Goal: Task Accomplishment & Management: Manage account settings

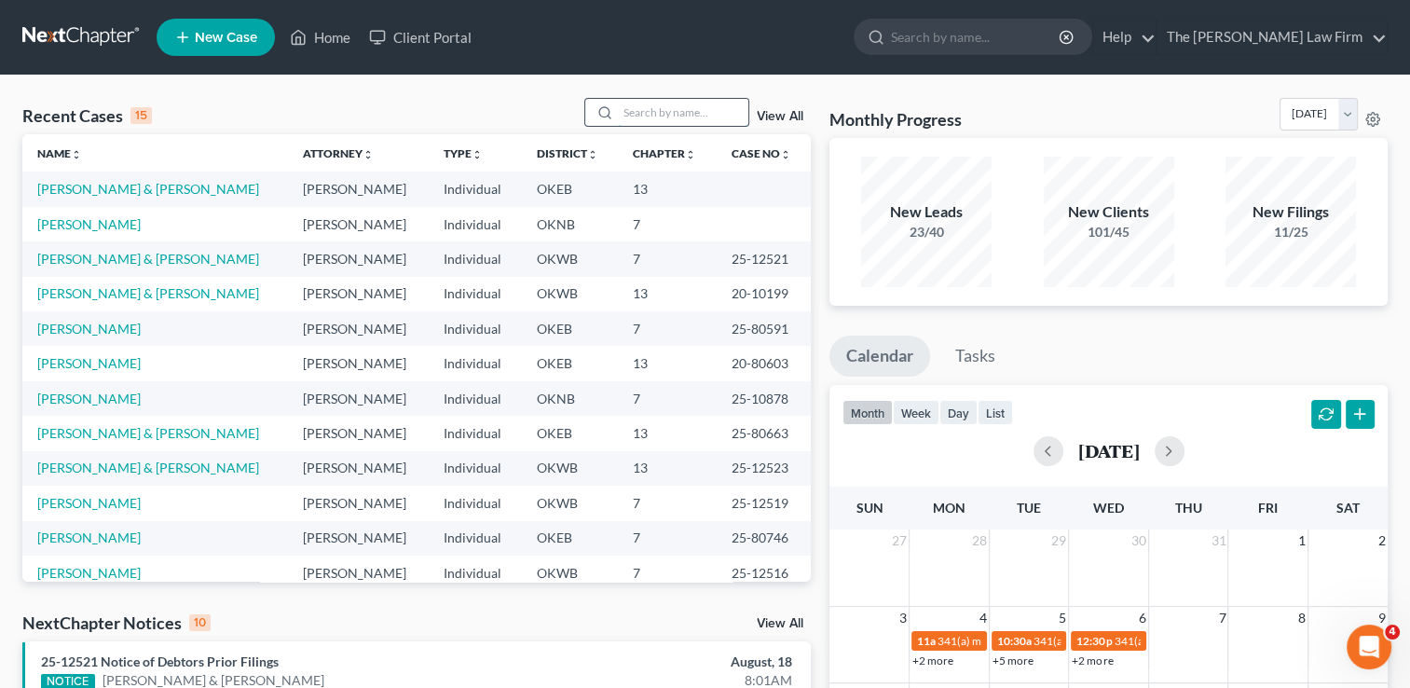
click at [656, 116] on input "search" at bounding box center [683, 112] width 130 height 27
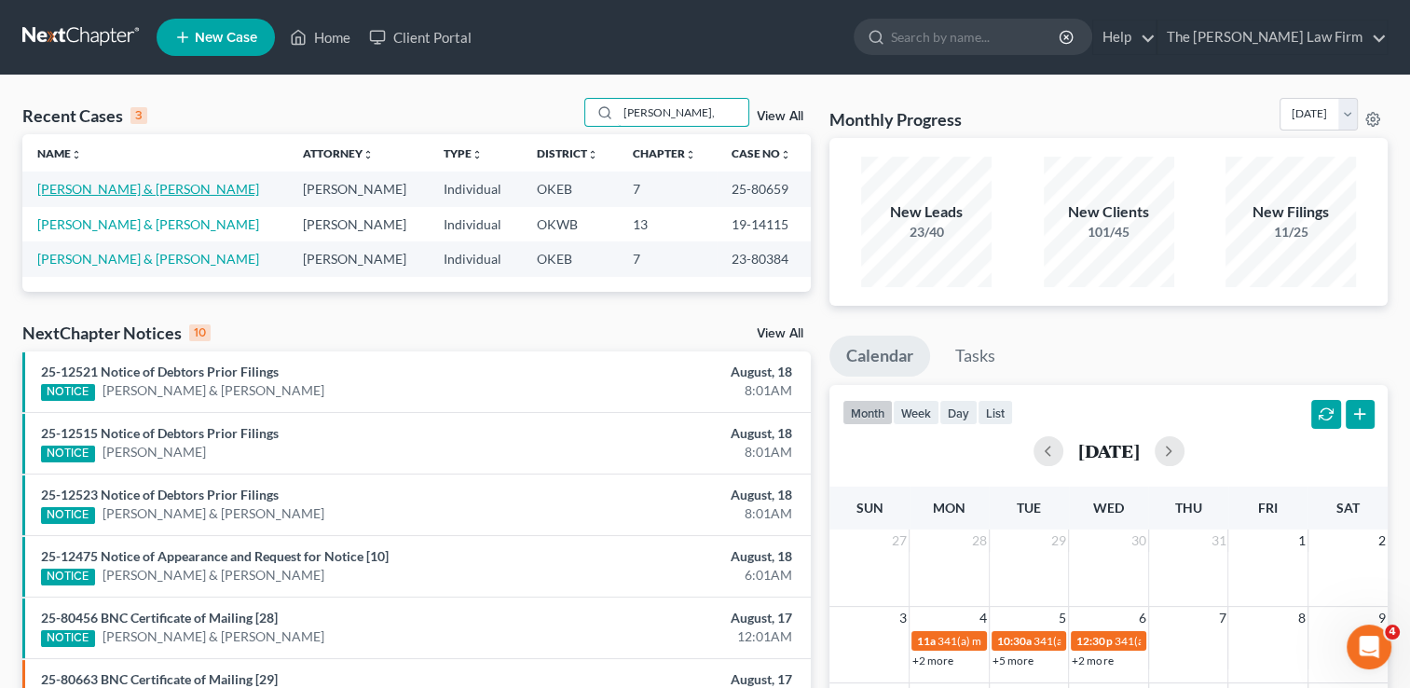
type input "Chandler,"
click at [223, 185] on link "Chandler, Gregory & Angel-Chandler, Christal" at bounding box center [148, 189] width 222 height 16
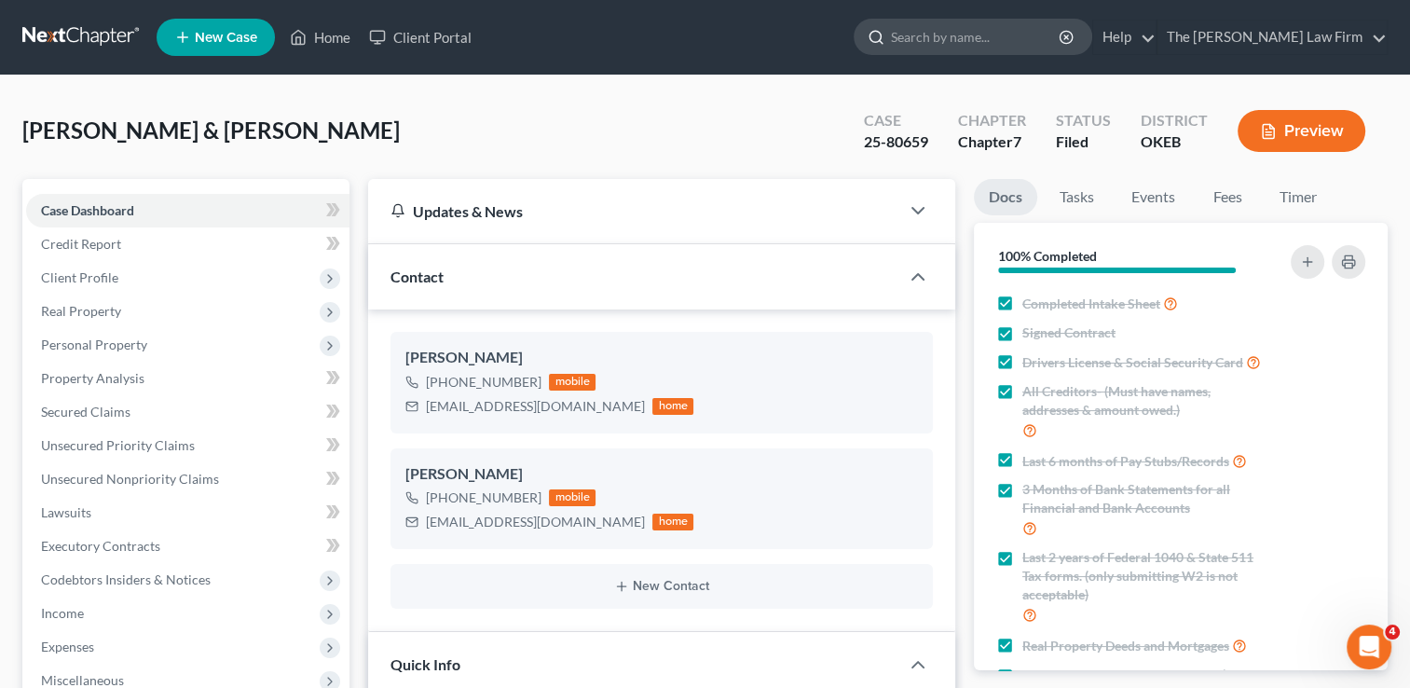
click at [1046, 39] on input "search" at bounding box center [976, 37] width 171 height 34
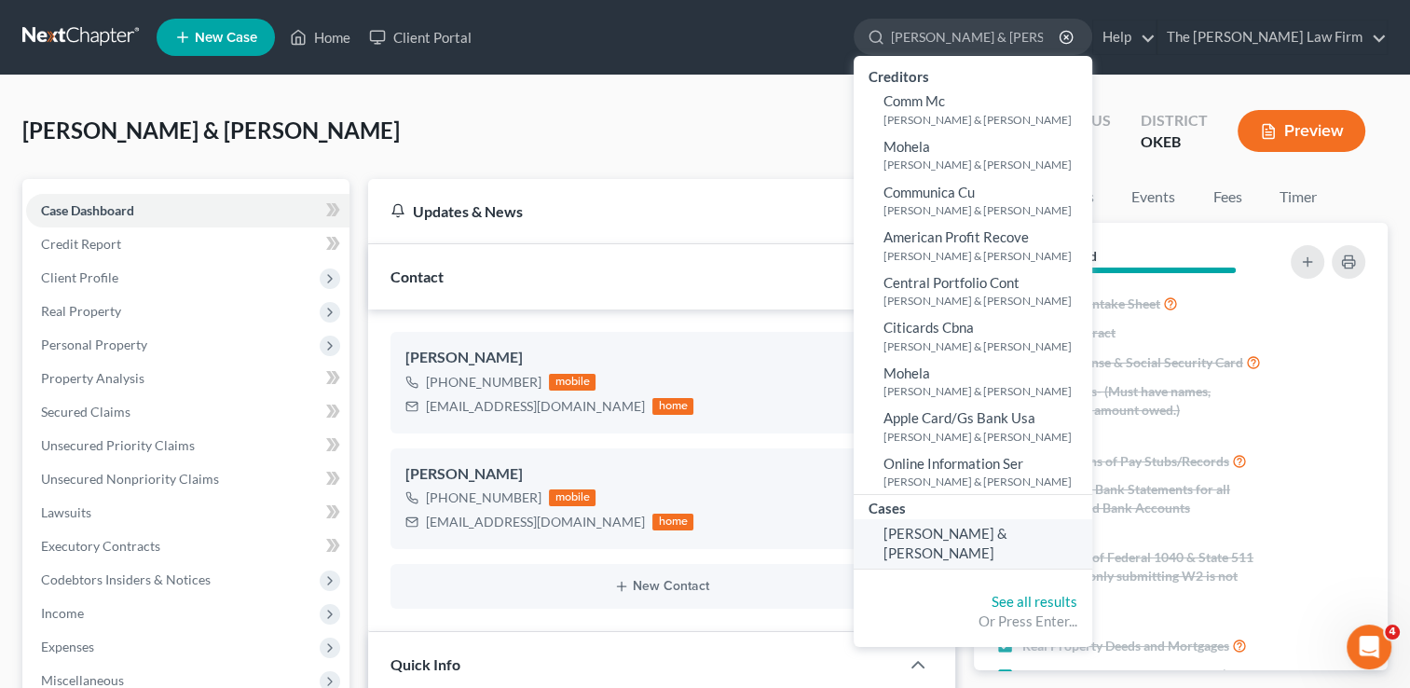
type input "Lowe, Aaron & Ja"
click at [999, 527] on span "Lowe, Aaron & Jacee" at bounding box center [945, 543] width 124 height 36
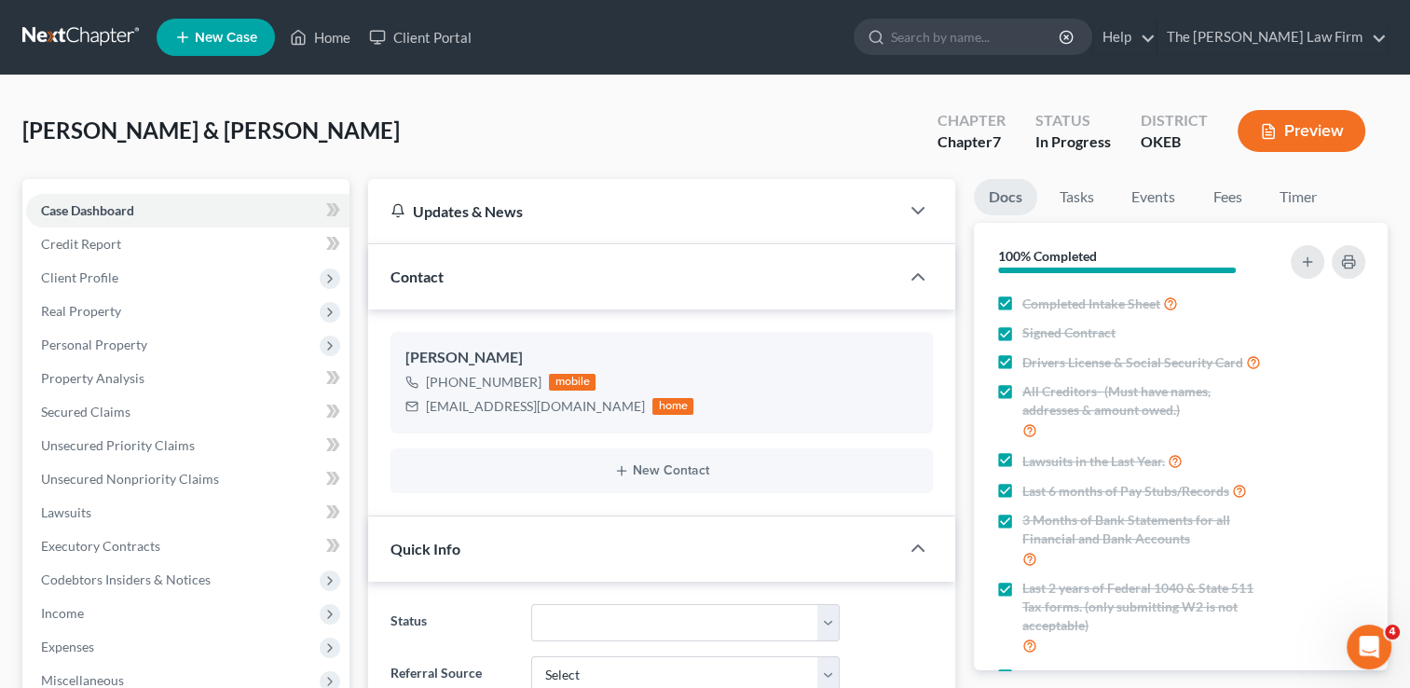
scroll to position [922, 0]
click at [1137, 192] on link "Events" at bounding box center [1153, 197] width 74 height 36
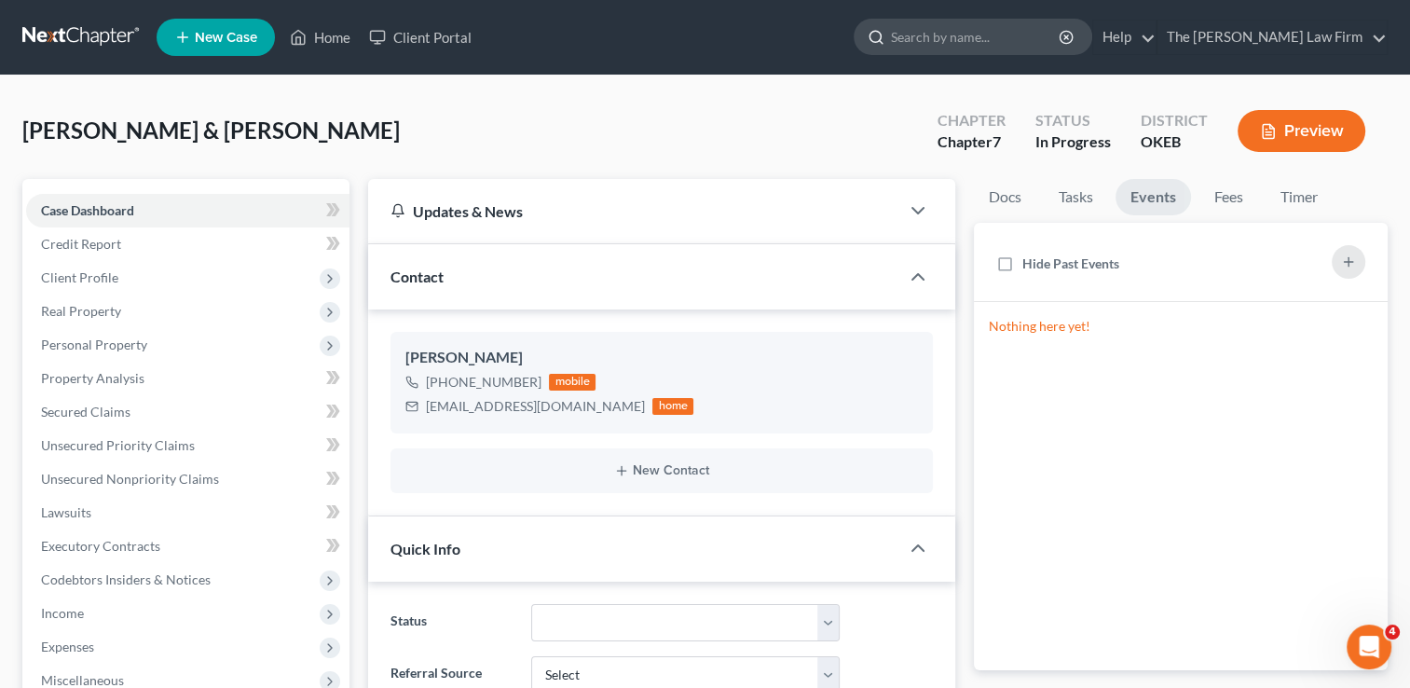
click at [1035, 44] on input "search" at bounding box center [976, 37] width 171 height 34
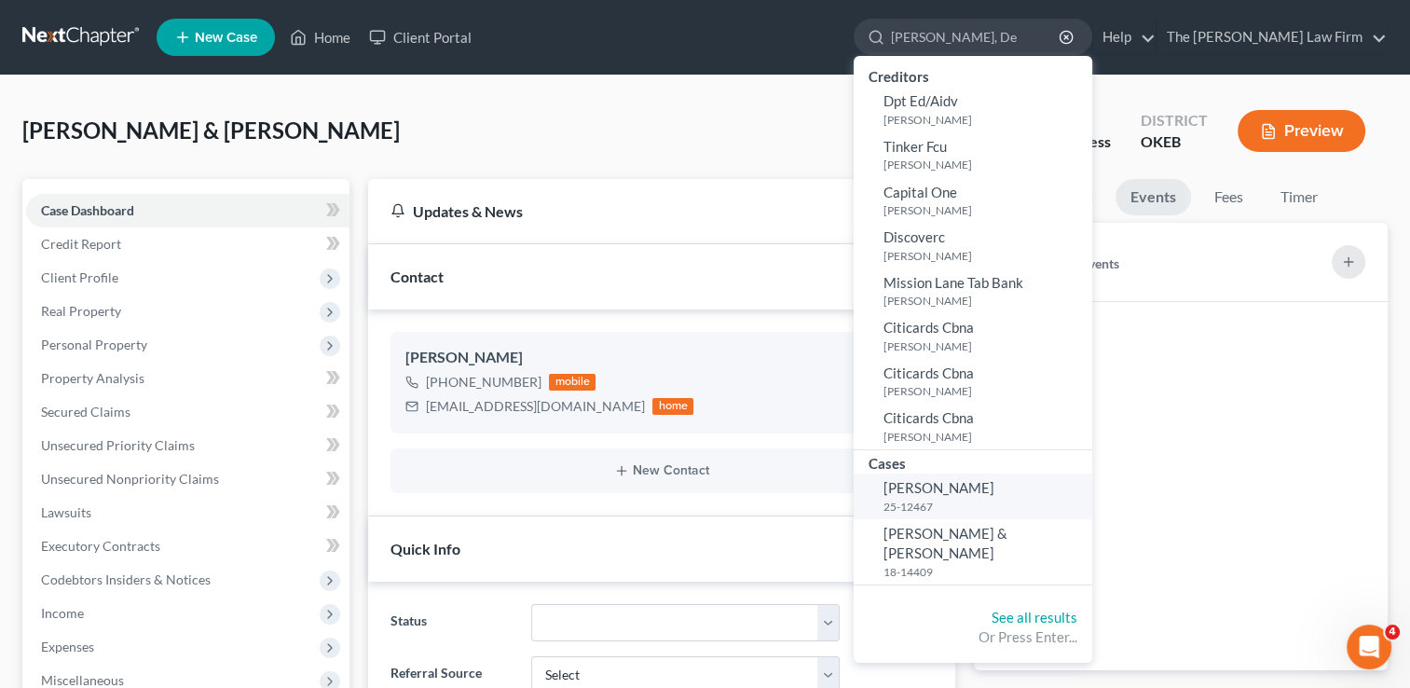
type input "Bradshaw, De"
click at [994, 489] on span "Bradshaw, Deborah" at bounding box center [938, 487] width 111 height 17
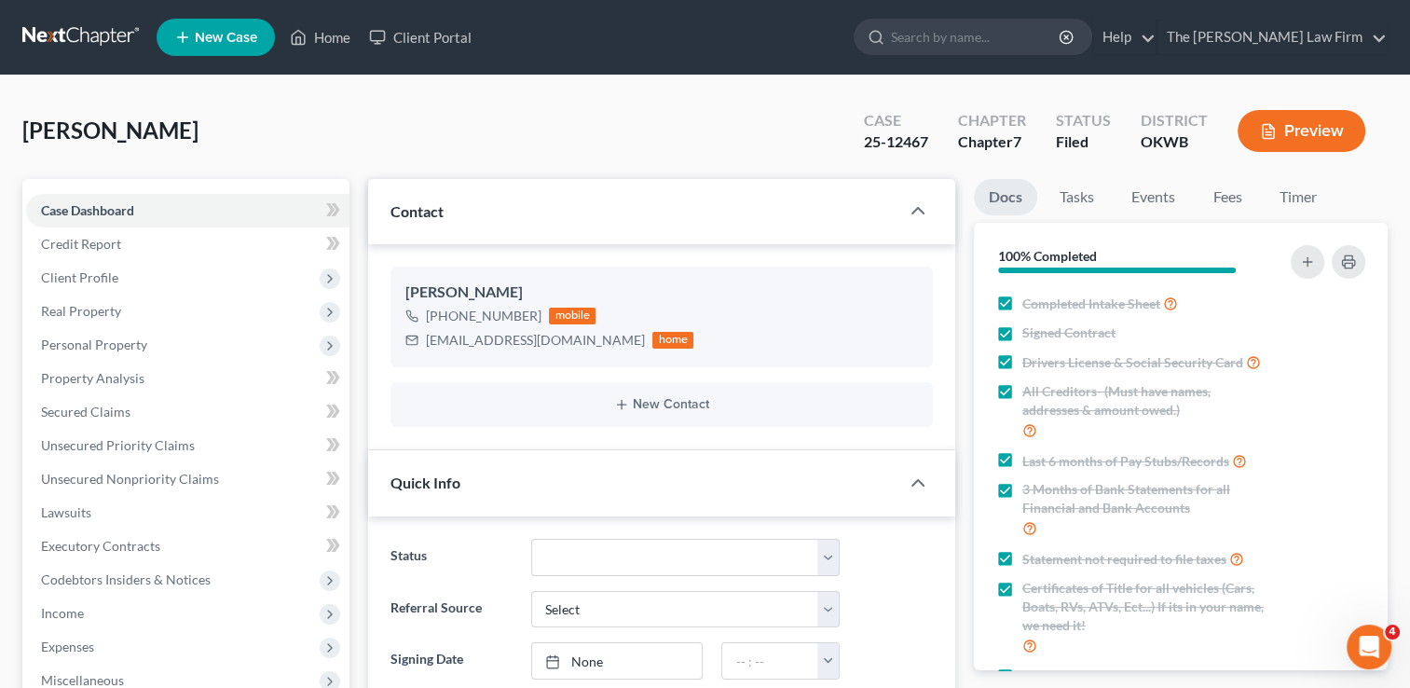
scroll to position [292, 0]
click at [1145, 188] on link "Events" at bounding box center [1153, 197] width 74 height 36
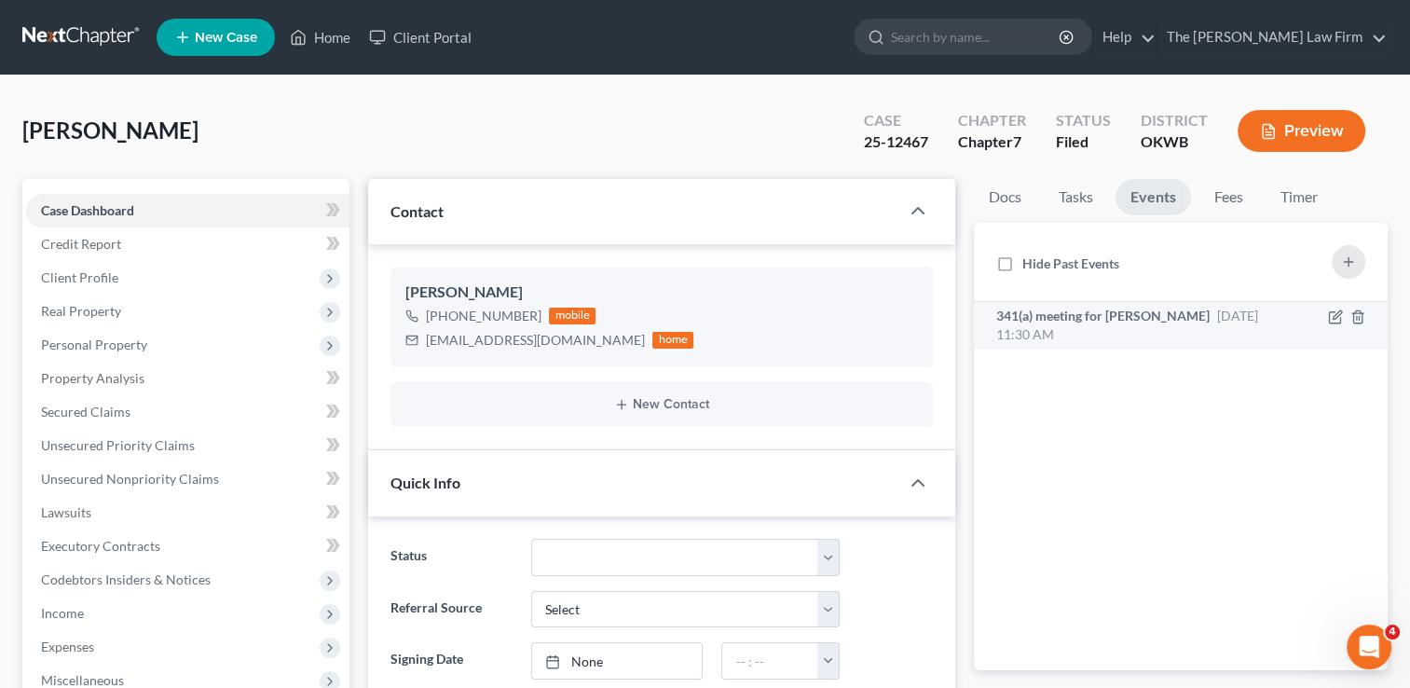
click at [1180, 311] on span "341(a) meeting for Deborah Bradshaw" at bounding box center [1102, 315] width 213 height 16
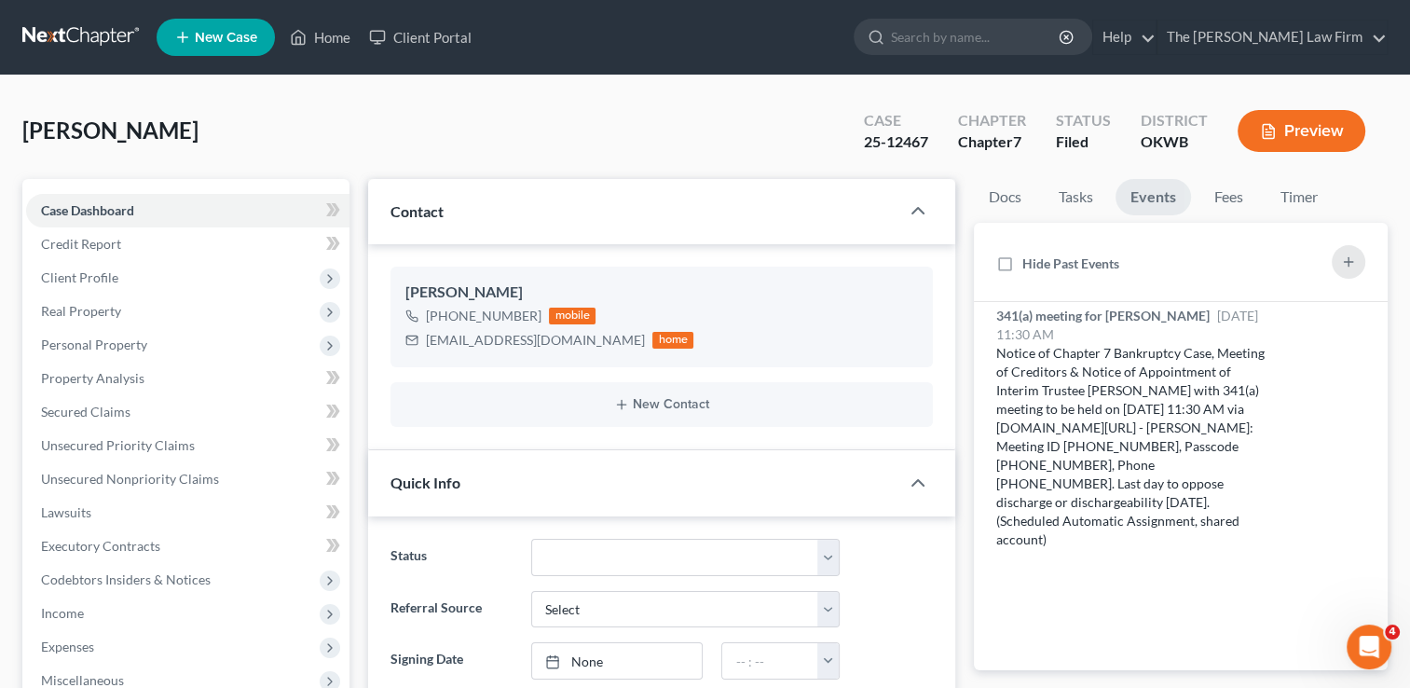
click at [904, 140] on div "25-12467" at bounding box center [896, 141] width 64 height 21
copy div "25-12467"
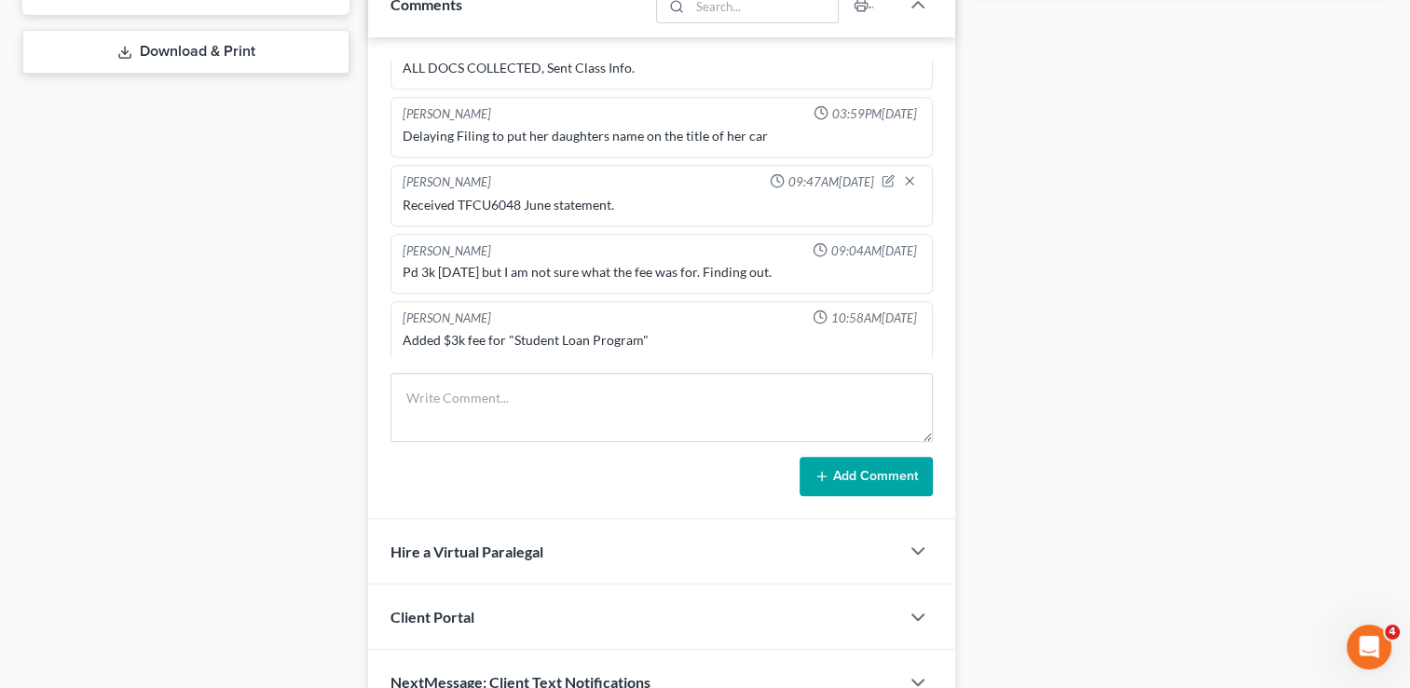
scroll to position [839, 0]
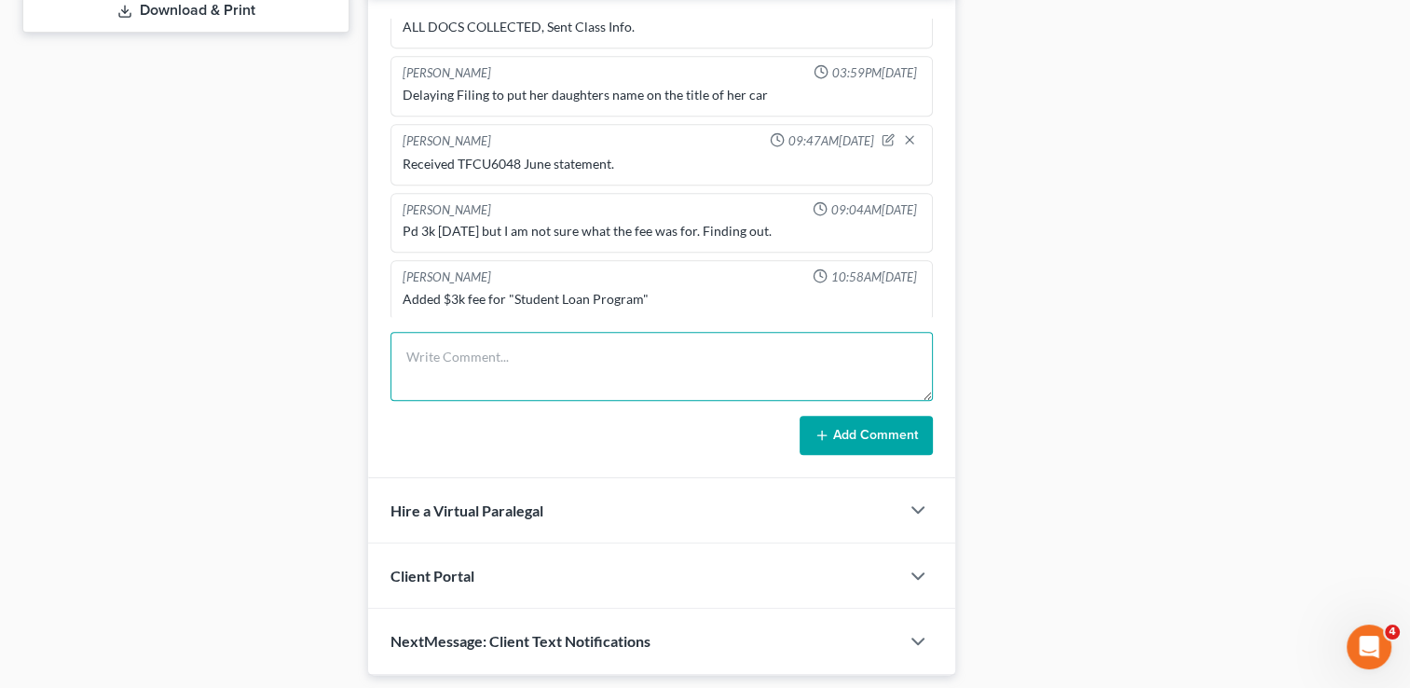
click at [685, 343] on textarea at bounding box center [661, 366] width 542 height 69
click at [681, 343] on textarea "LVM requesting July & August bank statements. All other docs uploaded to Axos." at bounding box center [661, 366] width 542 height 69
type textarea "LVM requesting July & August bank statements. All other docs uploaded to Axos."
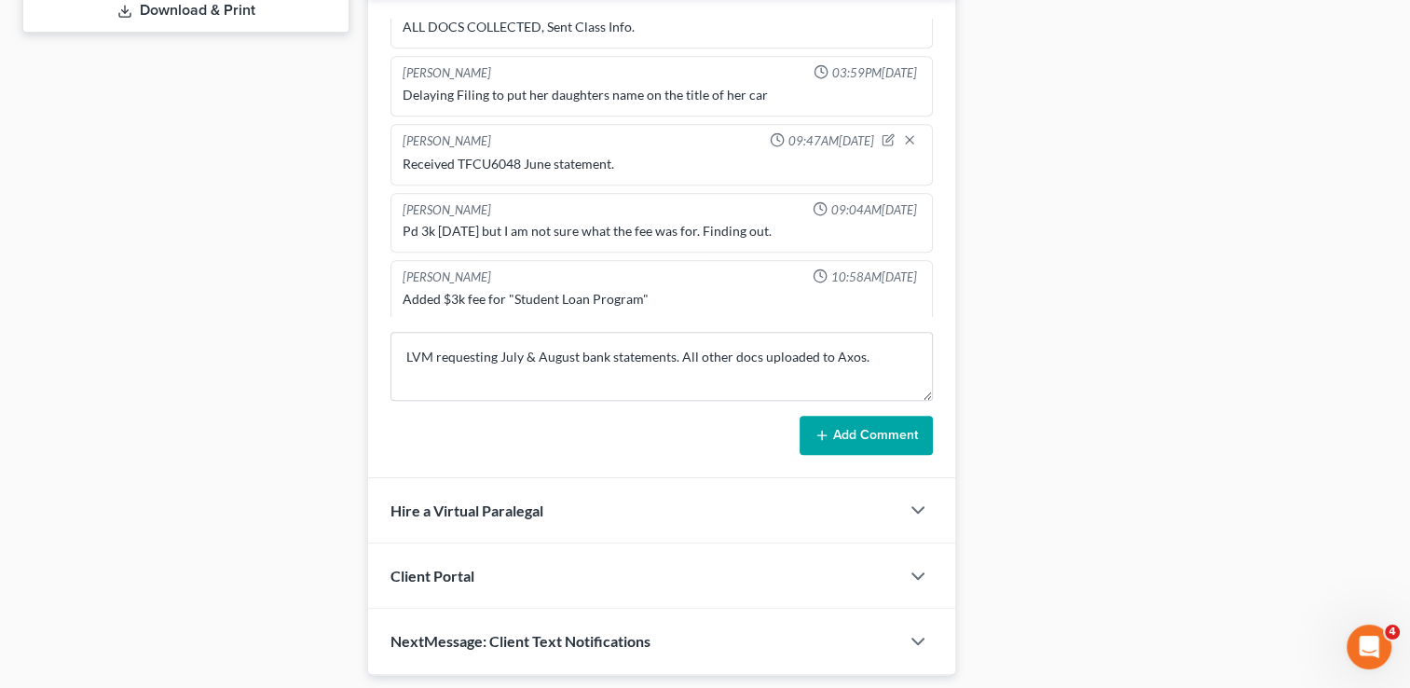
click at [838, 427] on button "Add Comment" at bounding box center [865, 435] width 133 height 39
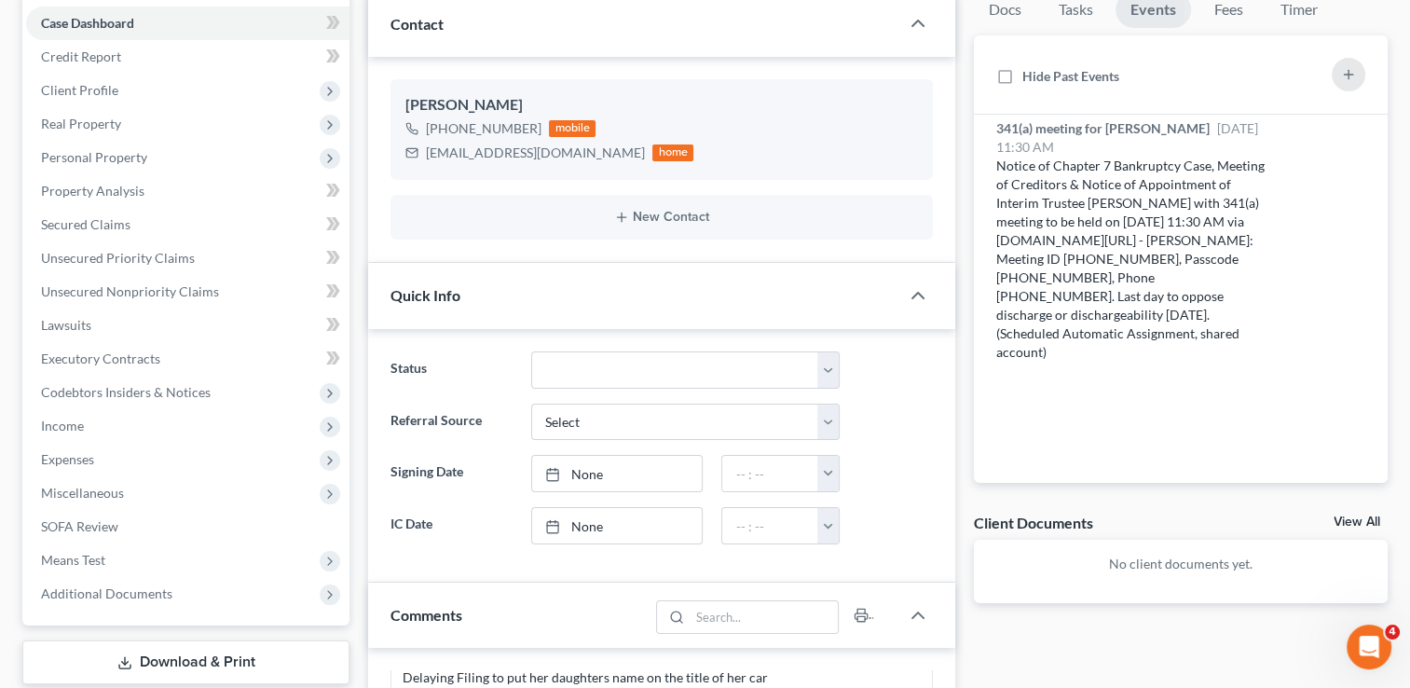
scroll to position [186, 0]
click at [100, 217] on span "Secured Claims" at bounding box center [85, 225] width 89 height 16
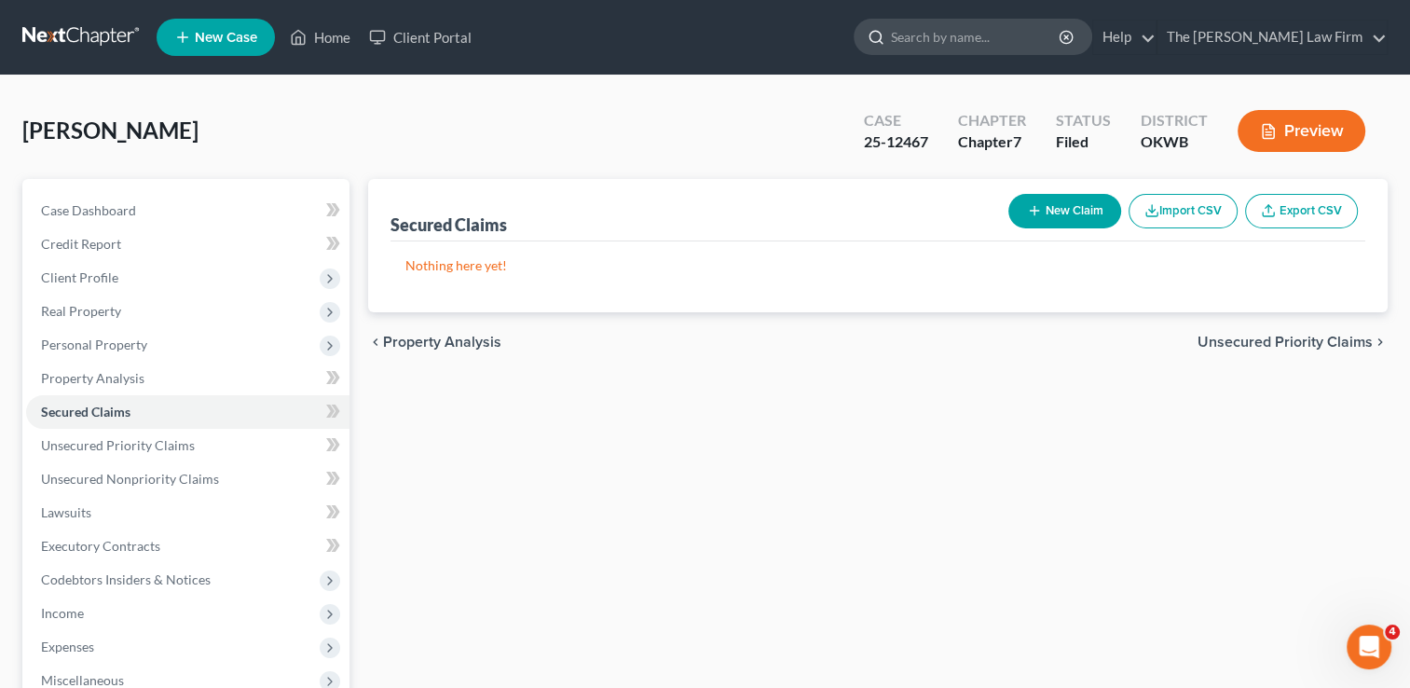
click at [999, 47] on input "search" at bounding box center [976, 37] width 171 height 34
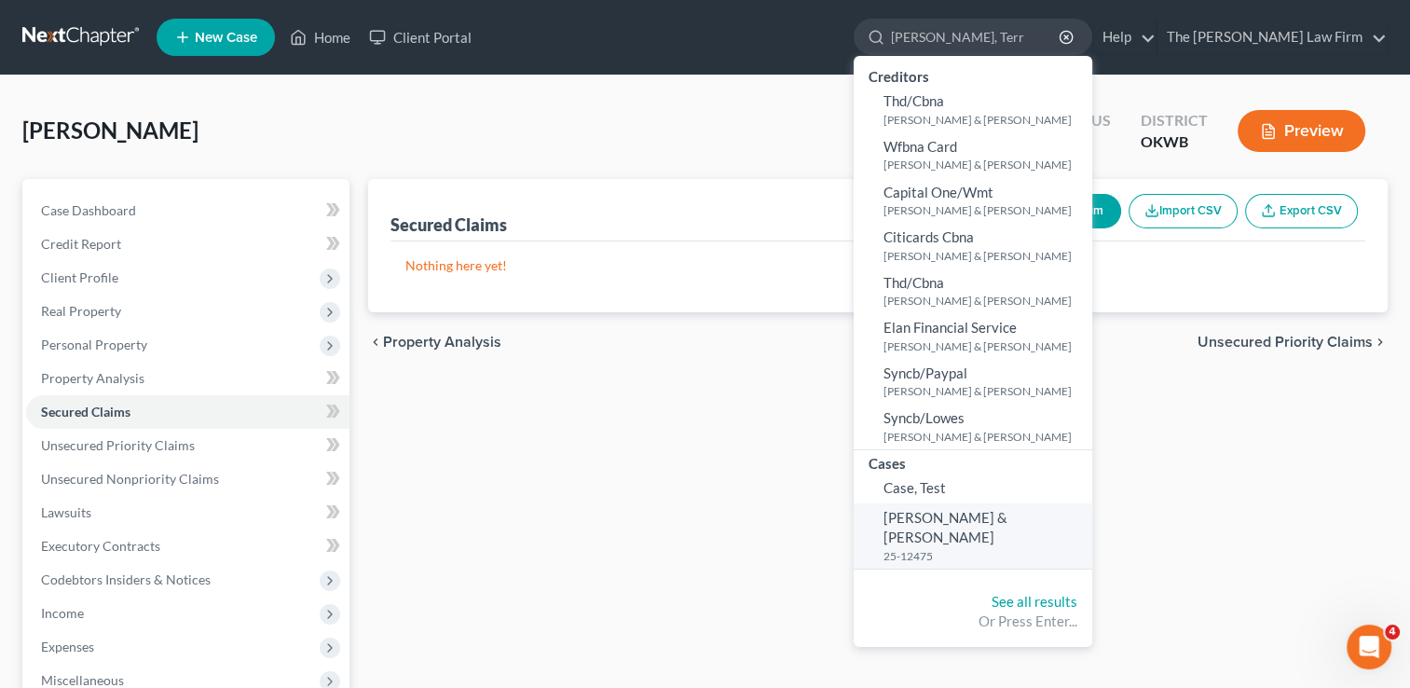
type input "Campbell, Terr"
click at [1007, 512] on span "[PERSON_NAME] & [PERSON_NAME]" at bounding box center [945, 527] width 124 height 36
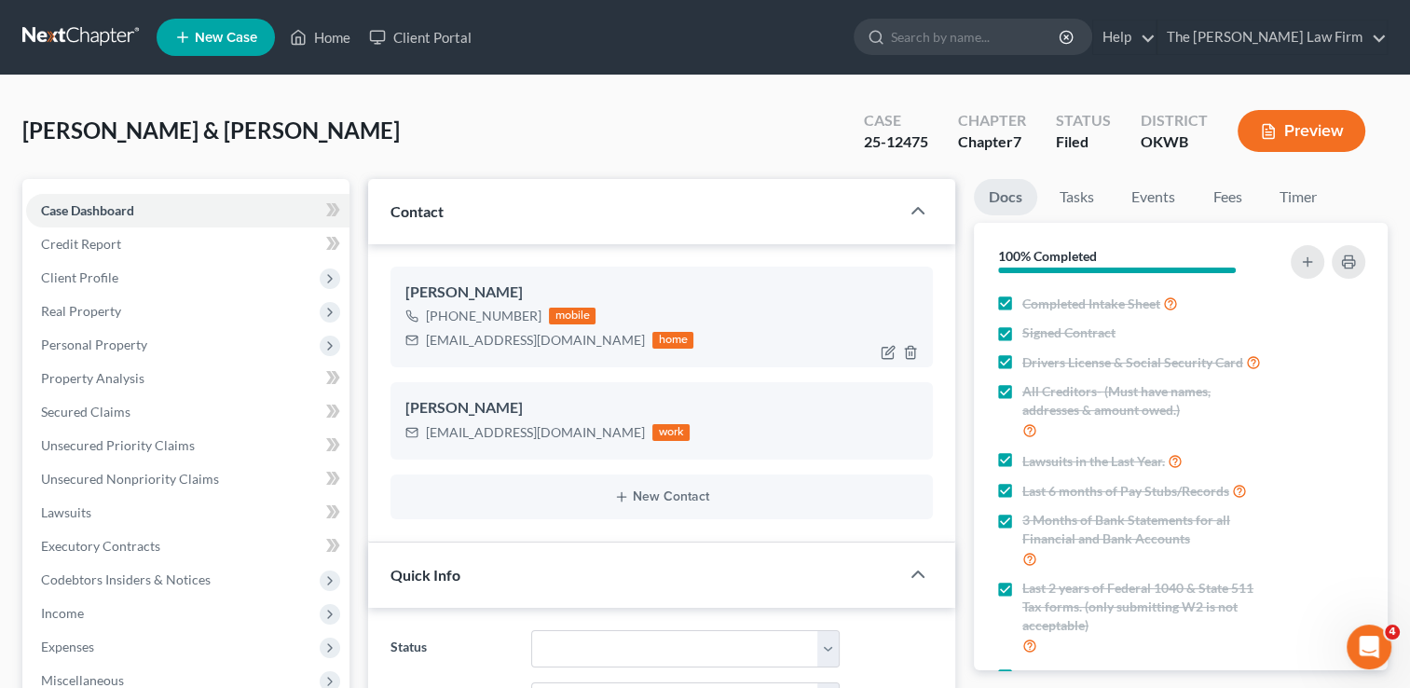
scroll to position [242, 0]
click at [1144, 196] on link "Events" at bounding box center [1153, 197] width 74 height 36
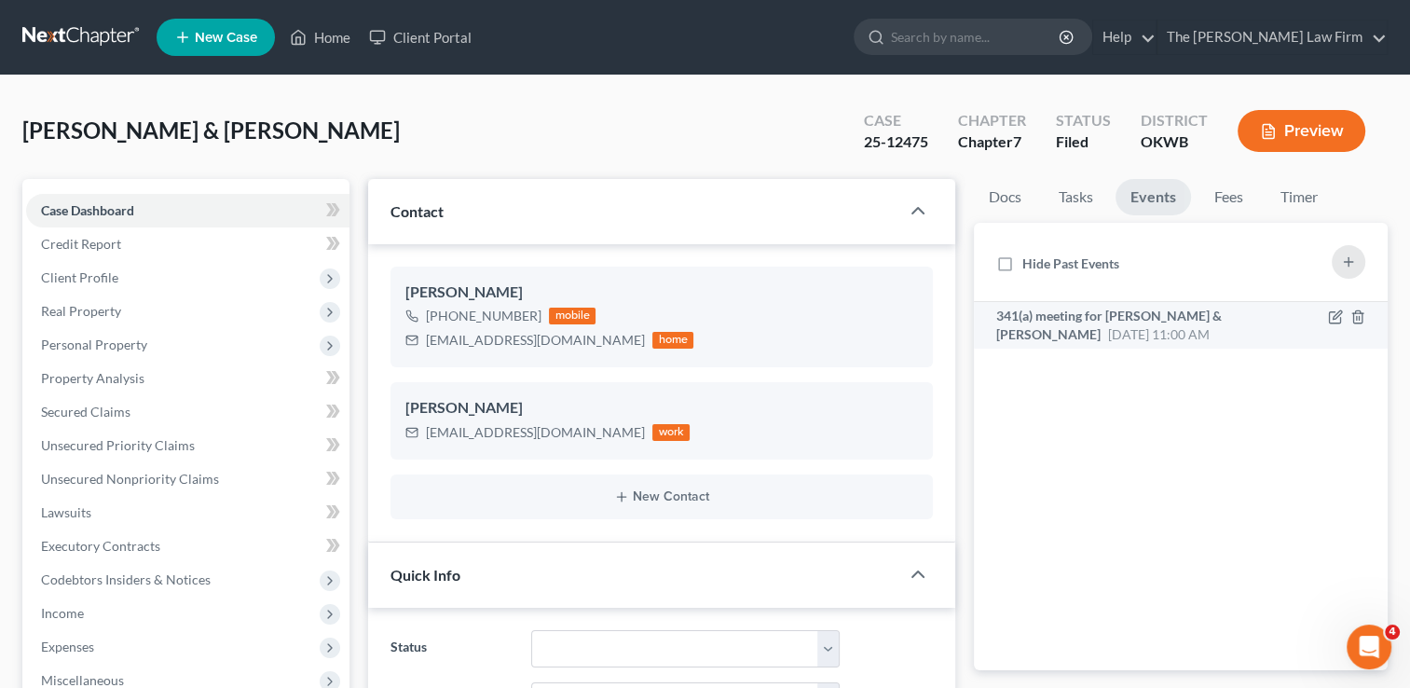
click at [1170, 334] on span "Sep 9, 2025 11:00 AM" at bounding box center [1159, 334] width 102 height 16
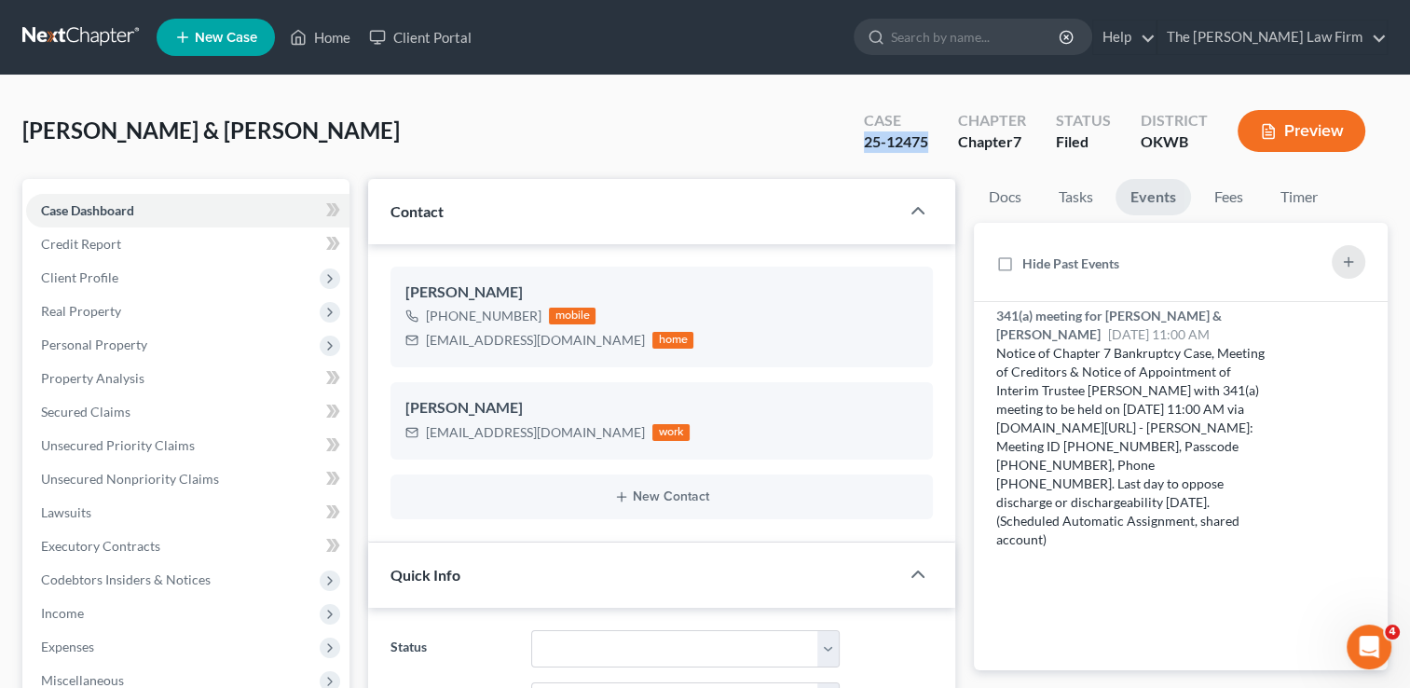
drag, startPoint x: 926, startPoint y: 143, endPoint x: 867, endPoint y: 147, distance: 58.8
click at [867, 147] on div "25-12475" at bounding box center [896, 141] width 64 height 21
copy div "25-12475"
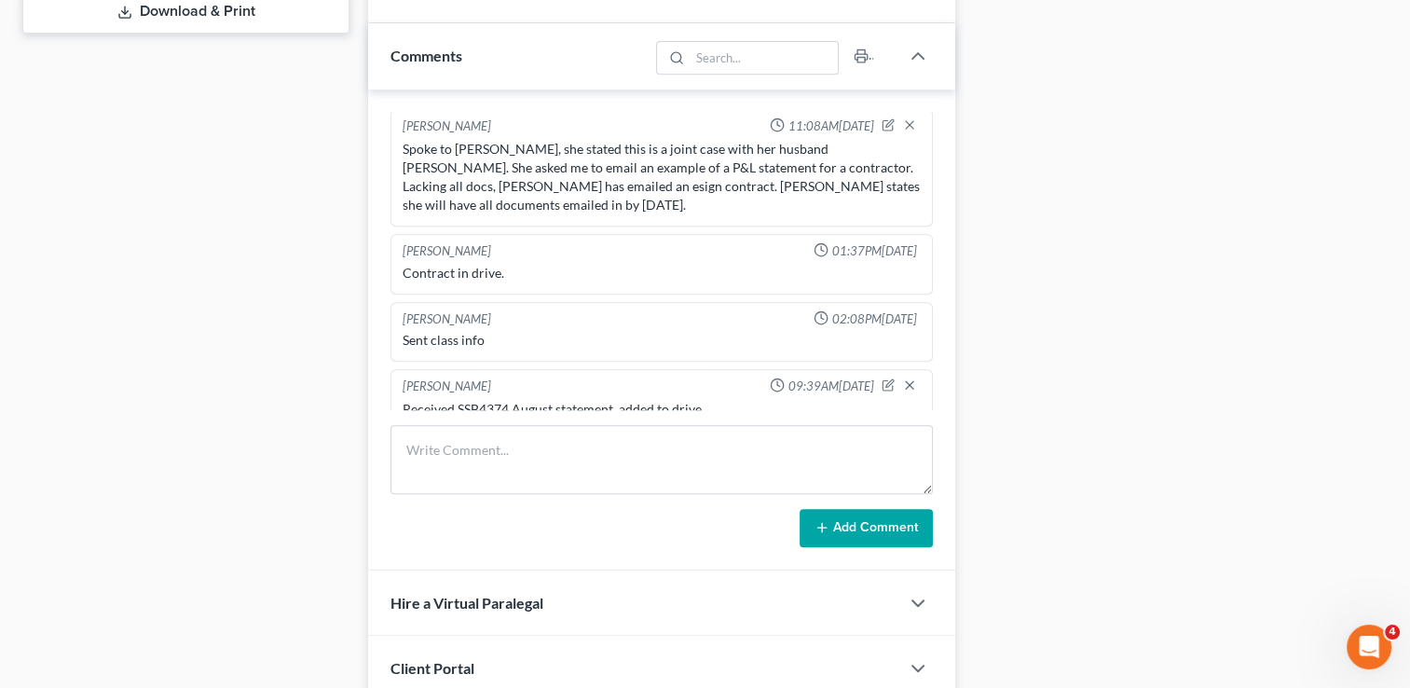
scroll to position [797, 0]
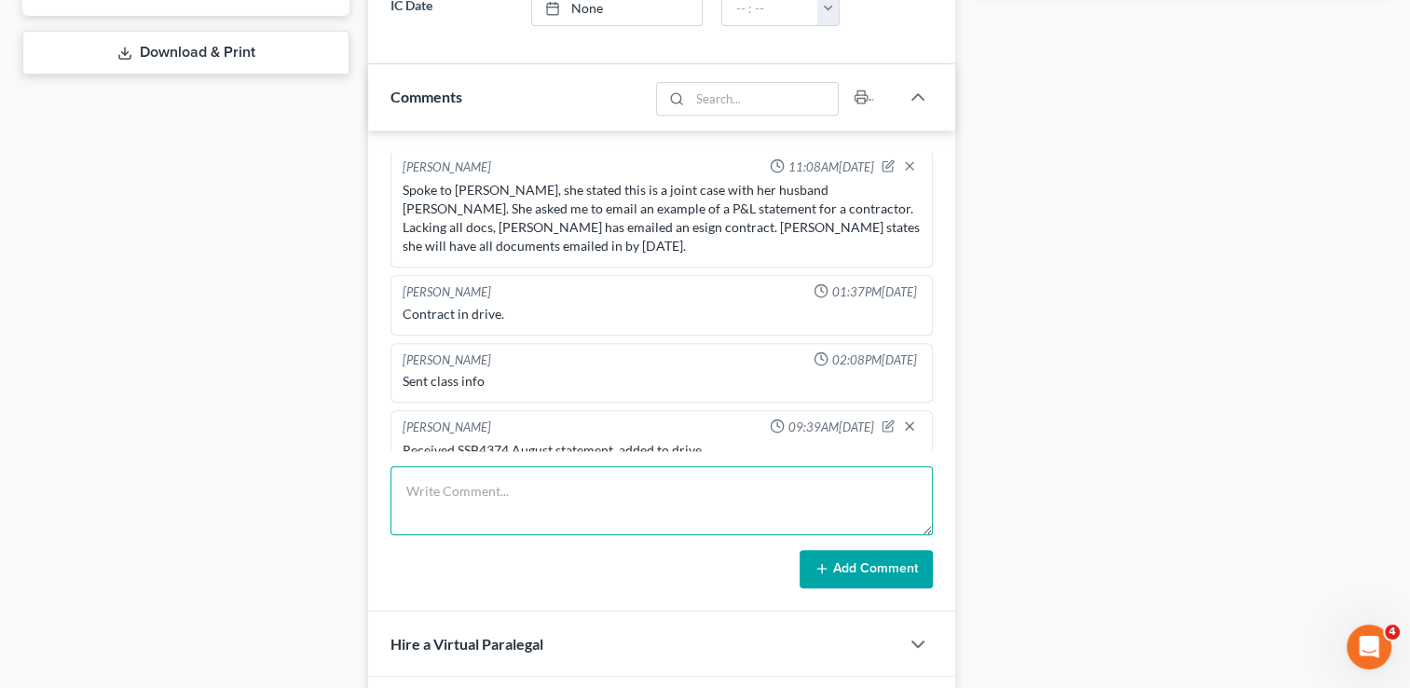
click at [631, 503] on textarea at bounding box center [661, 500] width 542 height 69
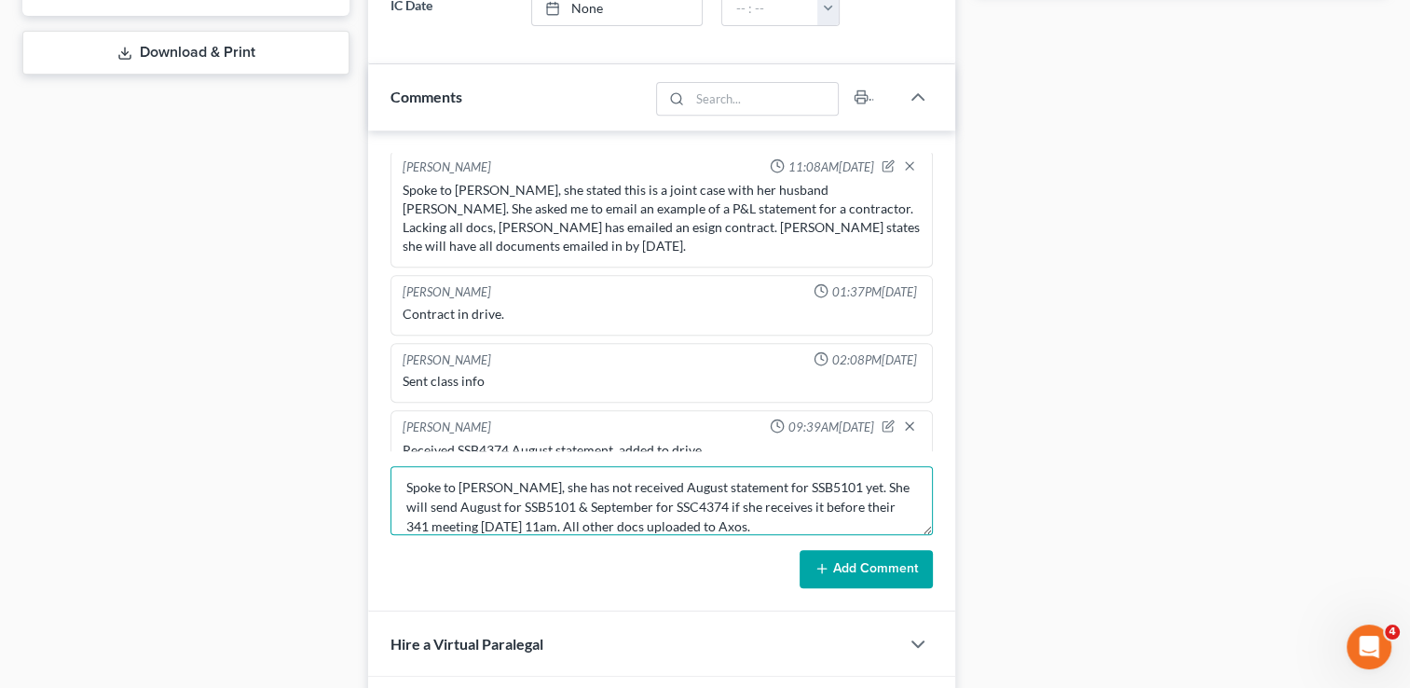
scroll to position [0, 0]
drag, startPoint x: 733, startPoint y: 523, endPoint x: 395, endPoint y: 471, distance: 342.2
click at [395, 471] on textarea "Spoke to Synthia, she has not received August statement for SSB5101 yet. She wi…" at bounding box center [661, 500] width 542 height 69
type textarea "Spoke to Synthia, she has not received August statement for SSB5101 yet. She wi…"
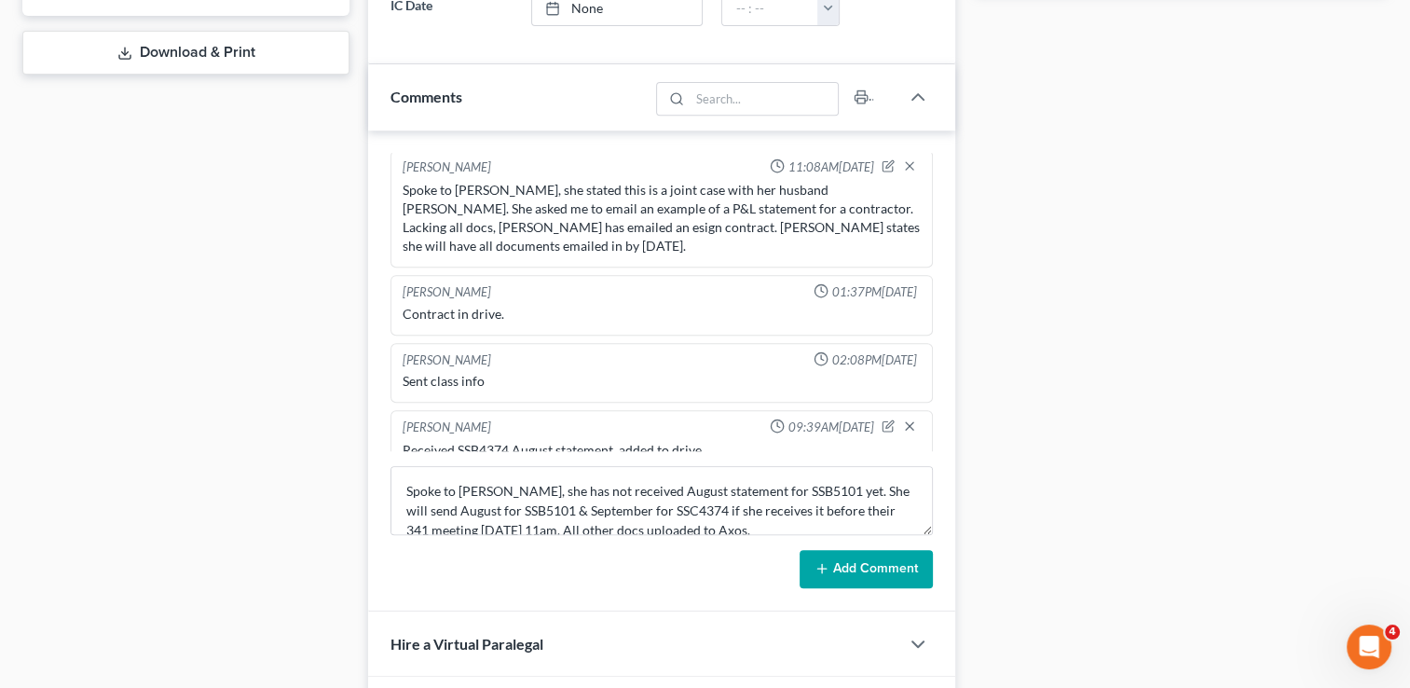
click at [885, 561] on button "Add Comment" at bounding box center [865, 569] width 133 height 39
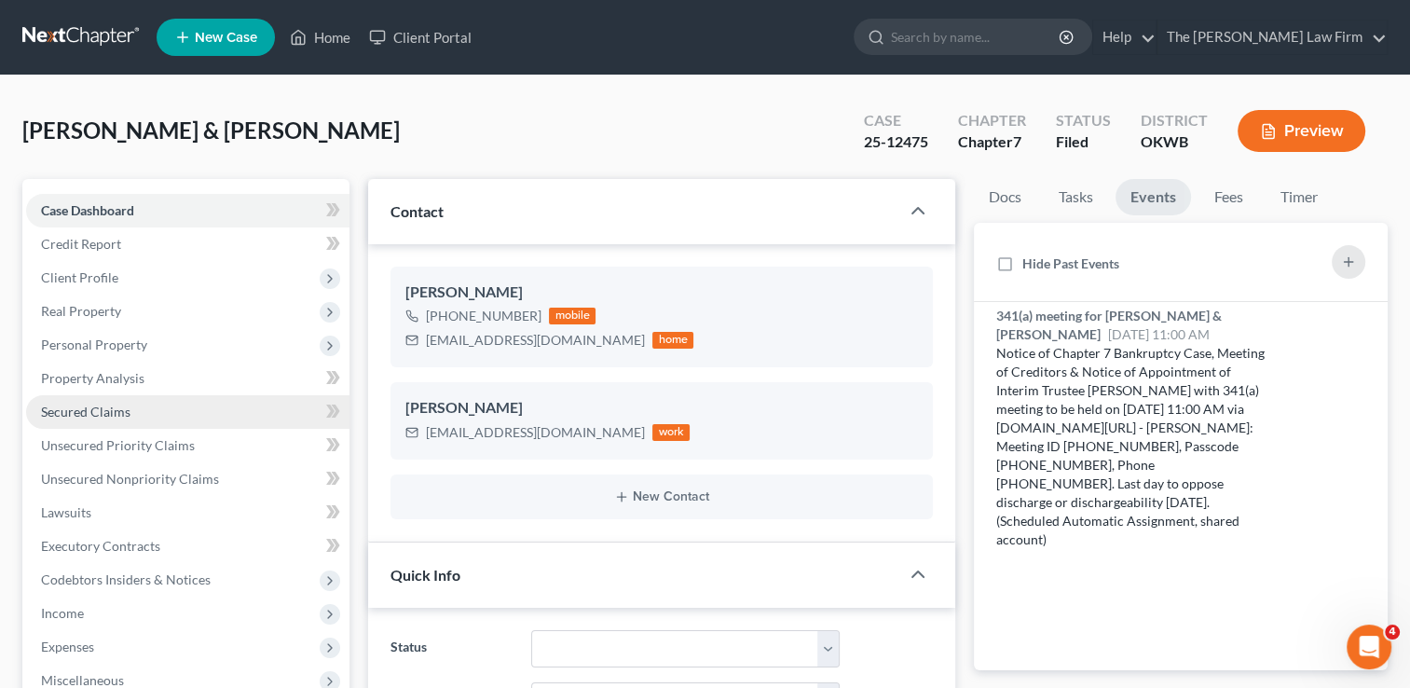
click at [113, 404] on span "Secured Claims" at bounding box center [85, 411] width 89 height 16
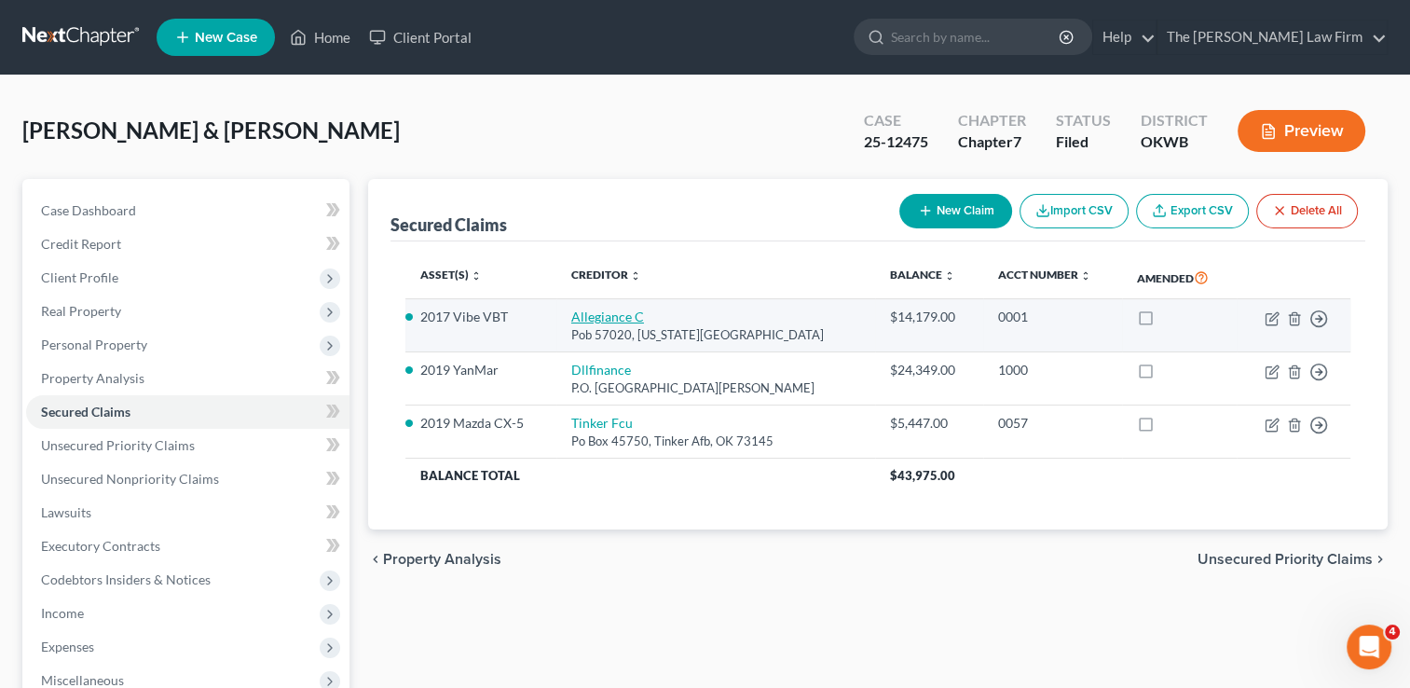
click at [608, 316] on link "Allegiance C" at bounding box center [607, 316] width 73 height 16
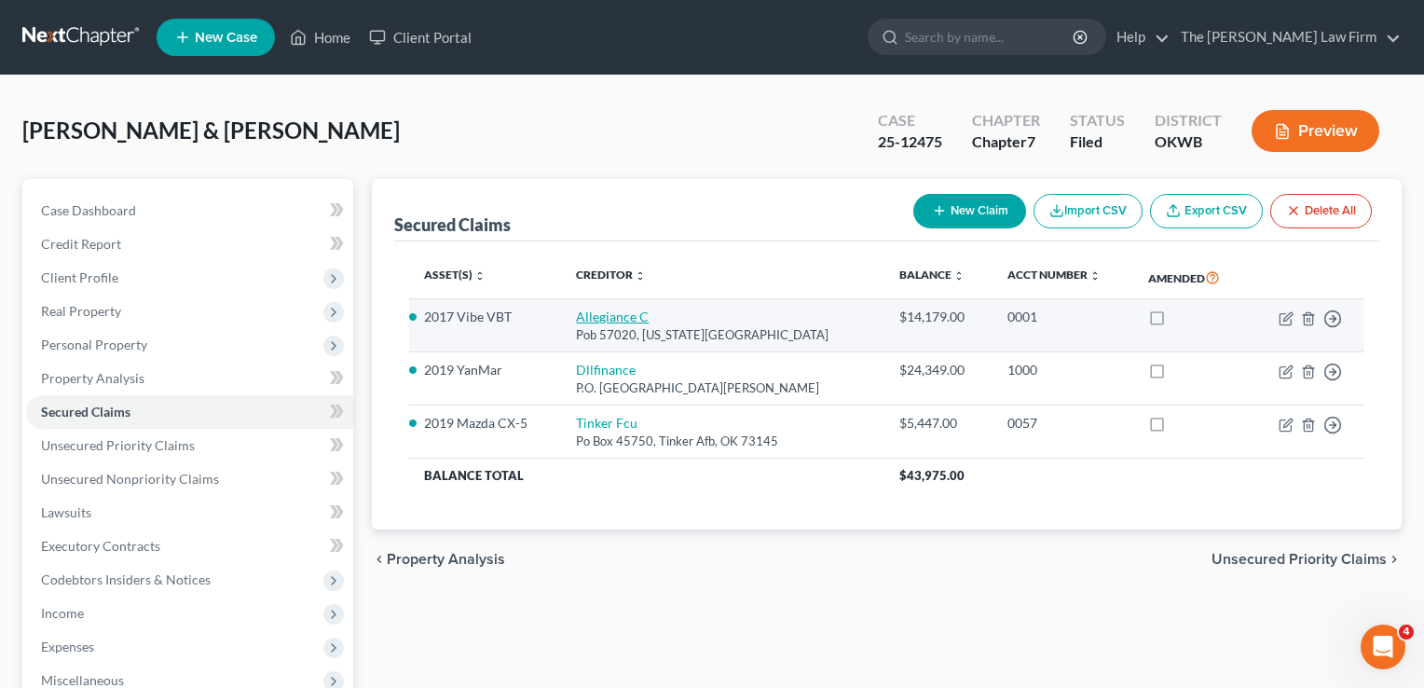
select select "37"
select select "0"
select select "2"
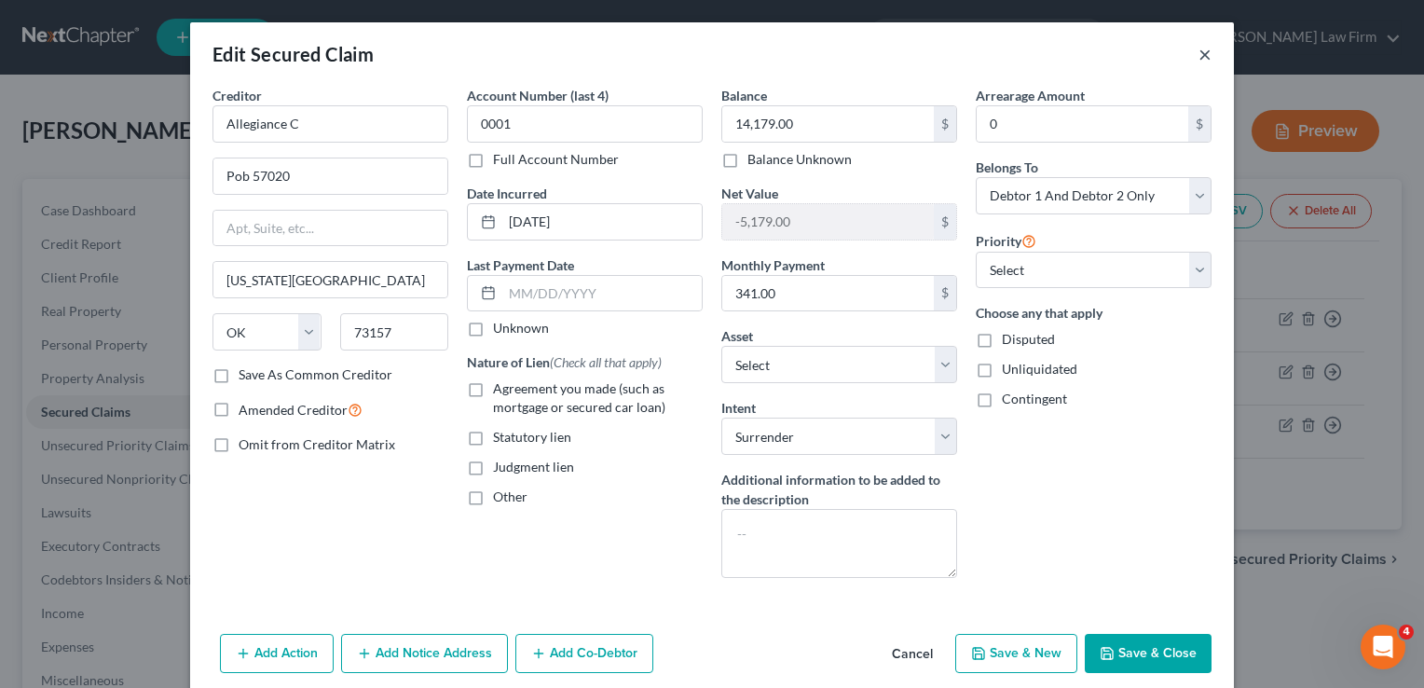
click at [1198, 55] on button "×" at bounding box center [1204, 54] width 13 height 22
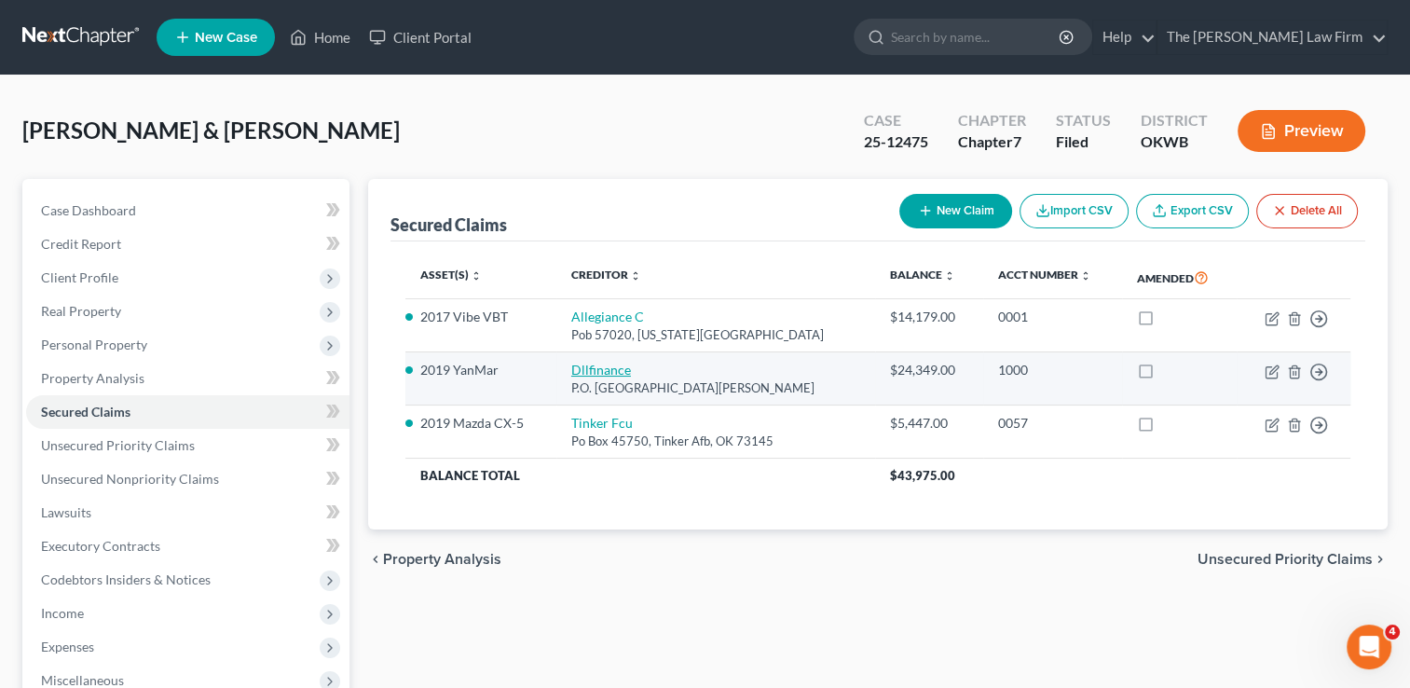
click at [619, 369] on link "Dllfinance" at bounding box center [601, 370] width 60 height 16
select select "16"
select select "11"
select select "2"
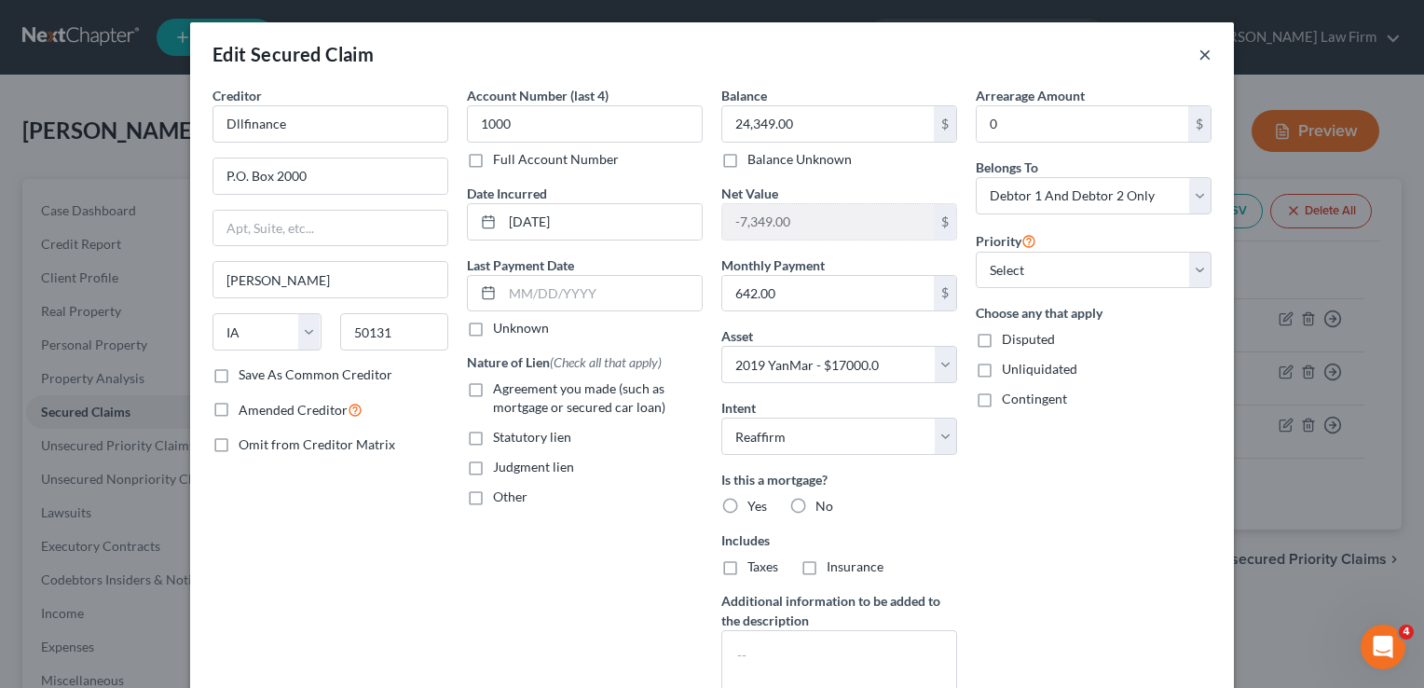
click at [1198, 54] on button "×" at bounding box center [1204, 54] width 13 height 22
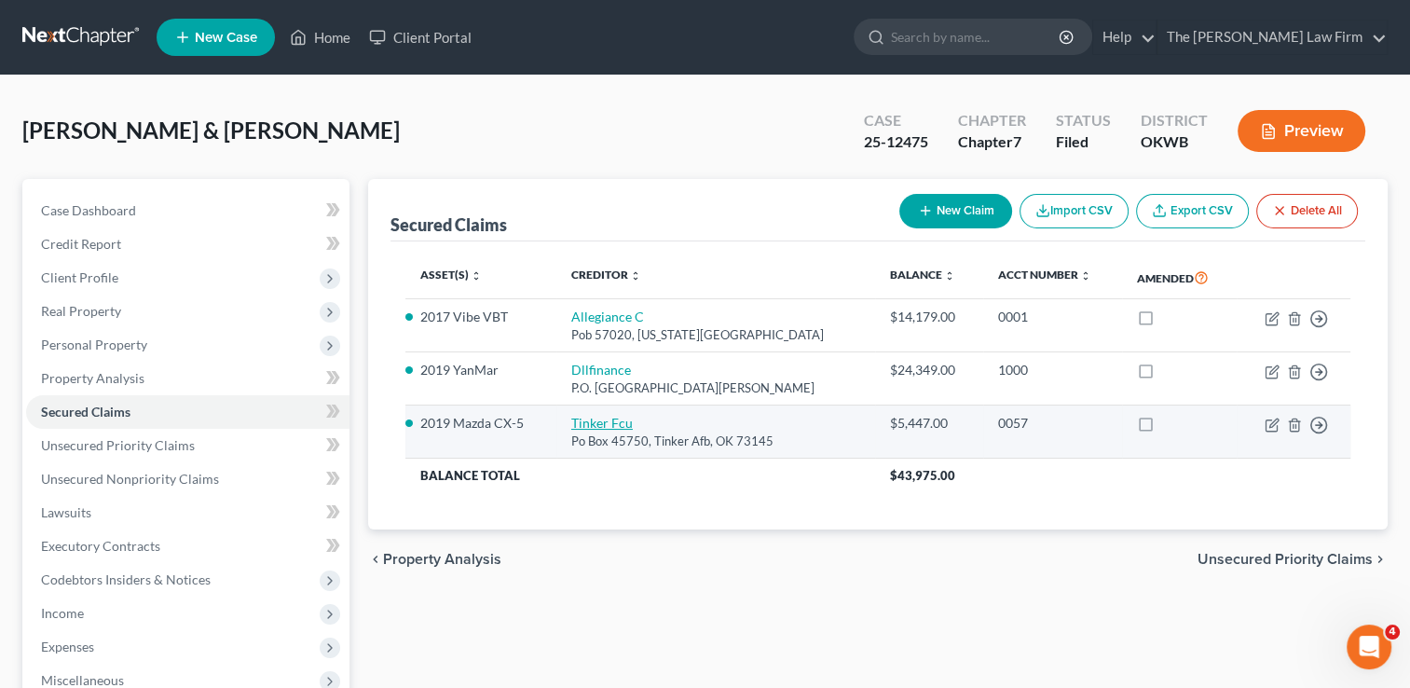
click at [619, 423] on link "Tinker Fcu" at bounding box center [601, 423] width 61 height 16
select select "37"
select select "9"
select select "2"
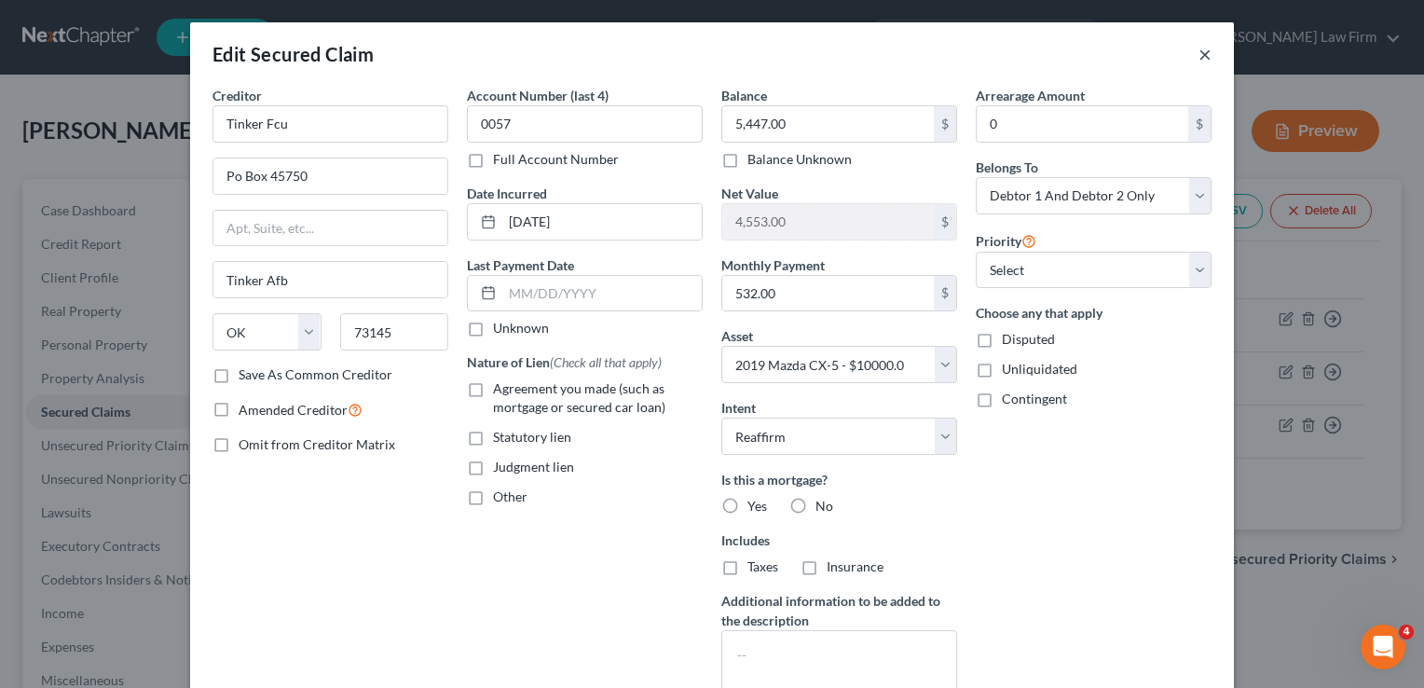
click at [1204, 58] on div "Edit Secured Claim ×" at bounding box center [712, 53] width 1044 height 63
click at [1198, 57] on button "×" at bounding box center [1204, 54] width 13 height 22
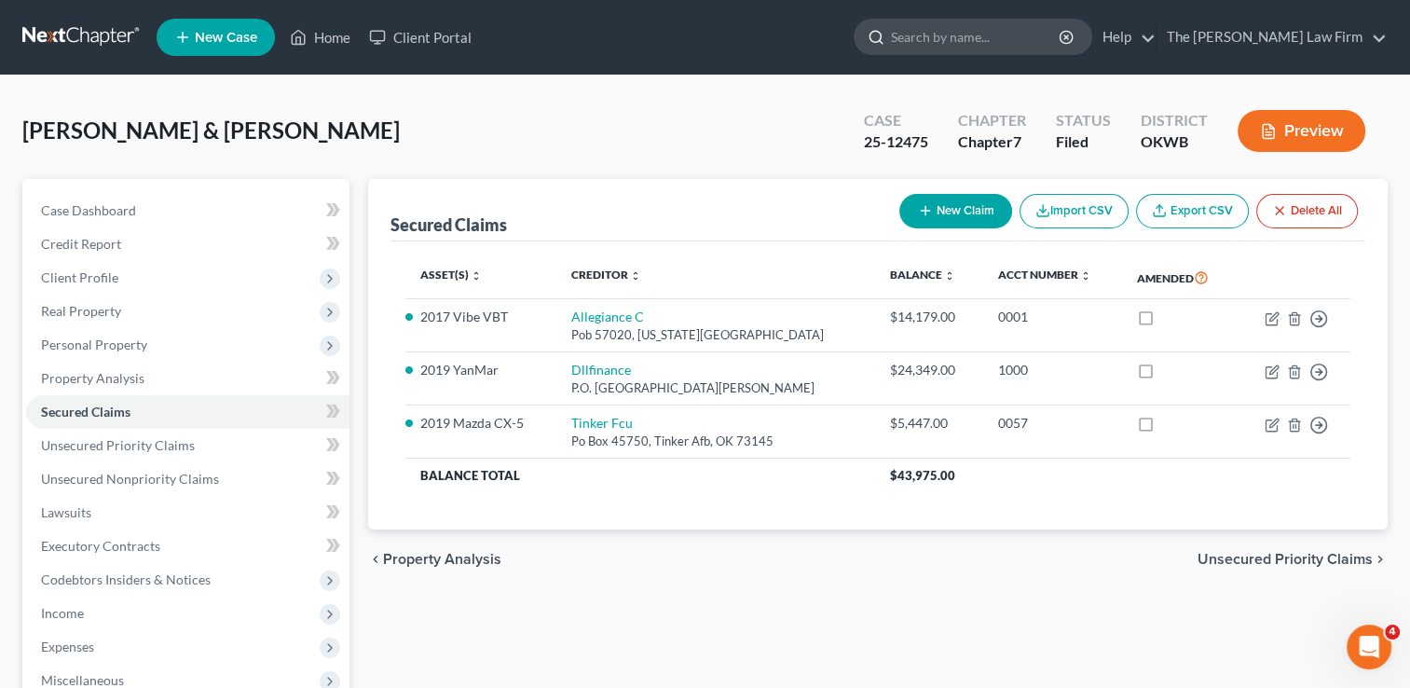
click at [979, 39] on input "search" at bounding box center [976, 37] width 171 height 34
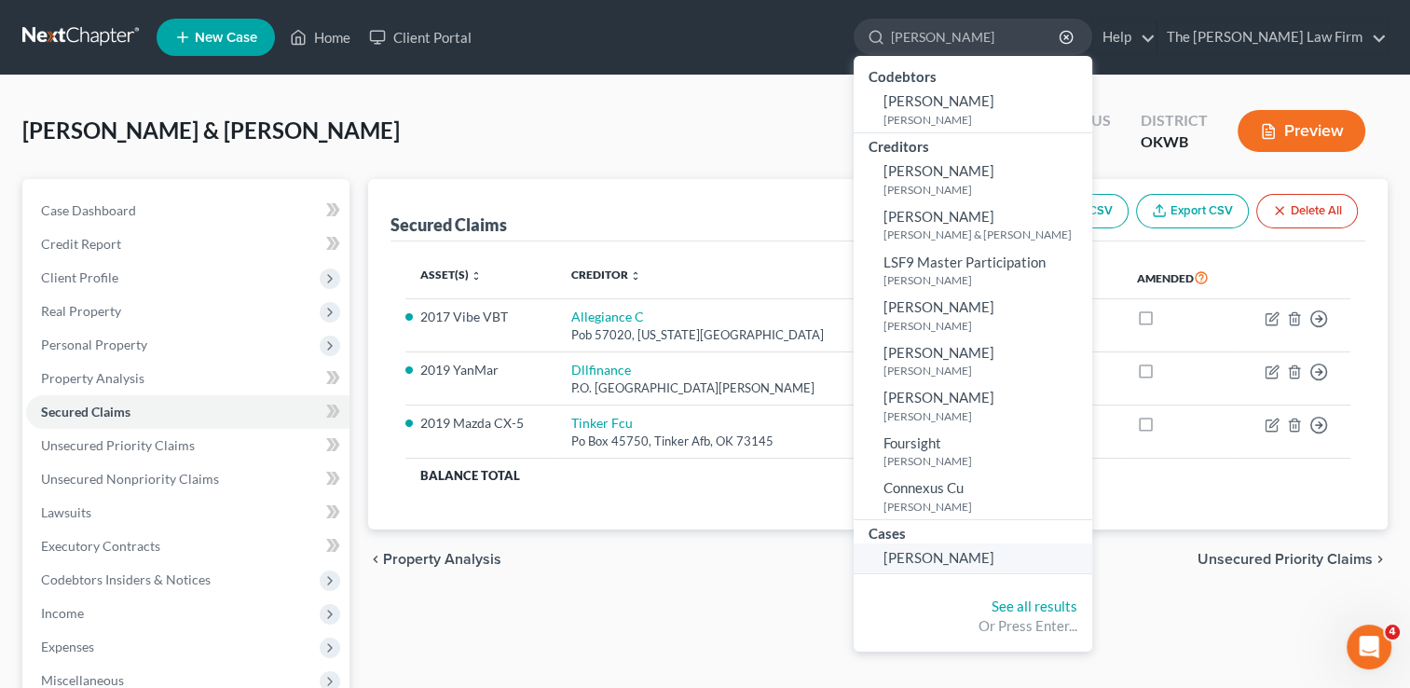
type input "Partin"
click at [994, 560] on span "Partin, Julie" at bounding box center [938, 557] width 111 height 17
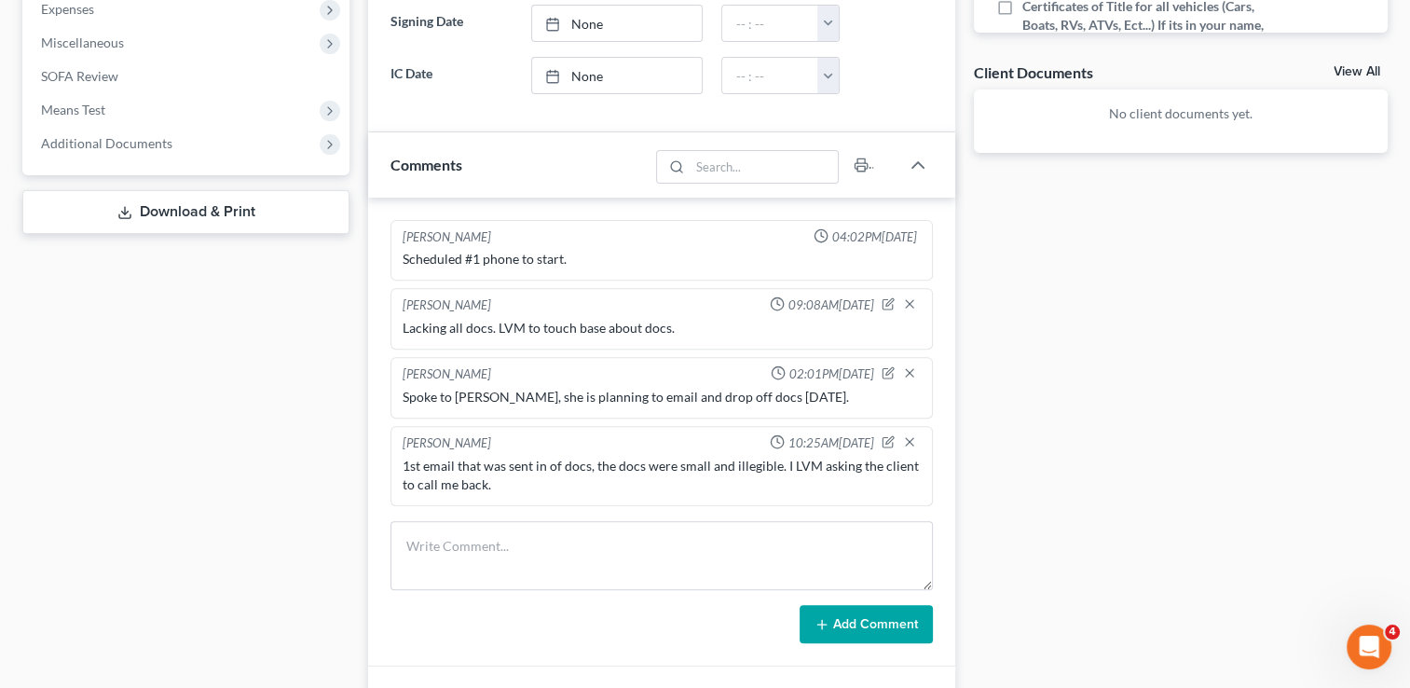
scroll to position [652, 0]
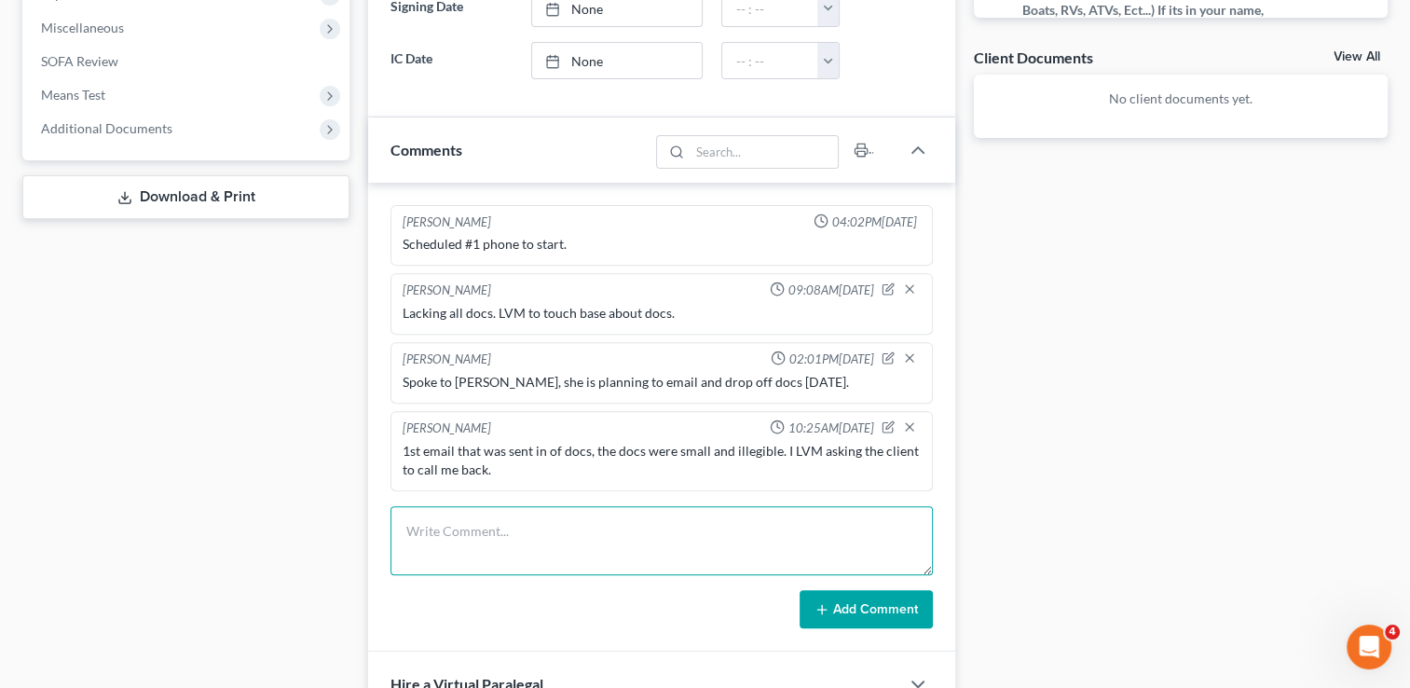
click at [503, 533] on textarea at bounding box center [661, 540] width 542 height 69
type textarea "J"
drag, startPoint x: 621, startPoint y: 545, endPoint x: 412, endPoint y: 528, distance: 209.4
click at [389, 532] on div "Kate Martin 04:02PM, 06/30/2025 Scheduled #1 phone to start. Stormi Boland 09:0…" at bounding box center [661, 417] width 587 height 469
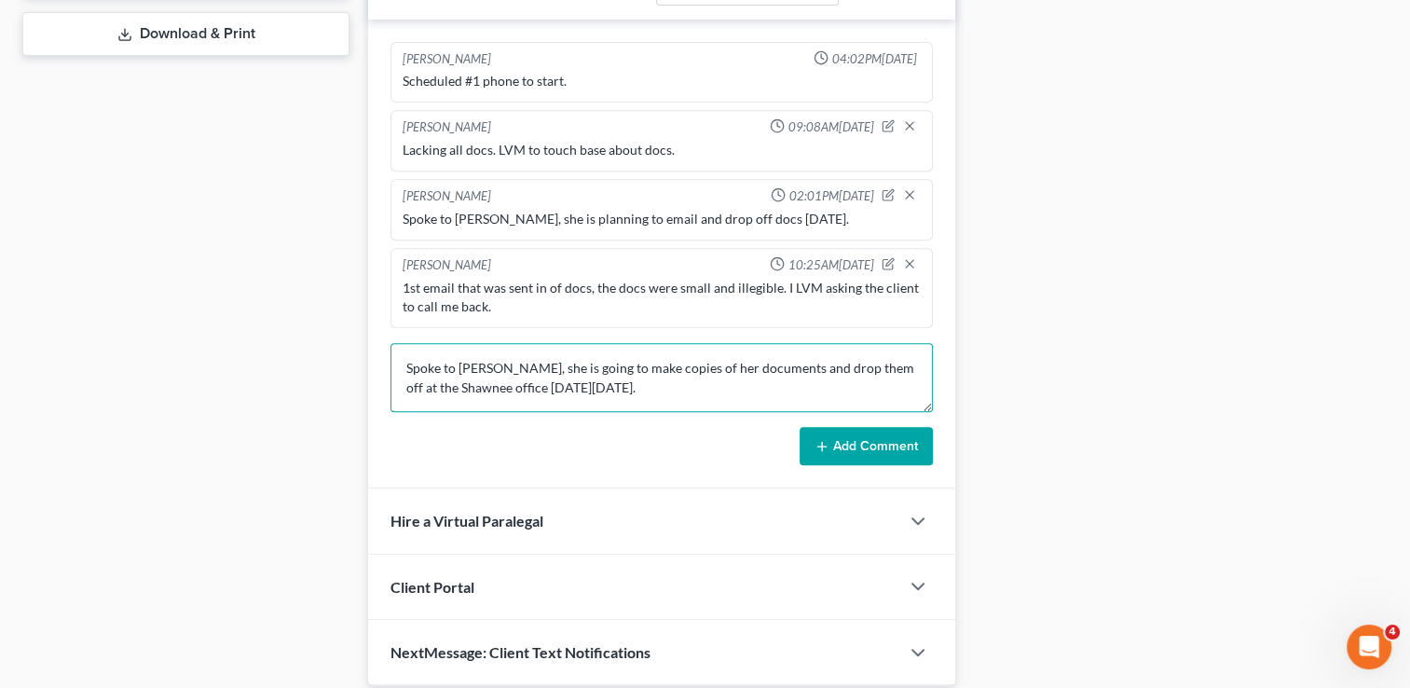
scroll to position [839, 0]
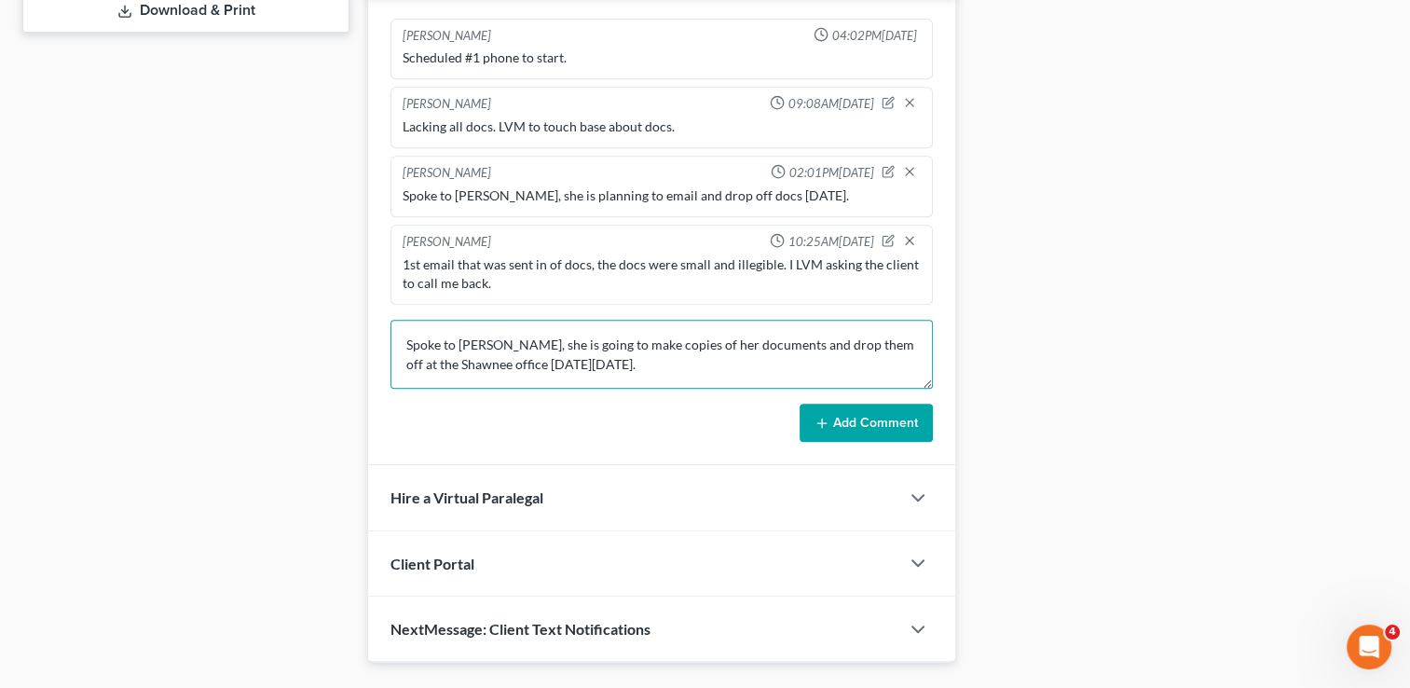
click at [404, 346] on textarea "Spoke to Julie, she is going to make copies of her documents and drop them off …" at bounding box center [661, 354] width 542 height 69
click at [654, 360] on textarea "Lacking all documents except contract. Spoke to Julie, she is going to make cop…" at bounding box center [661, 354] width 542 height 69
type textarea "Lacking all documents except contract. Spoke to Julie, she is going to make cop…"
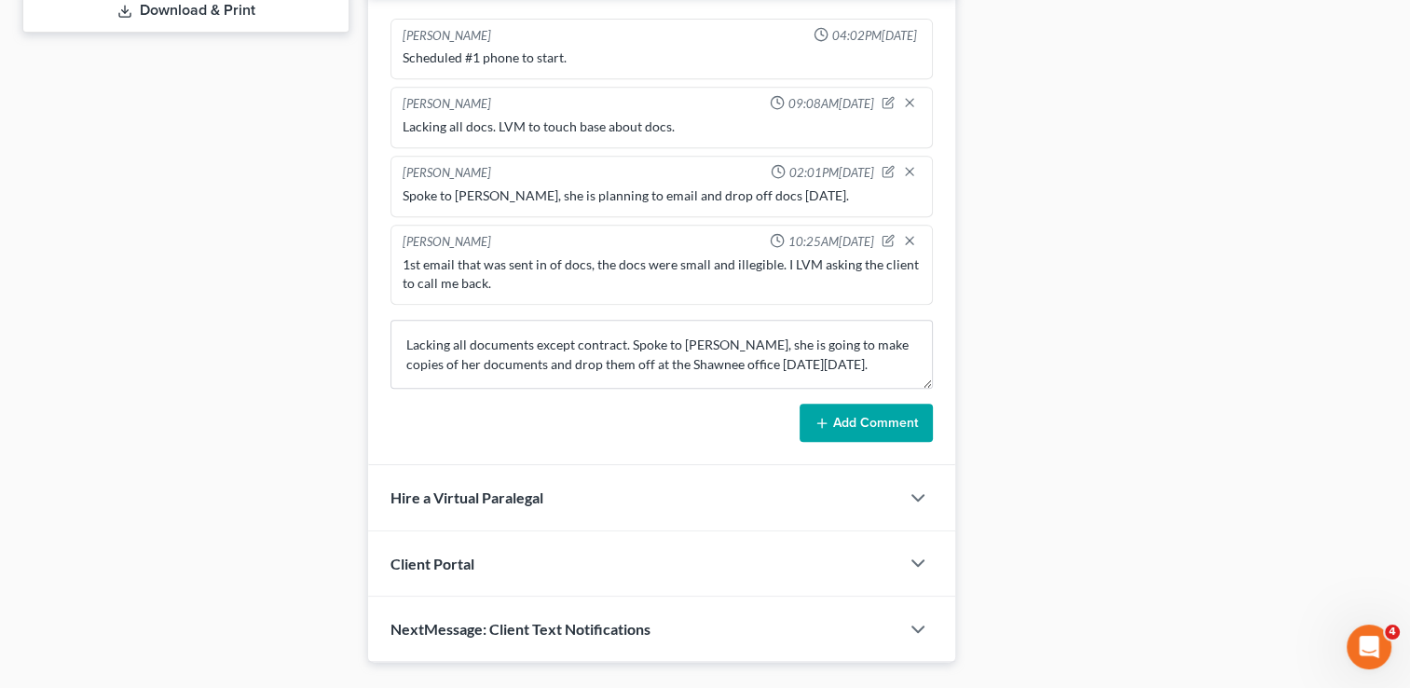
click at [867, 417] on button "Add Comment" at bounding box center [865, 422] width 133 height 39
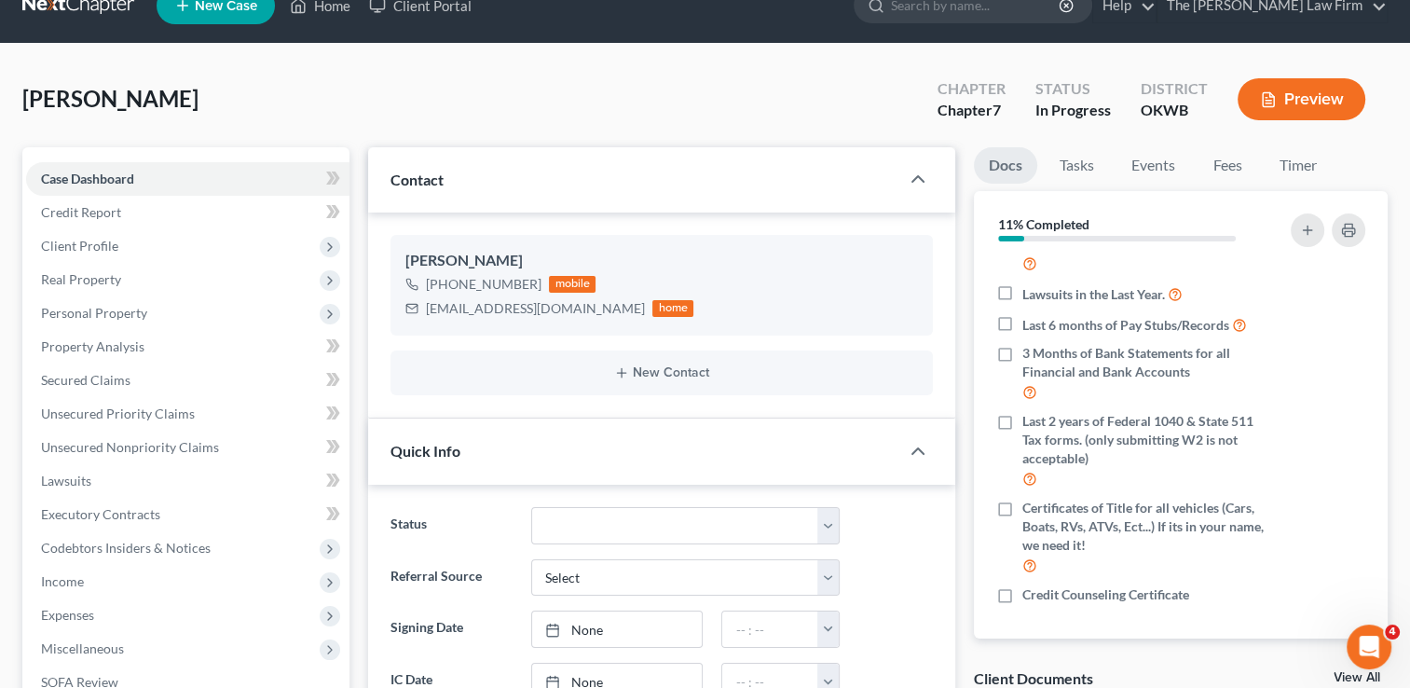
scroll to position [0, 0]
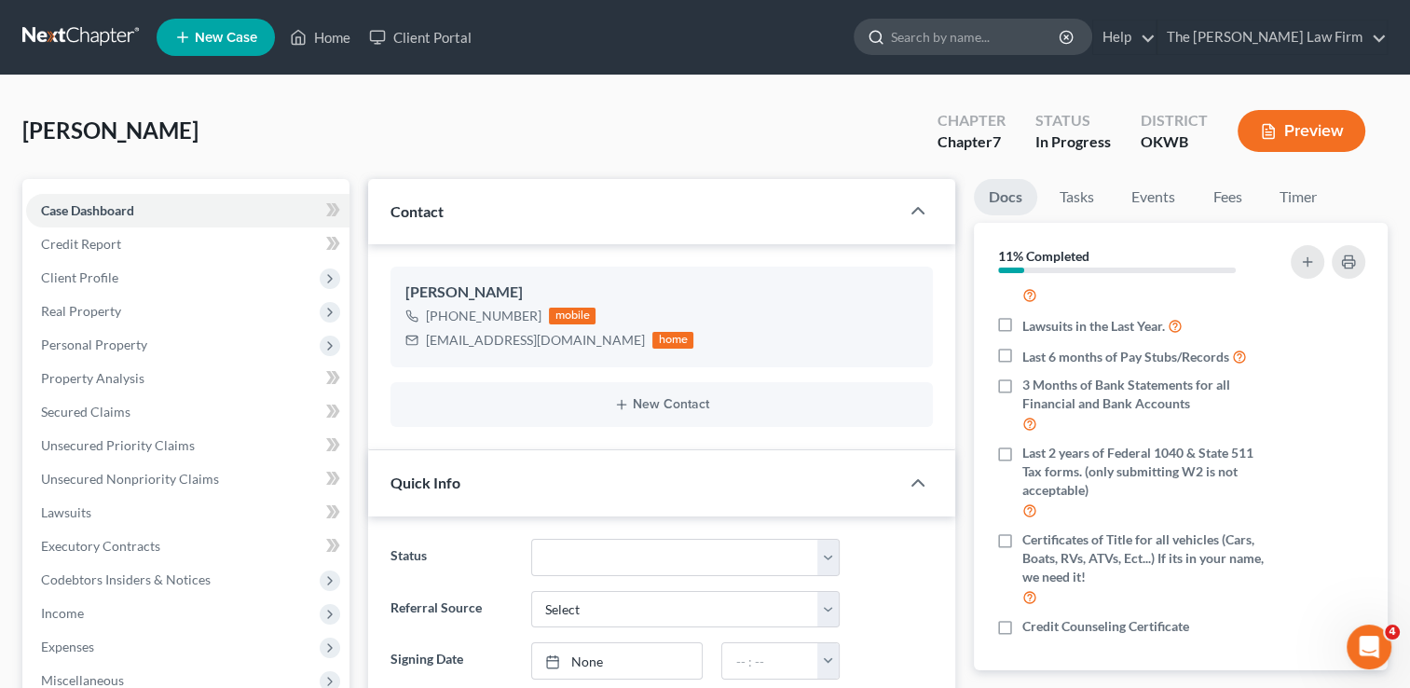
click at [1004, 40] on input "search" at bounding box center [976, 37] width 171 height 34
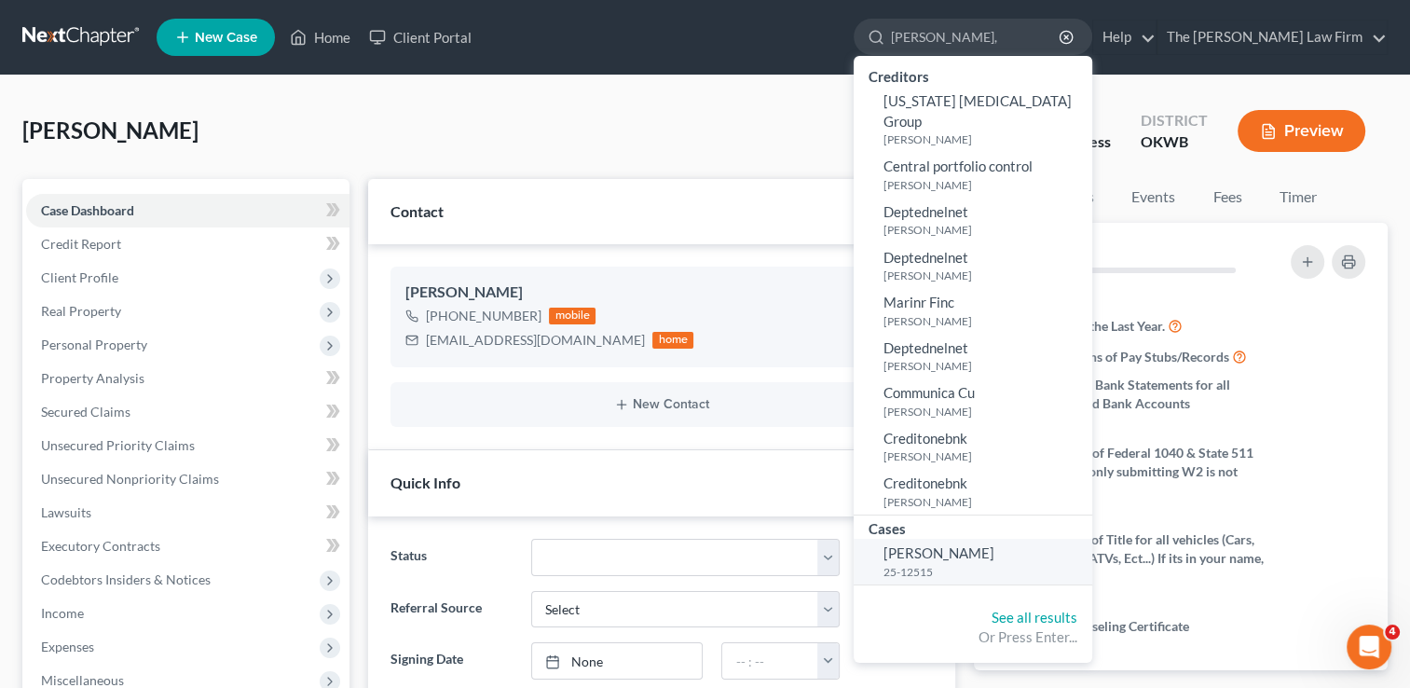
type input "Ragsdale,"
click at [1059, 539] on link "Ragsdale, Crystal 25-12515" at bounding box center [973, 562] width 239 height 46
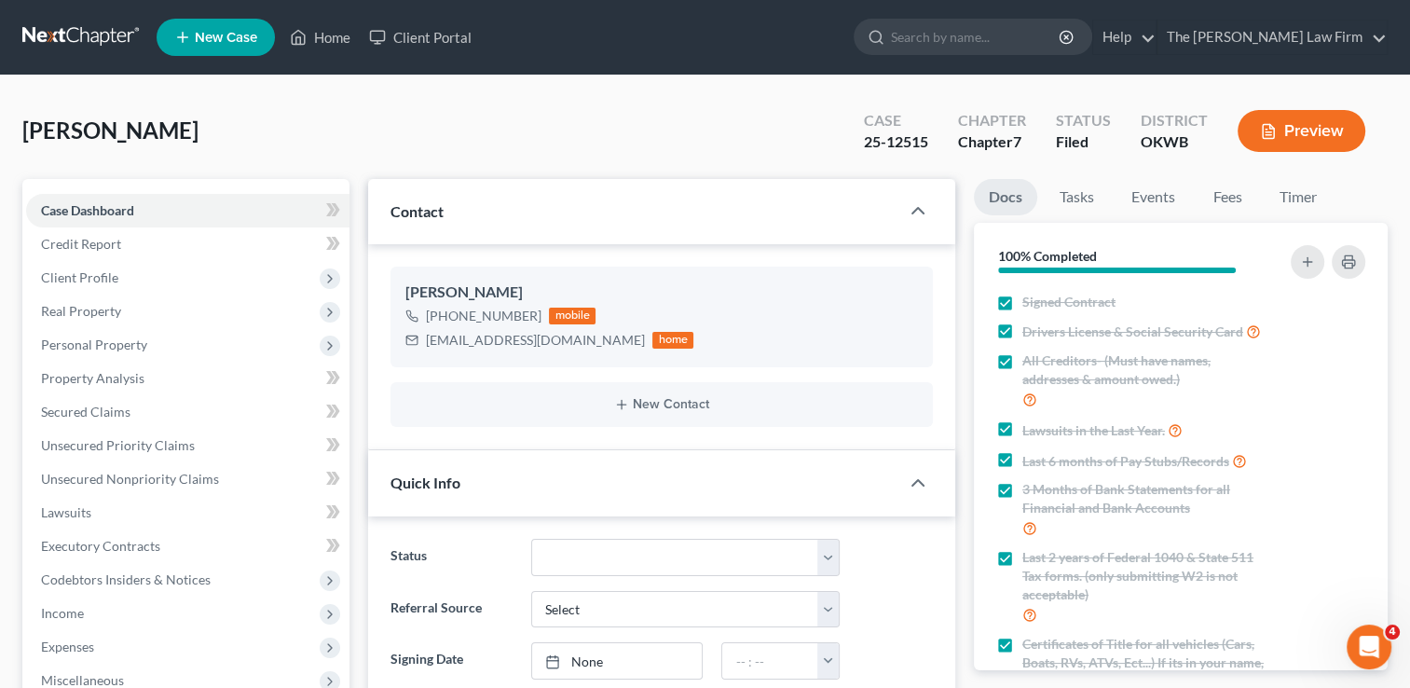
scroll to position [199, 0]
click at [1143, 207] on link "Events" at bounding box center [1153, 197] width 74 height 36
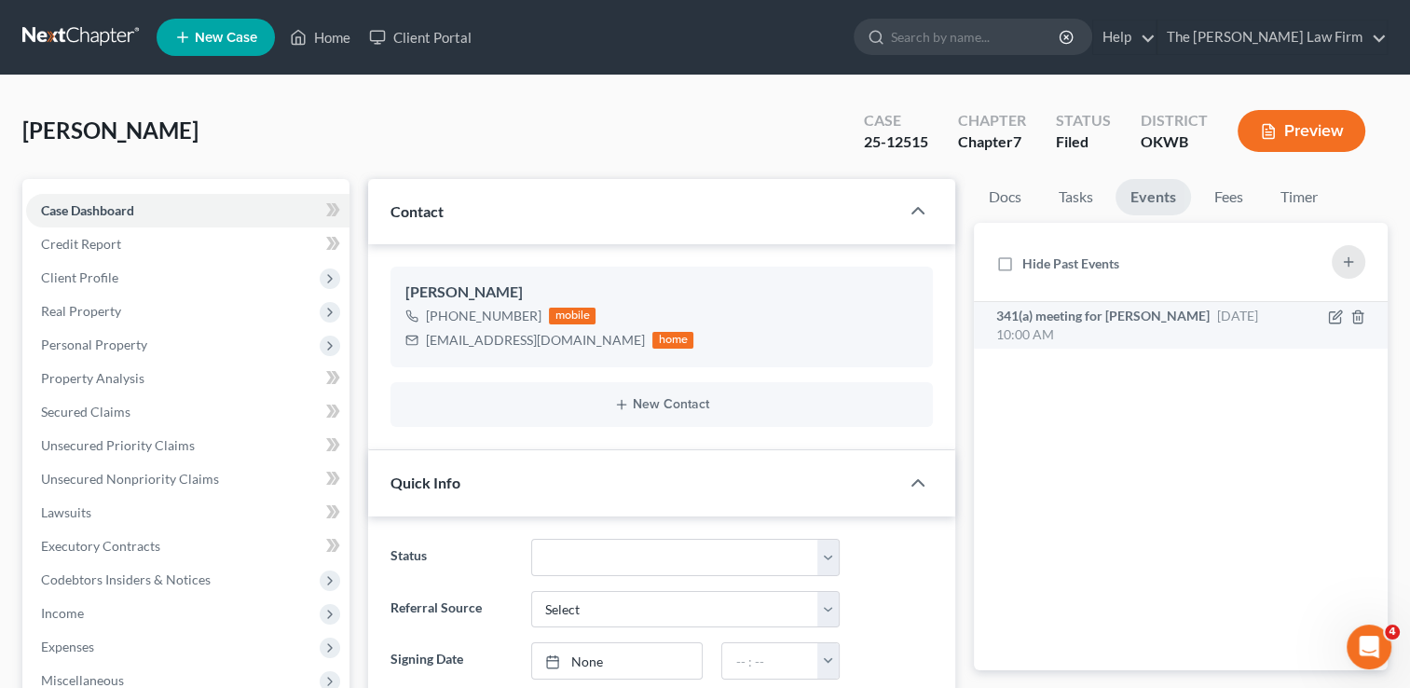
click at [1147, 310] on span "341(a) meeting for Crystal Ragsdale" at bounding box center [1102, 315] width 213 height 16
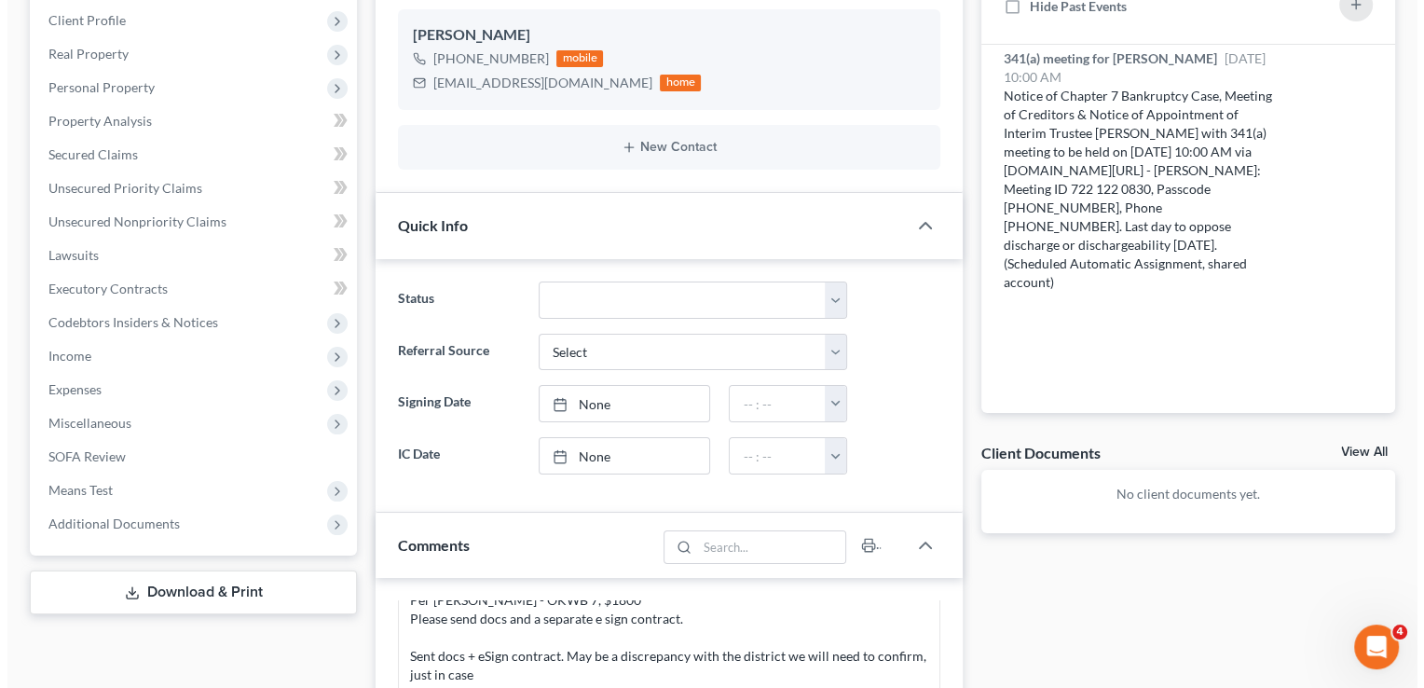
scroll to position [0, 0]
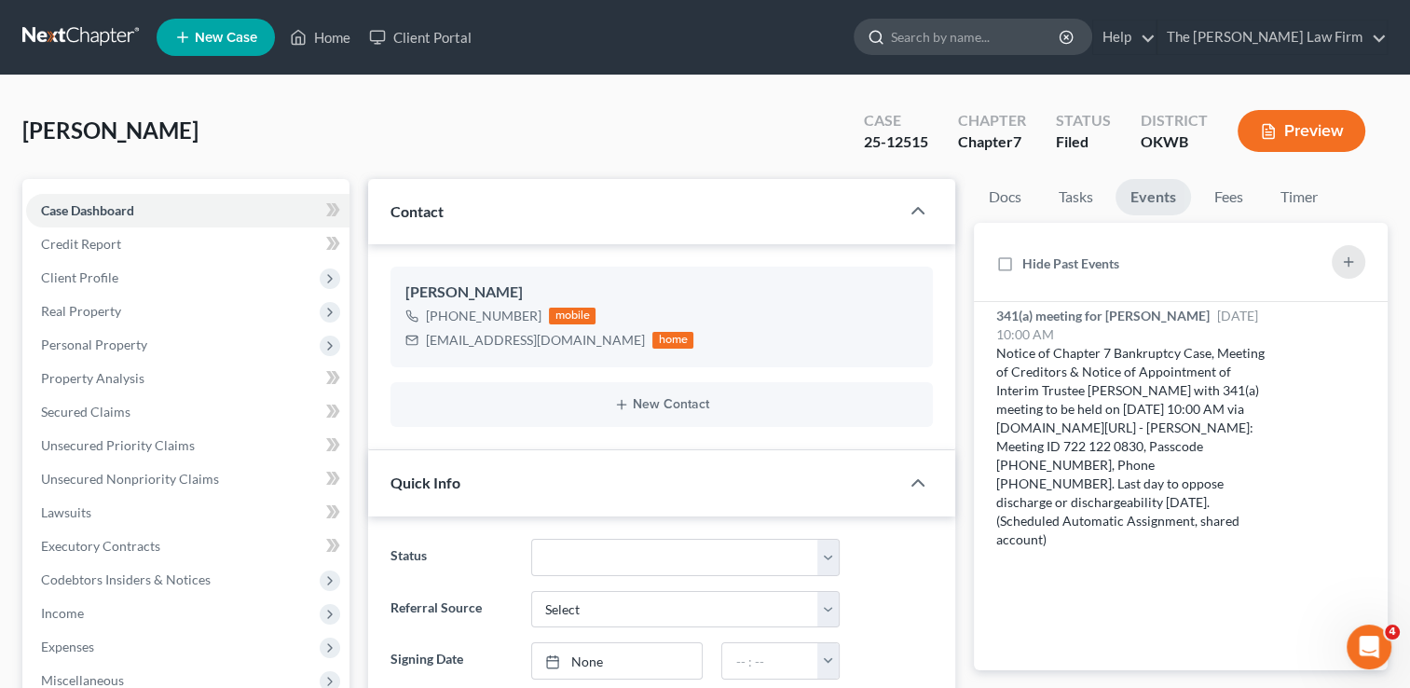
click at [1014, 52] on input "search" at bounding box center [976, 37] width 171 height 34
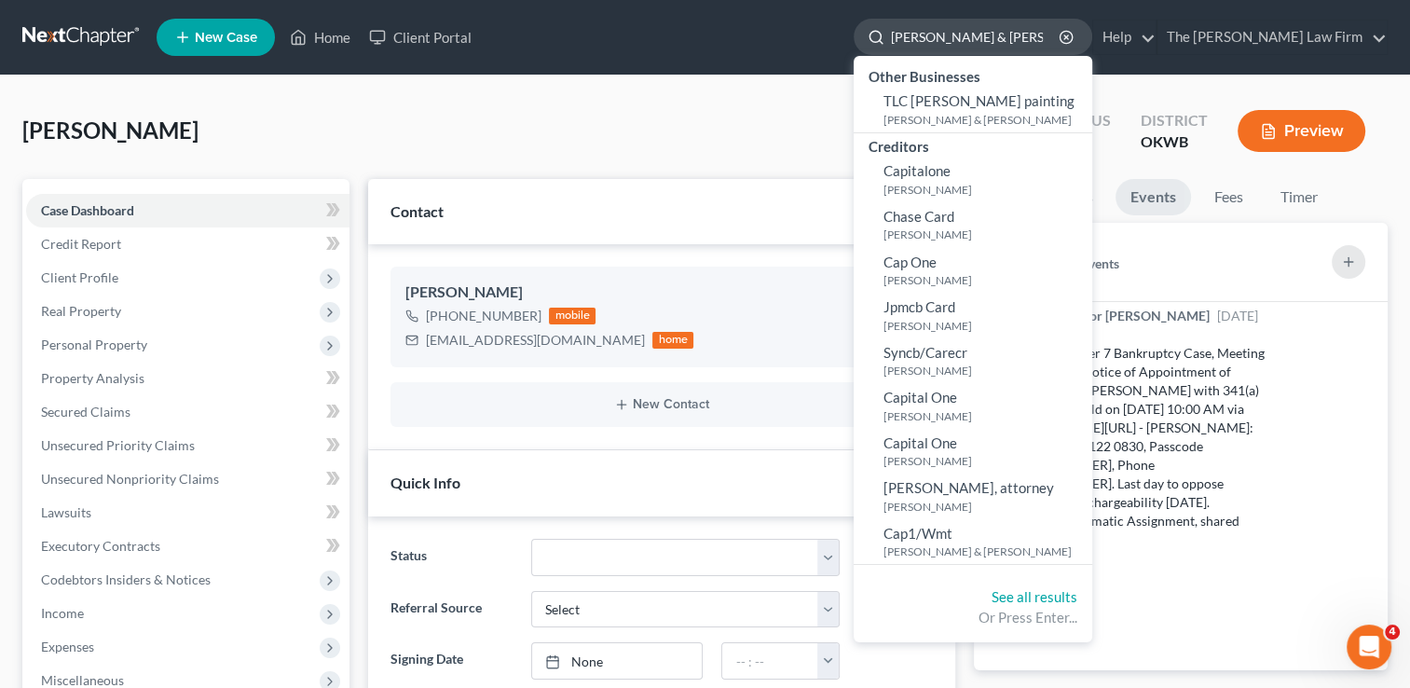
type input "[PERSON_NAME] & [PERSON_NAME]"
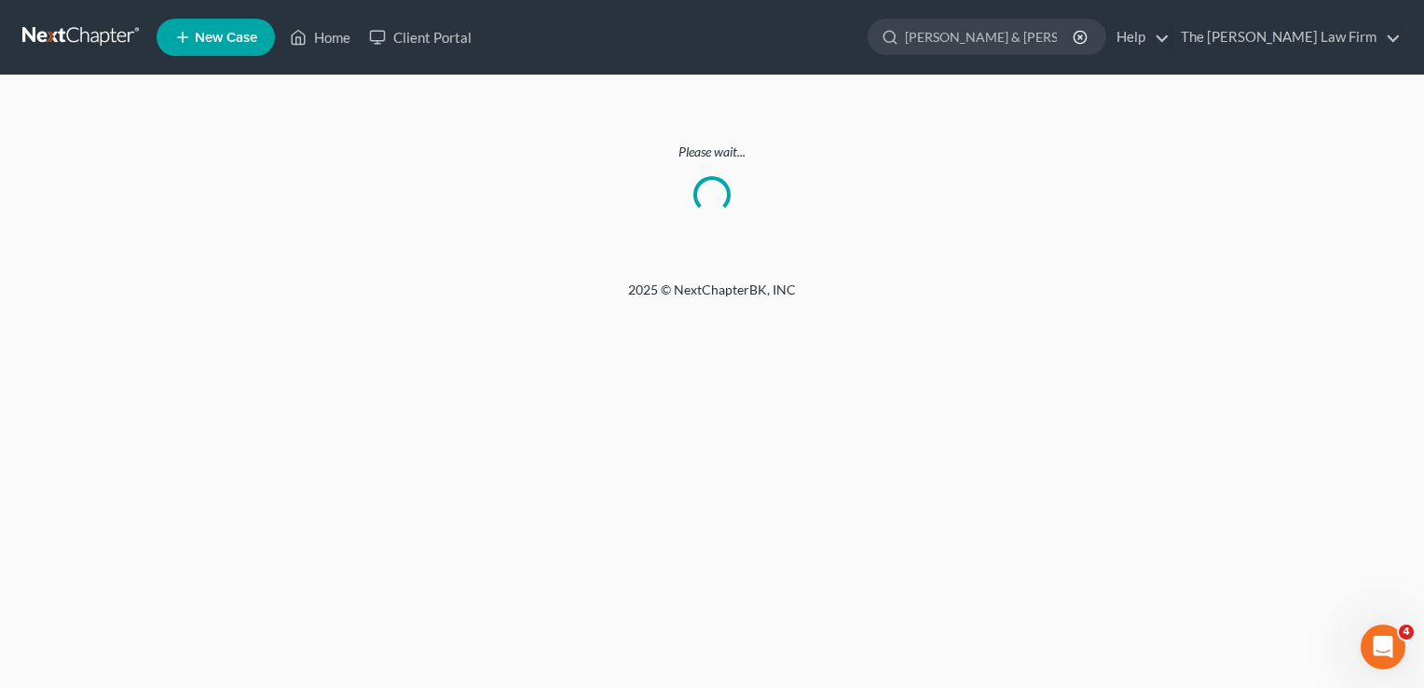
click at [116, 32] on link at bounding box center [81, 37] width 119 height 34
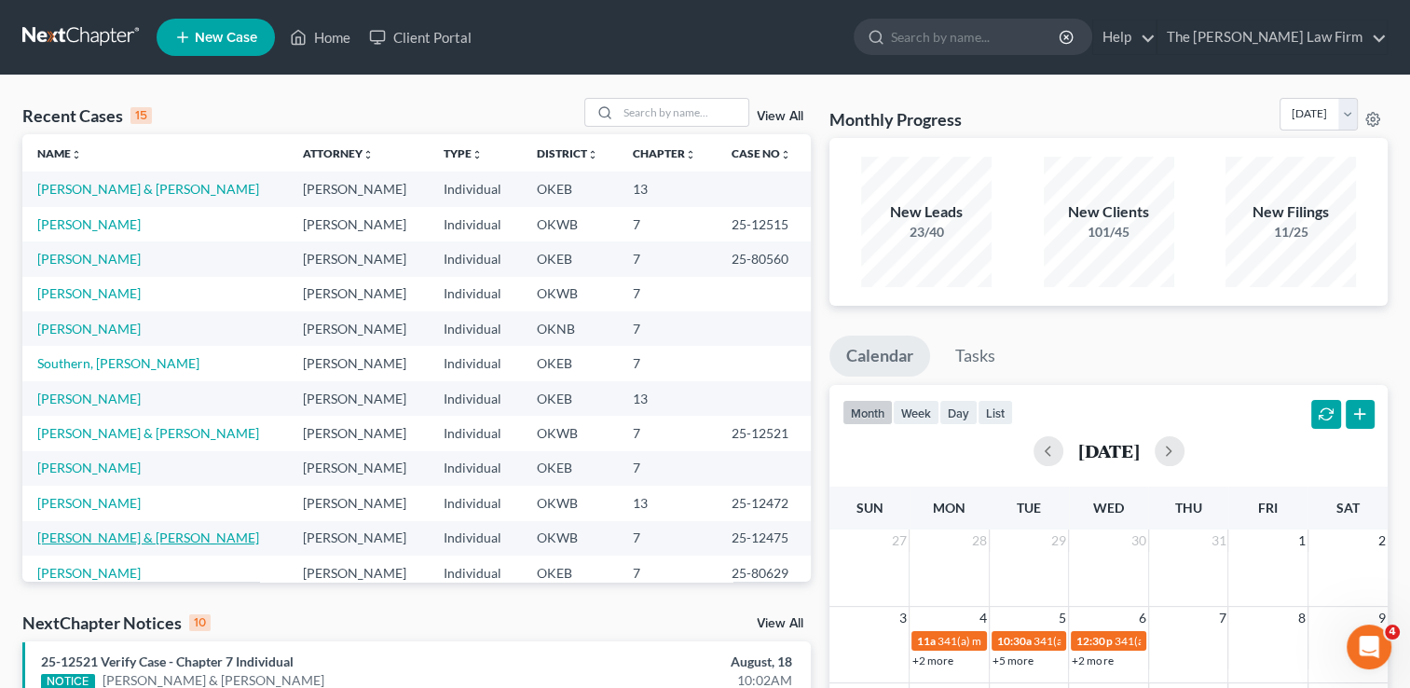
click at [134, 539] on link "[PERSON_NAME] & [PERSON_NAME]" at bounding box center [148, 537] width 222 height 16
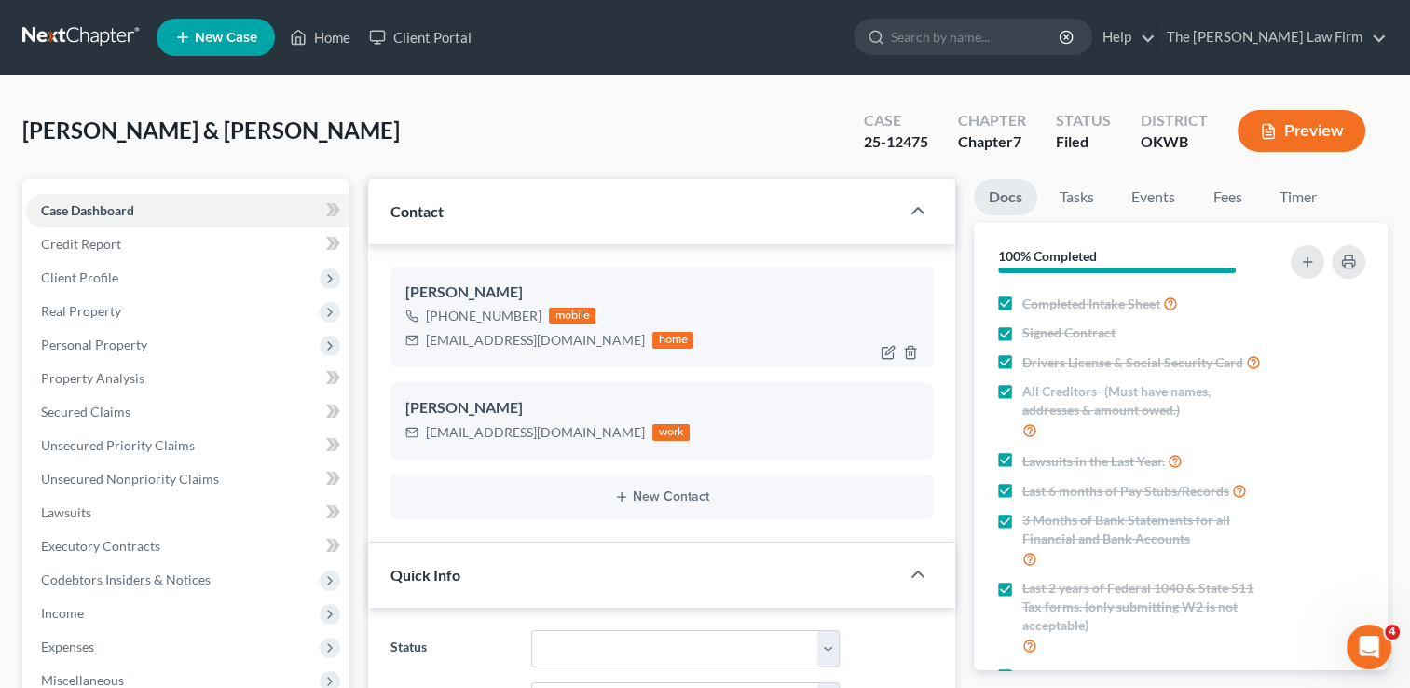
scroll to position [348, 0]
click at [1158, 199] on link "Events" at bounding box center [1153, 197] width 74 height 36
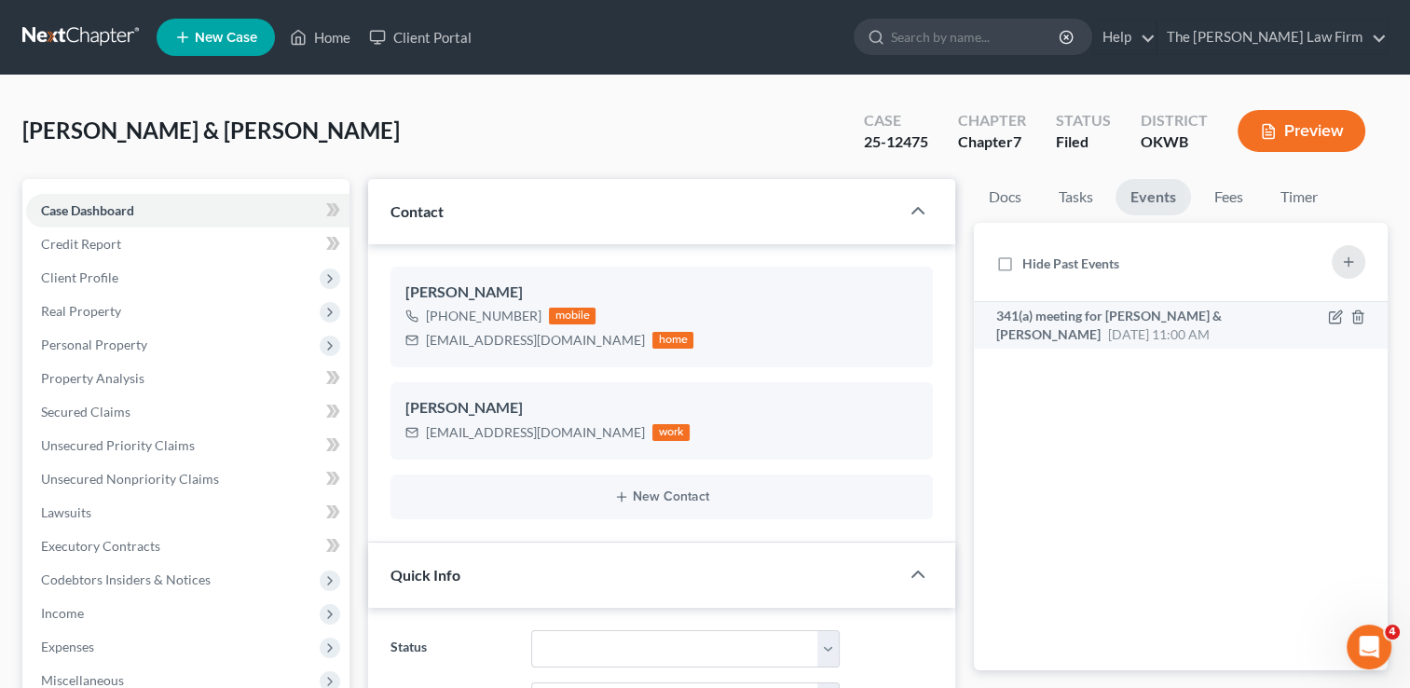
click at [1170, 334] on span "[DATE] 11:00 AM" at bounding box center [1159, 334] width 102 height 16
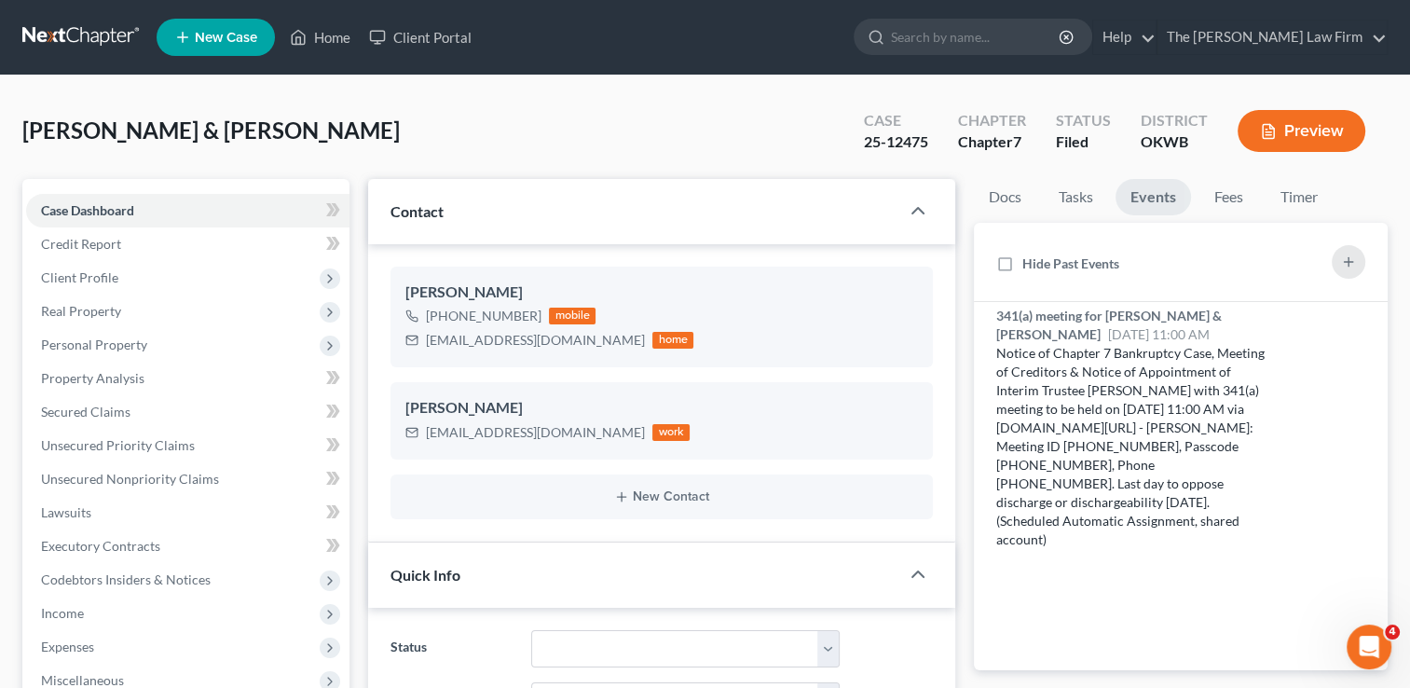
click at [922, 140] on div "25-12475" at bounding box center [896, 141] width 64 height 21
copy div "25-12475"
click at [81, 39] on link at bounding box center [81, 37] width 119 height 34
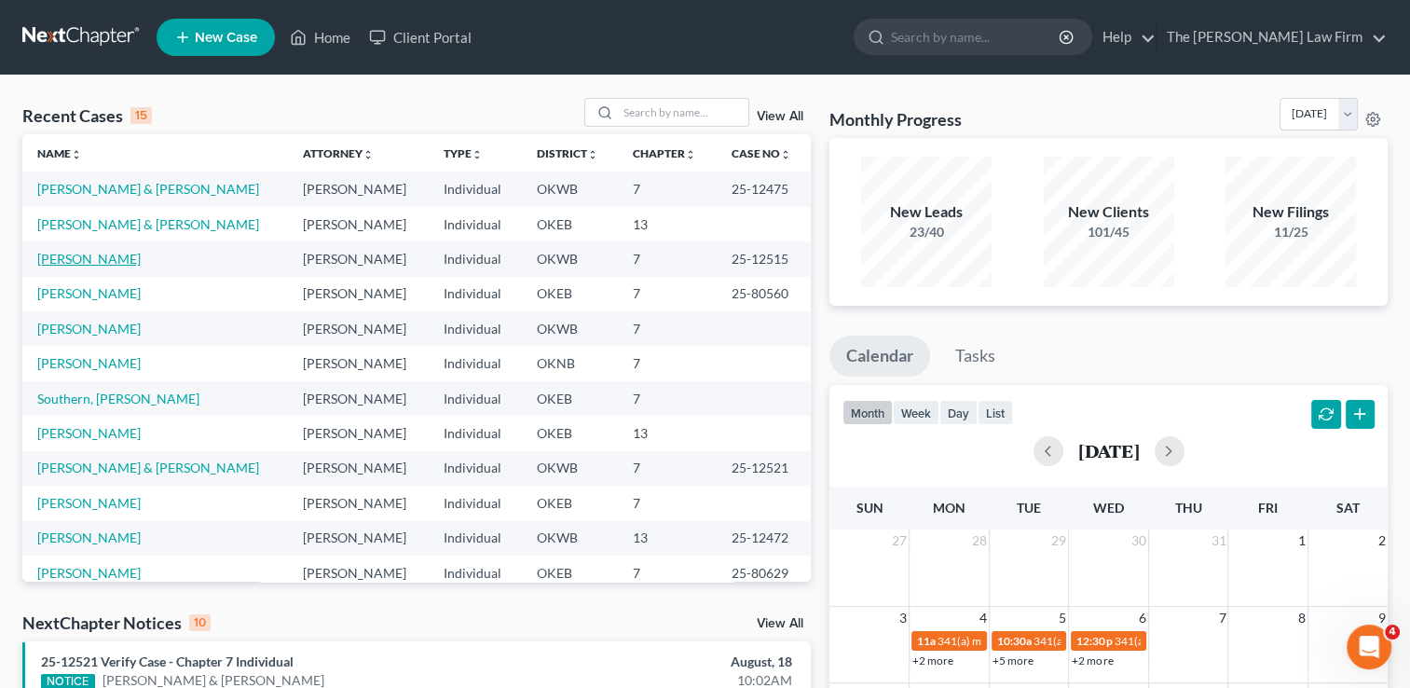
click at [93, 259] on link "[PERSON_NAME]" at bounding box center [88, 259] width 103 height 16
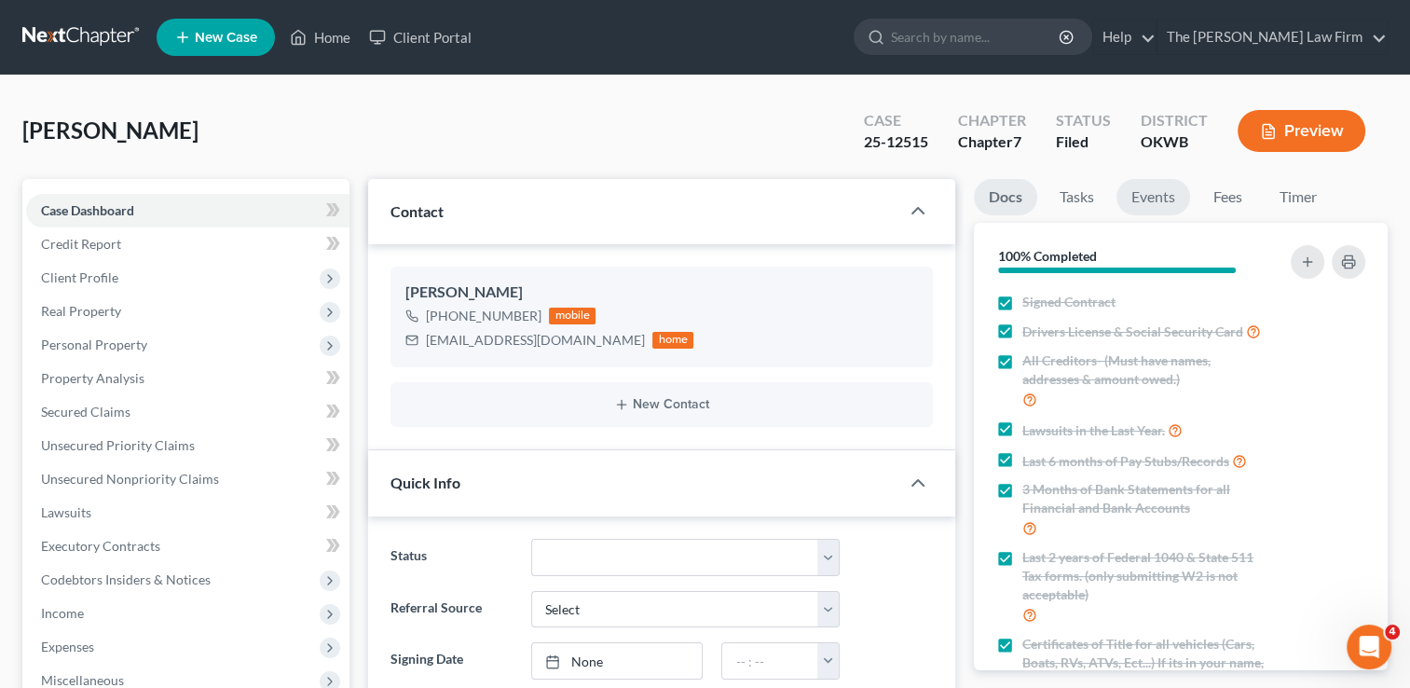
click at [1174, 195] on link "Events" at bounding box center [1153, 197] width 74 height 36
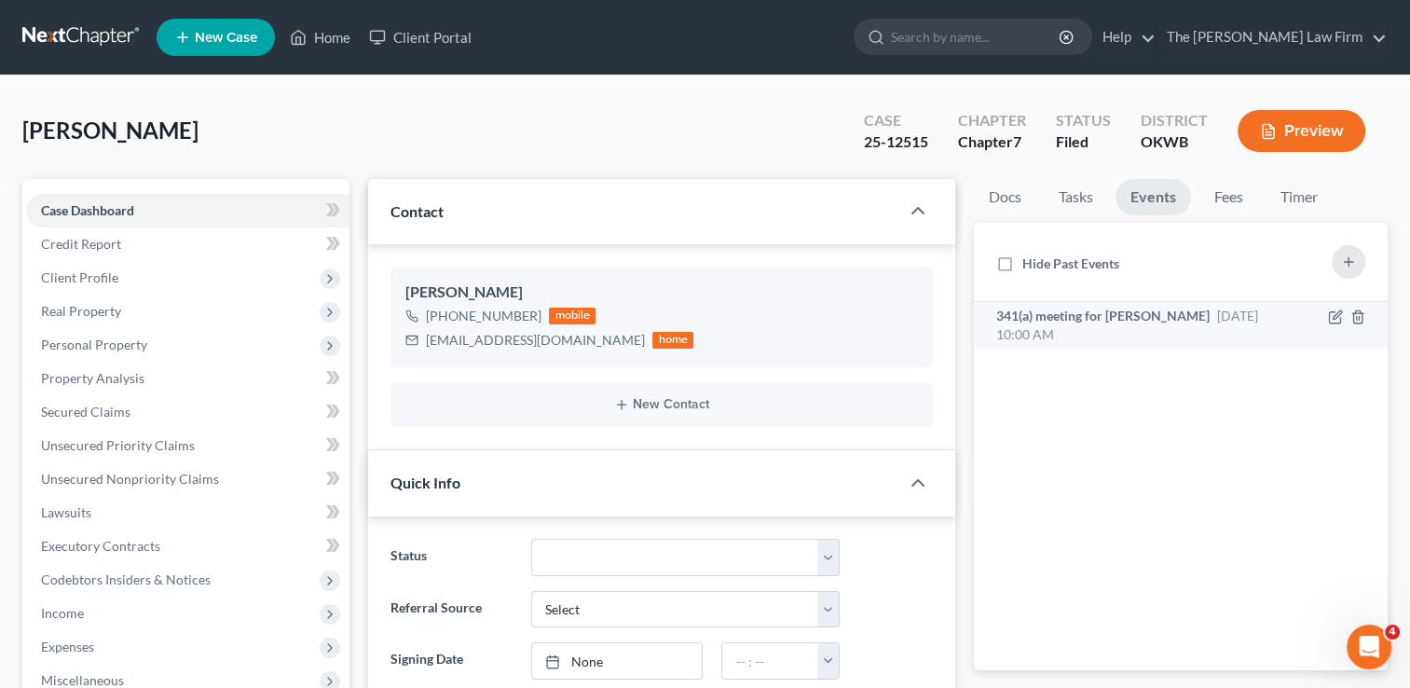
click at [1174, 307] on span "341(a) meeting for Crystal Ragsdale" at bounding box center [1102, 315] width 213 height 16
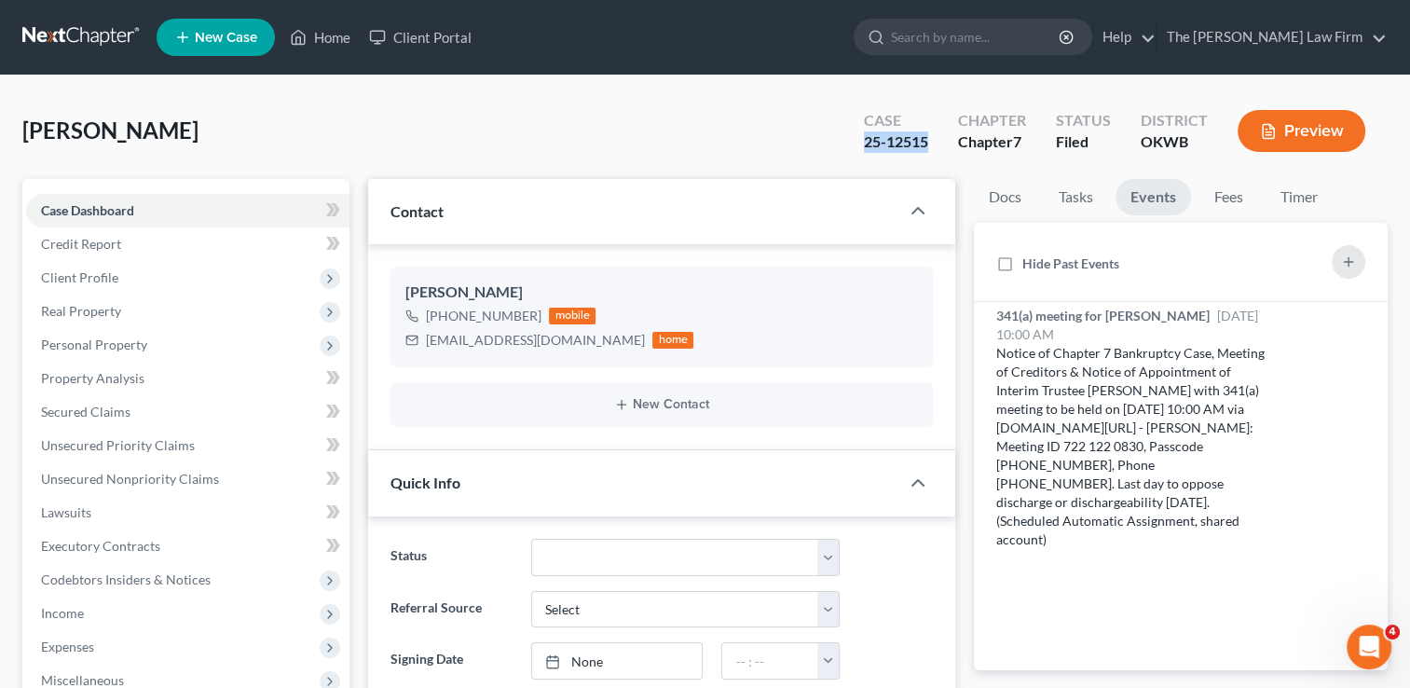
drag, startPoint x: 929, startPoint y: 144, endPoint x: 859, endPoint y: 142, distance: 69.9
click at [859, 142] on div "Case 25-12515" at bounding box center [896, 132] width 94 height 55
copy div "25-12515"
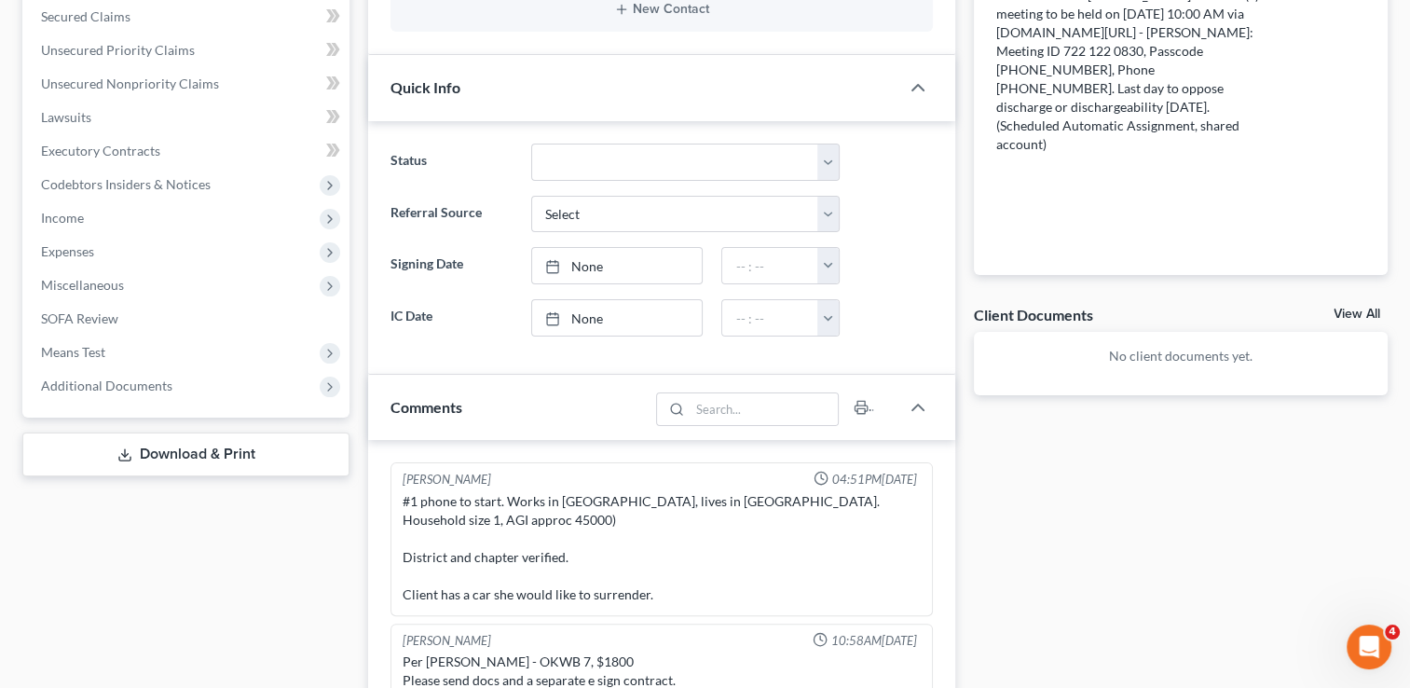
scroll to position [373, 0]
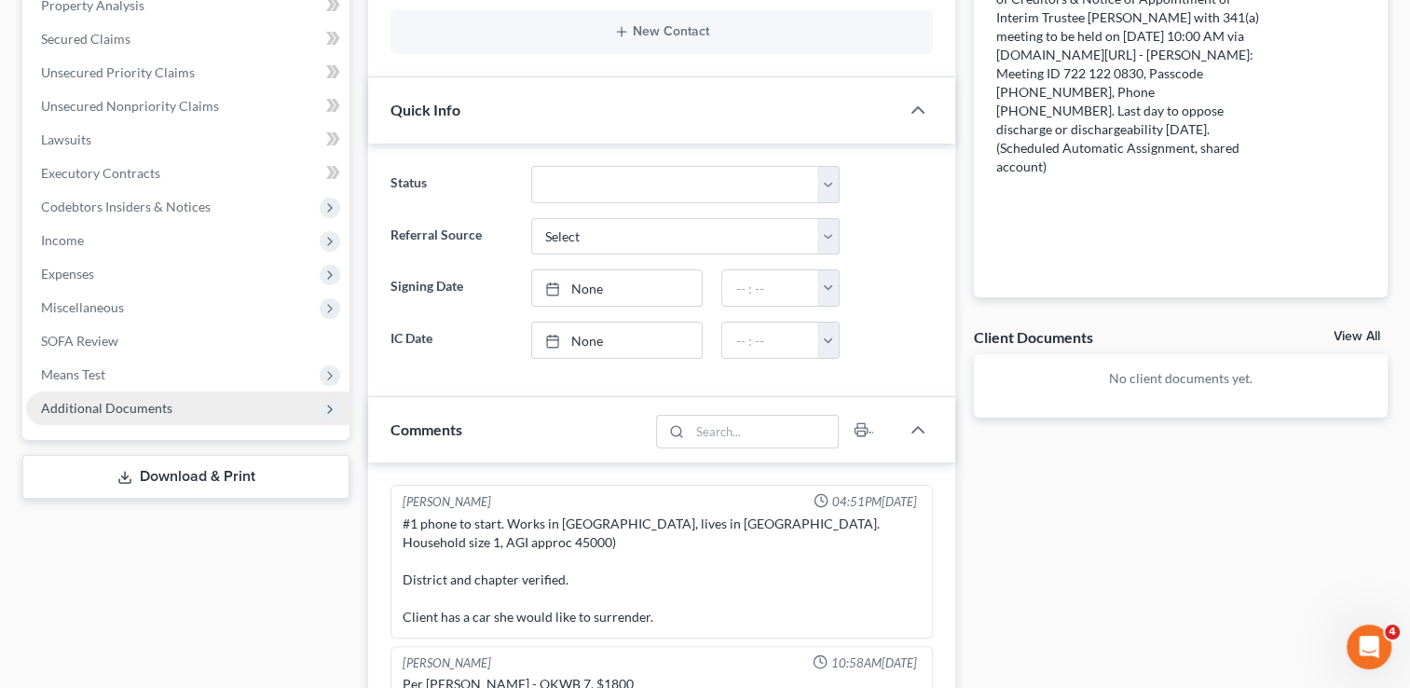
click at [211, 395] on span "Additional Documents" at bounding box center [187, 408] width 323 height 34
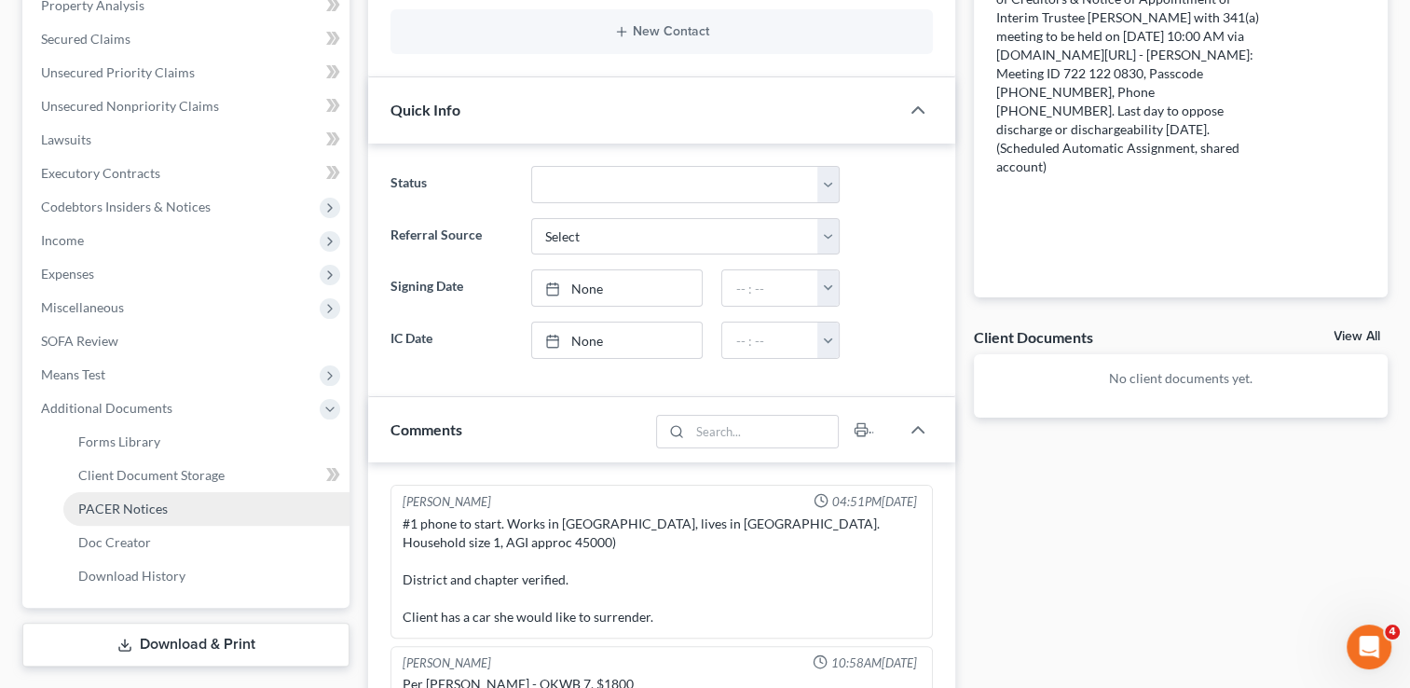
click at [162, 509] on span "PACER Notices" at bounding box center [122, 508] width 89 height 16
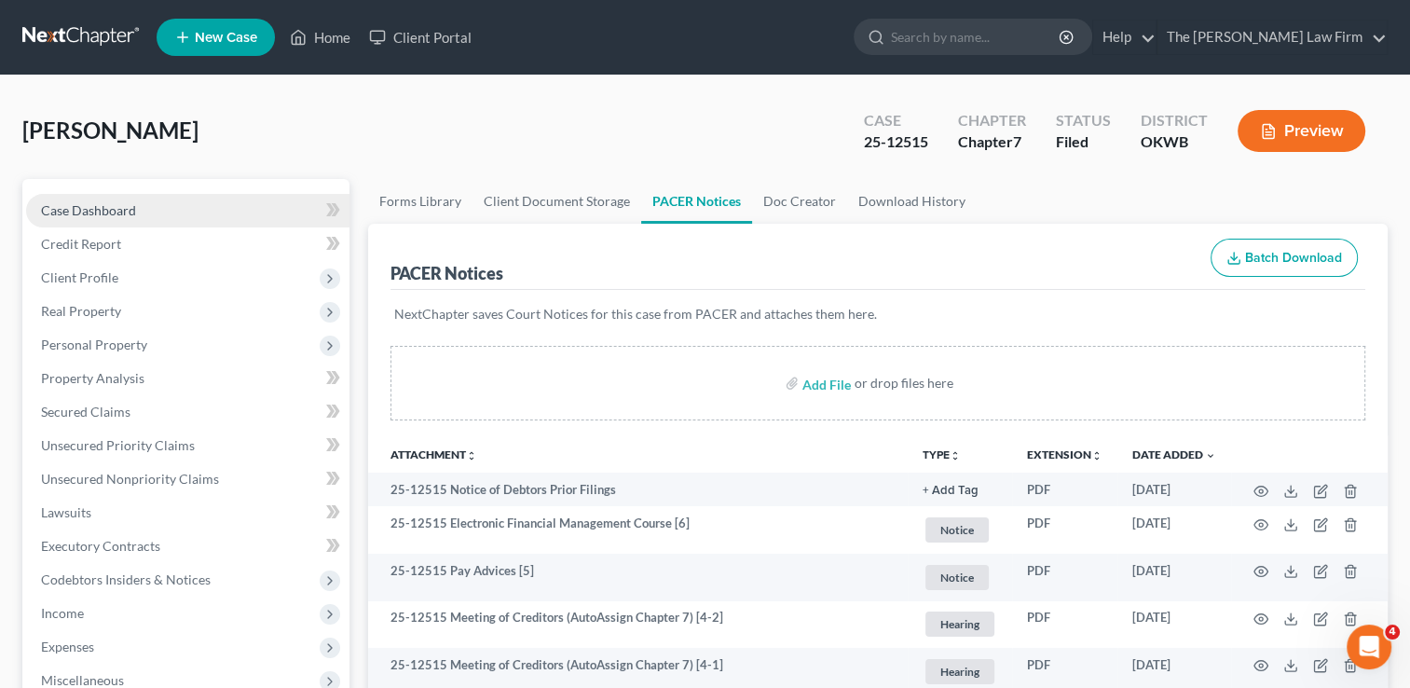
click at [119, 203] on span "Case Dashboard" at bounding box center [88, 210] width 95 height 16
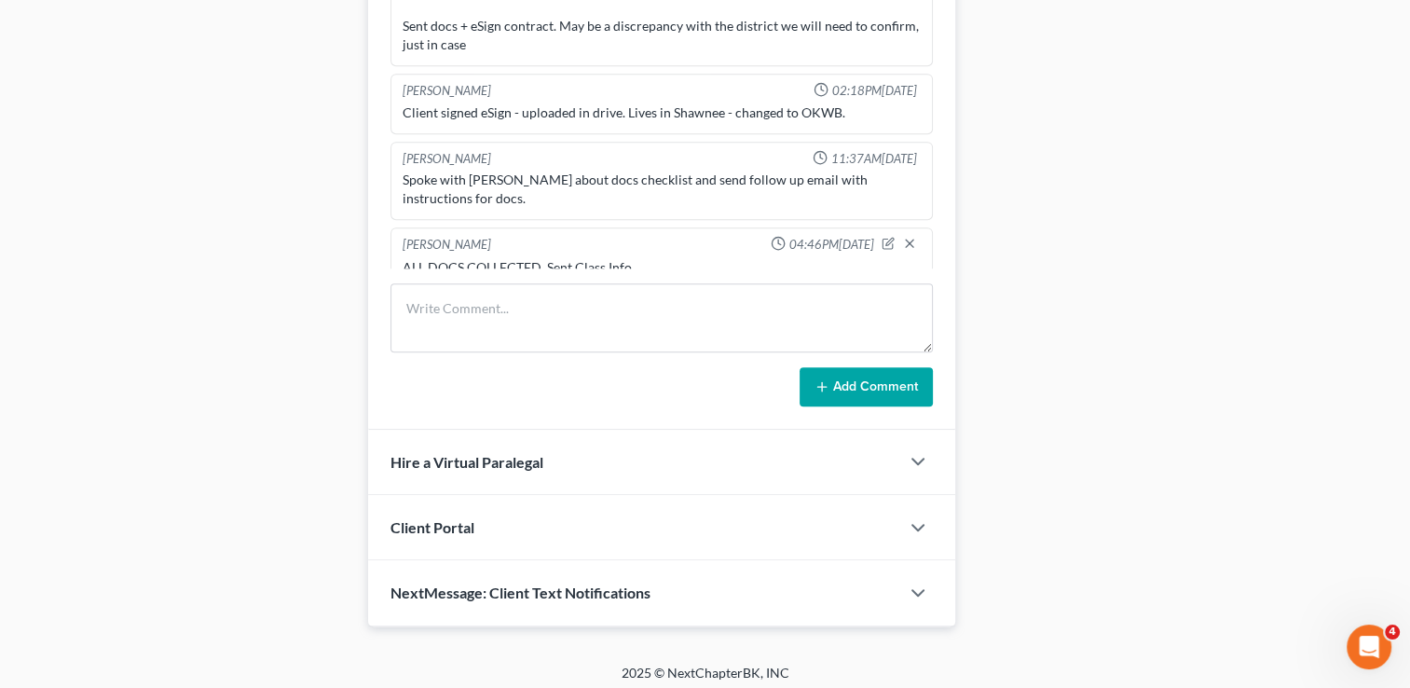
scroll to position [891, 0]
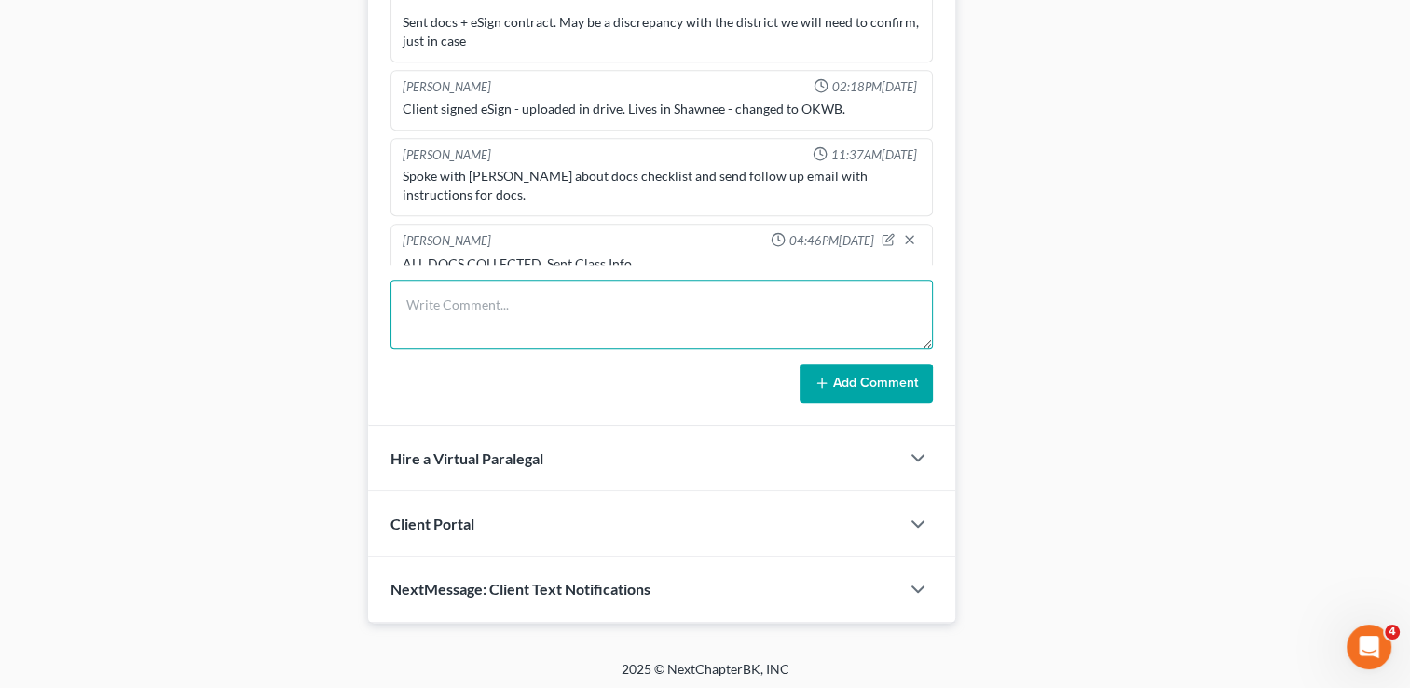
click at [594, 281] on textarea at bounding box center [661, 314] width 542 height 69
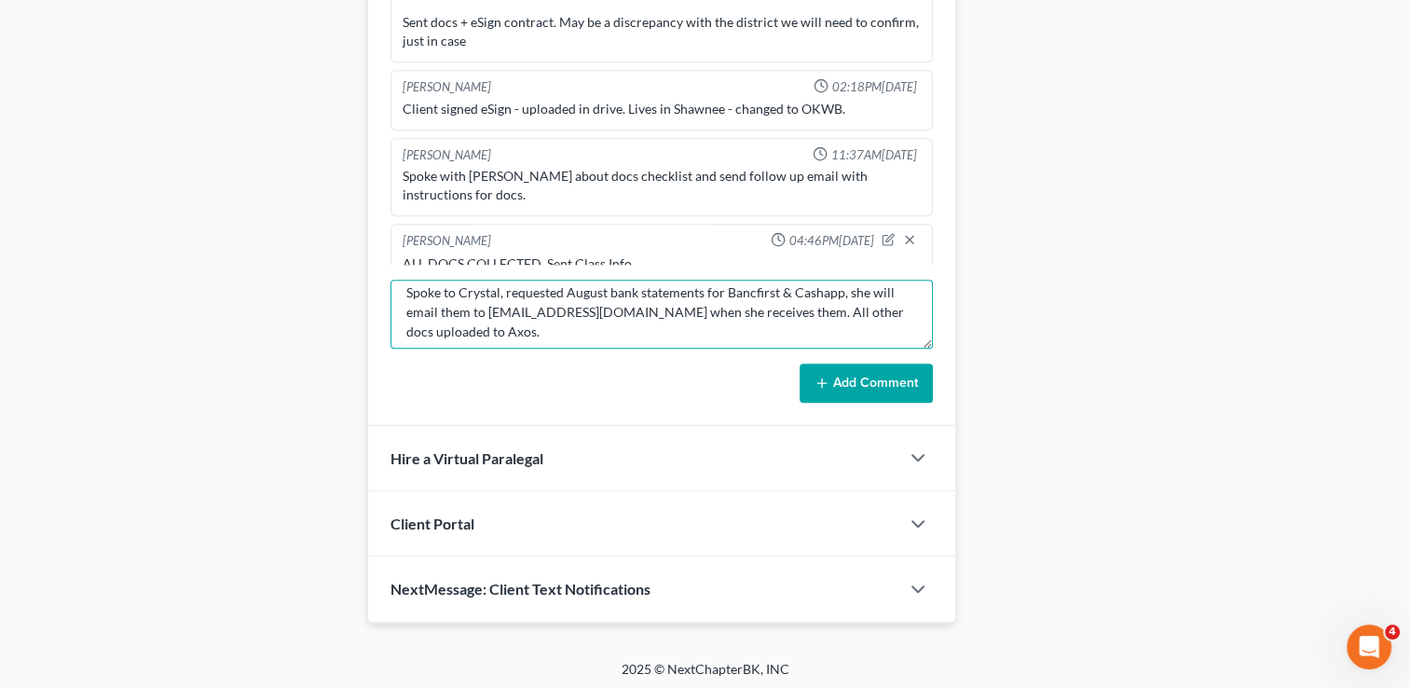
scroll to position [0, 0]
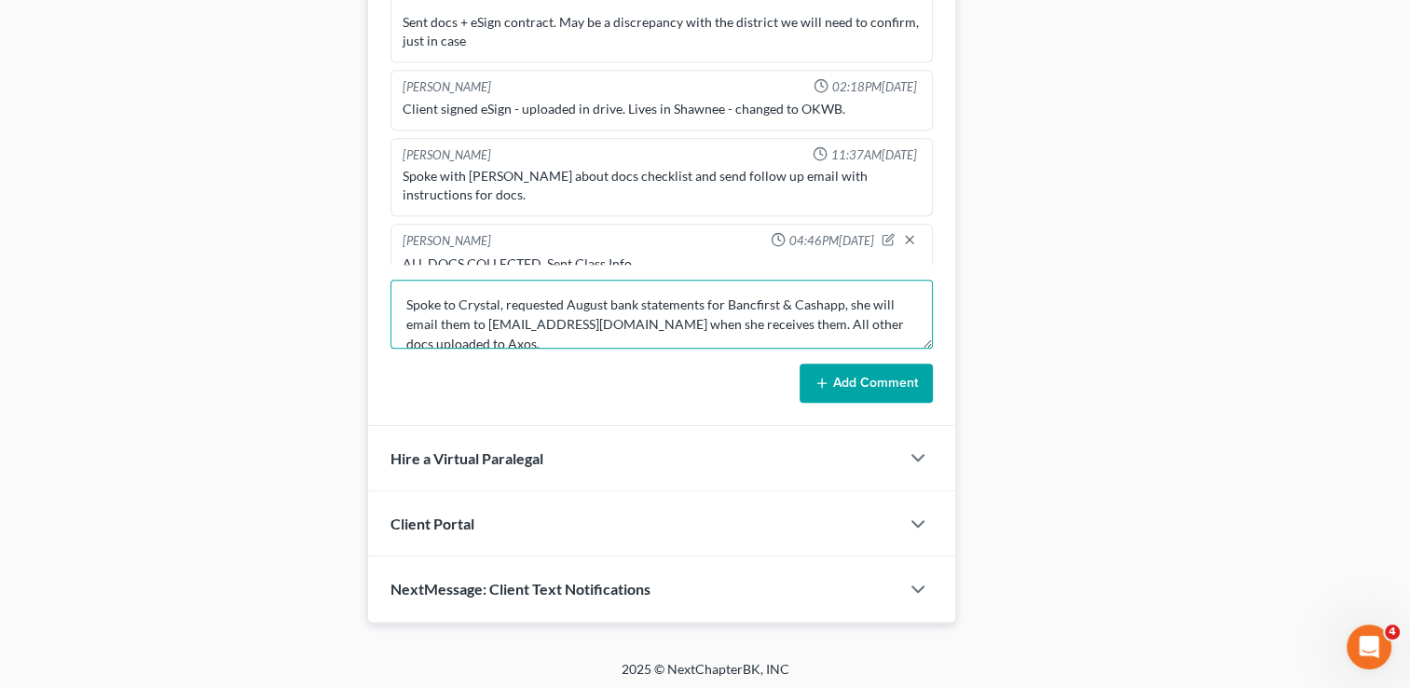
drag, startPoint x: 512, startPoint y: 337, endPoint x: 410, endPoint y: 285, distance: 114.2
click at [410, 285] on textarea "Spoke to Crystal, requested August bank statements for Bancfirst & Cashapp, she…" at bounding box center [661, 314] width 542 height 69
click at [486, 337] on textarea "Spoke to Crystal, requested August bank statements for Bancfirst & Cashapp, she…" at bounding box center [661, 314] width 542 height 69
drag, startPoint x: 473, startPoint y: 333, endPoint x: 401, endPoint y: 291, distance: 83.9
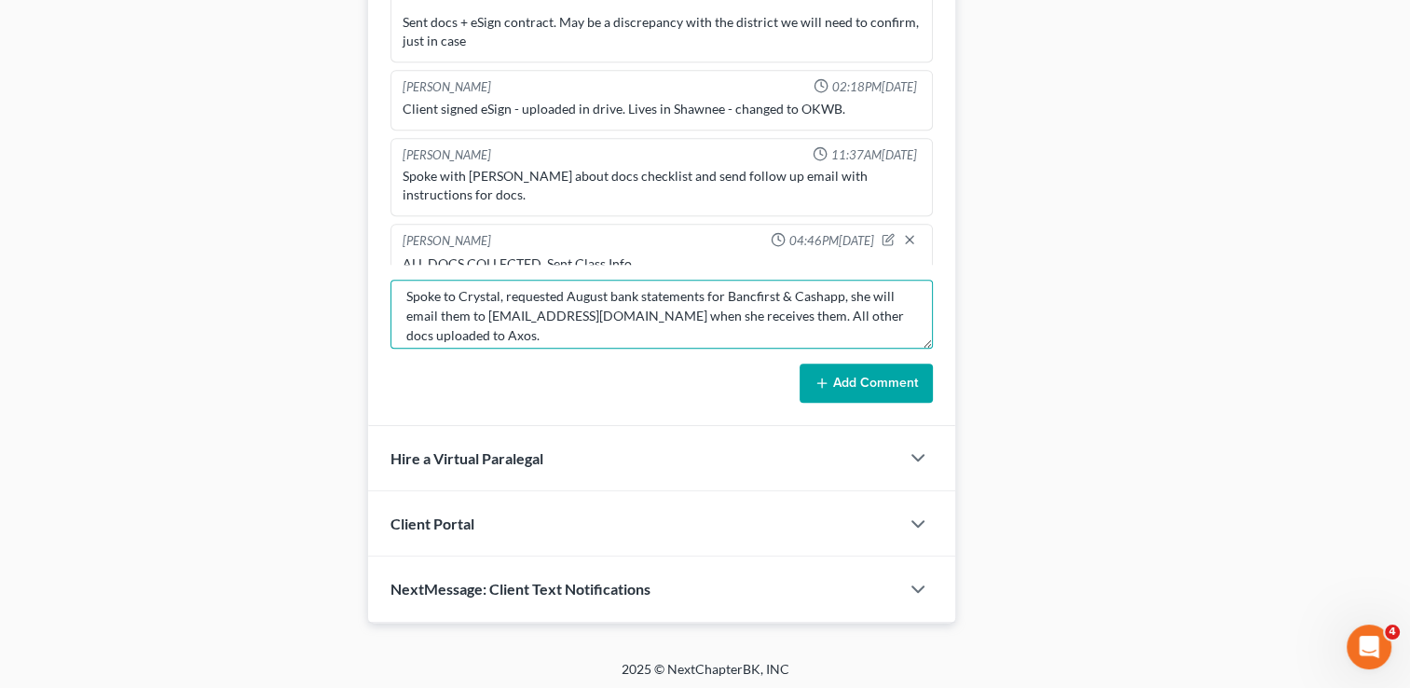
click at [401, 291] on textarea "Spoke to Crystal, requested August bank statements for Bancfirst & Cashapp, she…" at bounding box center [661, 314] width 542 height 69
type textarea "Spoke to Crystal, requested August bank statements for Bancfirst & Cashapp, she…"
click at [830, 380] on button "Add Comment" at bounding box center [865, 382] width 133 height 39
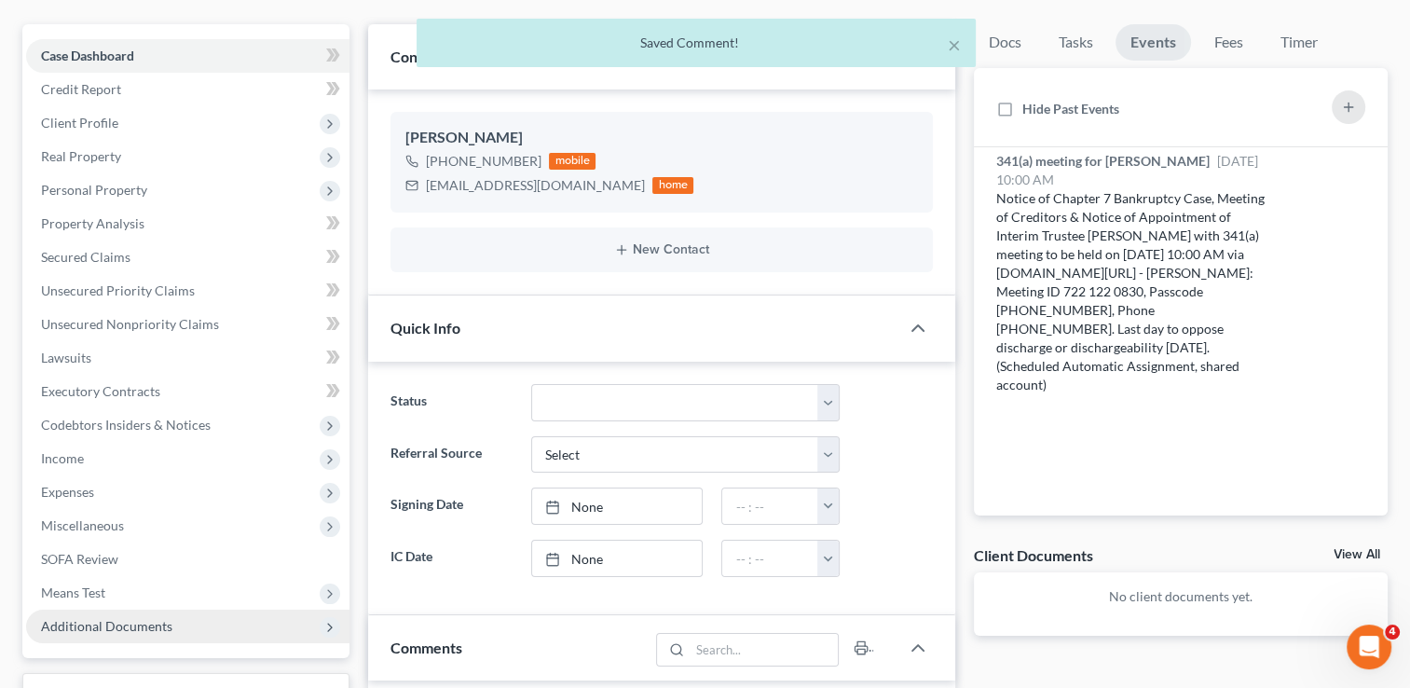
scroll to position [145, 0]
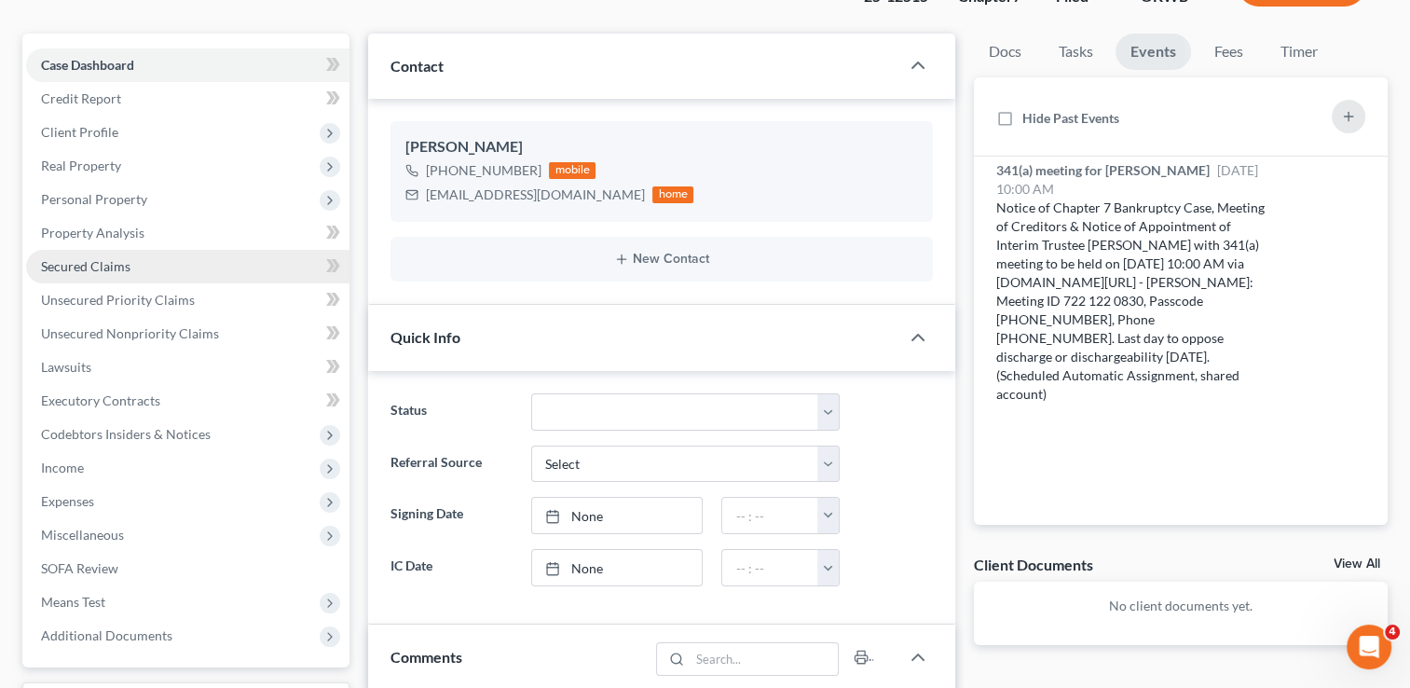
click at [138, 264] on link "Secured Claims" at bounding box center [187, 267] width 323 height 34
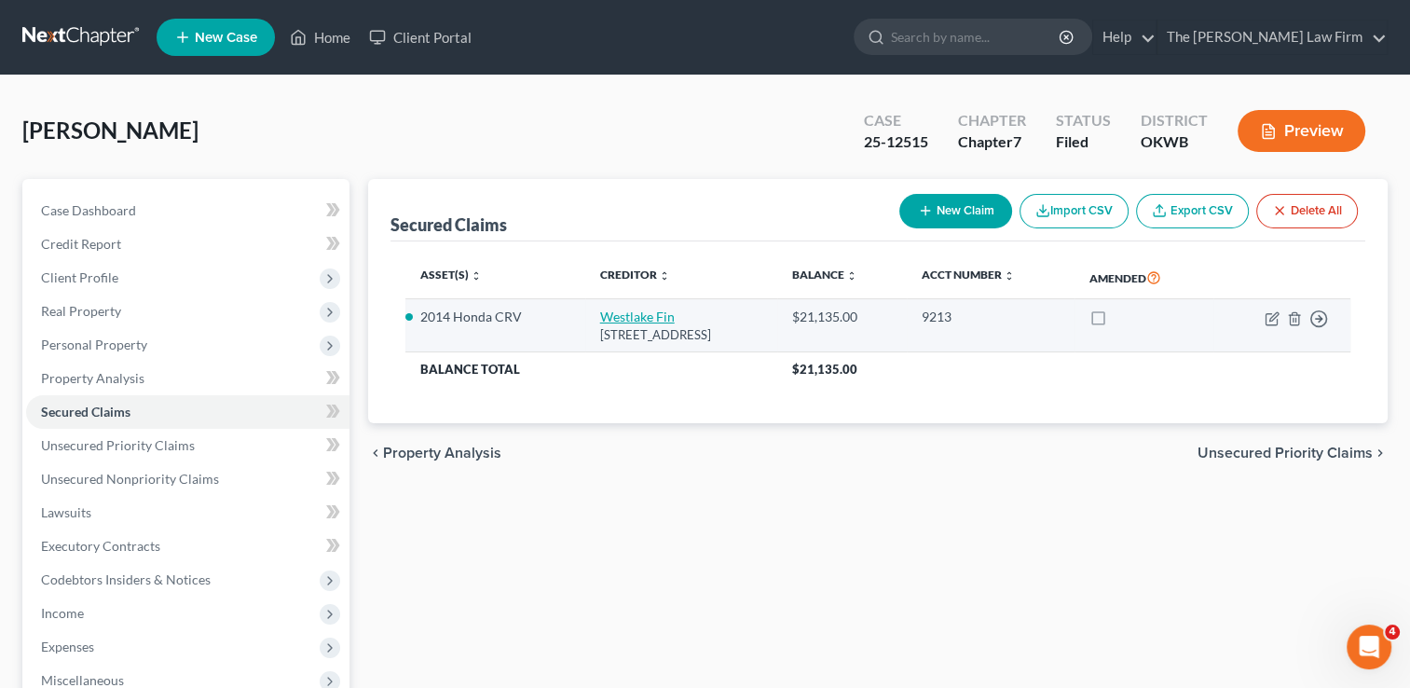
click at [608, 322] on link "Westlake Fin" at bounding box center [637, 316] width 75 height 16
select select "4"
select select "2"
select select "0"
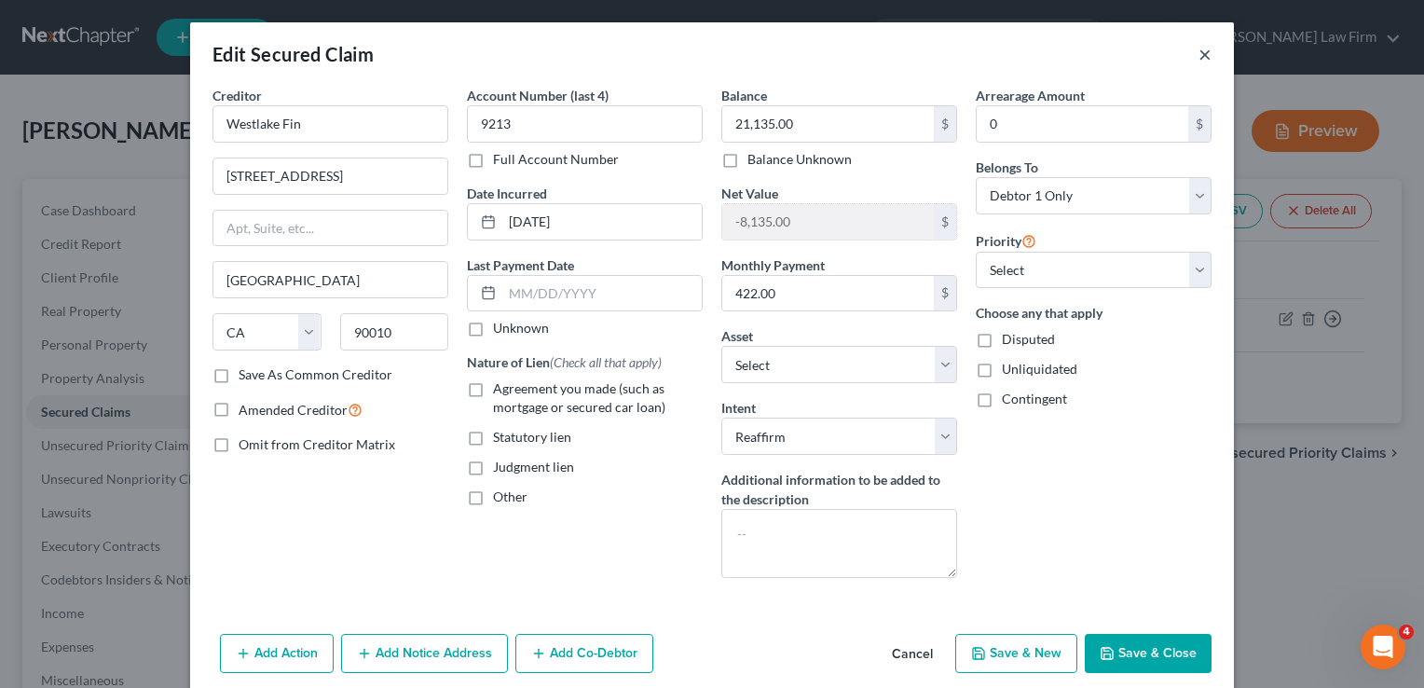
click at [1198, 58] on button "×" at bounding box center [1204, 54] width 13 height 22
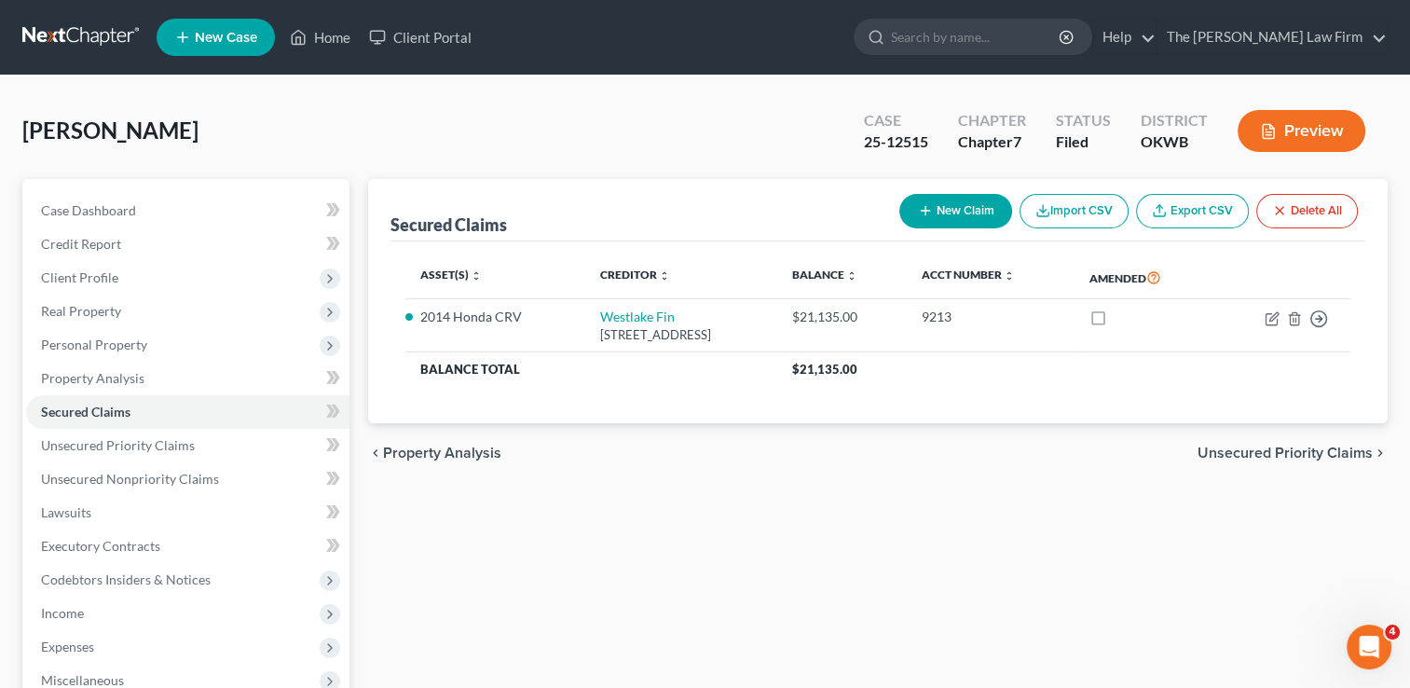
click at [108, 39] on link at bounding box center [81, 37] width 119 height 34
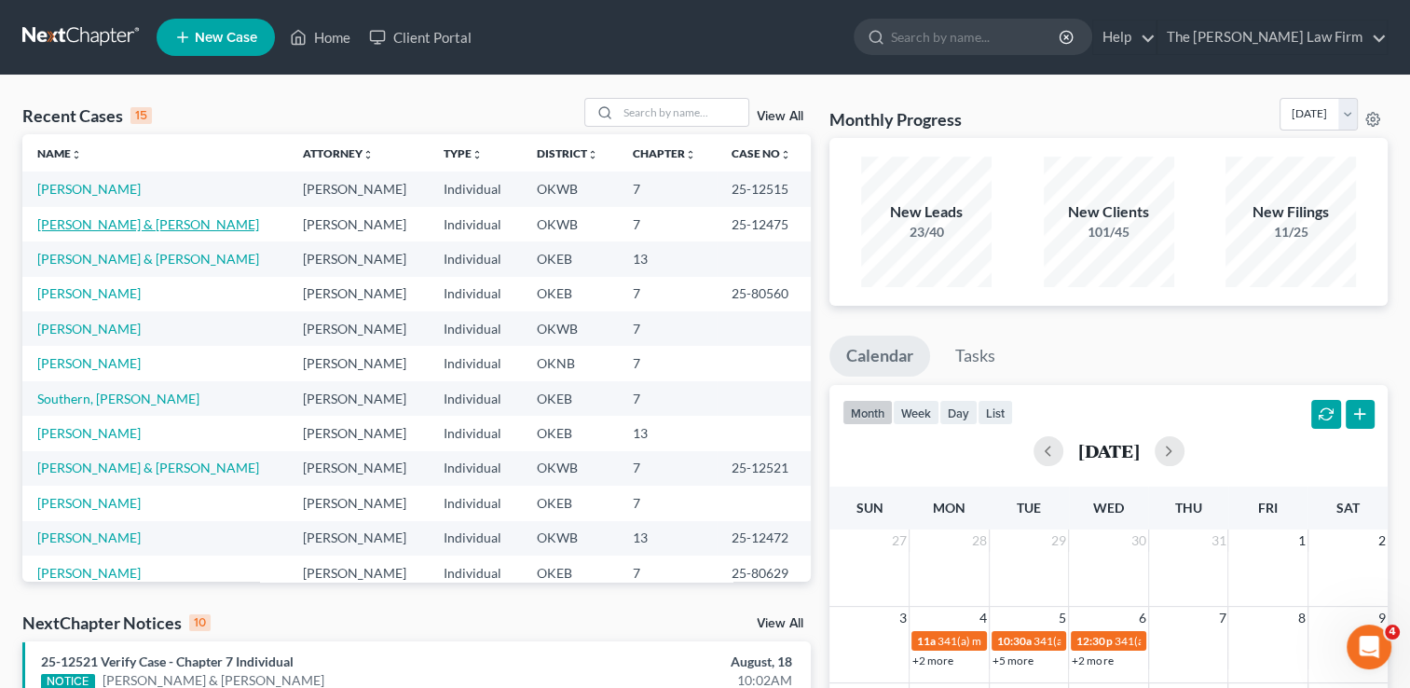
click at [120, 229] on link "[PERSON_NAME] & [PERSON_NAME]" at bounding box center [148, 224] width 222 height 16
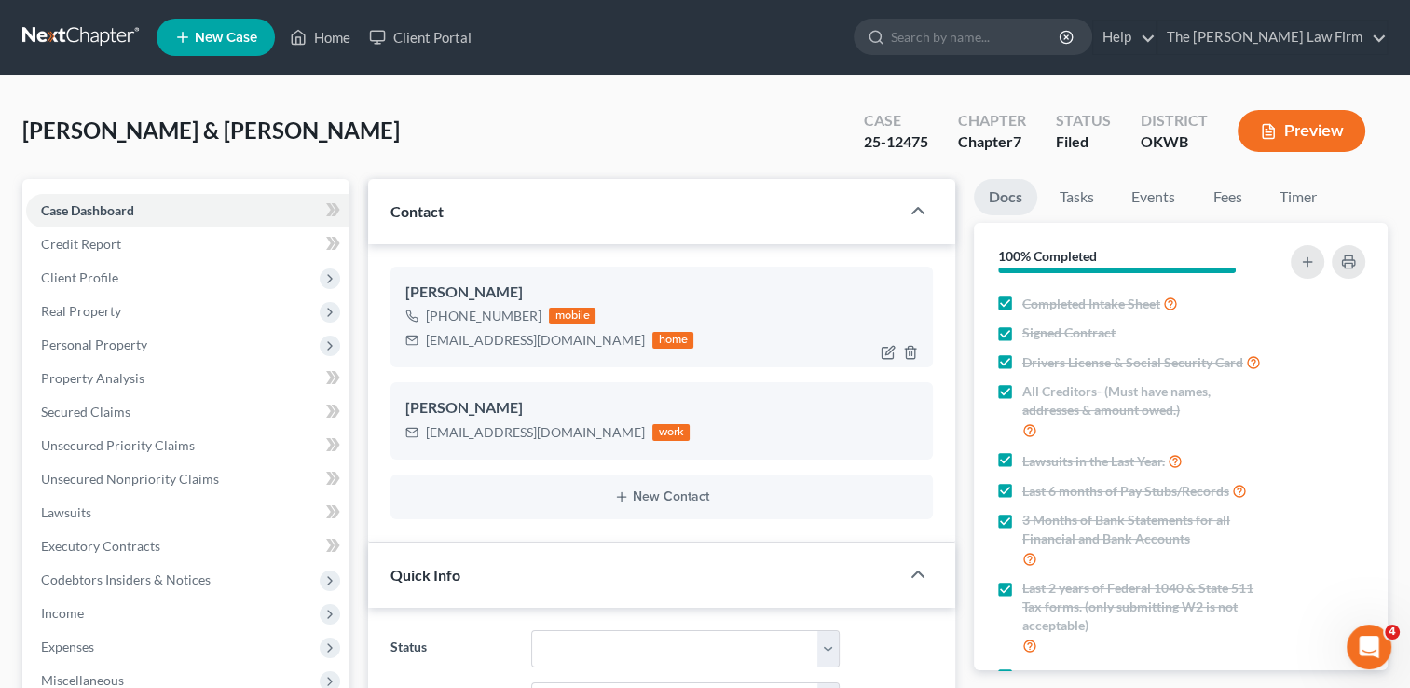
scroll to position [348, 0]
click at [516, 336] on div "[EMAIL_ADDRESS][DOMAIN_NAME]" at bounding box center [535, 340] width 219 height 19
copy div "[EMAIL_ADDRESS][DOMAIN_NAME]"
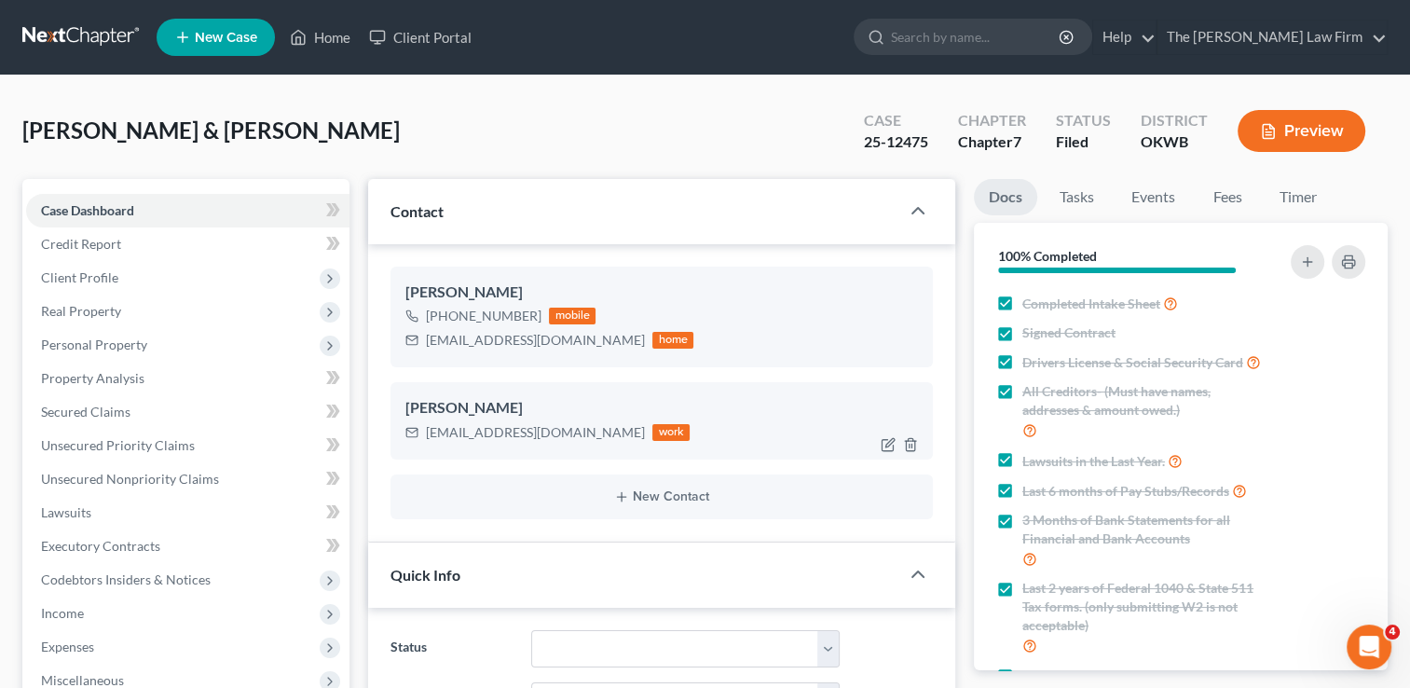
click at [470, 427] on div "[EMAIL_ADDRESS][DOMAIN_NAME]" at bounding box center [535, 432] width 219 height 19
copy div "scampbell@ioi-tulsa.com"
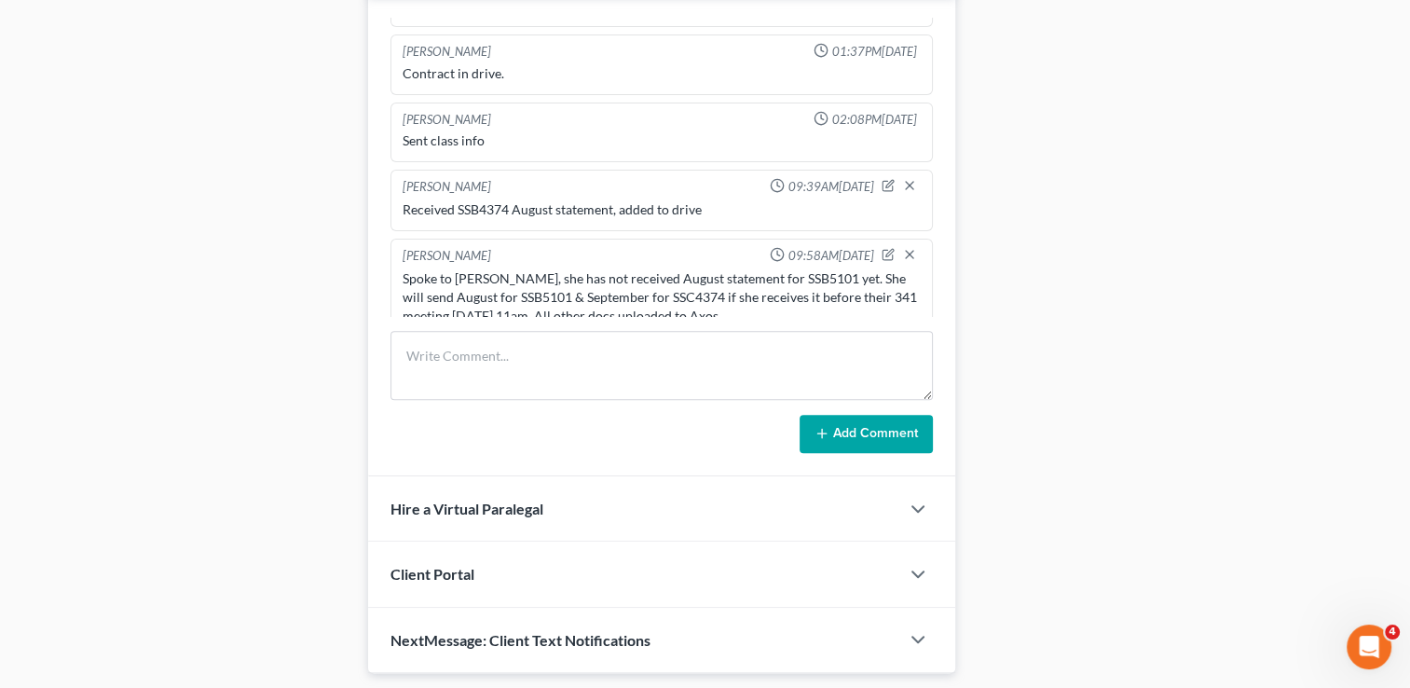
scroll to position [983, 0]
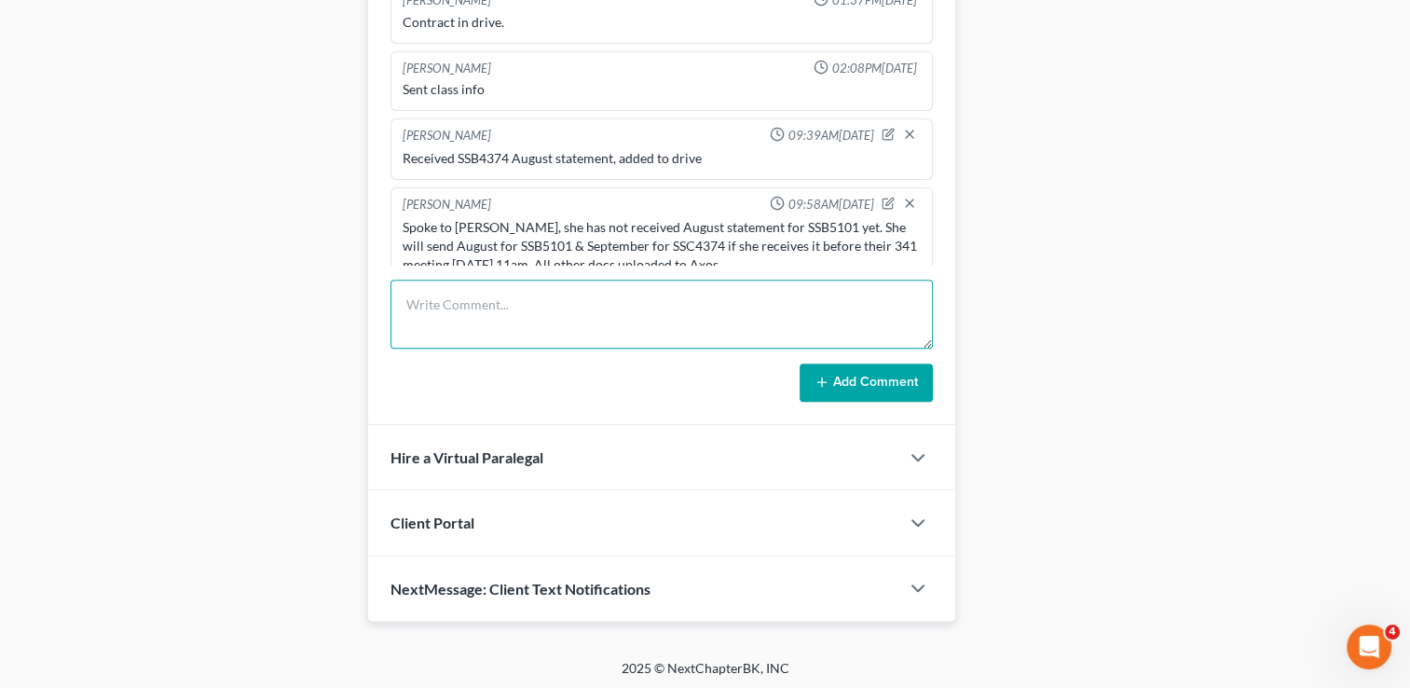
click at [648, 294] on textarea at bounding box center [661, 314] width 542 height 69
type textarea "Emailed reaffirmation agreement for 2019 Mazda CX5 to the client."
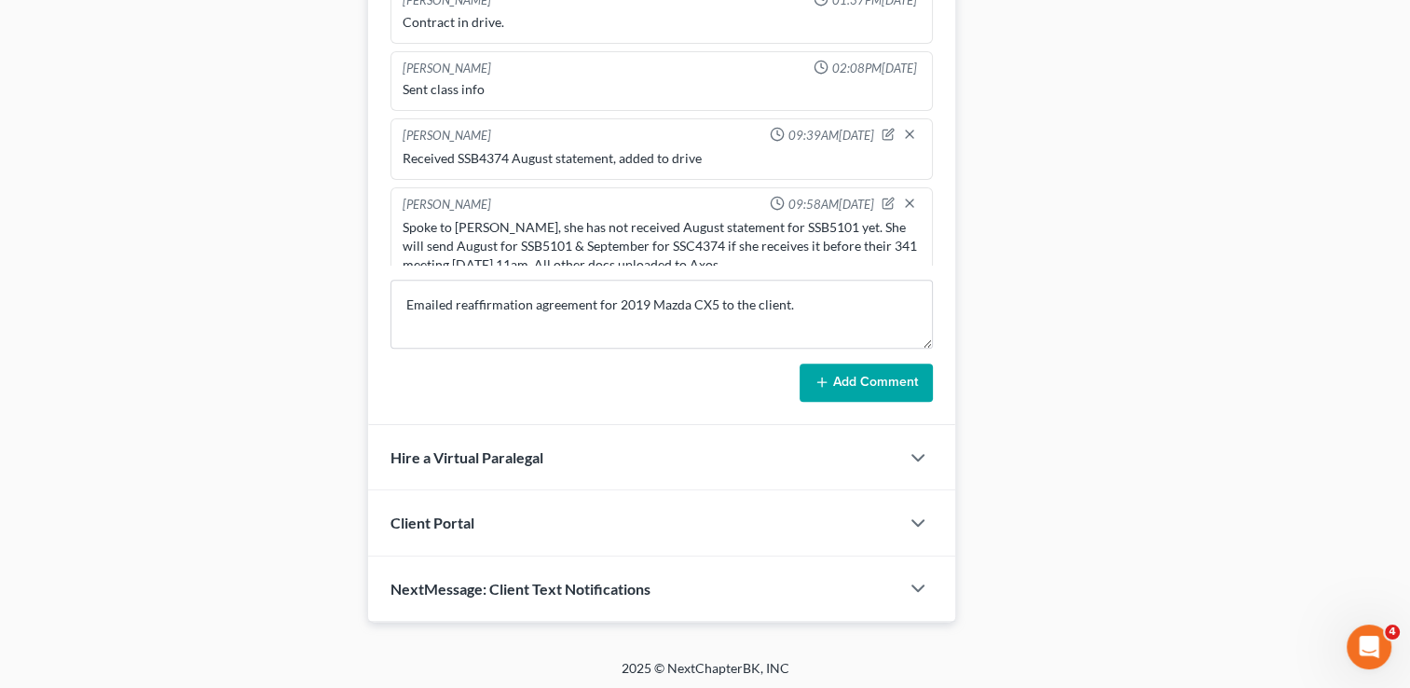
click at [809, 375] on button "Add Comment" at bounding box center [865, 382] width 133 height 39
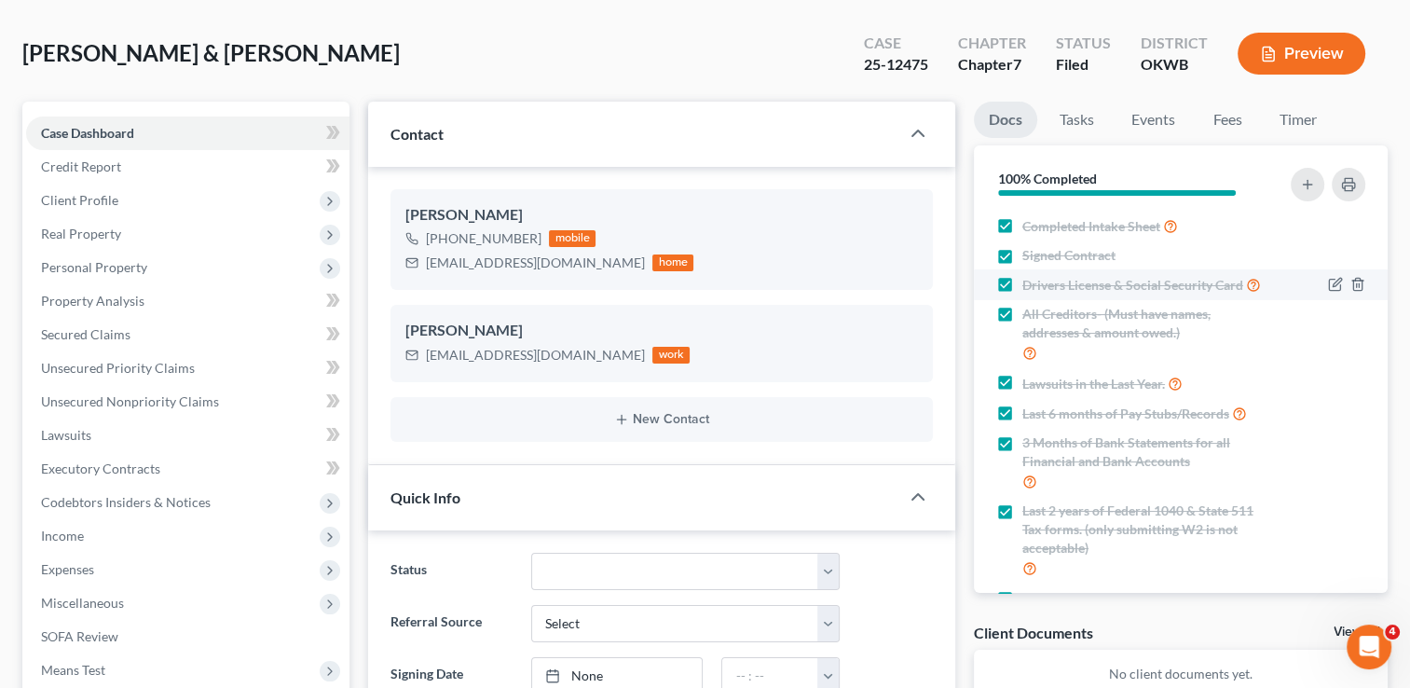
scroll to position [0, 0]
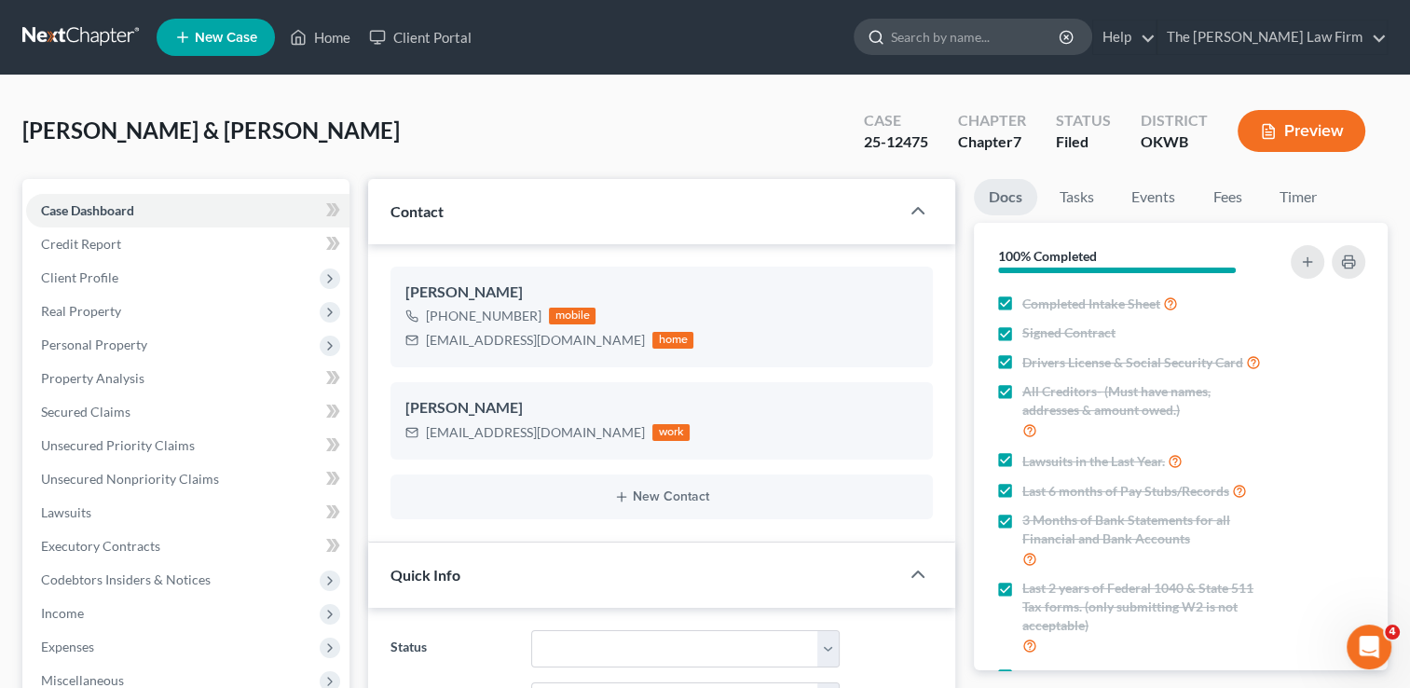
click at [1053, 38] on input "search" at bounding box center [976, 37] width 171 height 34
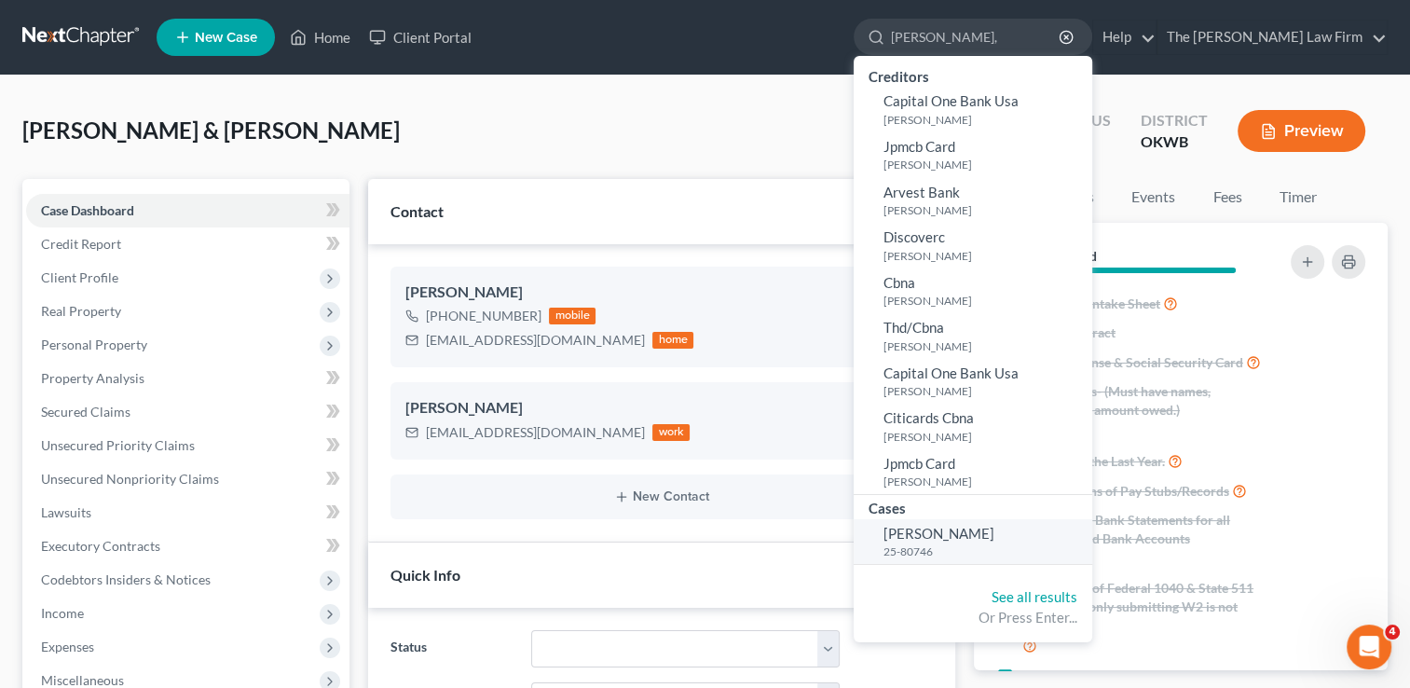
type input "Villarreal,"
click at [994, 540] on span "[PERSON_NAME]" at bounding box center [938, 533] width 111 height 17
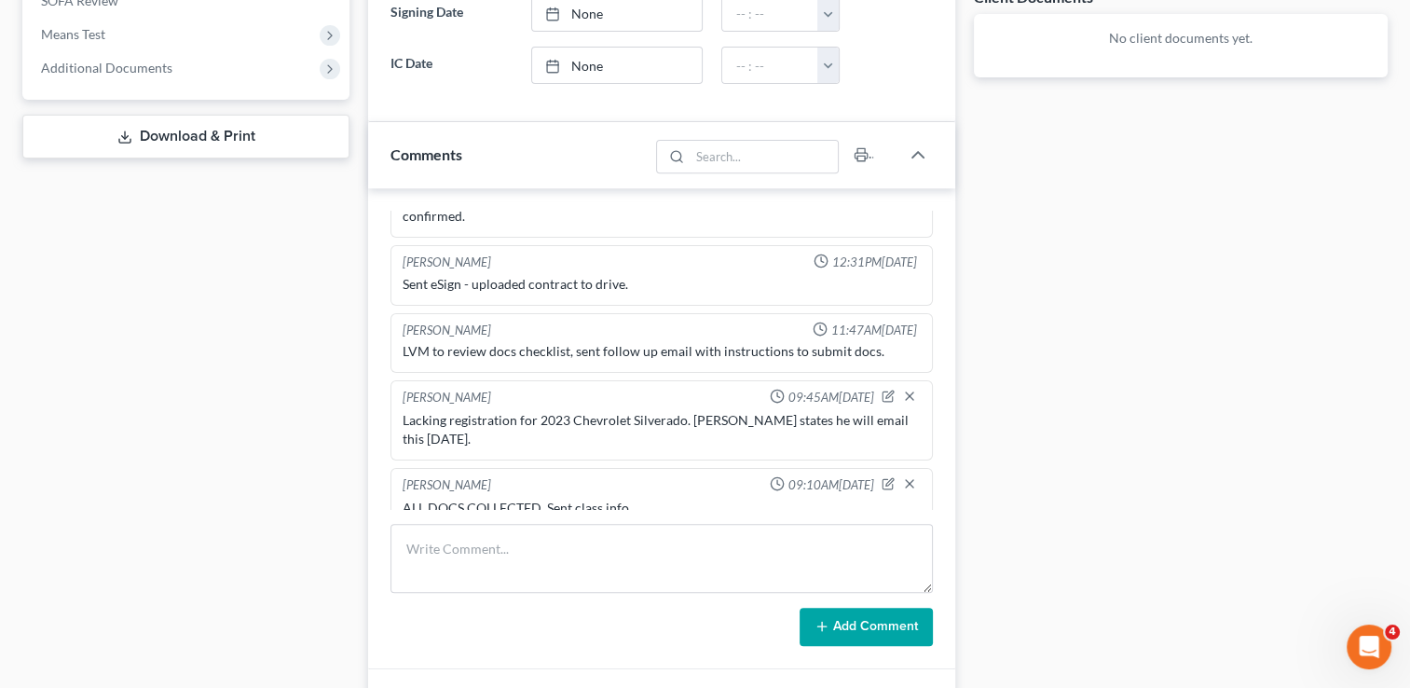
scroll to position [839, 0]
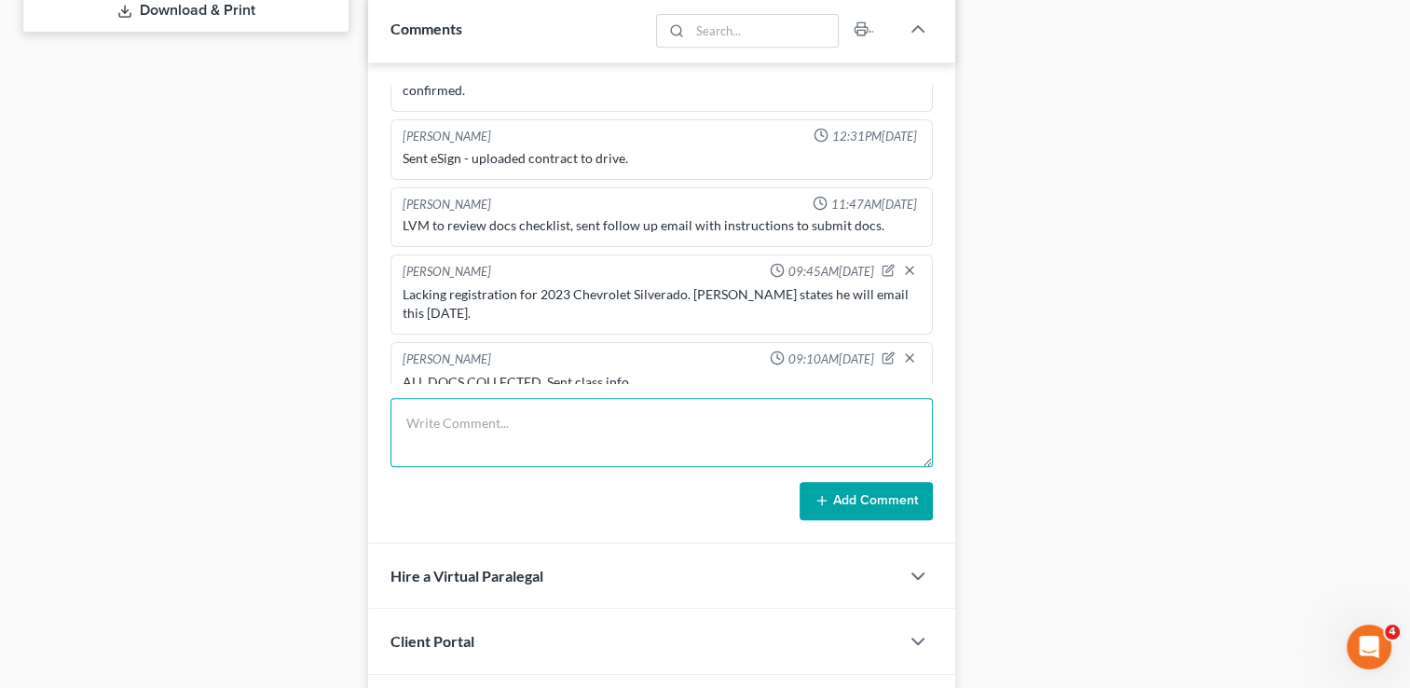
click at [814, 409] on textarea at bounding box center [661, 432] width 542 height 69
type textarea "Received 05.25-07.25 Paypal & Cashapp Statements."
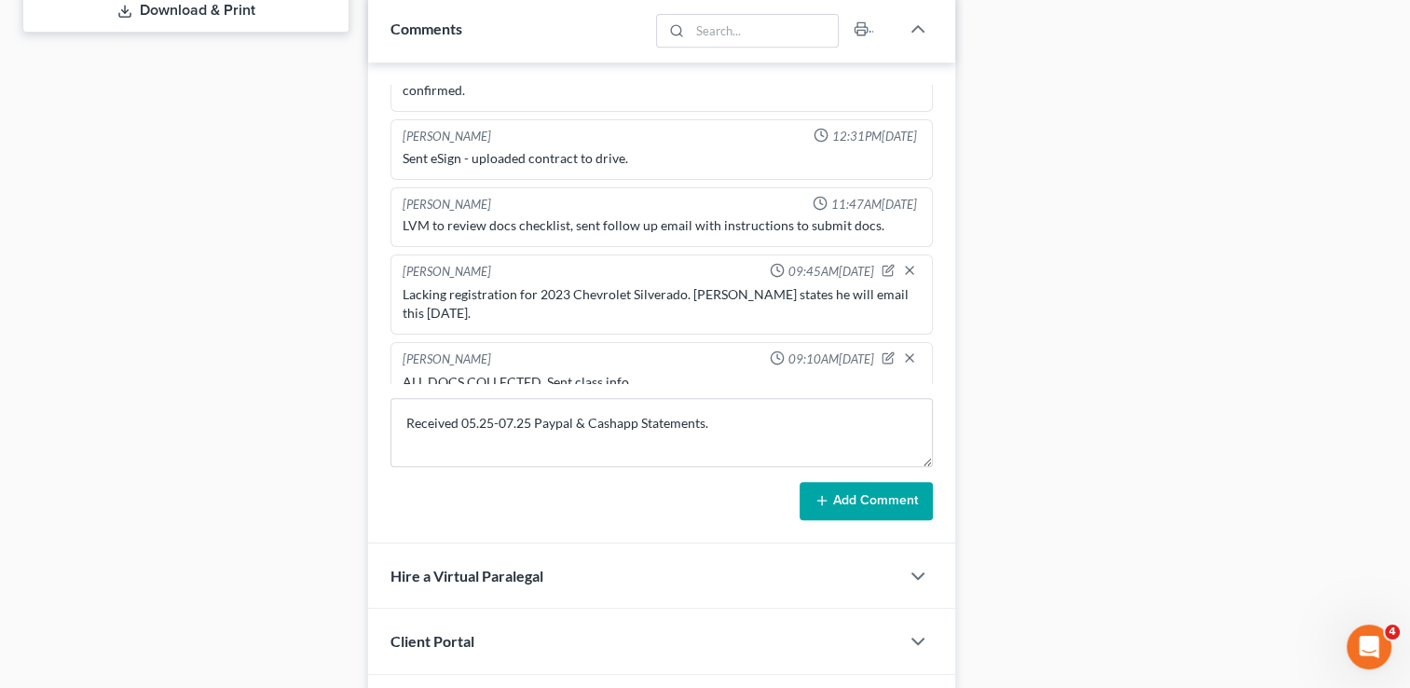
click at [872, 487] on button "Add Comment" at bounding box center [865, 501] width 133 height 39
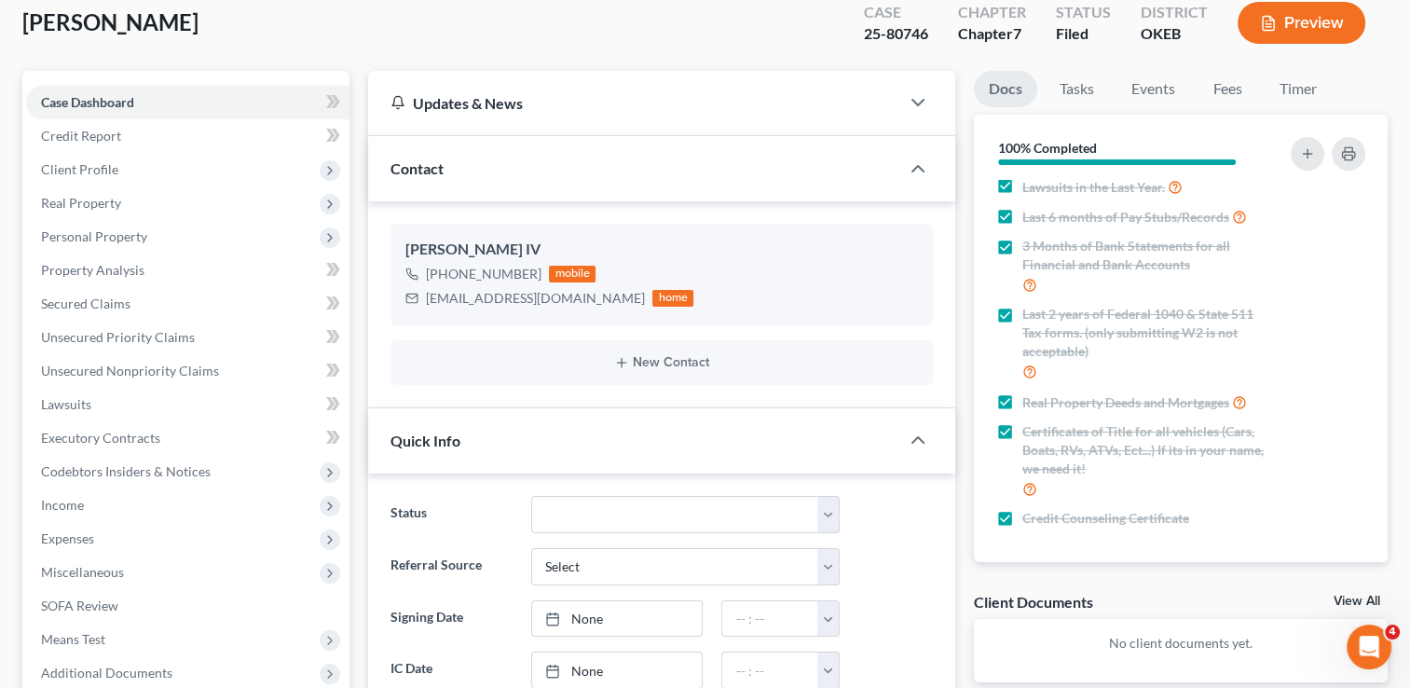
scroll to position [0, 0]
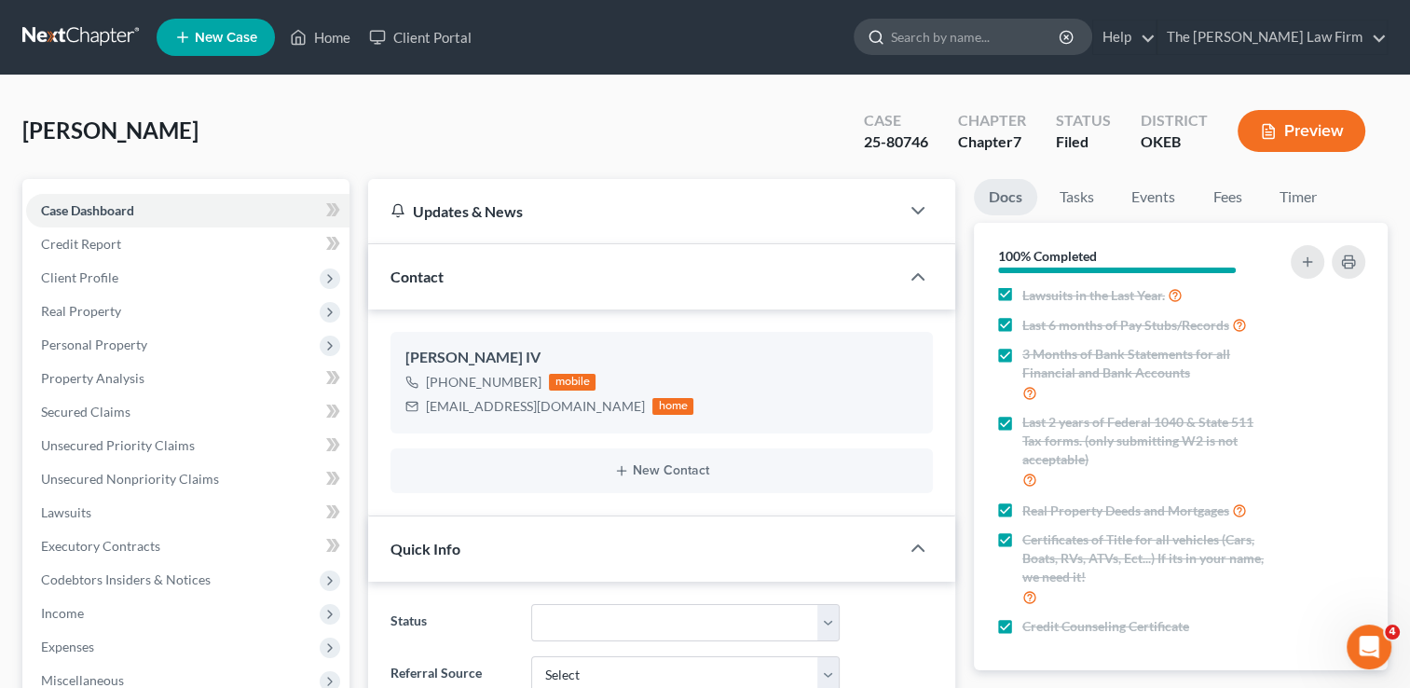
click at [965, 40] on input "search" at bounding box center [976, 37] width 171 height 34
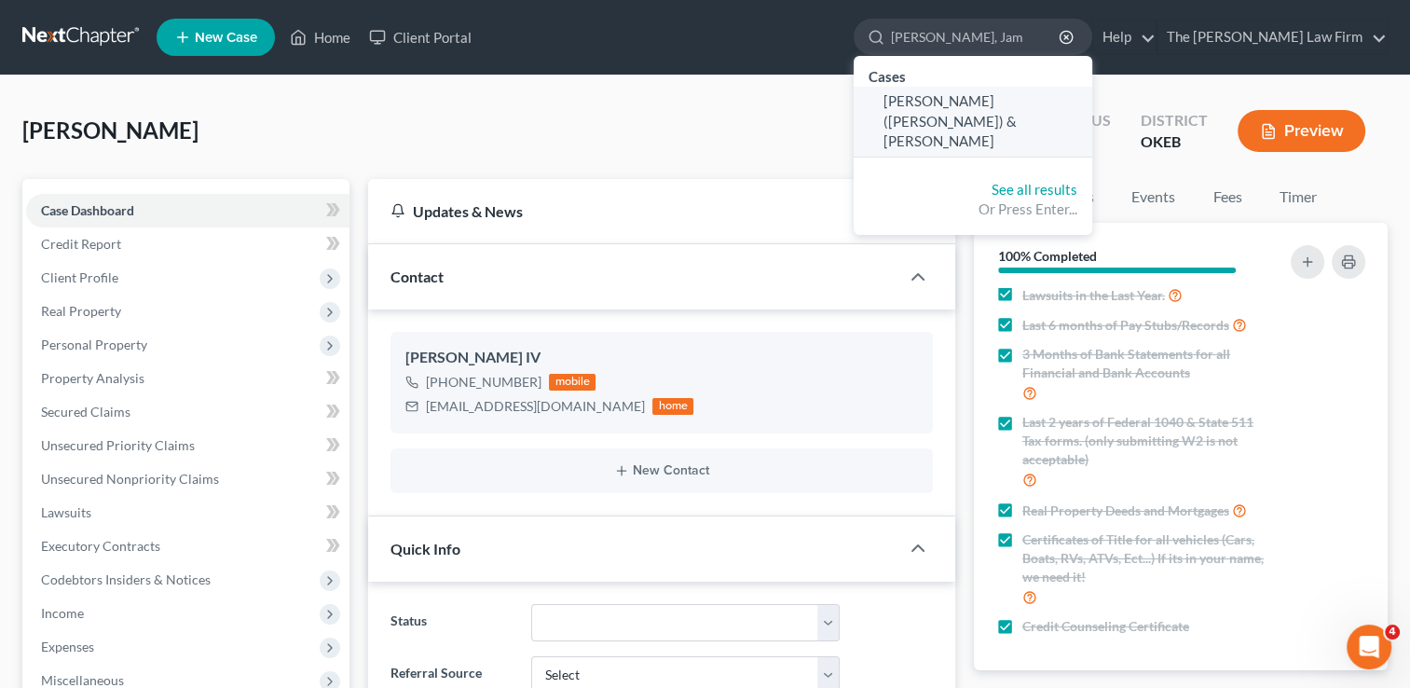
type input "Kidwell, Jam"
click at [969, 103] on span "[PERSON_NAME] ([PERSON_NAME]) & [PERSON_NAME]" at bounding box center [949, 120] width 133 height 57
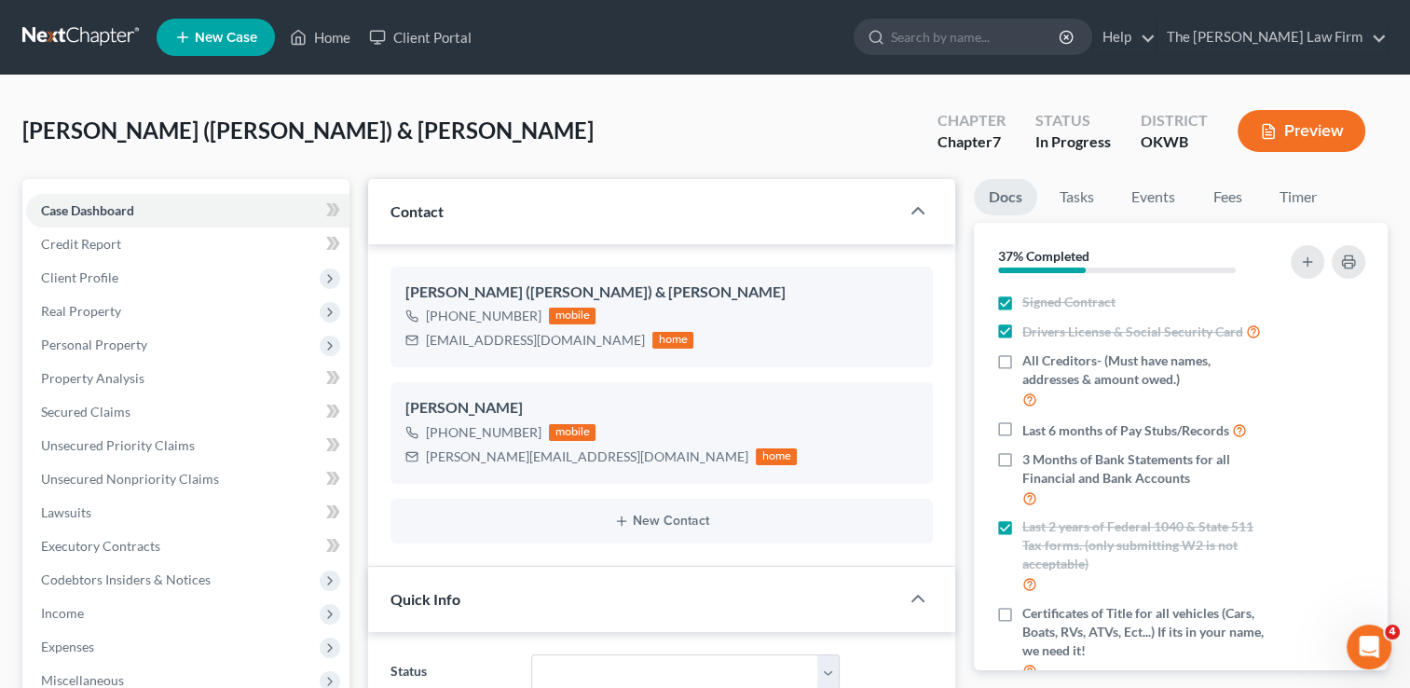
scroll to position [1091, 0]
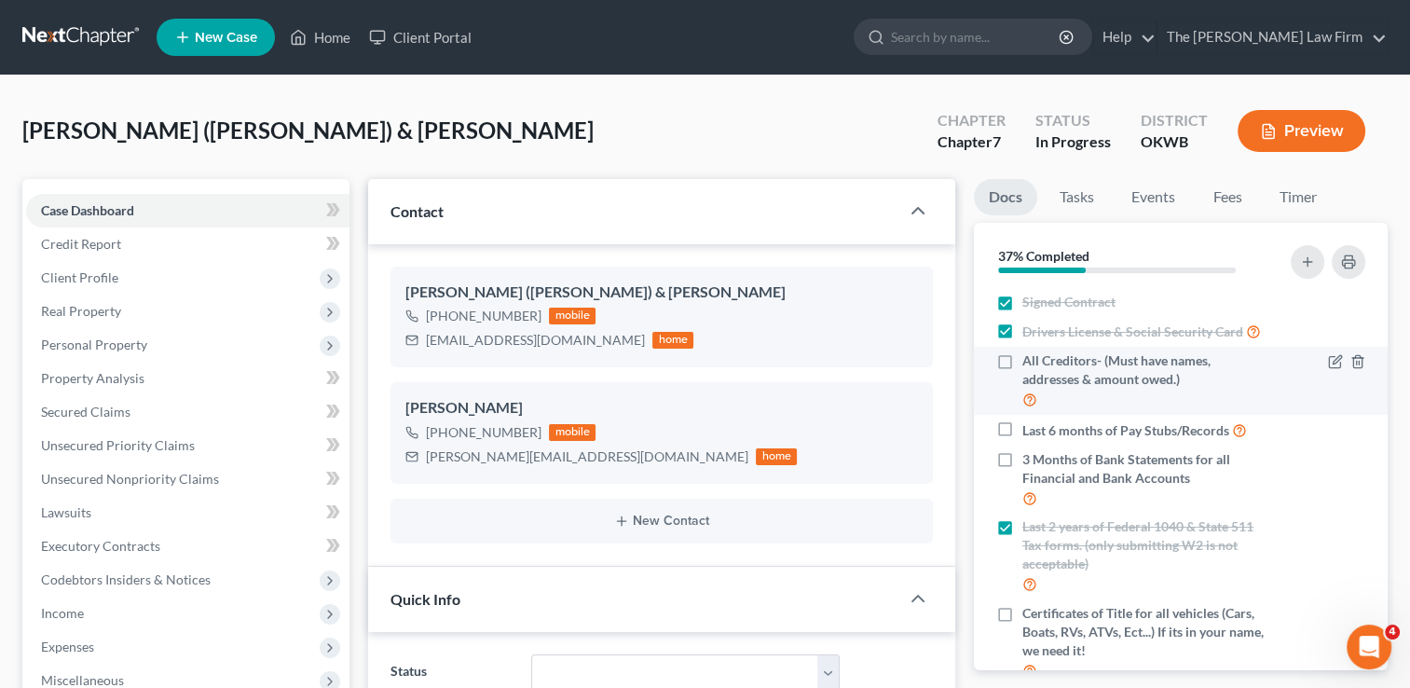
click at [1022, 376] on label "All Creditors- (Must have names, addresses & amount owed.)" at bounding box center [1145, 380] width 246 height 59
click at [1030, 363] on input "All Creditors- (Must have names, addresses & amount owed.)" at bounding box center [1036, 357] width 12 height 12
checkbox input "true"
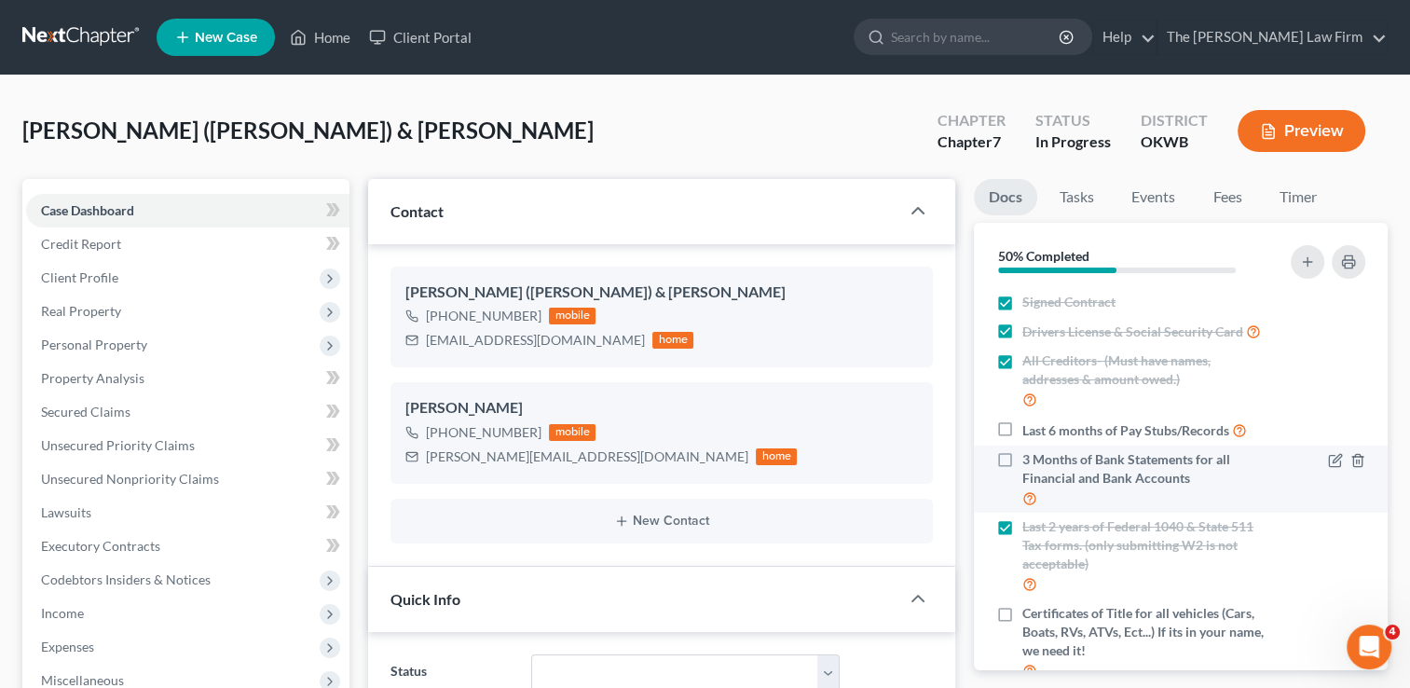
click at [1022, 476] on label "3 Months of Bank Statements for all Financial and Bank Accounts" at bounding box center [1145, 479] width 246 height 59
click at [1030, 462] on input "3 Months of Bank Statements for all Financial and Bank Accounts" at bounding box center [1036, 456] width 12 height 12
checkbox input "true"
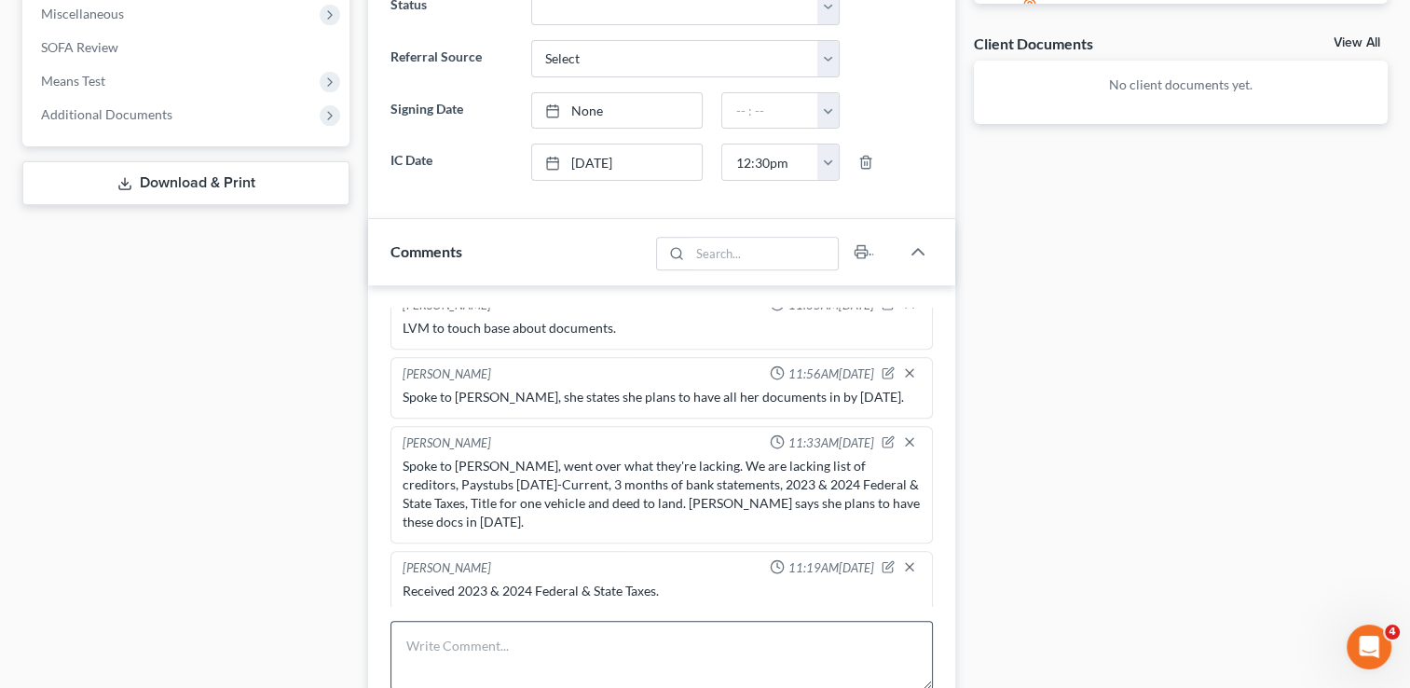
scroll to position [745, 0]
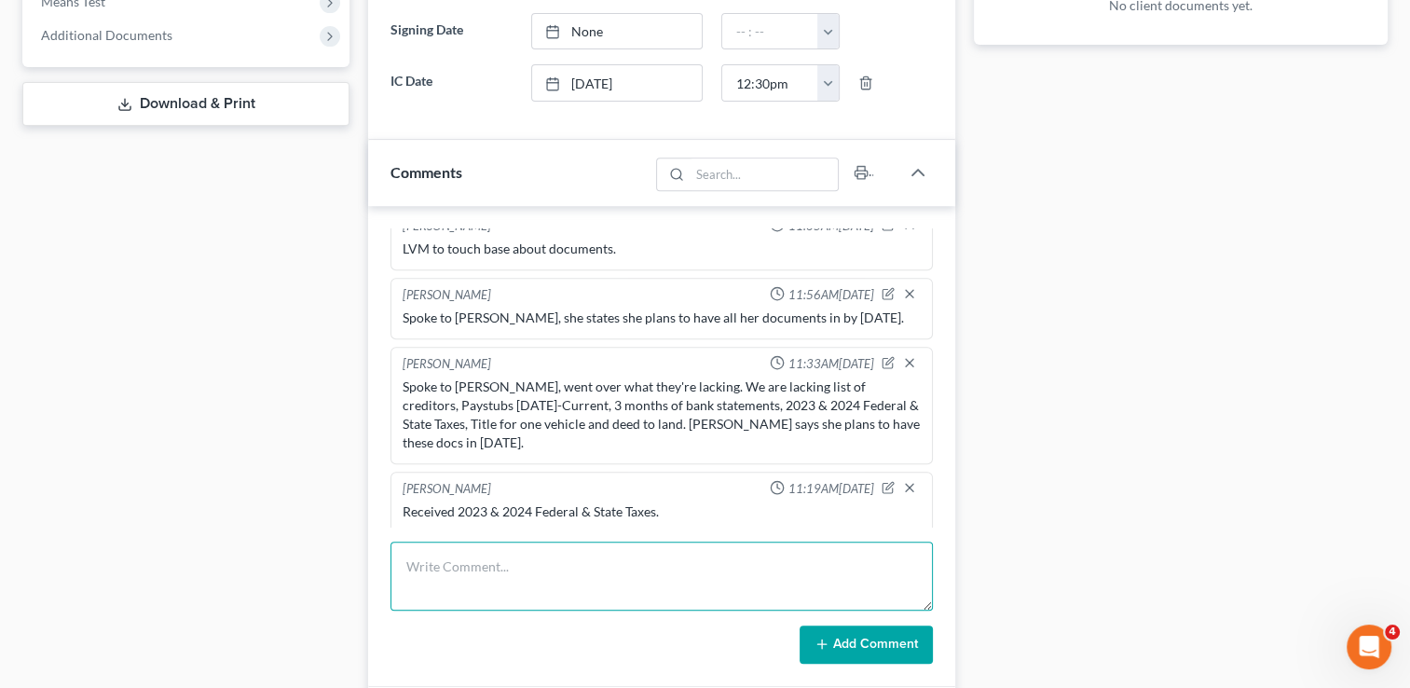
click at [681, 566] on textarea at bounding box center [661, 575] width 542 height 69
type textarea "Received 3 months of bank statements and list of creditors."
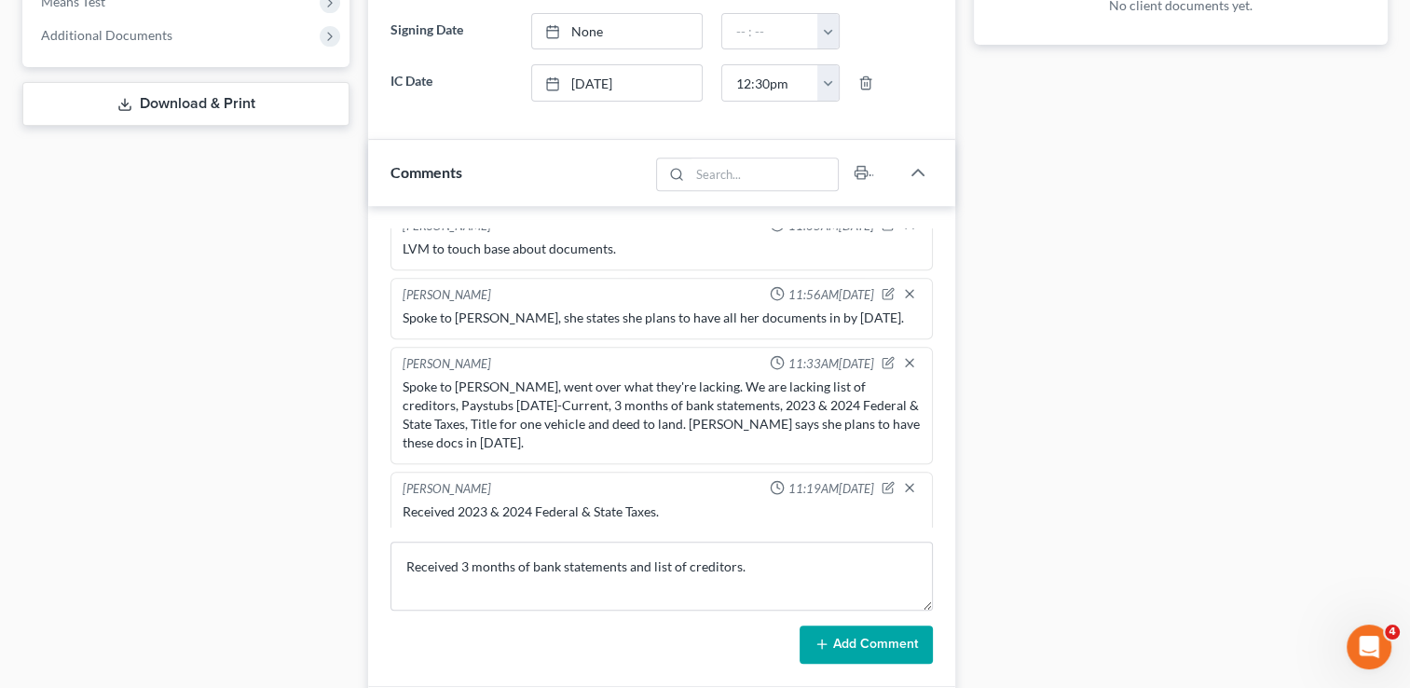
click at [895, 648] on button "Add Comment" at bounding box center [865, 644] width 133 height 39
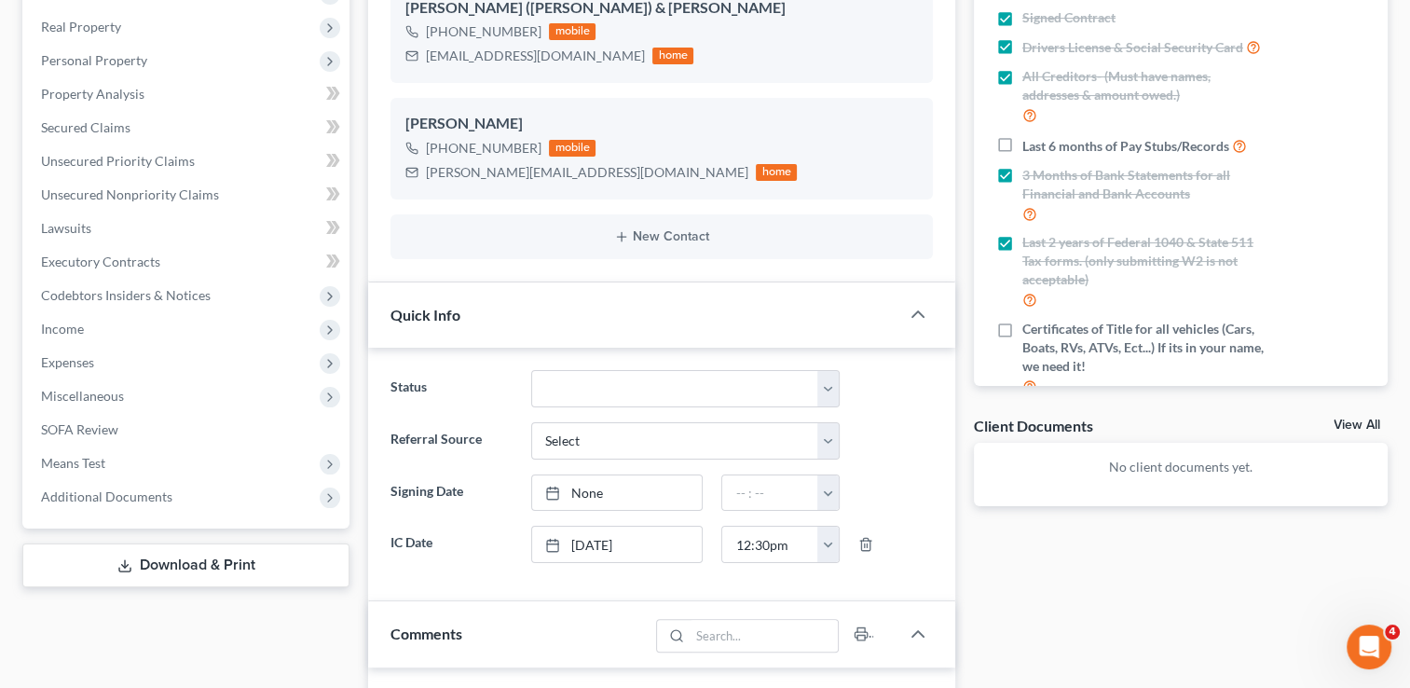
scroll to position [0, 0]
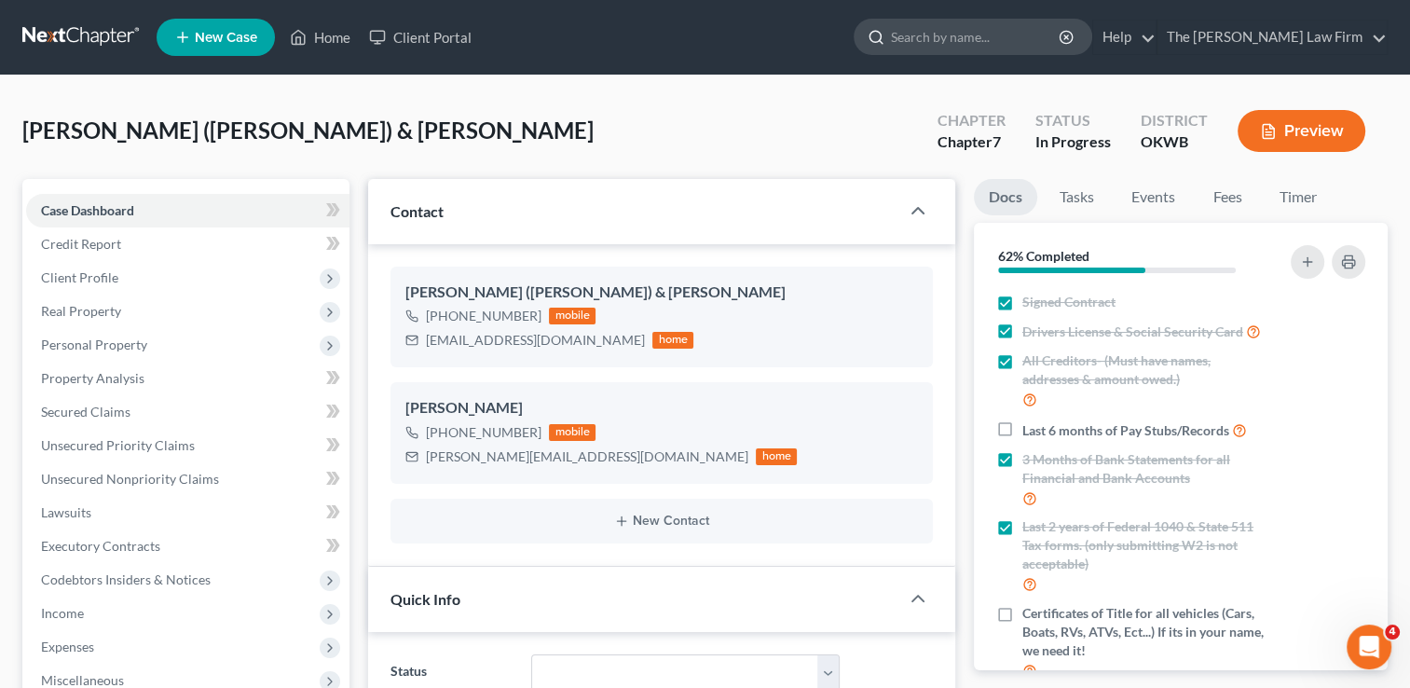
click at [1003, 36] on input "search" at bounding box center [976, 37] width 171 height 34
type input "Meyer, Joseph"
click at [116, 34] on link at bounding box center [81, 37] width 119 height 34
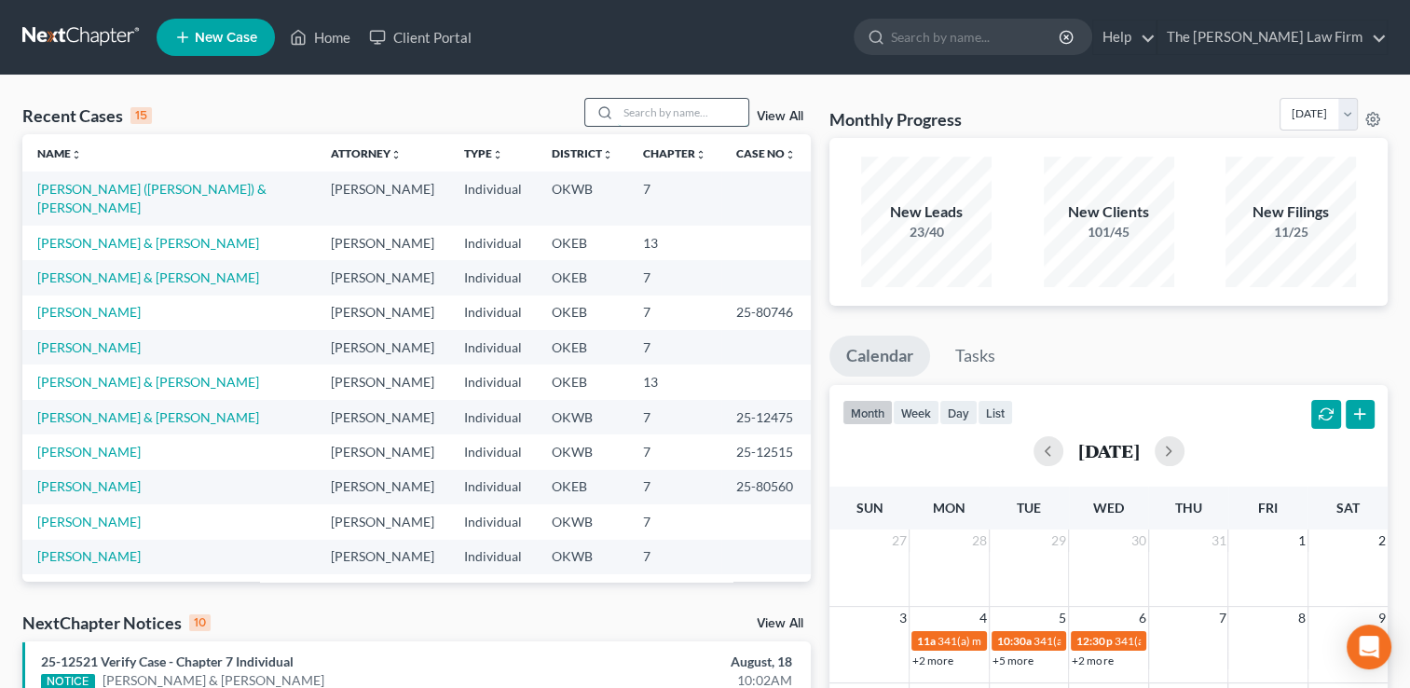
click at [635, 116] on input "search" at bounding box center [683, 112] width 130 height 27
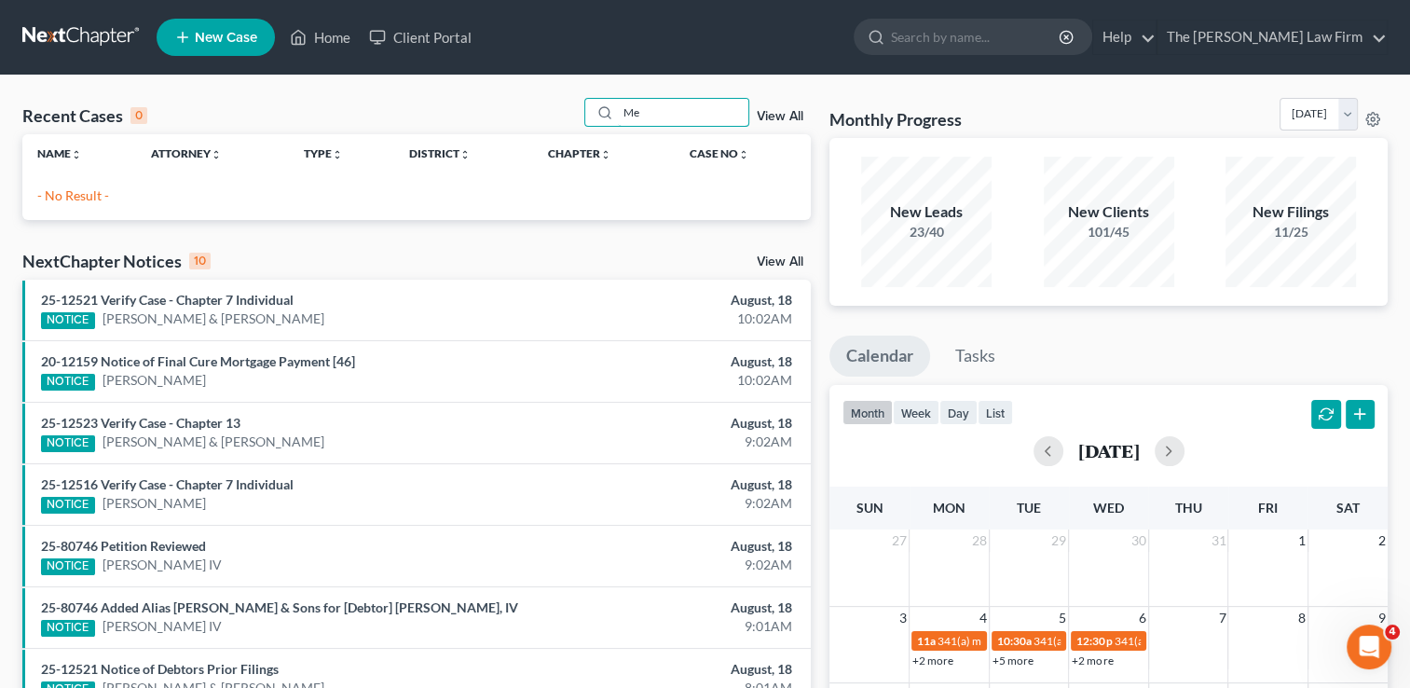
type input "M"
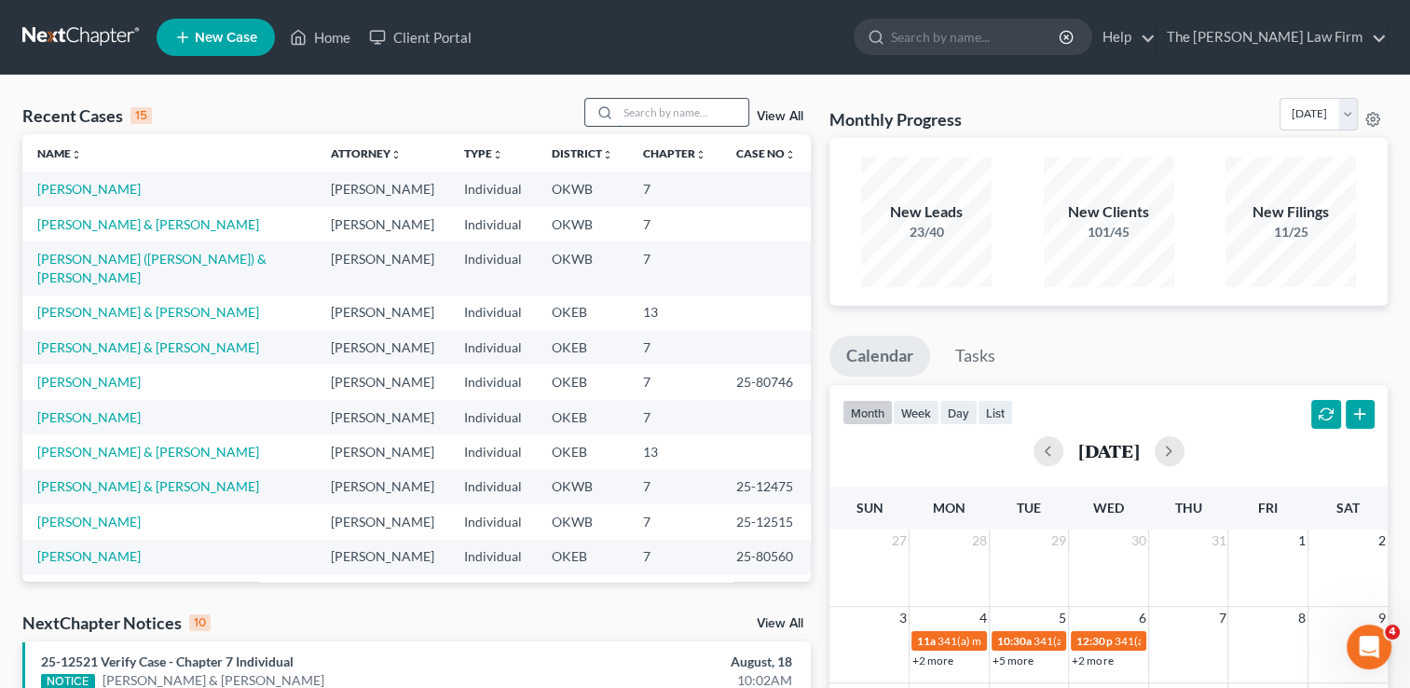
click at [654, 105] on input "search" at bounding box center [683, 112] width 130 height 27
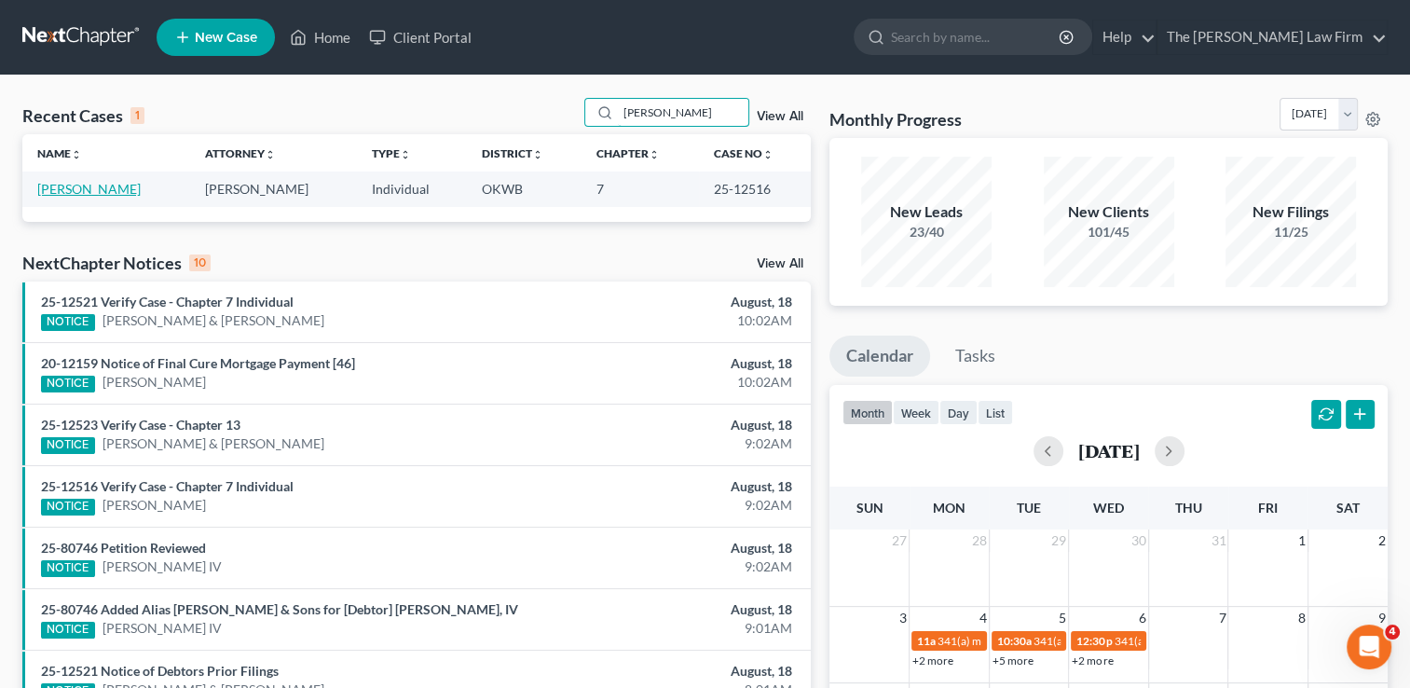
type input "[PERSON_NAME]"
click at [104, 187] on link "[PERSON_NAME]" at bounding box center [88, 189] width 103 height 16
select select "4"
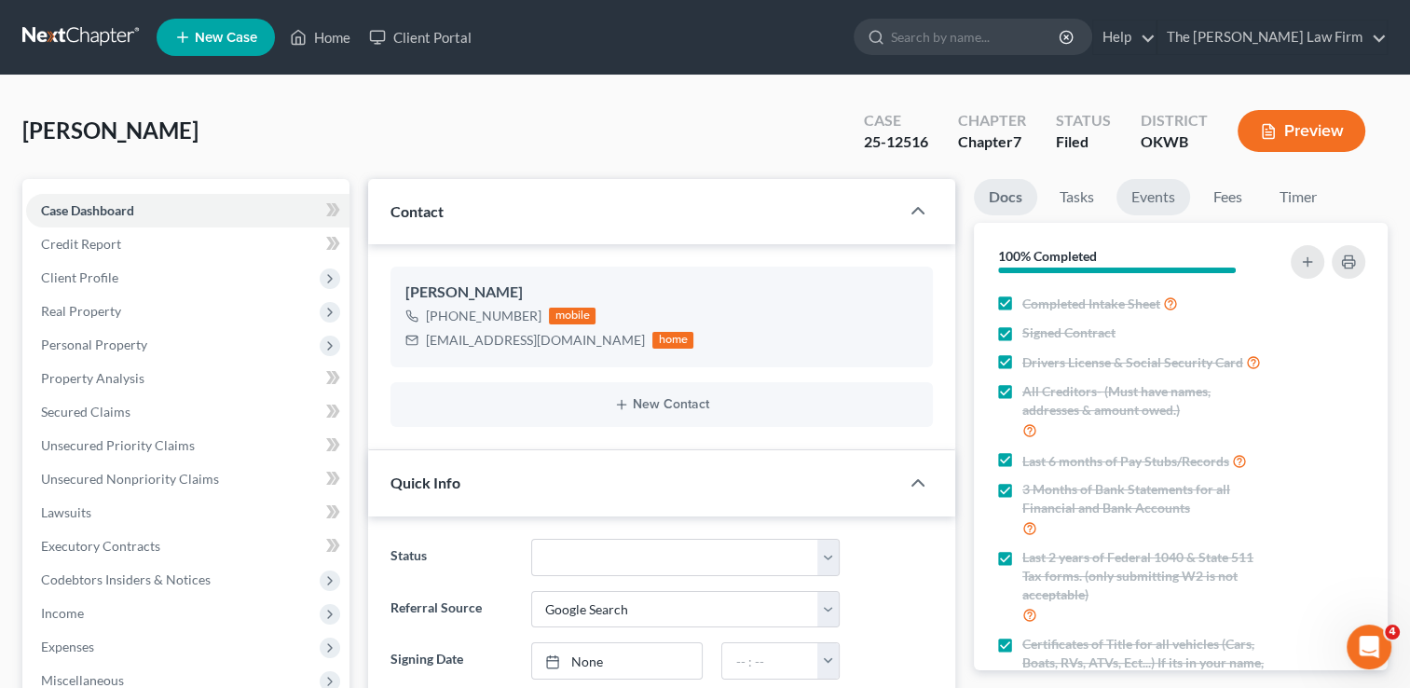
scroll to position [1054, 0]
click at [1140, 196] on link "Events" at bounding box center [1153, 197] width 74 height 36
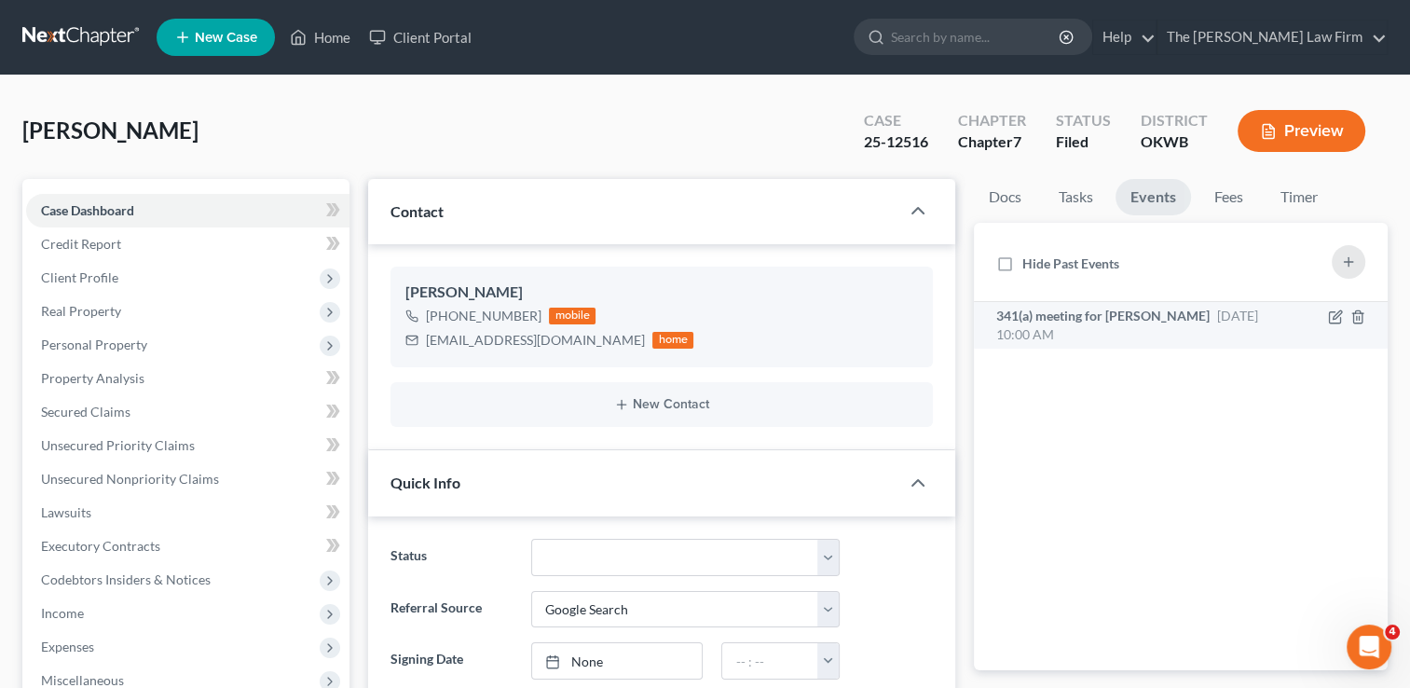
click at [1219, 319] on span "[DATE] 10:00 AM" at bounding box center [1127, 324] width 262 height 34
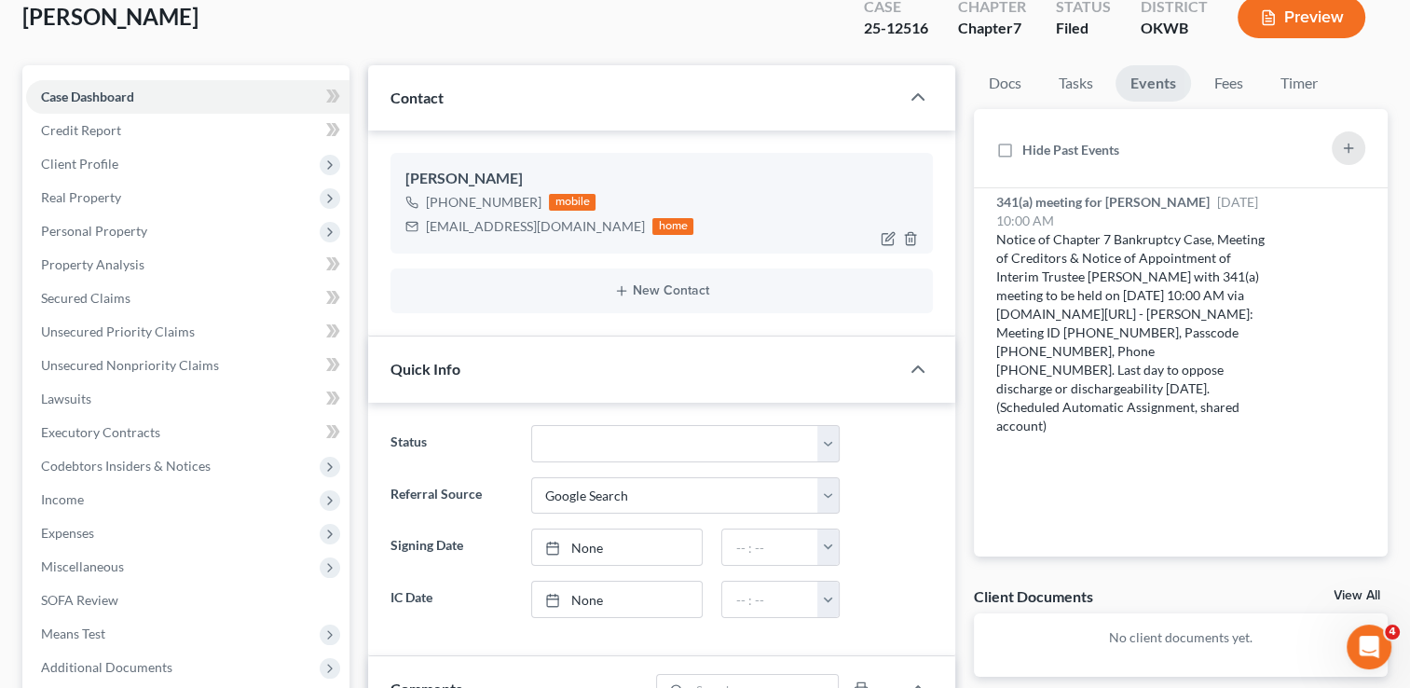
scroll to position [93, 0]
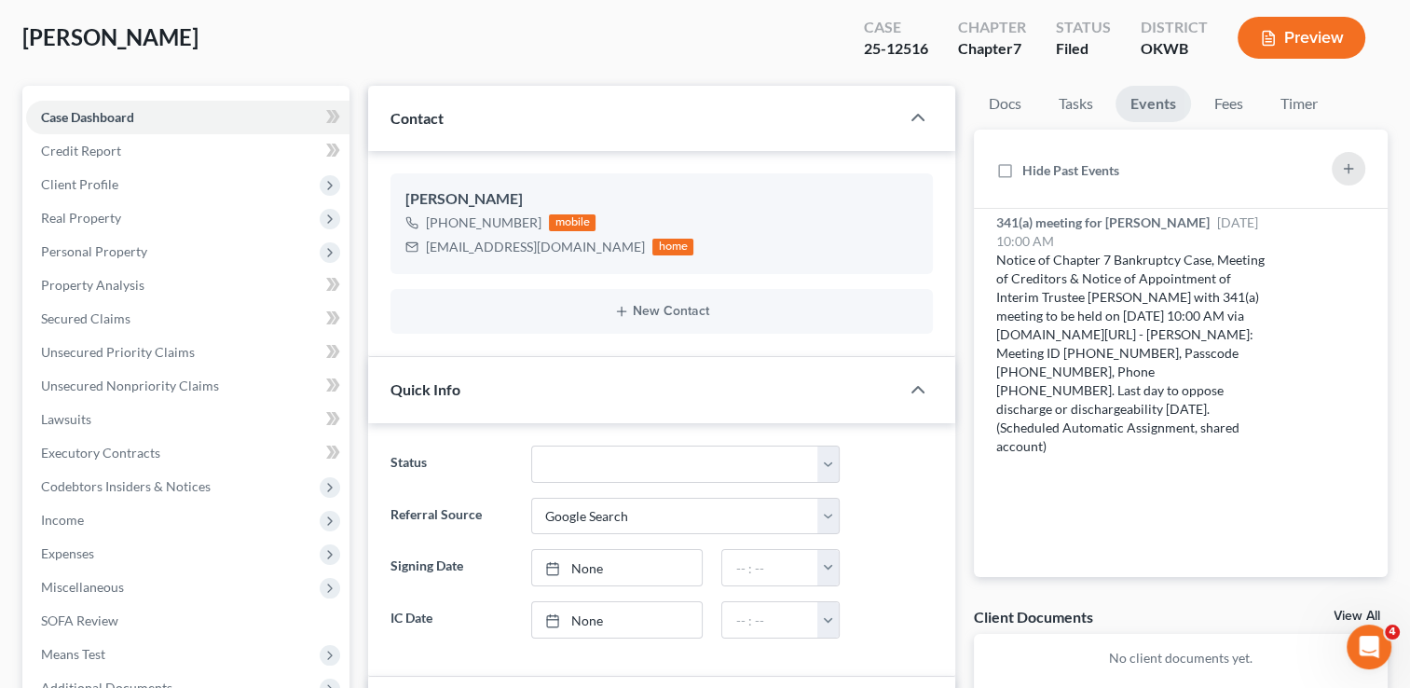
click at [916, 48] on div "25-12516" at bounding box center [896, 48] width 64 height 21
copy div "25-12516"
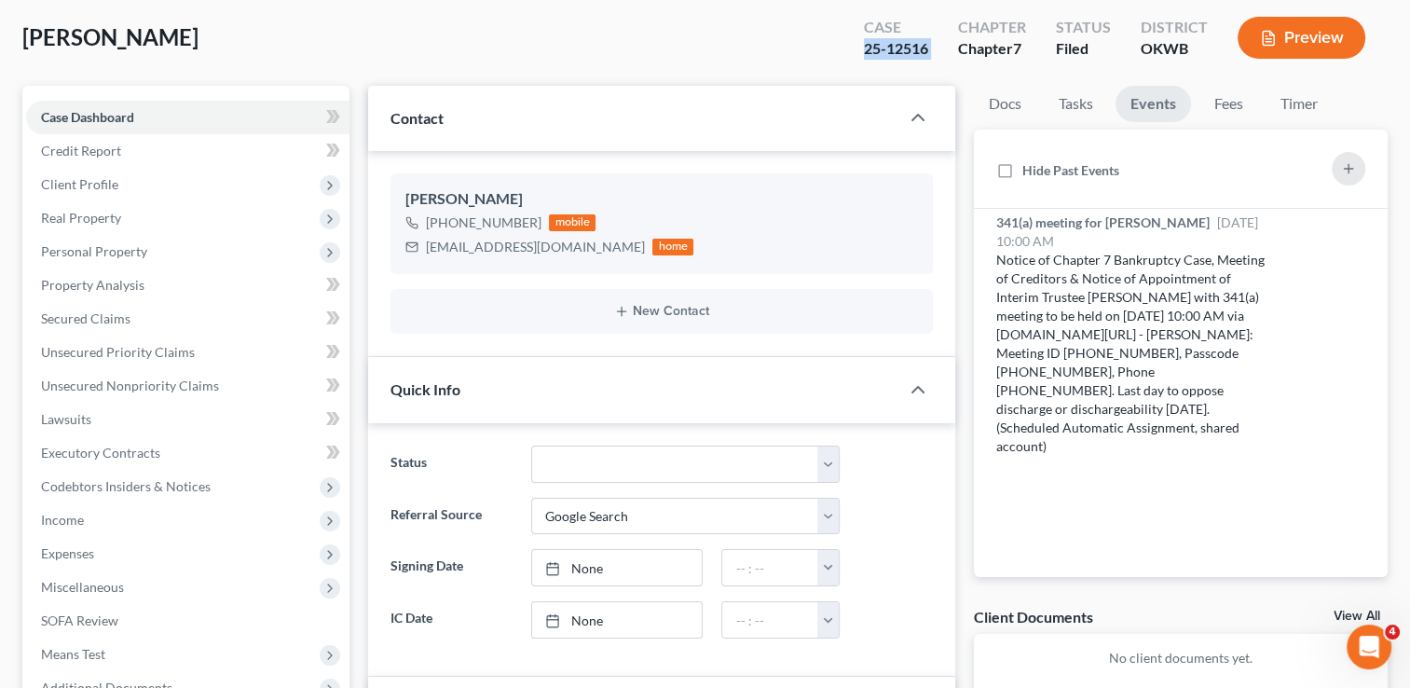
copy div "25-12516"
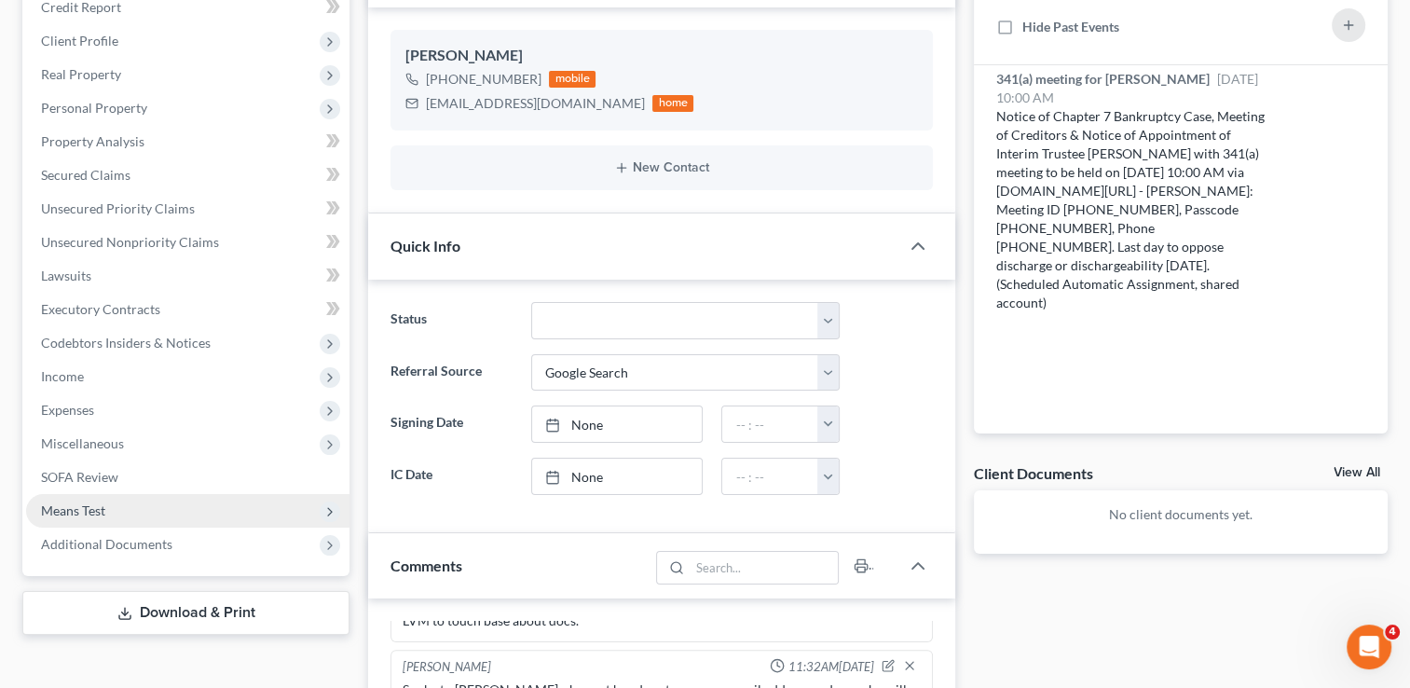
scroll to position [466, 0]
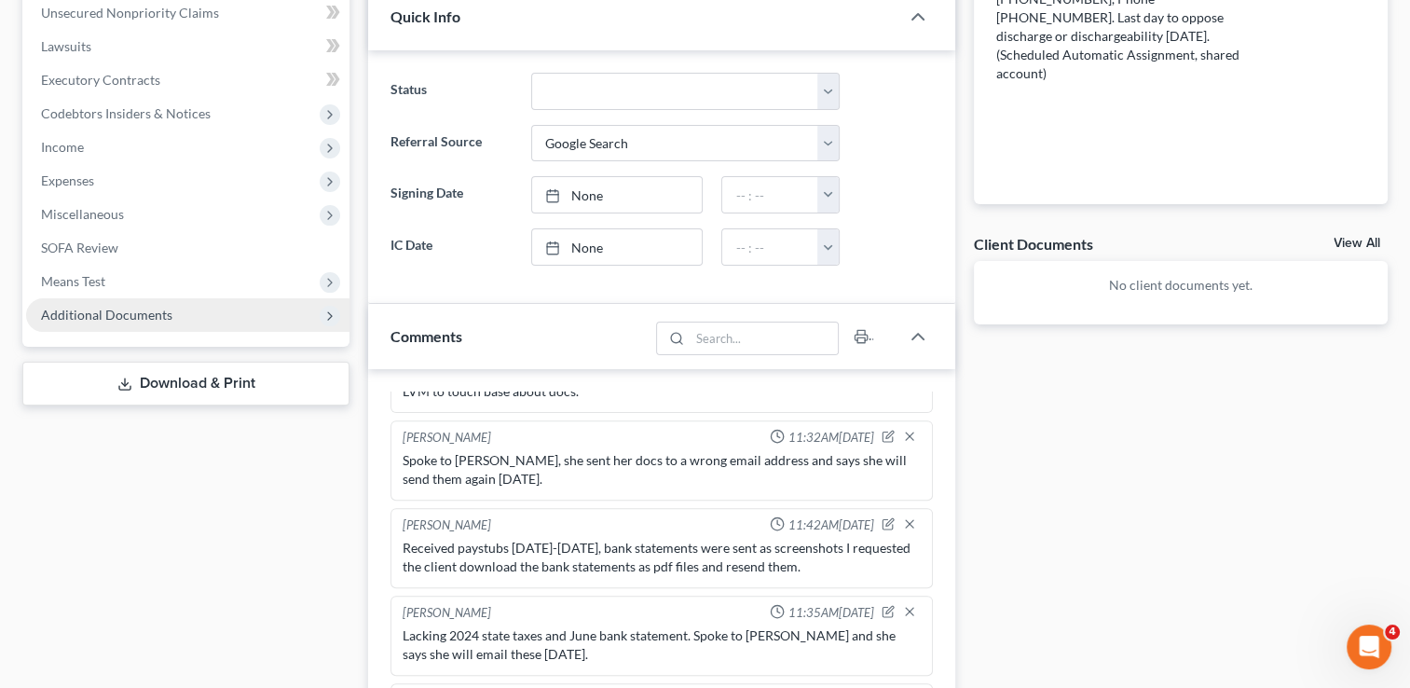
click at [173, 306] on span "Additional Documents" at bounding box center [187, 315] width 323 height 34
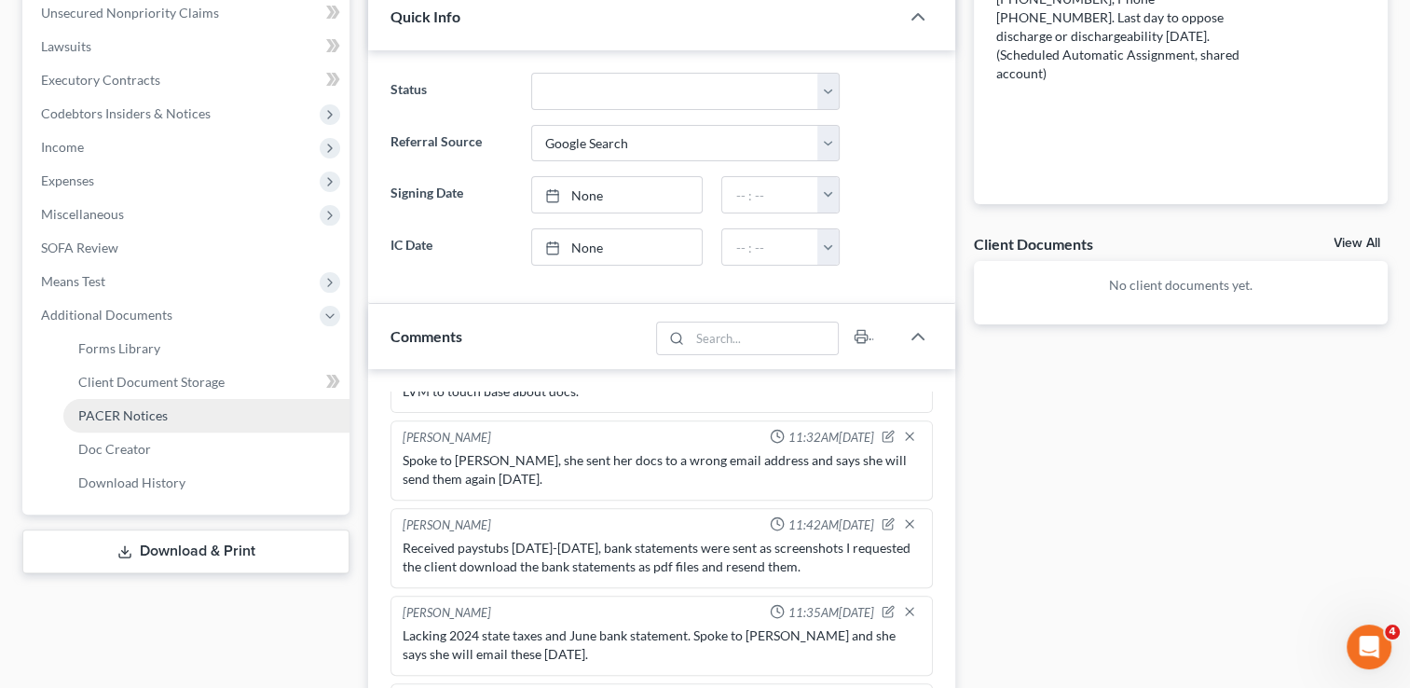
click at [168, 416] on link "PACER Notices" at bounding box center [206, 416] width 286 height 34
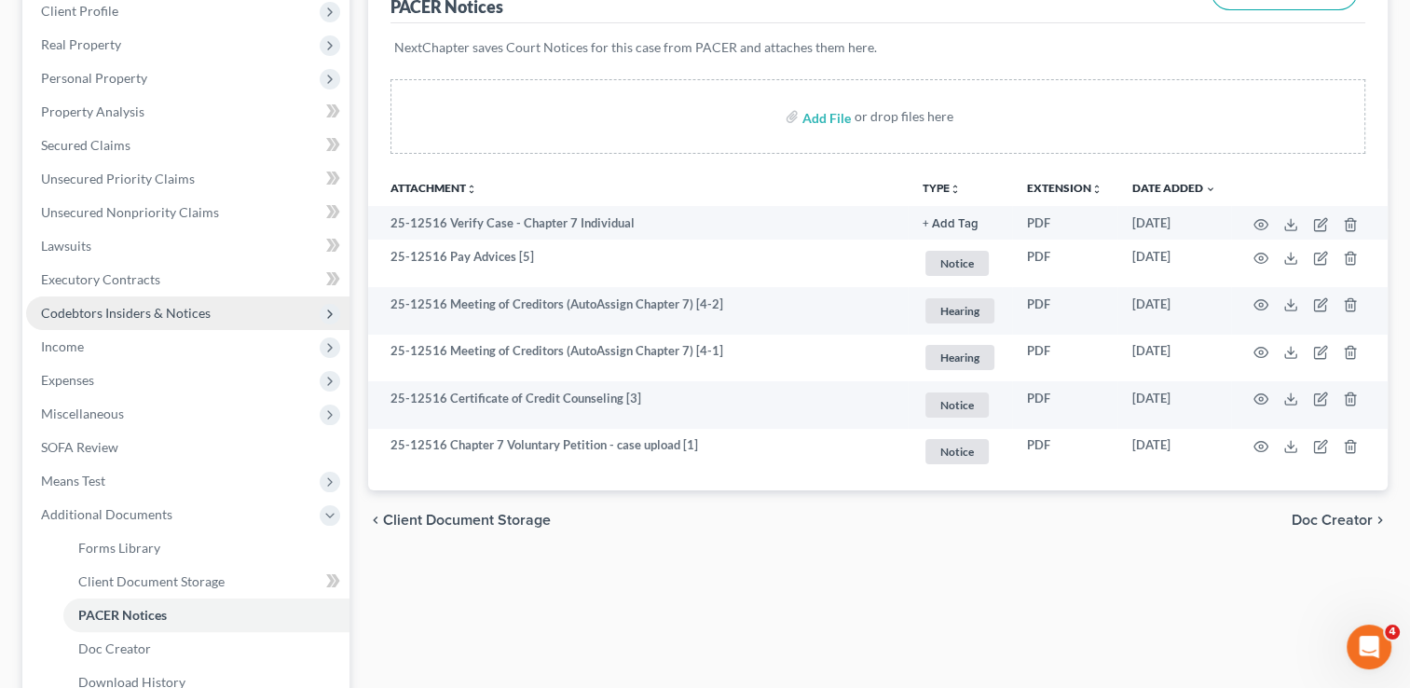
scroll to position [48, 0]
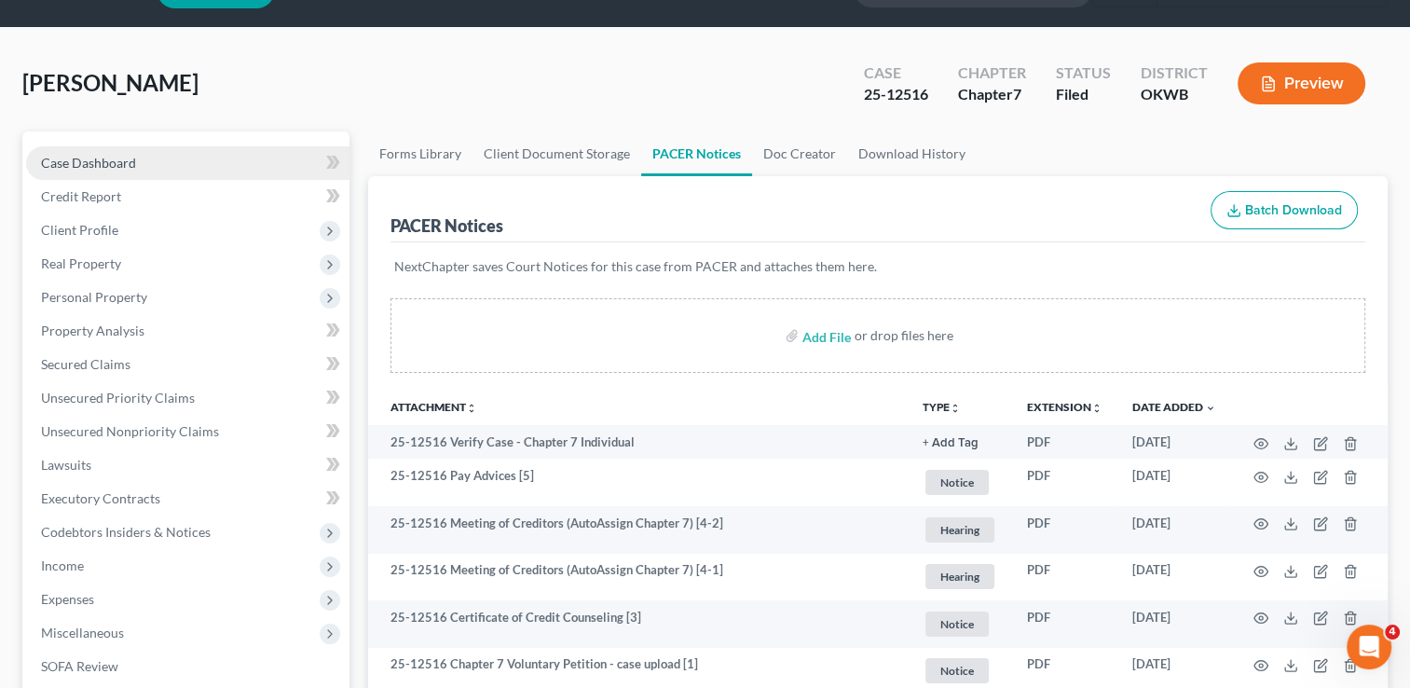
click at [246, 165] on link "Case Dashboard" at bounding box center [187, 163] width 323 height 34
select select "4"
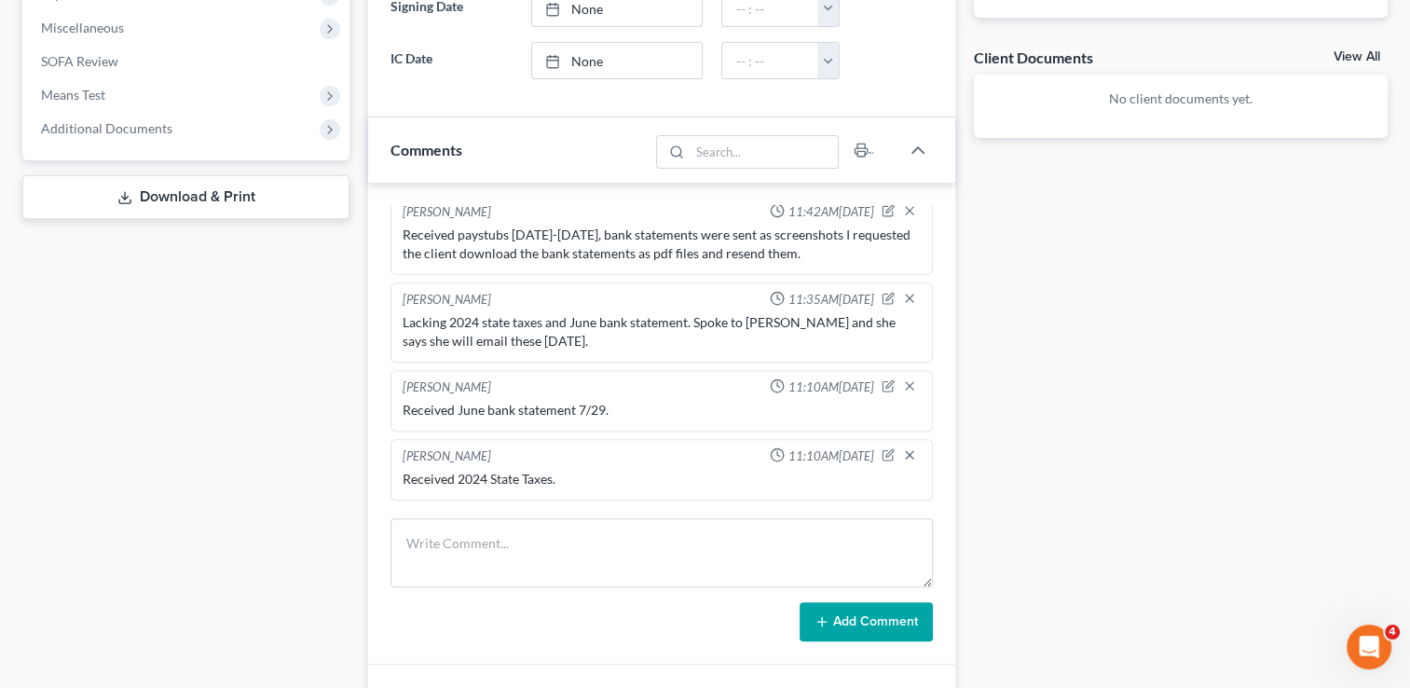
scroll to position [1054, 0]
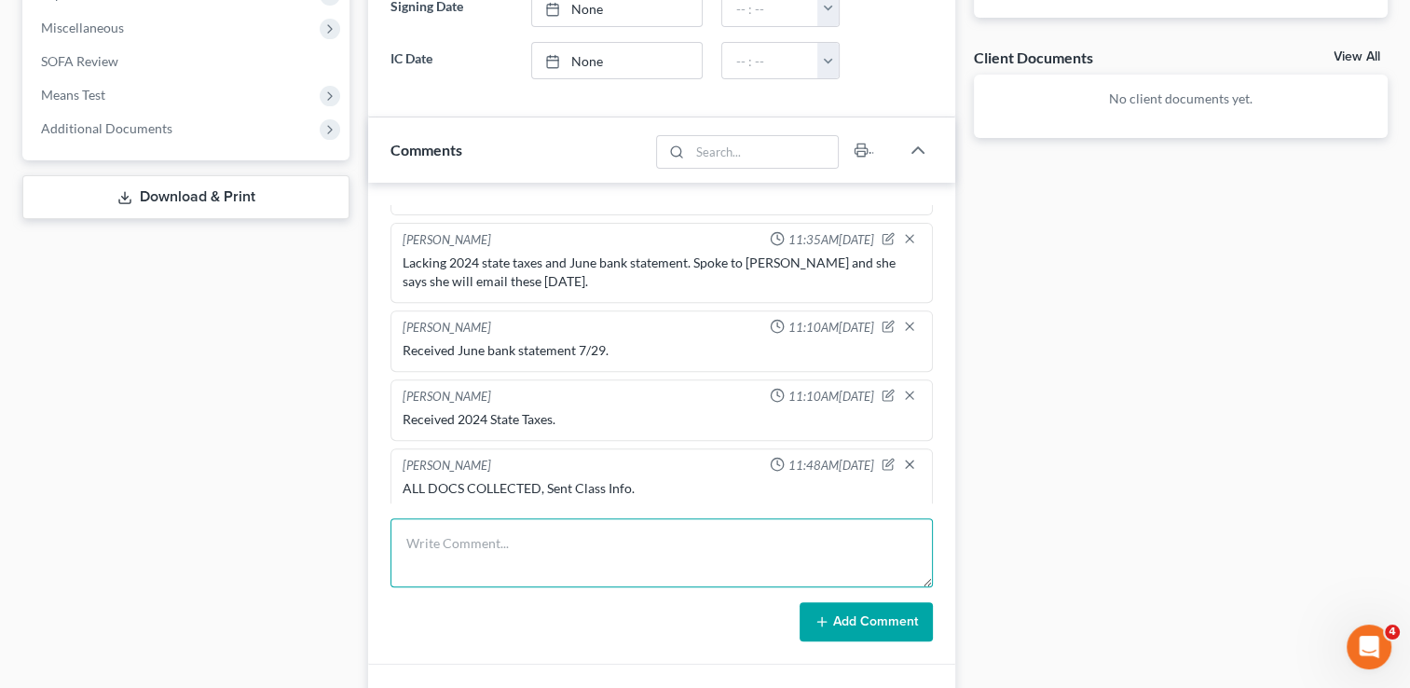
click at [488, 519] on textarea at bounding box center [661, 552] width 542 height 69
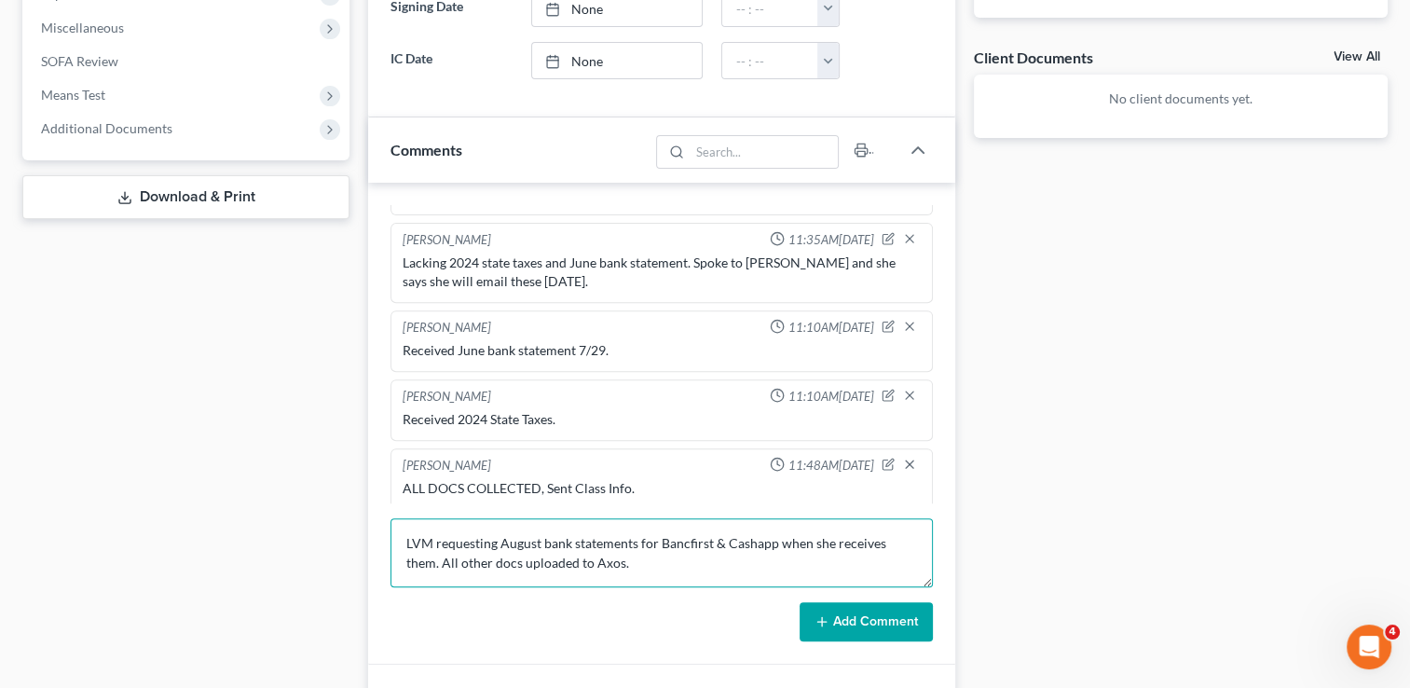
drag, startPoint x: 619, startPoint y: 554, endPoint x: 401, endPoint y: 535, distance: 218.9
click at [401, 535] on textarea "LVM requesting August bank statements for Bancfirst & Cashapp when she receives…" at bounding box center [661, 552] width 542 height 69
type textarea "LVM requesting August bank statements for Bancfirst & Cashapp when she receives…"
click at [827, 615] on icon at bounding box center [821, 621] width 15 height 15
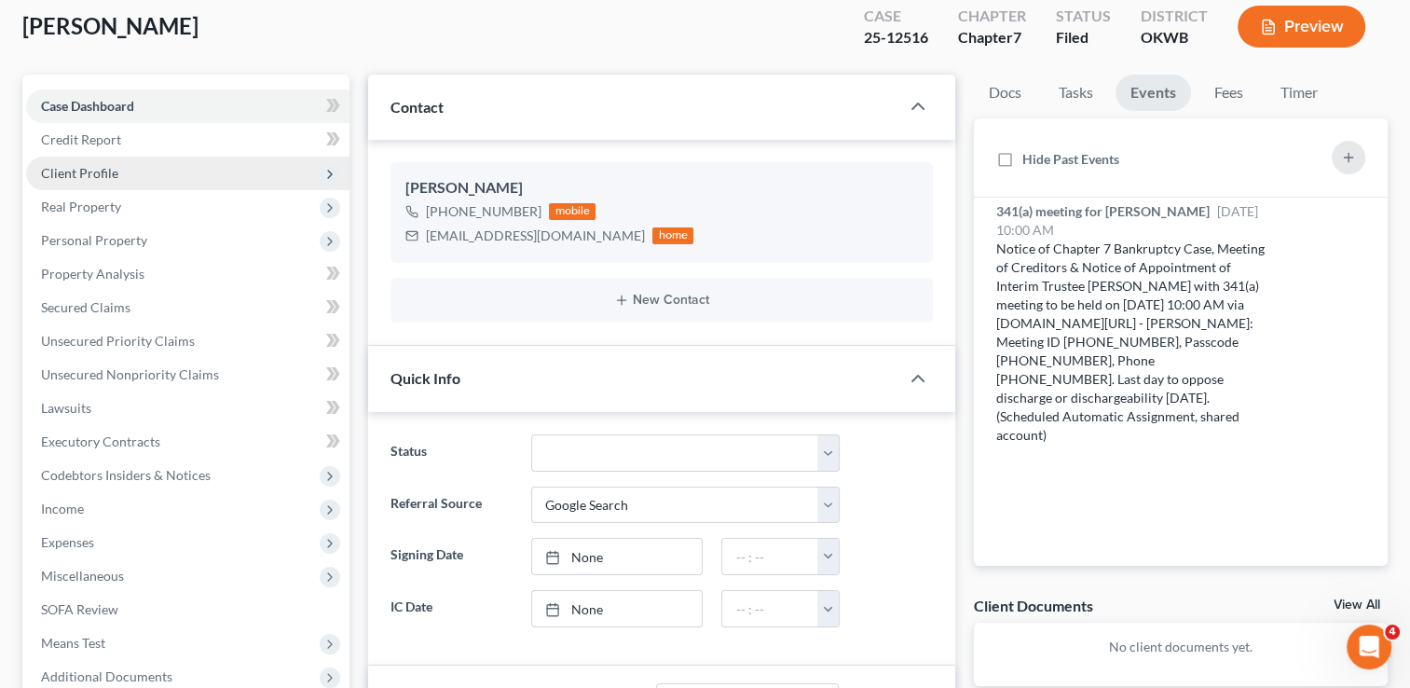
scroll to position [93, 0]
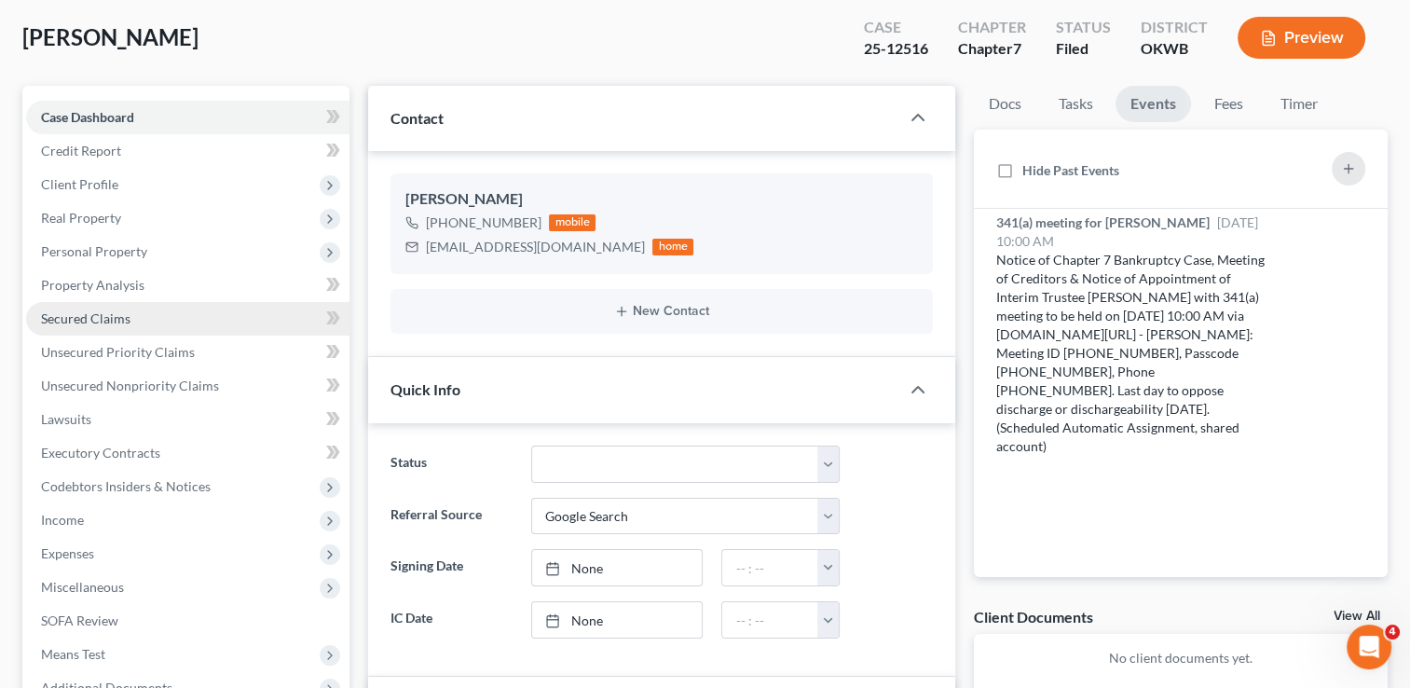
click at [125, 319] on span "Secured Claims" at bounding box center [85, 318] width 89 height 16
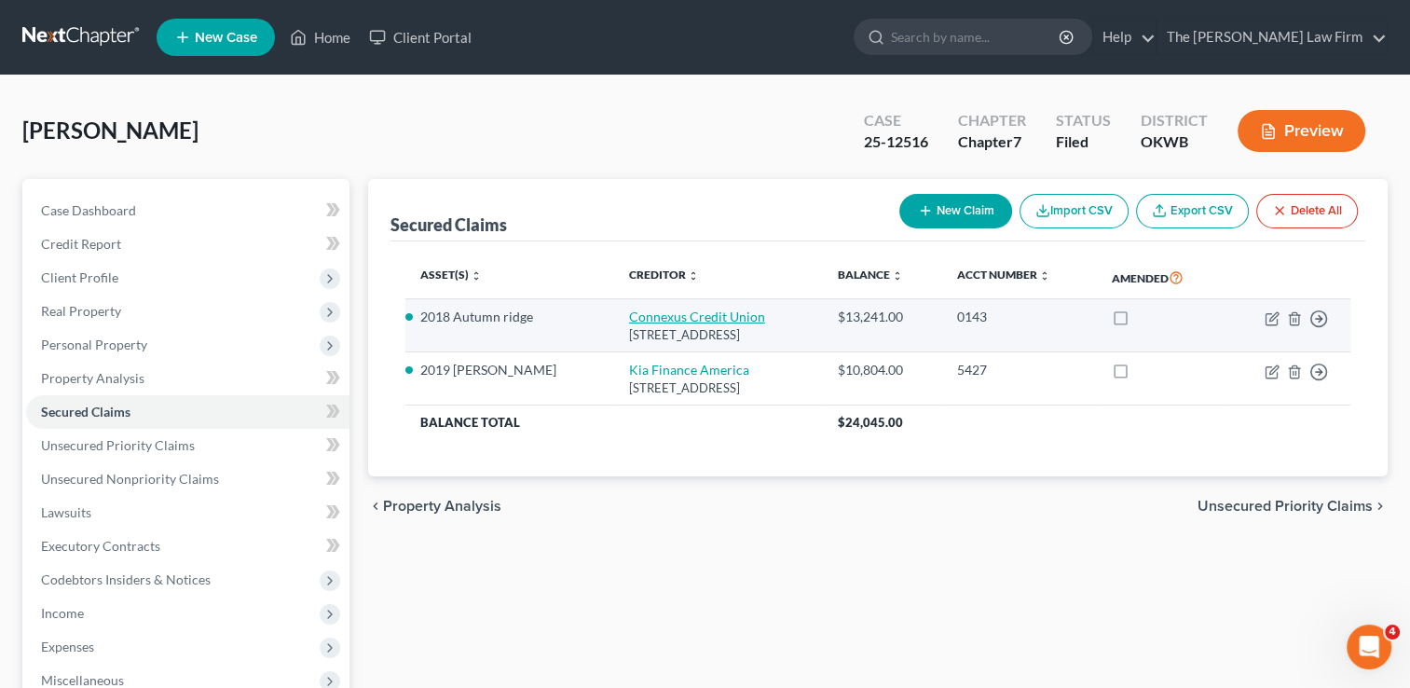
click at [629, 311] on link "Connexus Credit Union" at bounding box center [697, 316] width 136 height 16
select select "52"
select select "0"
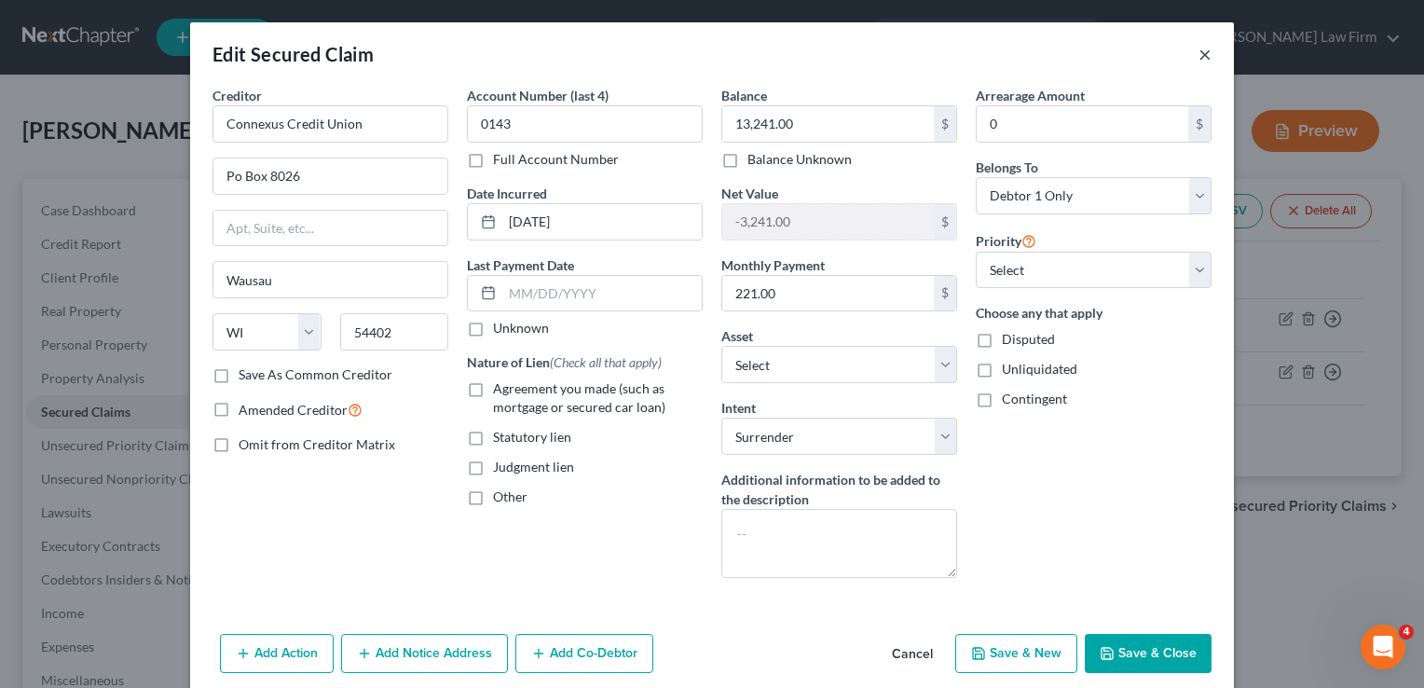
click at [1198, 53] on button "×" at bounding box center [1204, 54] width 13 height 22
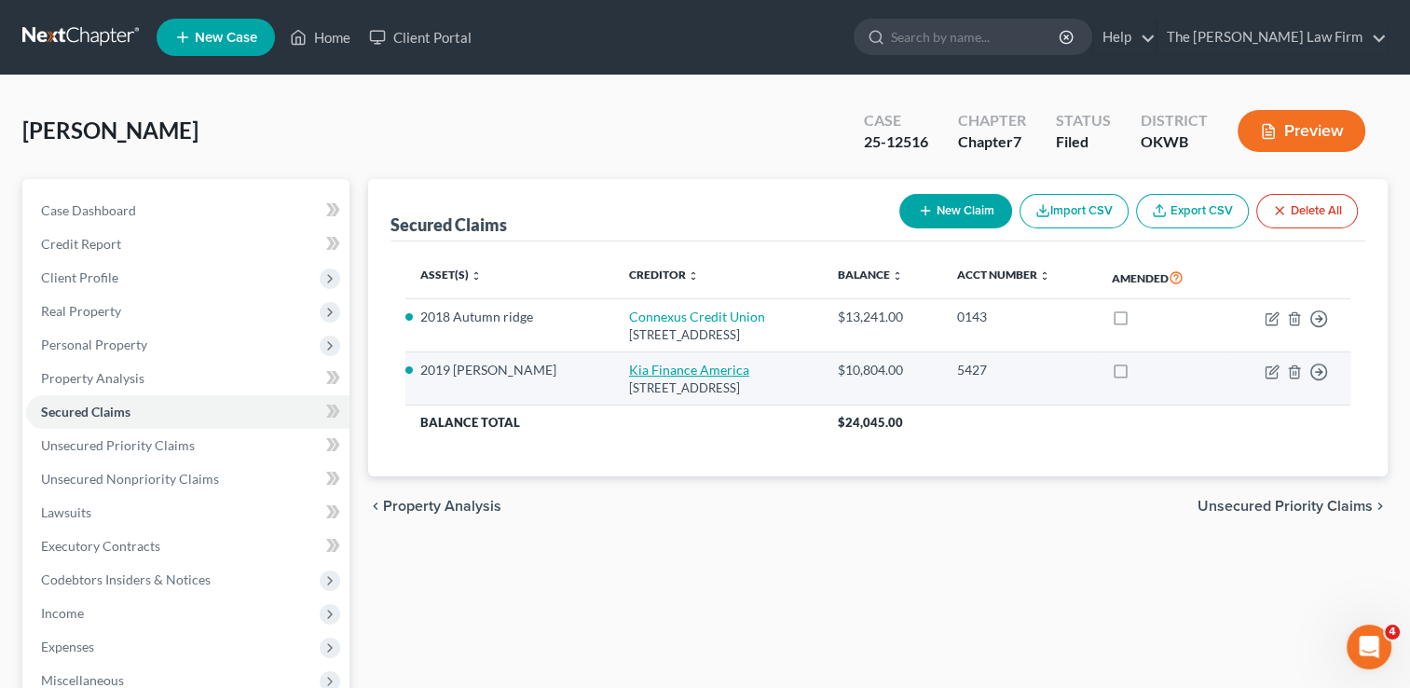
click at [655, 364] on link "Kia Finance America" at bounding box center [689, 370] width 120 height 16
select select "4"
select select "8"
select select "0"
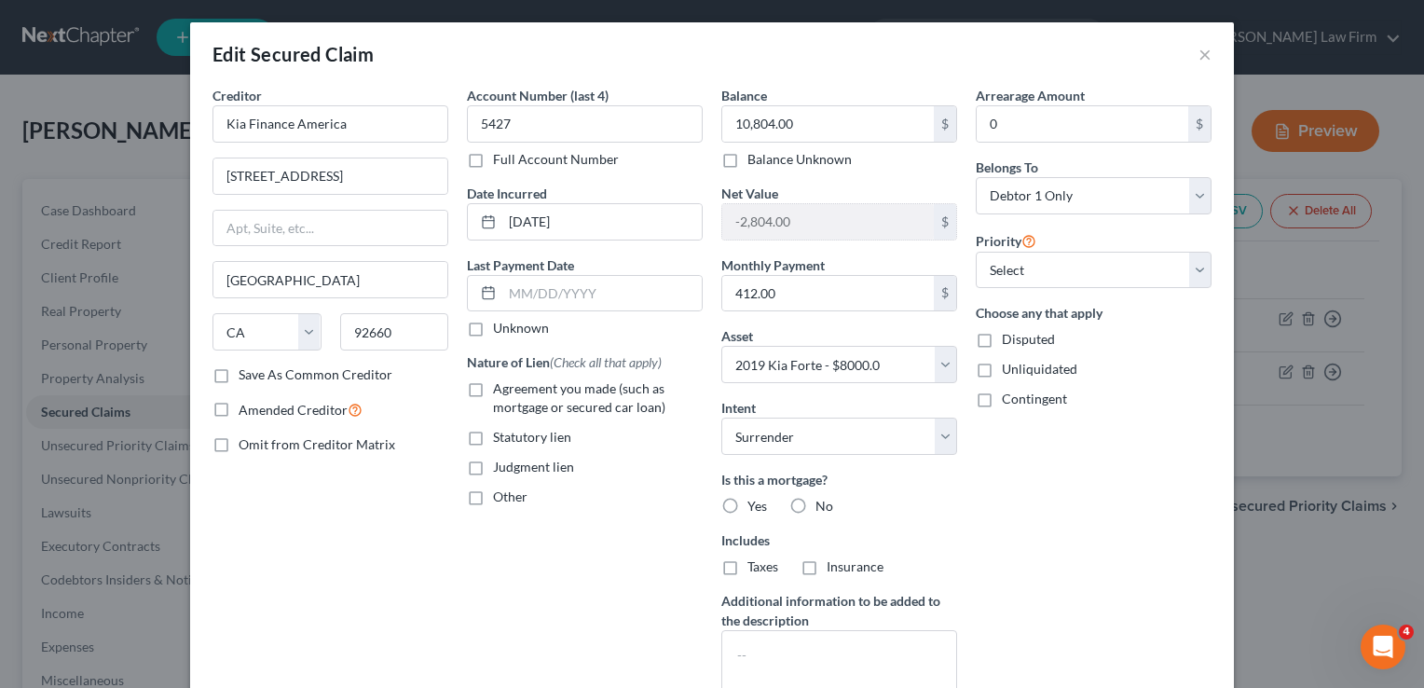
click at [1190, 59] on div "Edit Secured Claim ×" at bounding box center [712, 53] width 1044 height 63
click at [1200, 56] on button "×" at bounding box center [1204, 54] width 13 height 22
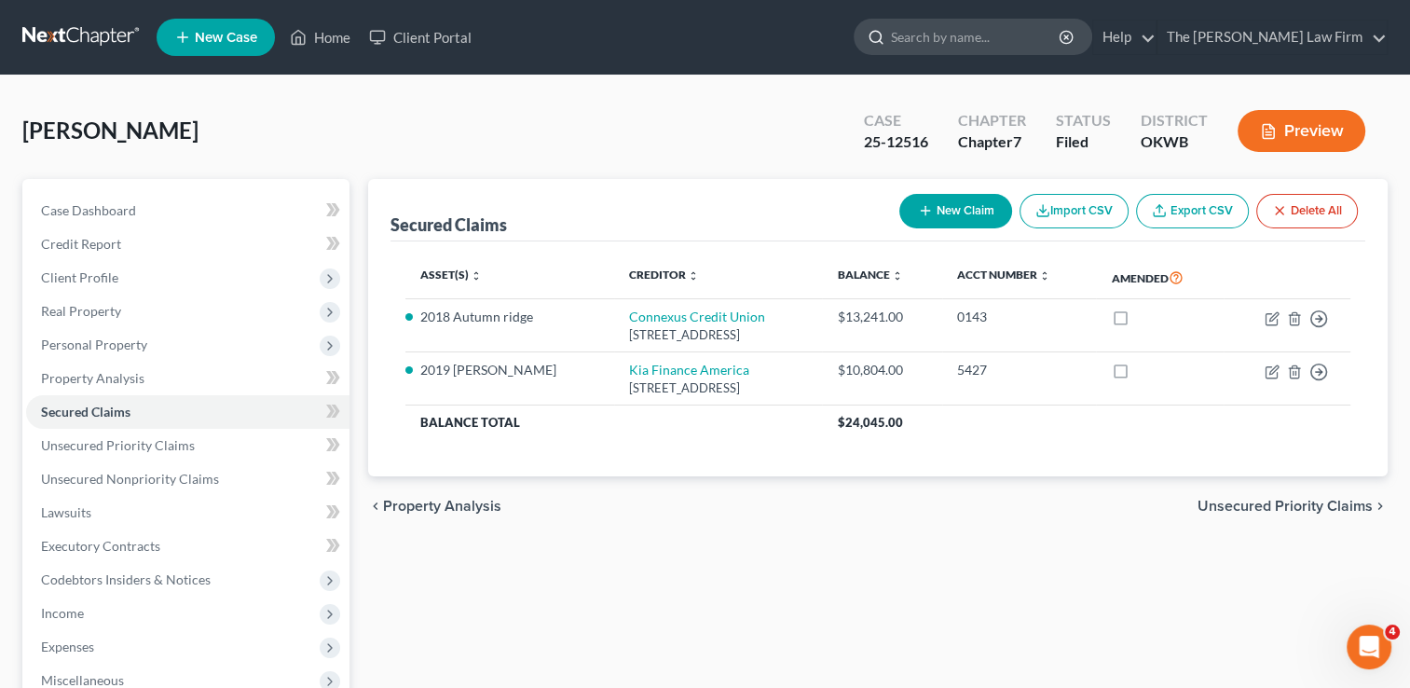
click at [1018, 47] on input "search" at bounding box center [976, 37] width 171 height 34
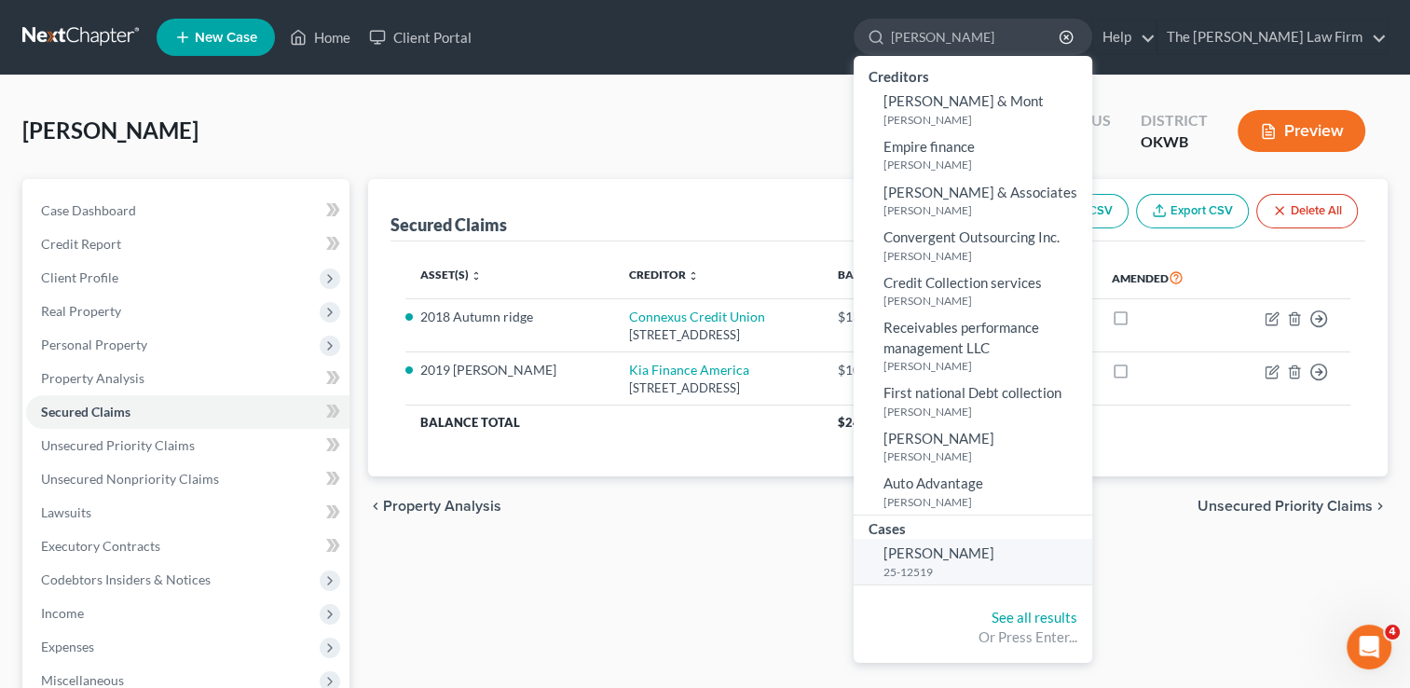
type input "Stanberry"
click at [990, 553] on span "[PERSON_NAME]" at bounding box center [938, 552] width 111 height 17
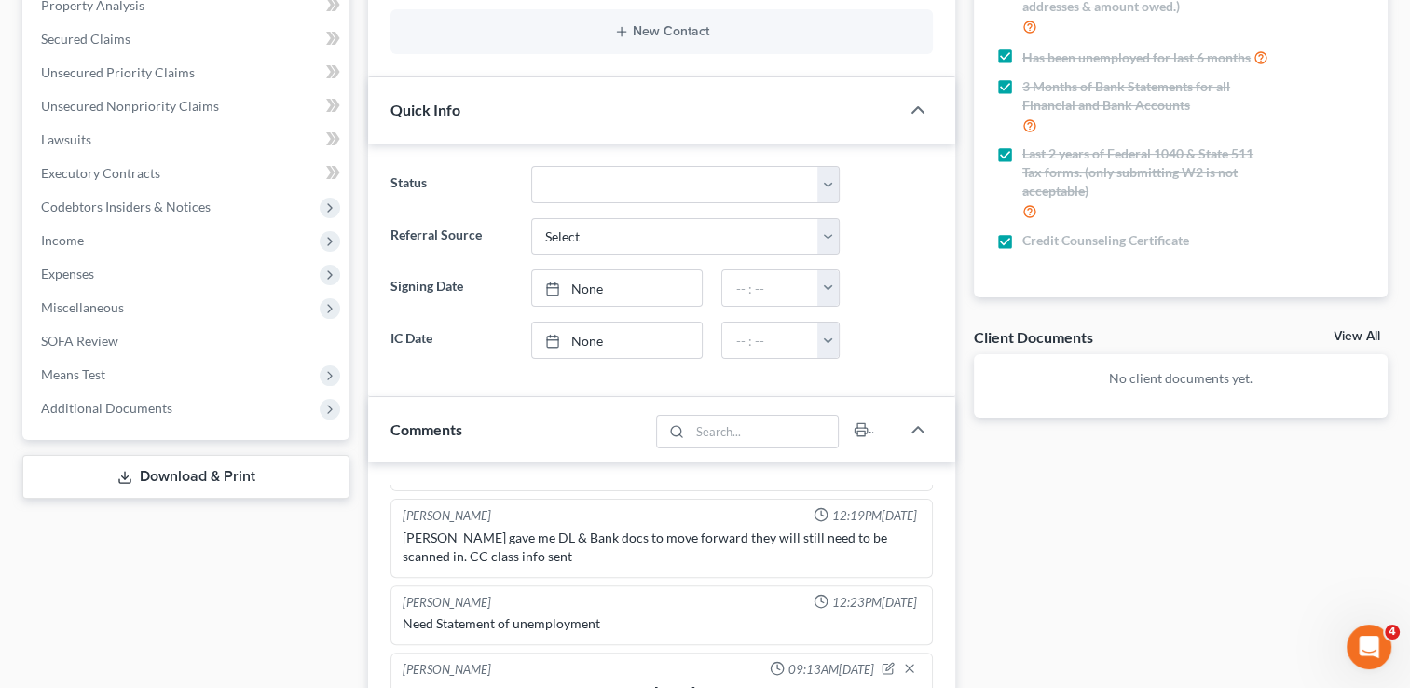
scroll to position [186, 0]
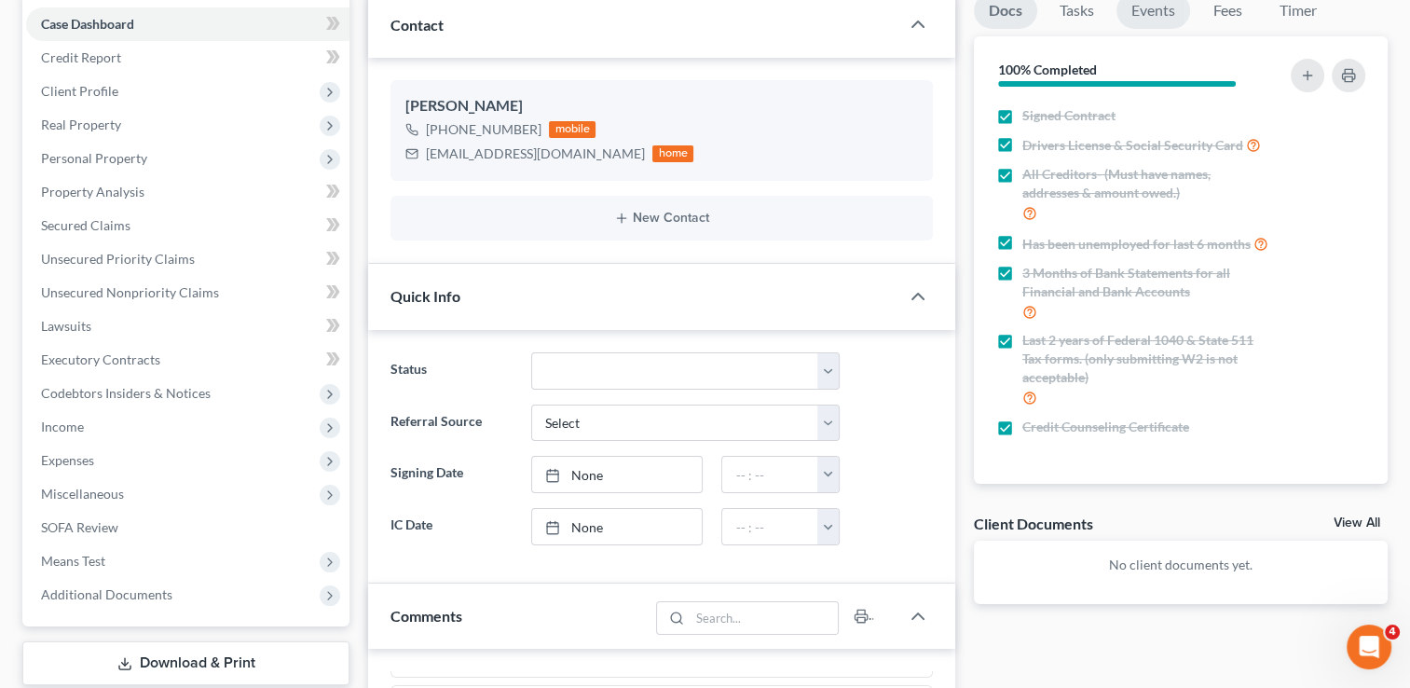
click at [1155, 18] on link "Events" at bounding box center [1153, 11] width 74 height 36
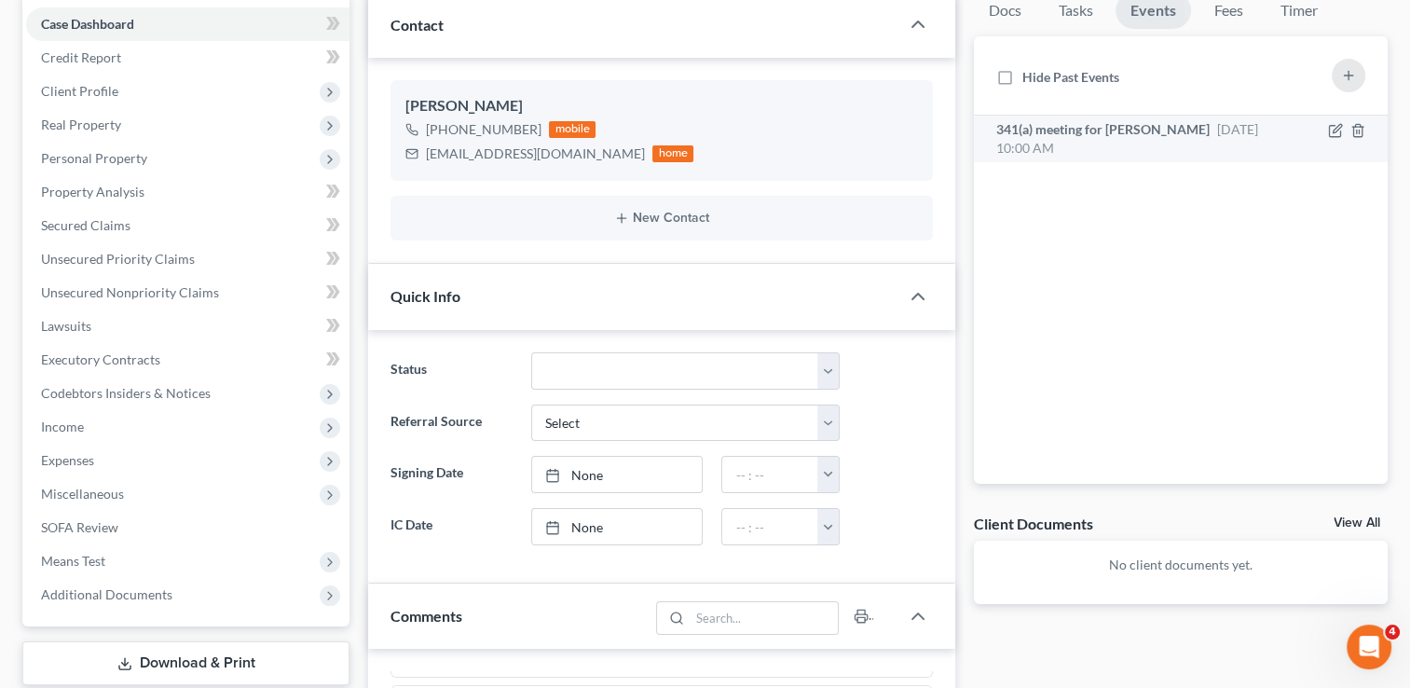
click at [1179, 132] on span "341(a) meeting for Isaac Stanberry" at bounding box center [1102, 129] width 213 height 16
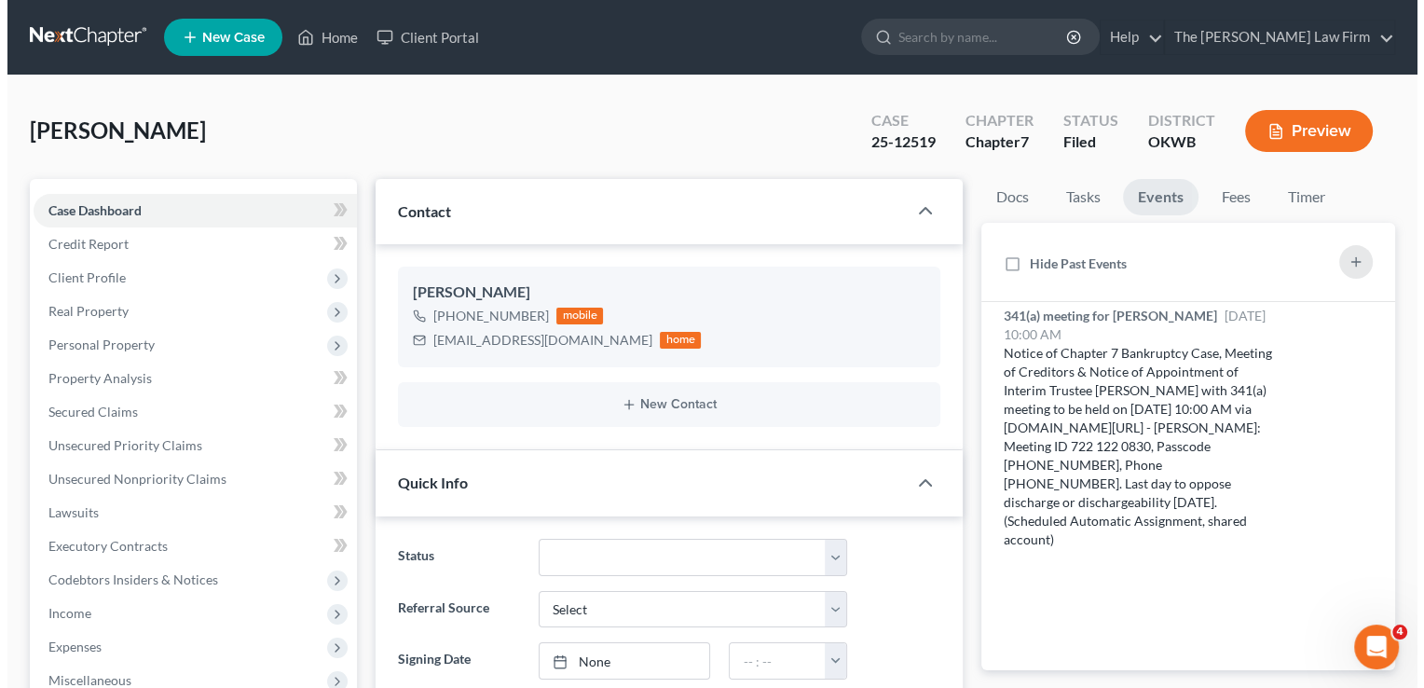
scroll to position [0, 0]
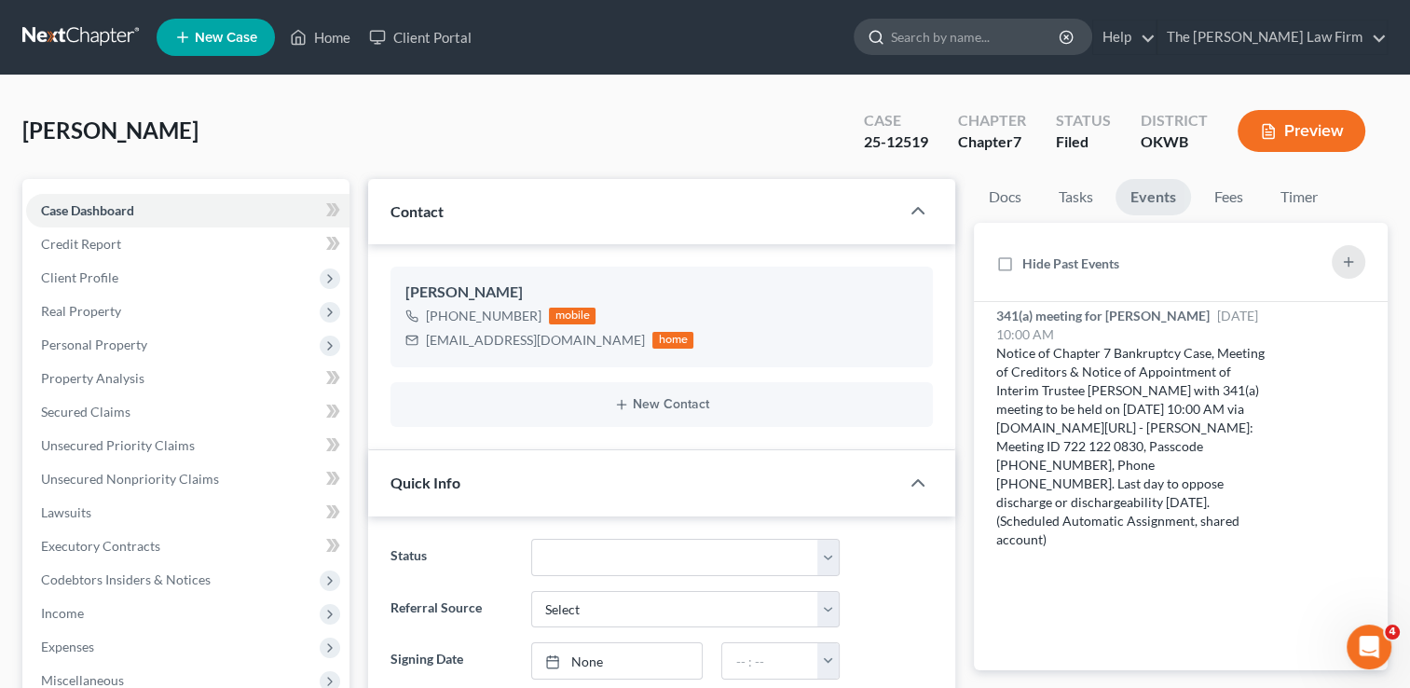
click at [970, 35] on input "search" at bounding box center [976, 37] width 171 height 34
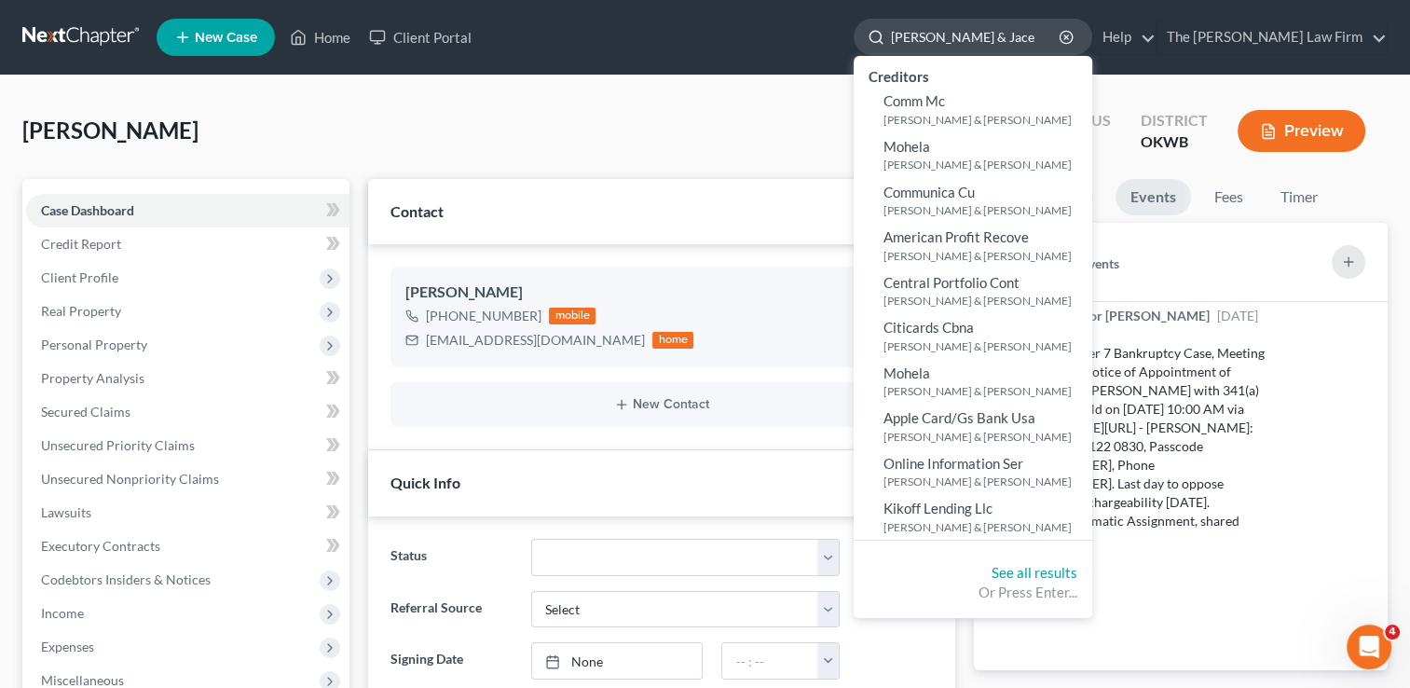
type input "[PERSON_NAME] & [PERSON_NAME]"
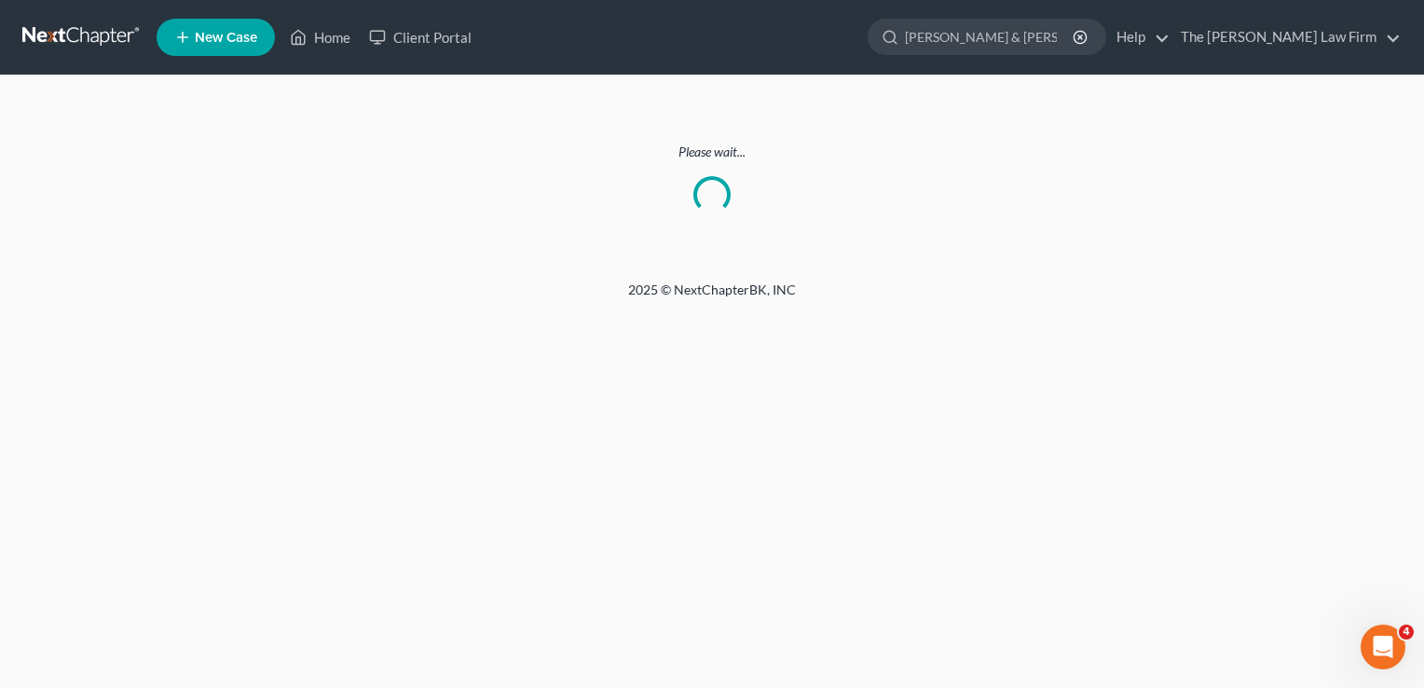
click at [108, 32] on link at bounding box center [81, 37] width 119 height 34
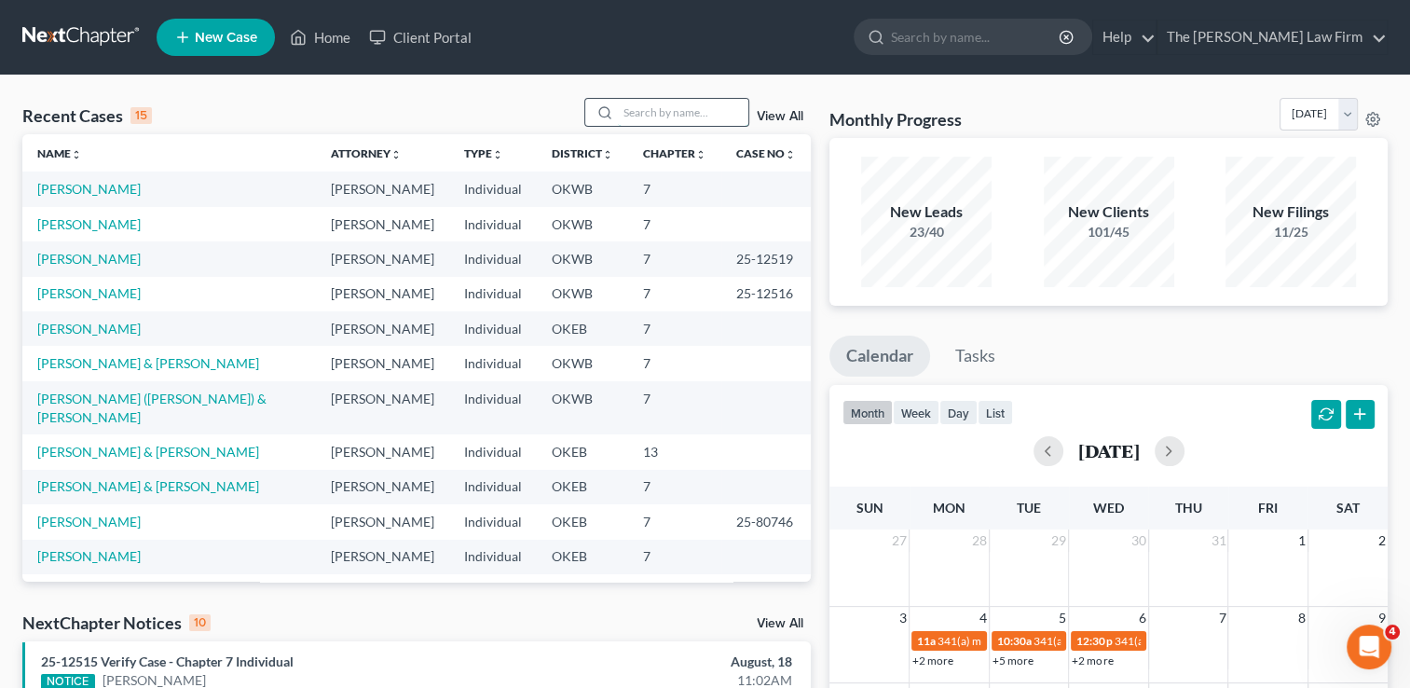
click at [630, 114] on input "search" at bounding box center [683, 112] width 130 height 27
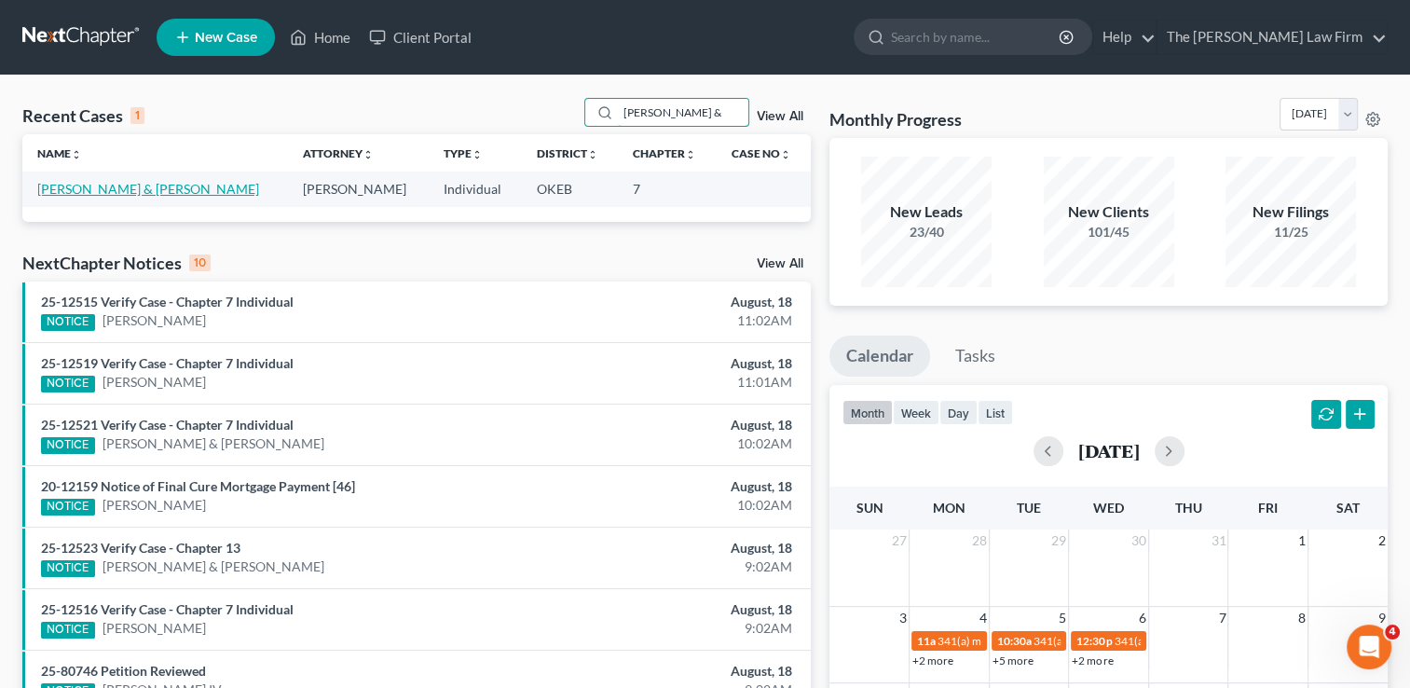
type input "[PERSON_NAME] &"
click at [82, 192] on link "[PERSON_NAME] & [PERSON_NAME]" at bounding box center [148, 189] width 222 height 16
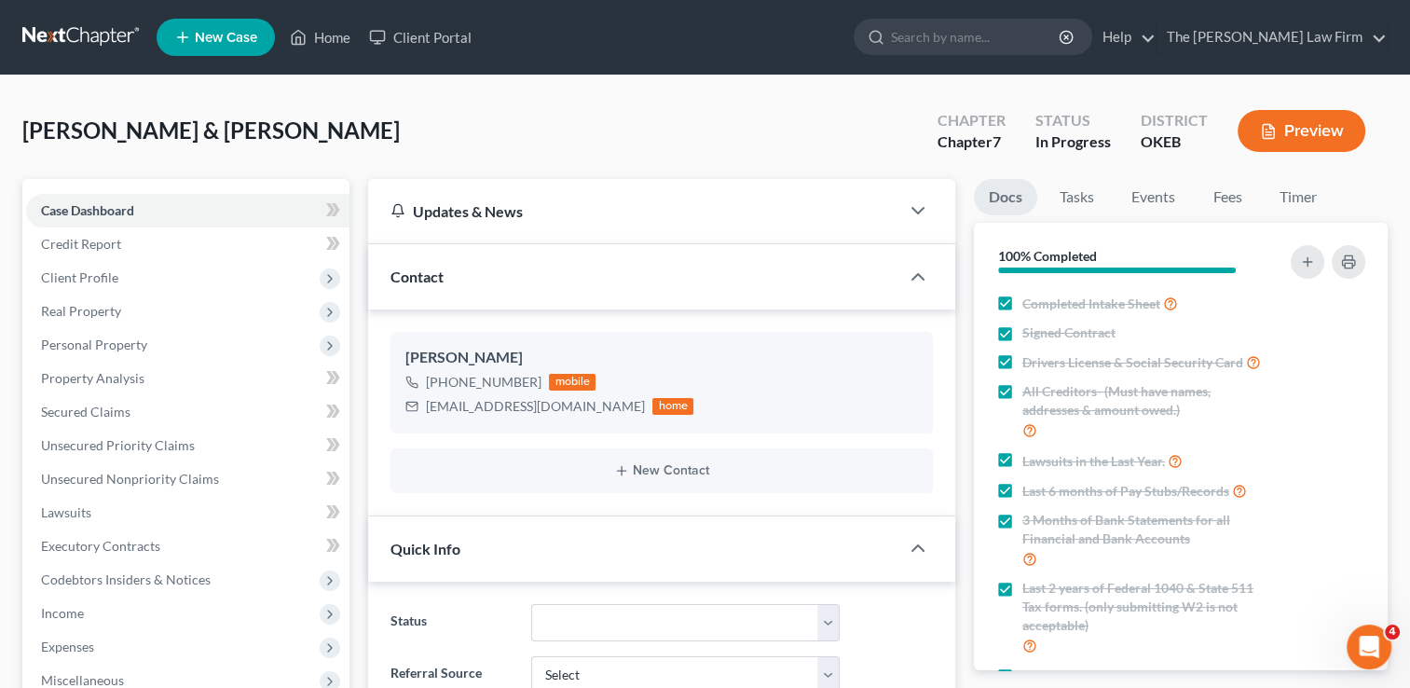
scroll to position [922, 0]
click at [1147, 200] on link "Events" at bounding box center [1153, 197] width 74 height 36
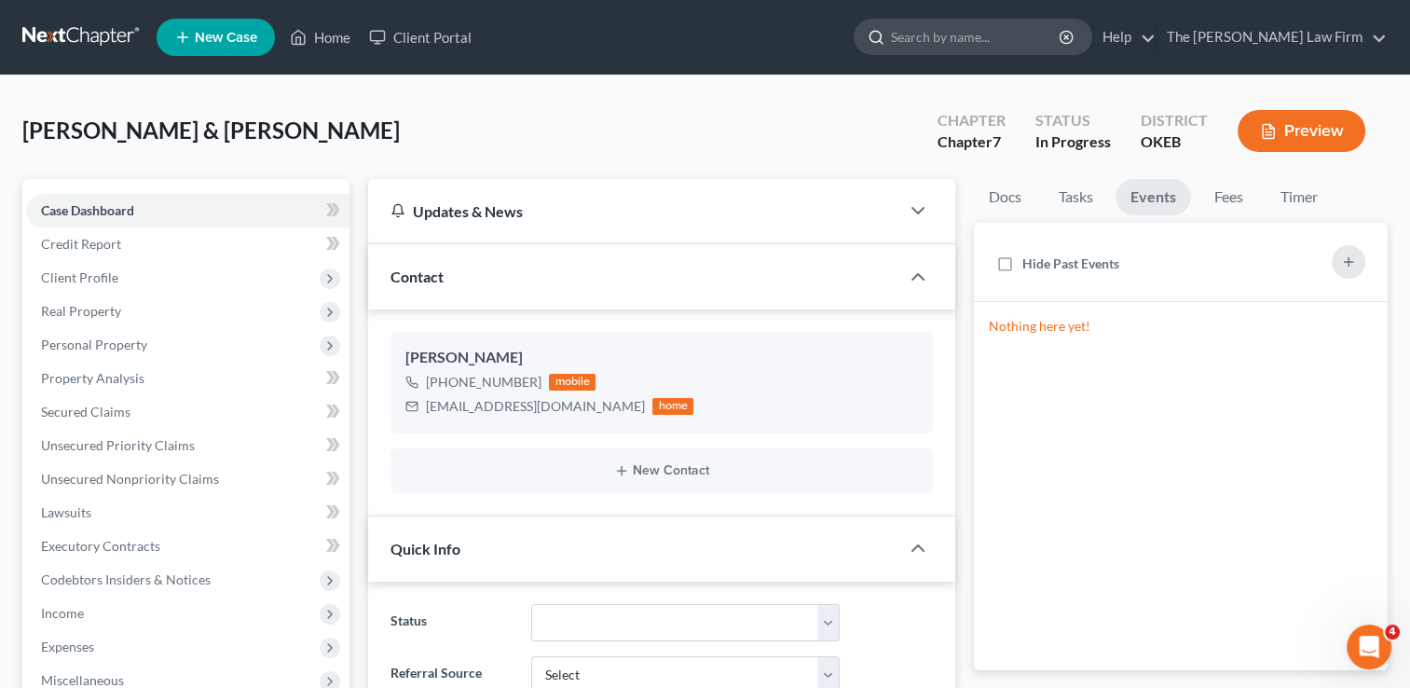
click at [996, 46] on input "search" at bounding box center [976, 37] width 171 height 34
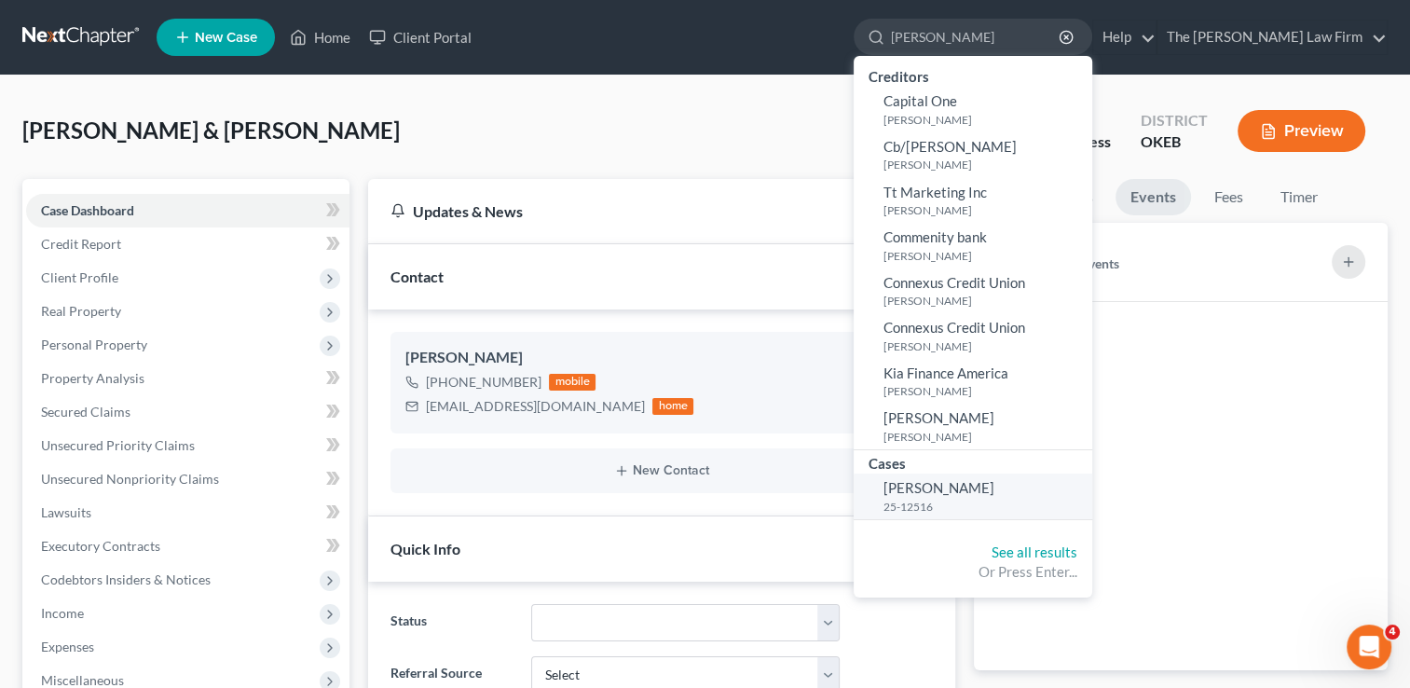
type input "[PERSON_NAME]"
click at [1032, 493] on link "[PERSON_NAME] 25-12516" at bounding box center [973, 496] width 239 height 46
select select "4"
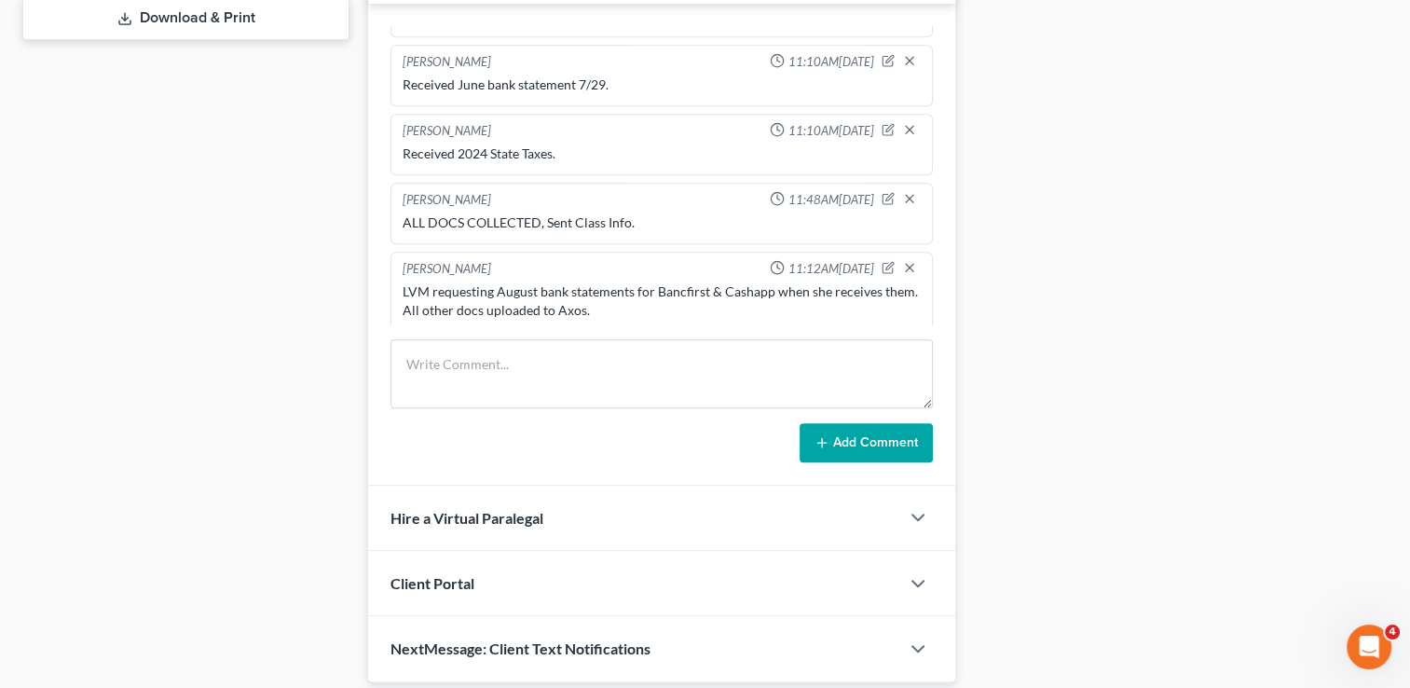
scroll to position [839, 0]
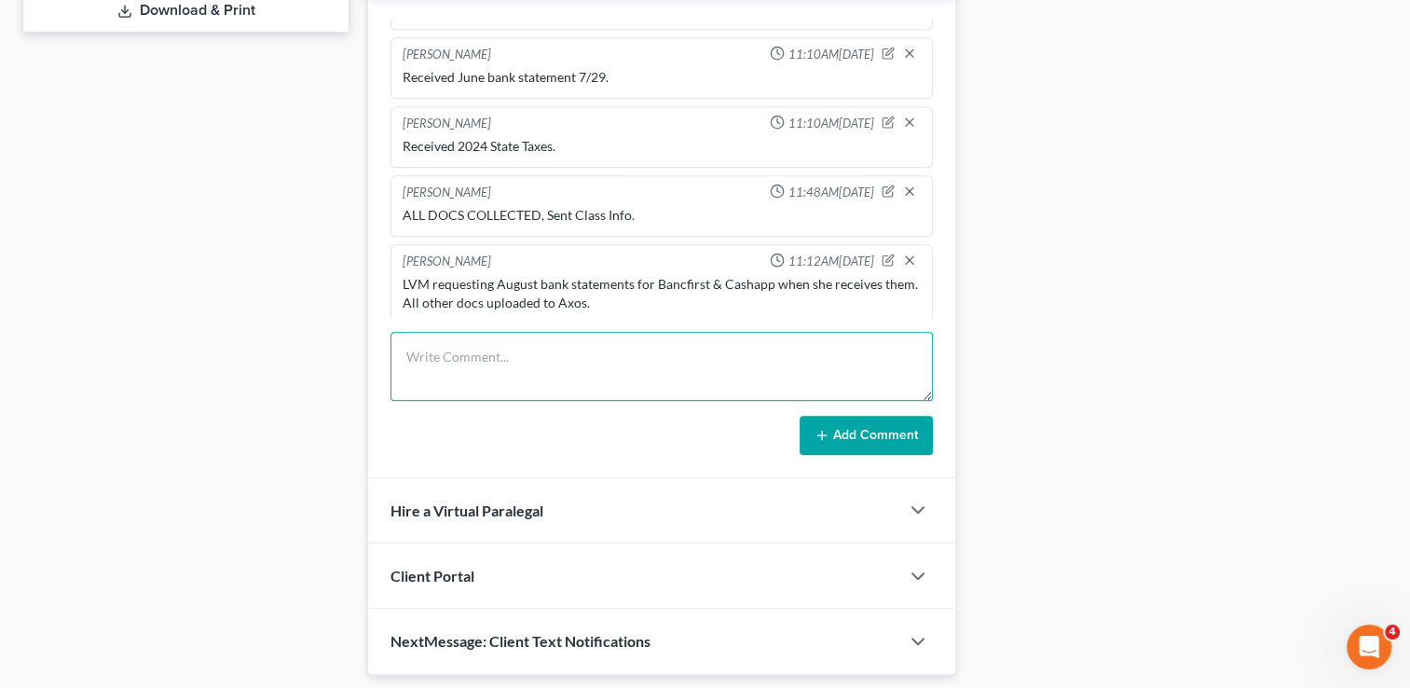
click at [685, 341] on textarea at bounding box center [661, 366] width 542 height 69
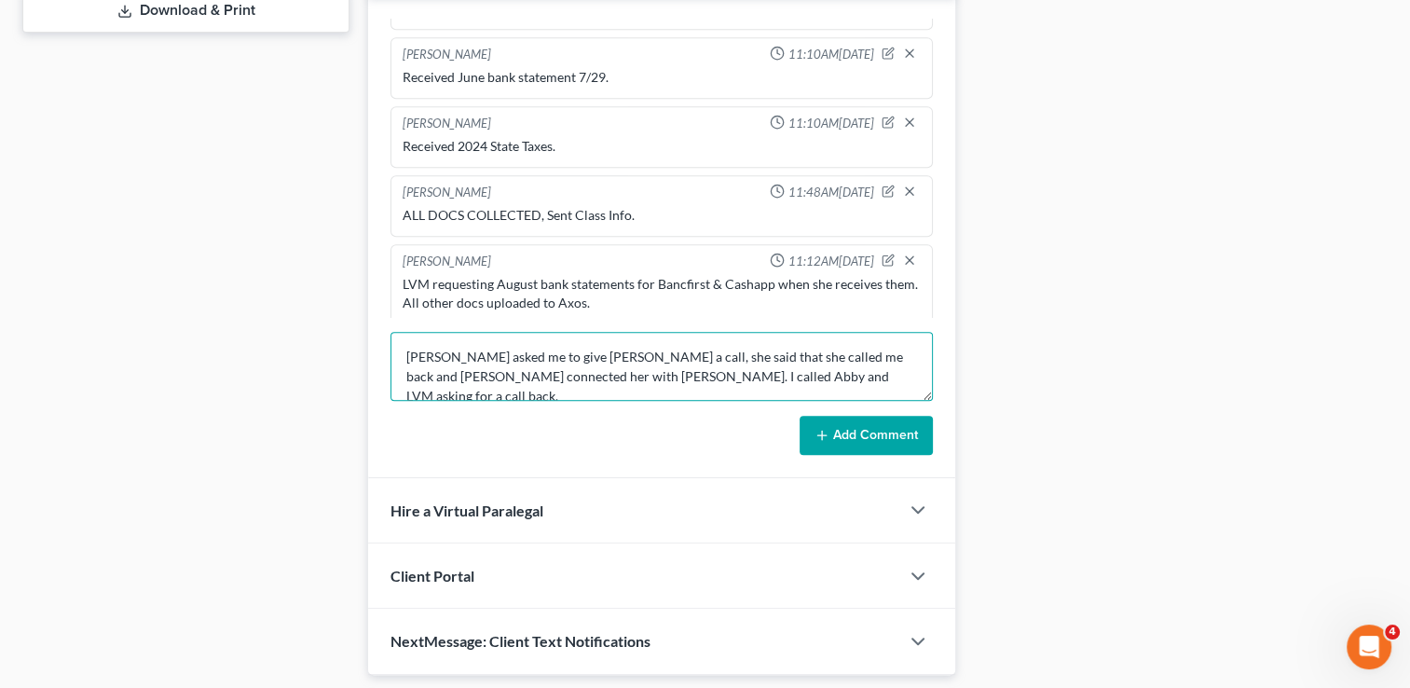
type textarea "[PERSON_NAME] asked me to give [PERSON_NAME] a call, she said that she called m…"
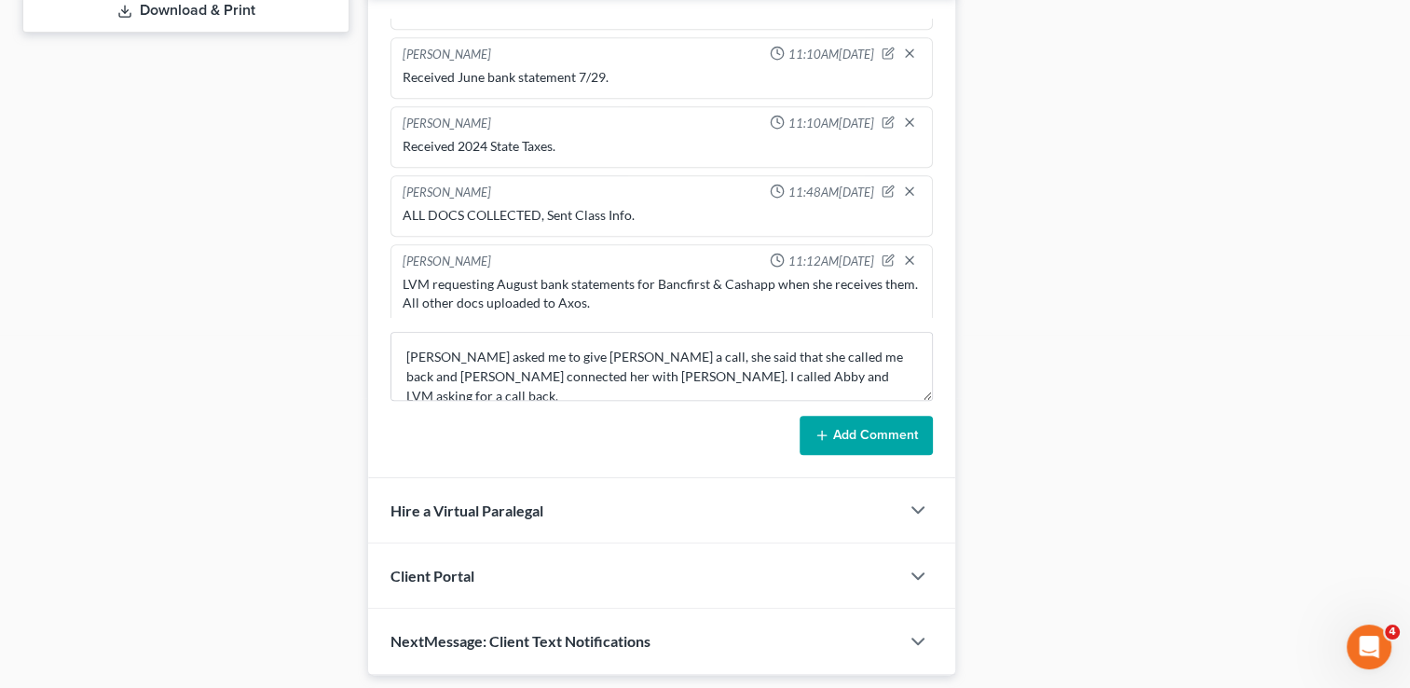
click at [896, 424] on button "Add Comment" at bounding box center [865, 435] width 133 height 39
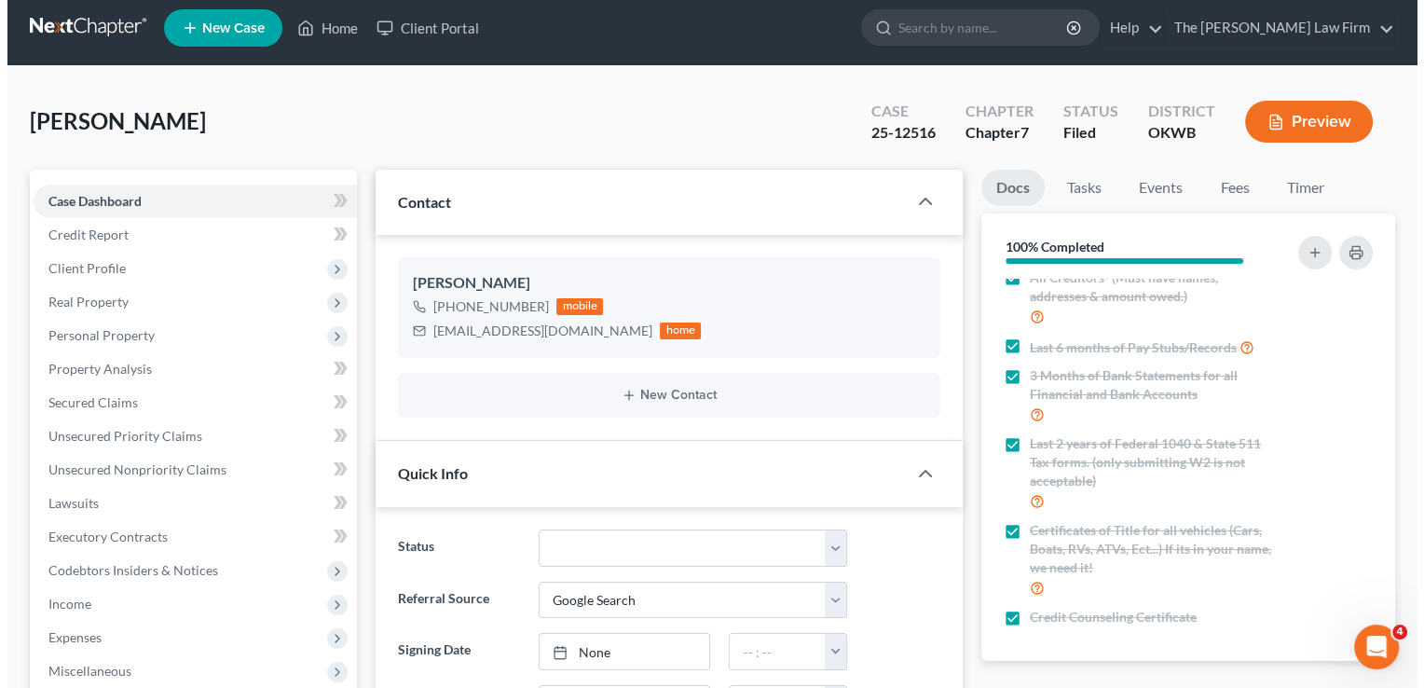
scroll to position [0, 0]
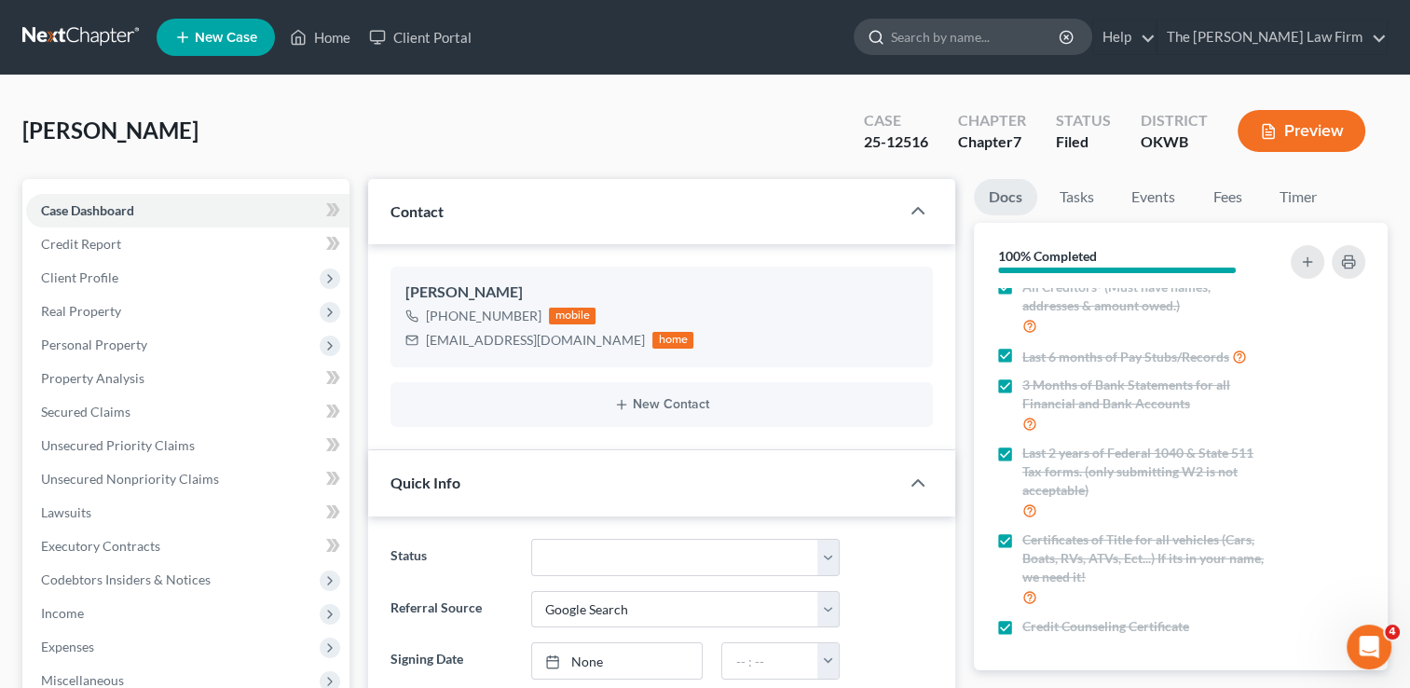
click at [998, 30] on input "search" at bounding box center [976, 37] width 171 height 34
type input "[PERSON_NAME]"
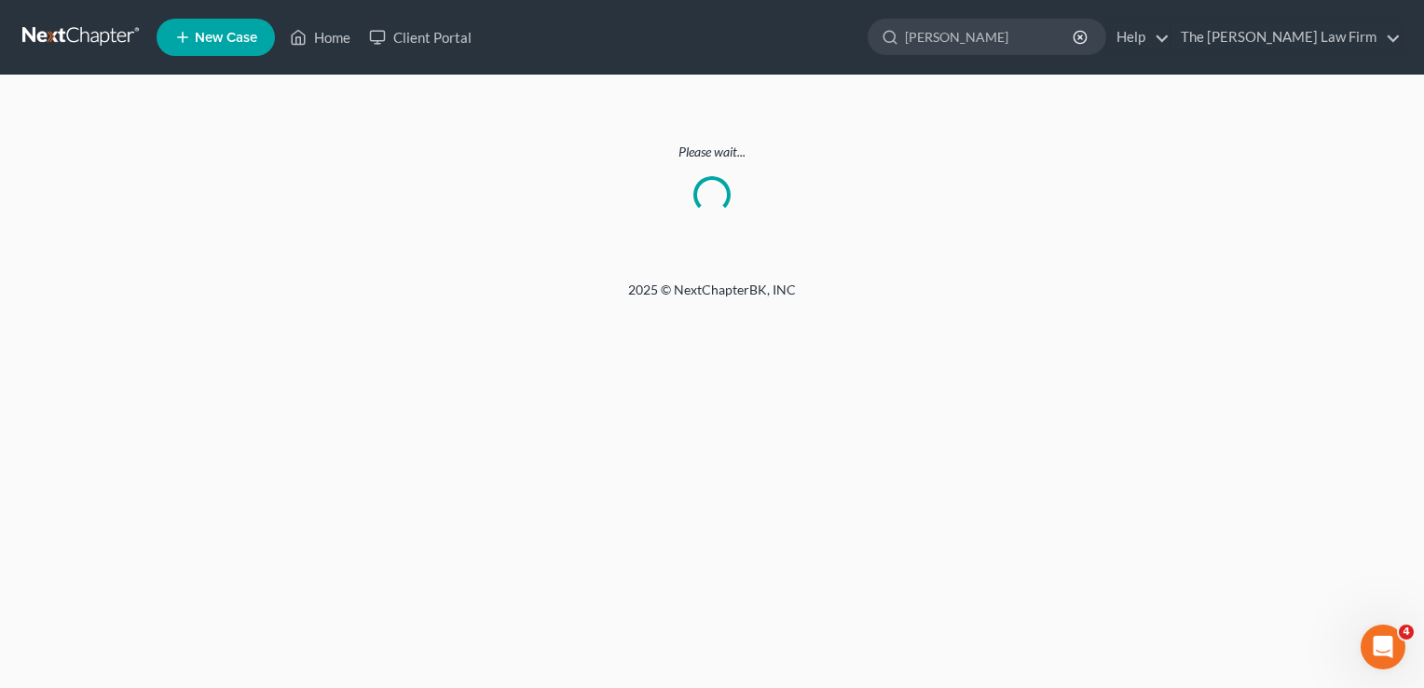
click at [110, 33] on link at bounding box center [81, 37] width 119 height 34
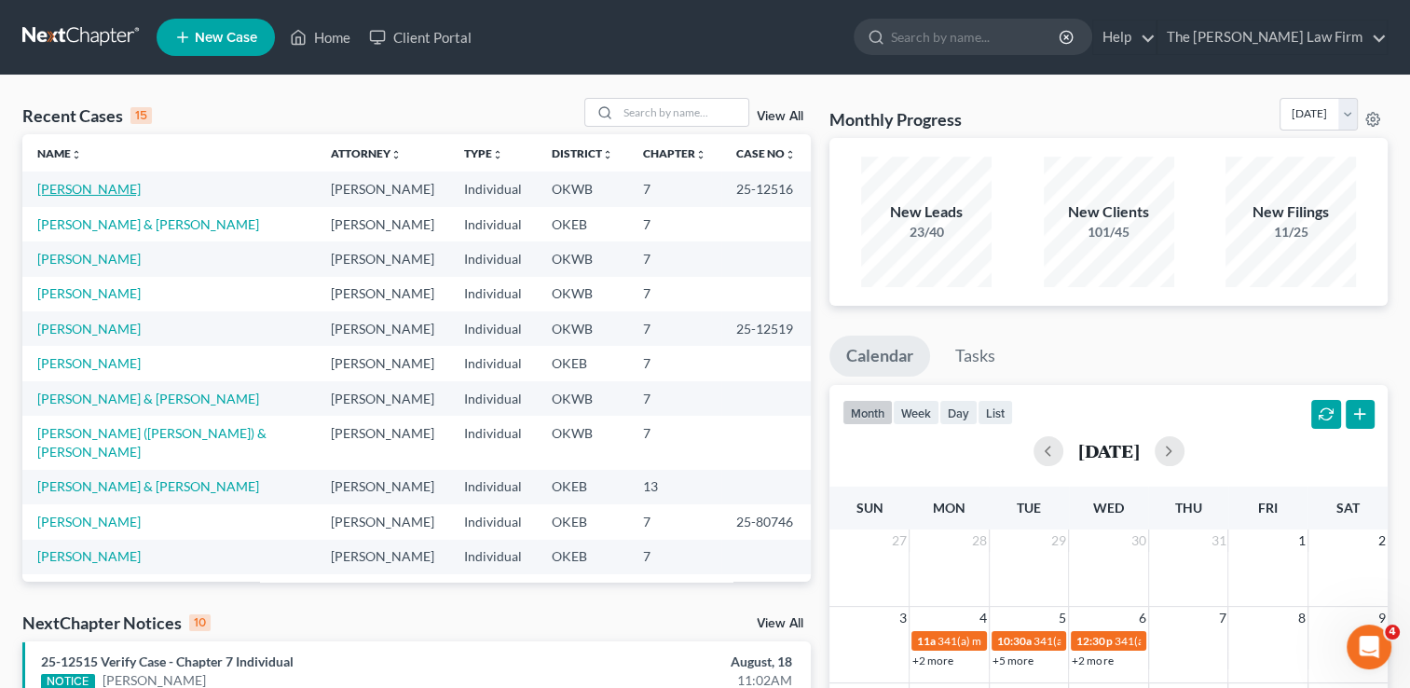
click at [89, 188] on link "[PERSON_NAME]" at bounding box center [88, 189] width 103 height 16
select select "4"
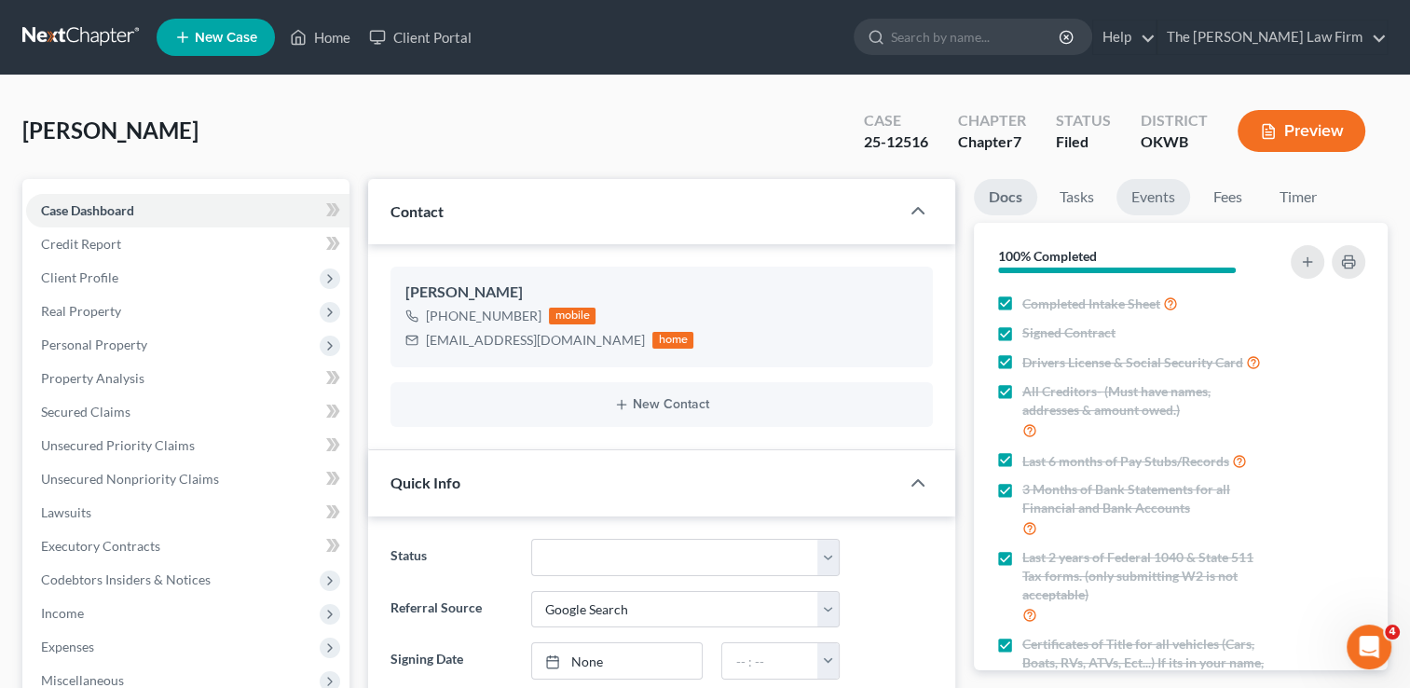
click at [1157, 196] on link "Events" at bounding box center [1153, 197] width 74 height 36
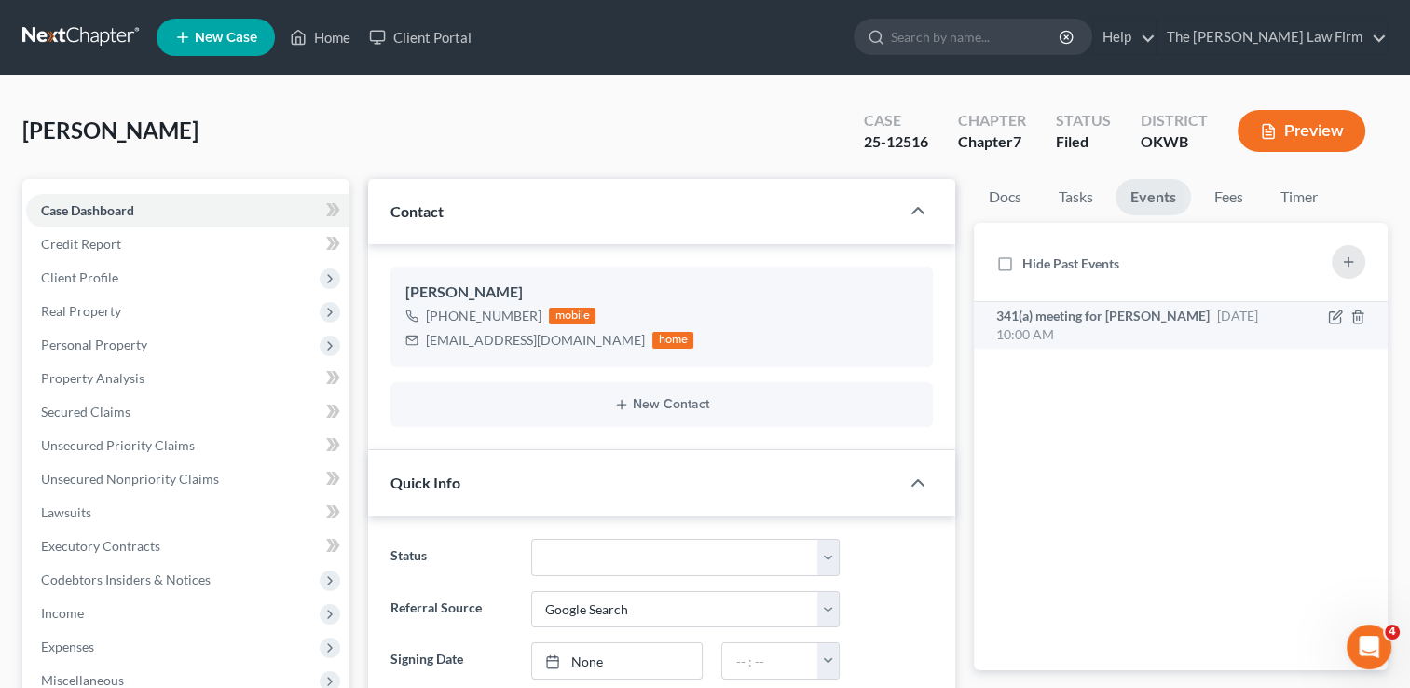
click at [1204, 315] on span "Sep 16, 2025 10:00 AM" at bounding box center [1127, 324] width 262 height 34
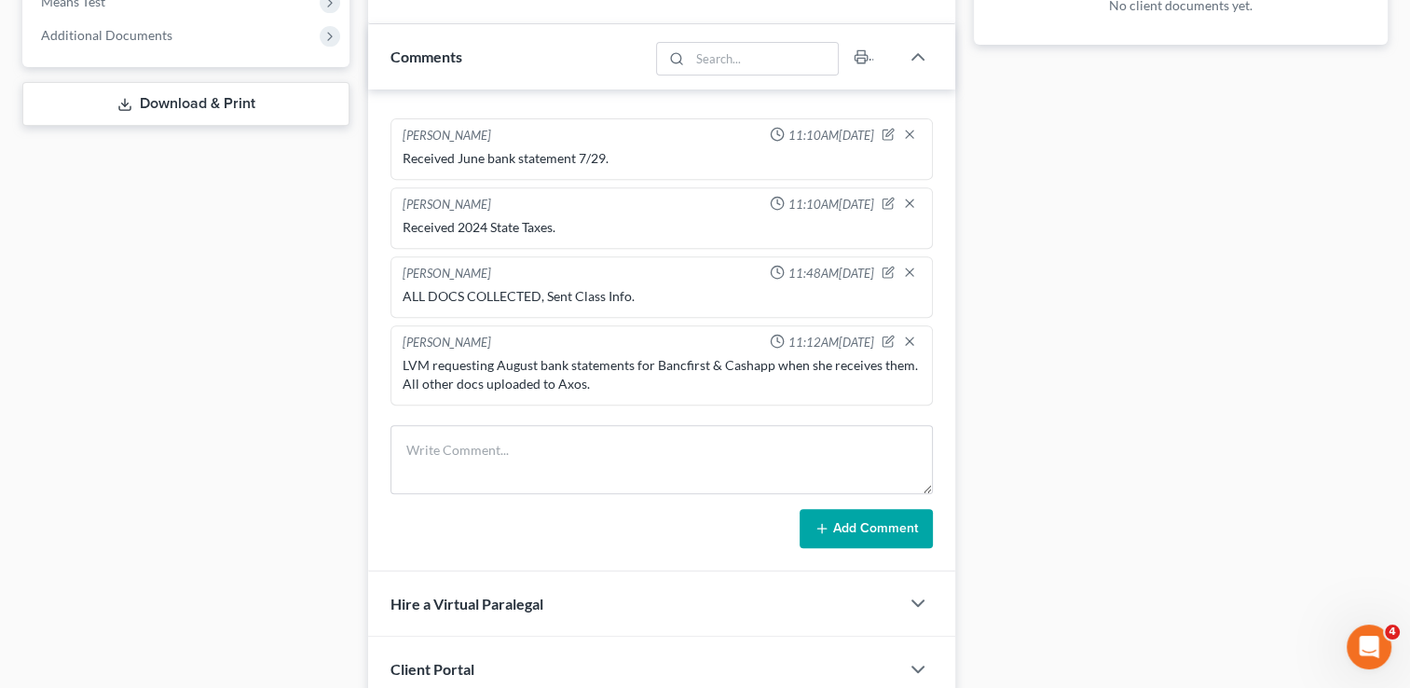
scroll to position [1228, 0]
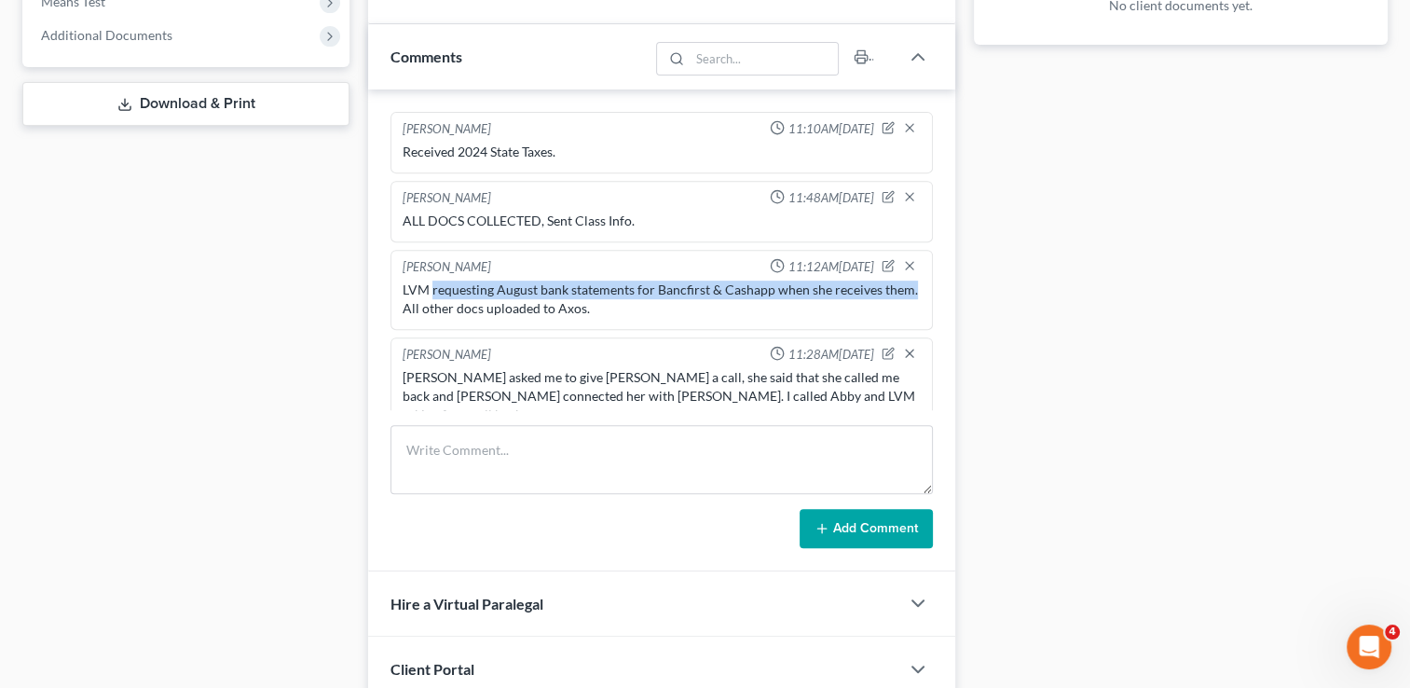
drag, startPoint x: 432, startPoint y: 277, endPoint x: 433, endPoint y: 301, distance: 24.2
click at [433, 301] on div "LVM requesting August bank statements for Bancfirst & Cashapp when she receives…" at bounding box center [662, 298] width 518 height 37
drag, startPoint x: 433, startPoint y: 301, endPoint x: 435, endPoint y: 279, distance: 22.4
copy div "requesting August bank statements for Bancfirst & Cashapp when she receives the…"
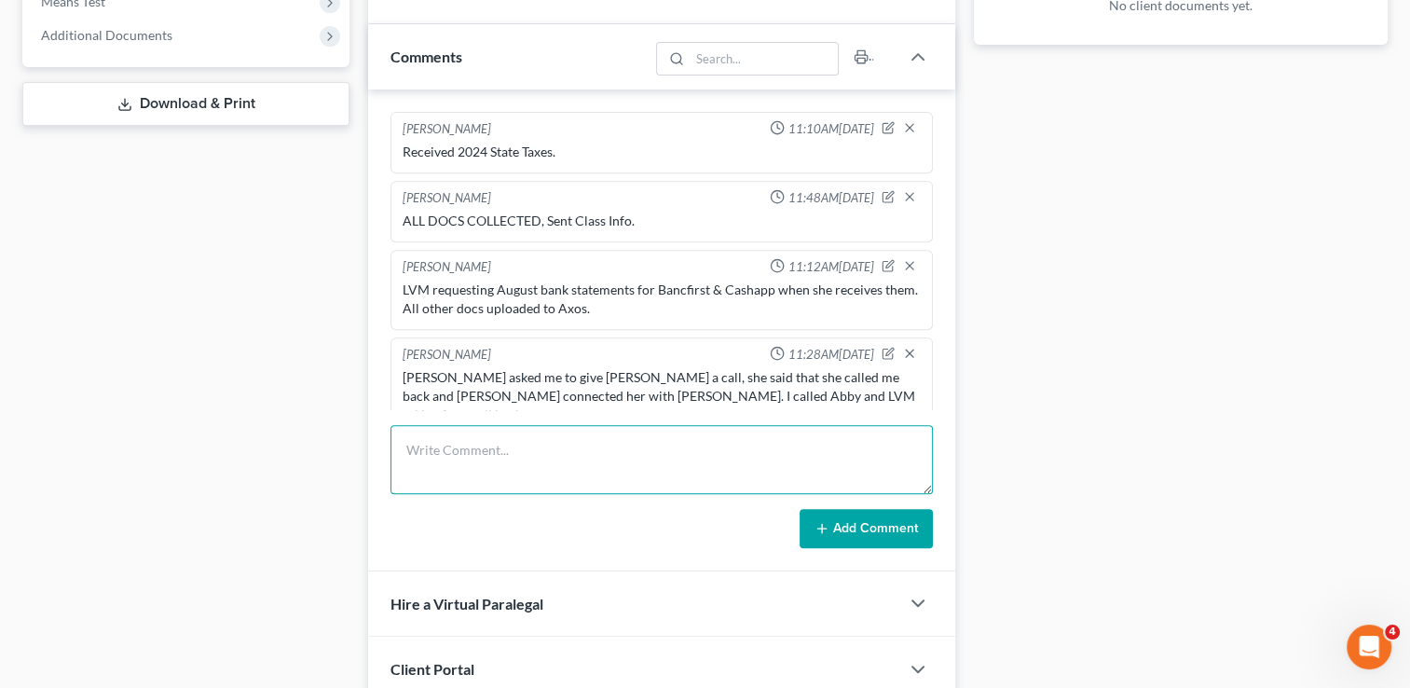
click at [463, 457] on textarea at bounding box center [661, 459] width 542 height 69
paste textarea "requesting August bank statements for Bancfirst & Cashapp when she receives the…"
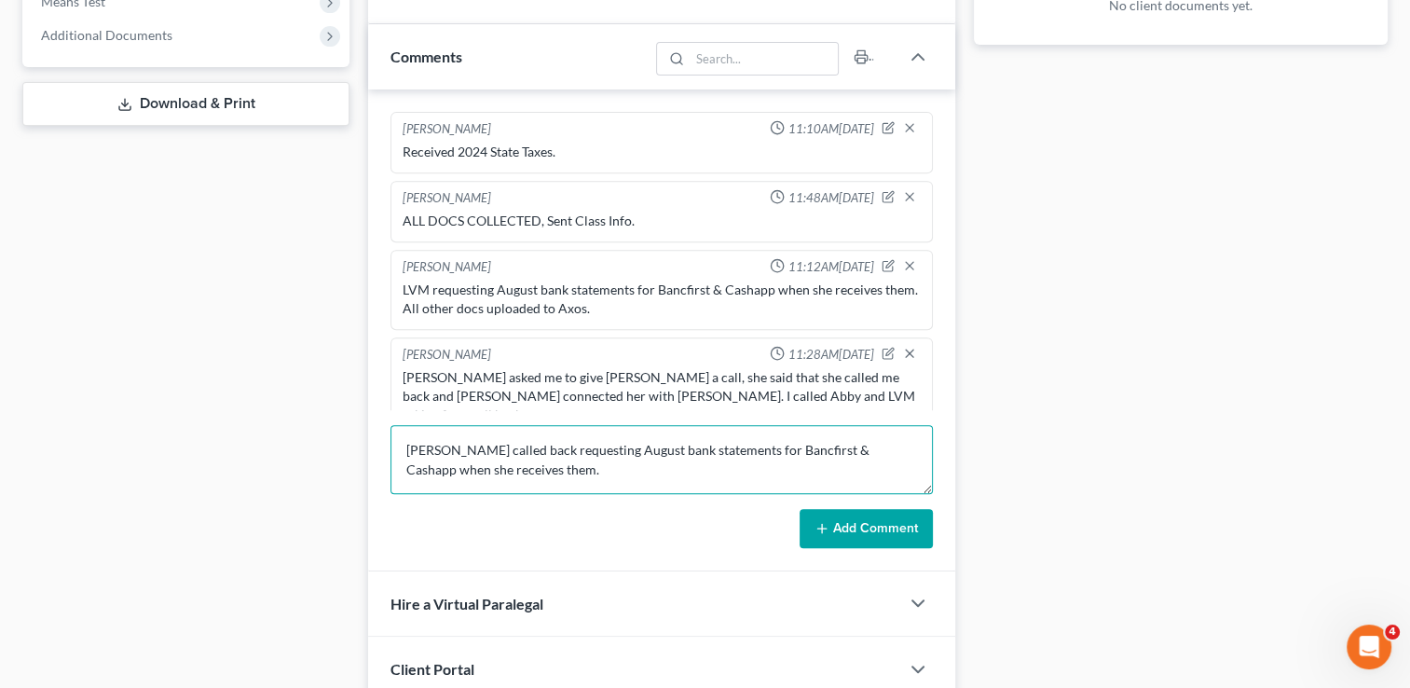
click at [500, 446] on textarea "Abby called back requesting August bank statements for Bancfirst & Cashapp when…" at bounding box center [661, 459] width 542 height 69
type textarea "Abby called back I requested August bank statements for Bancfirst & Cashapp whe…"
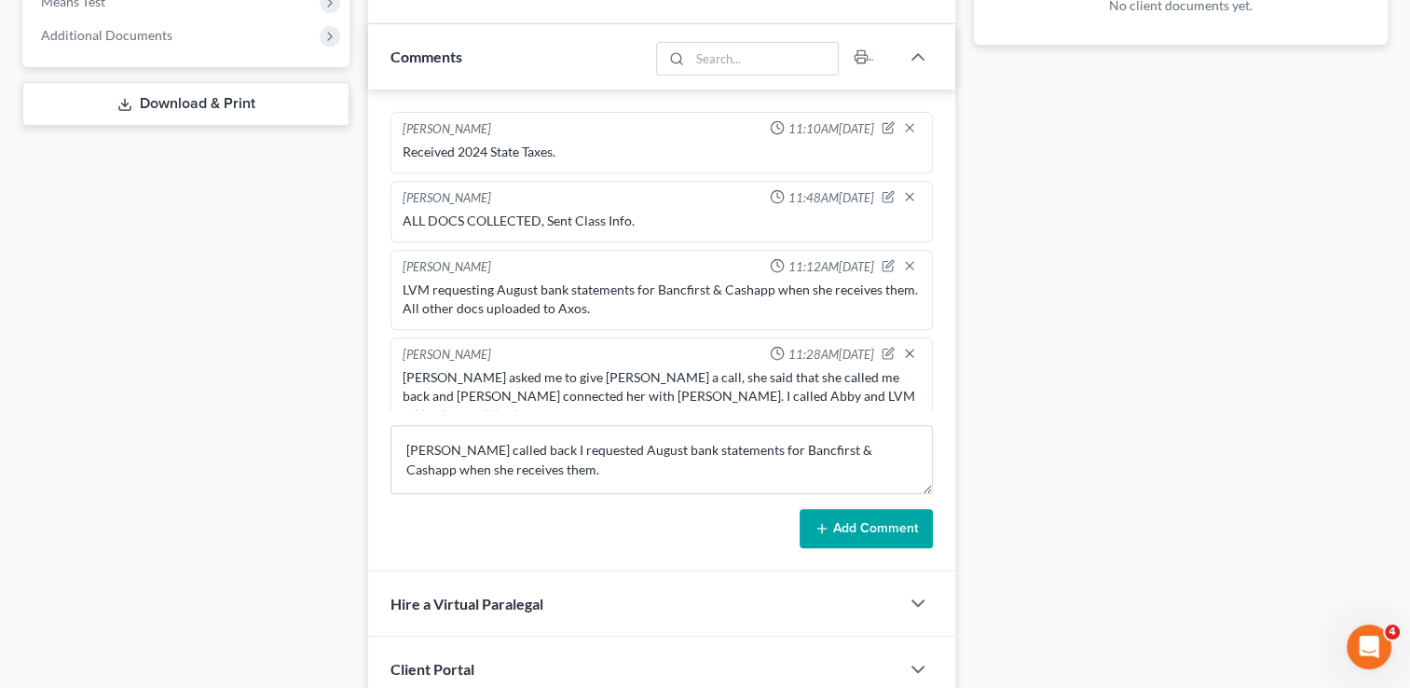
click at [855, 531] on button "Add Comment" at bounding box center [865, 528] width 133 height 39
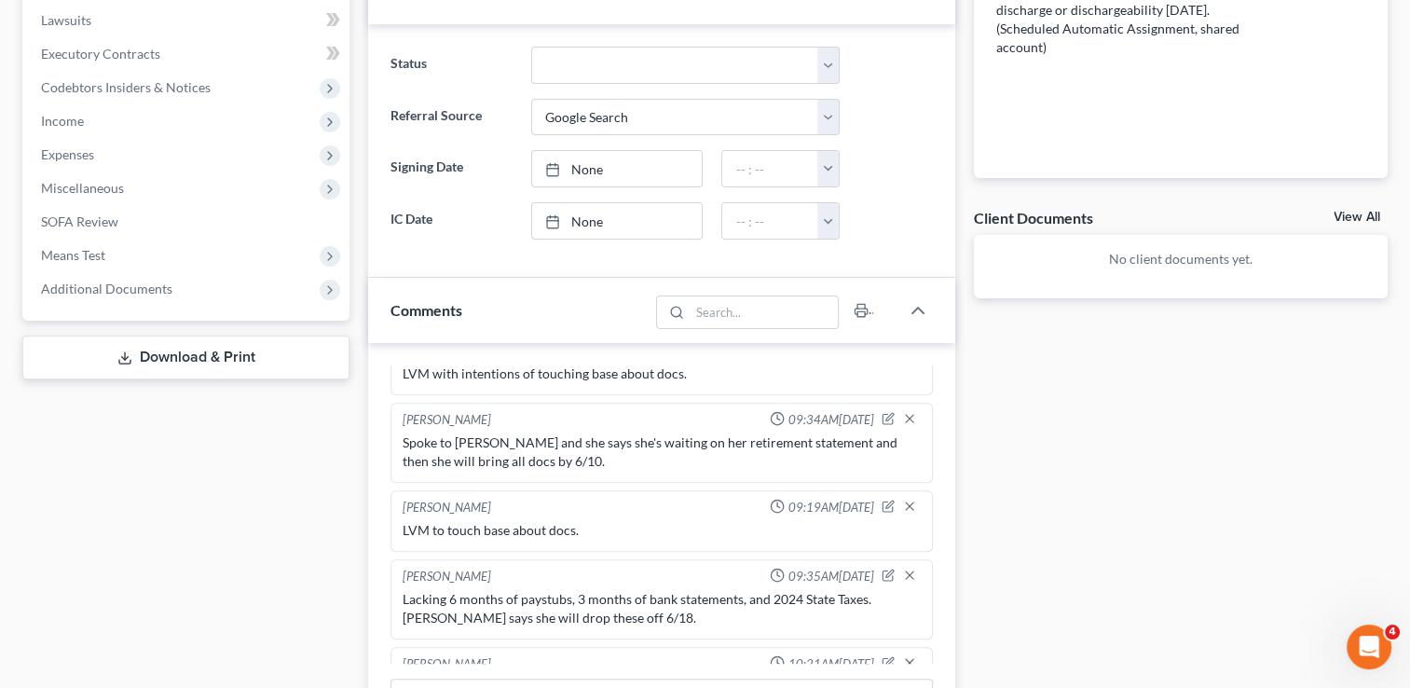
scroll to position [0, 0]
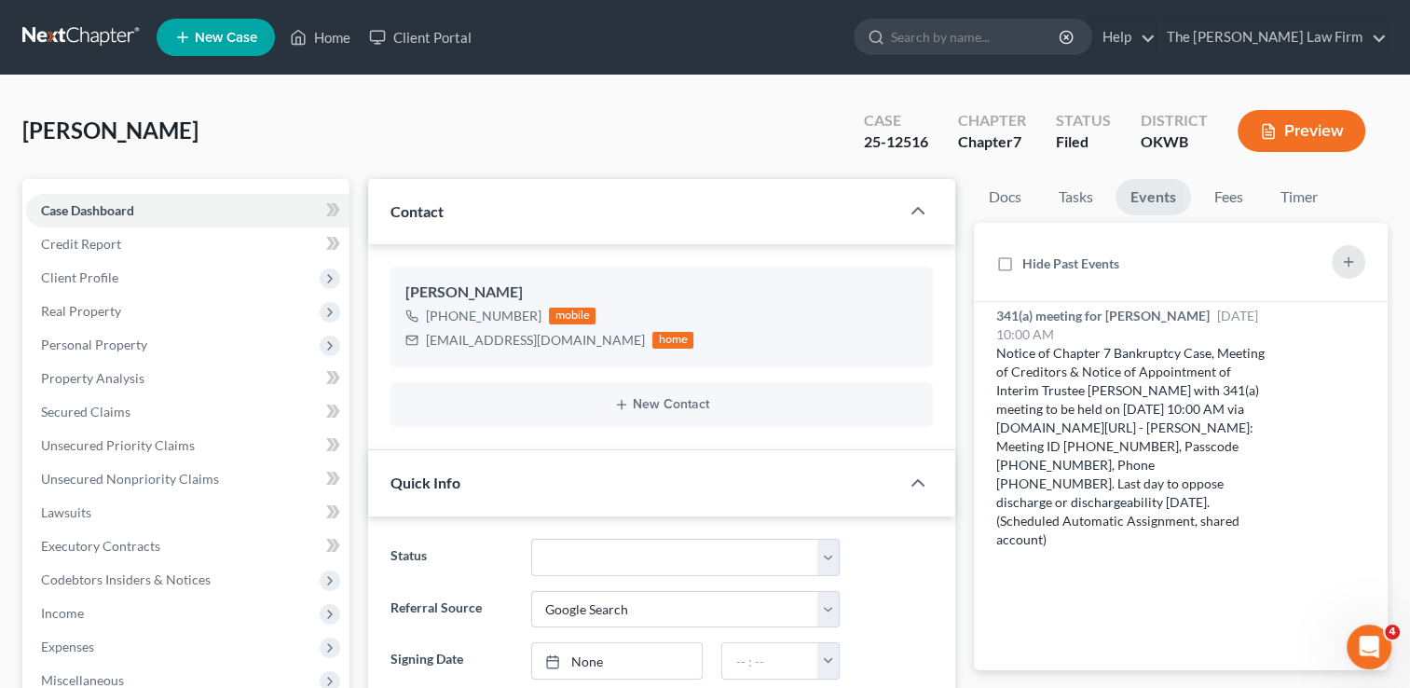
click at [125, 32] on link at bounding box center [81, 37] width 119 height 34
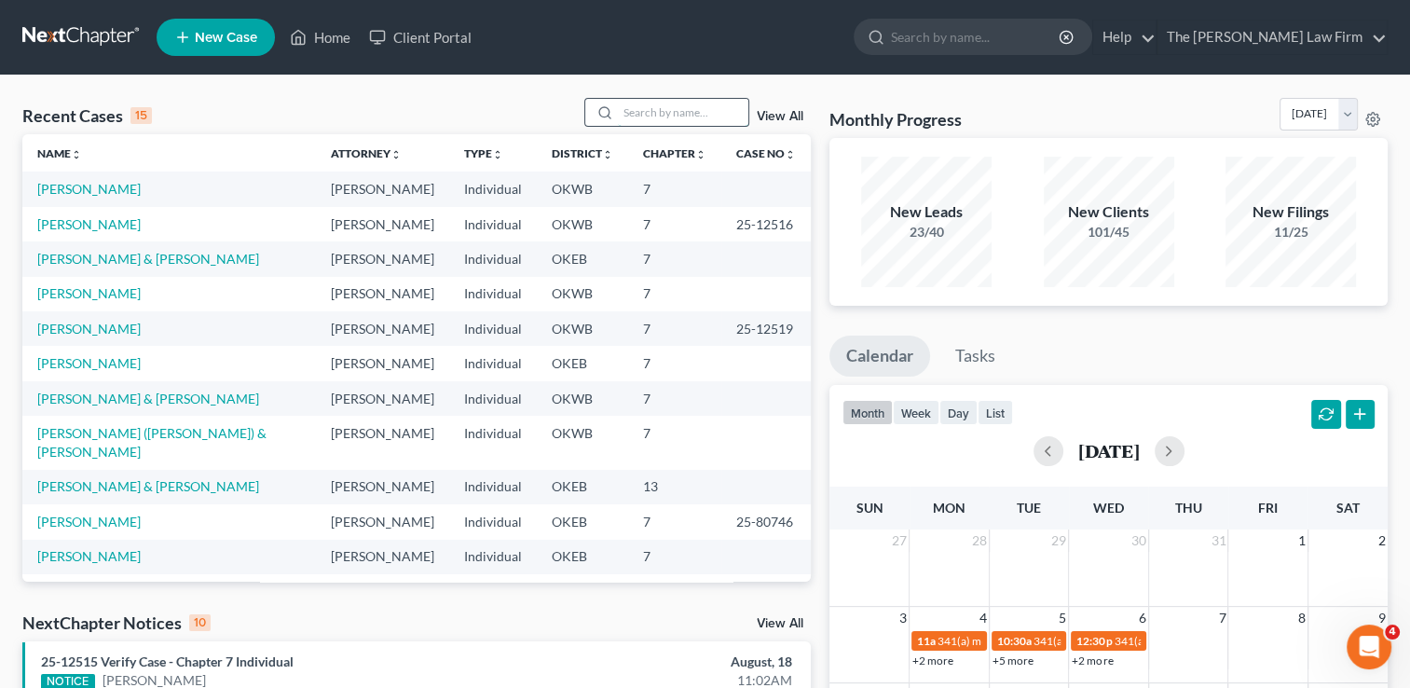
click at [641, 117] on input "search" at bounding box center [683, 112] width 130 height 27
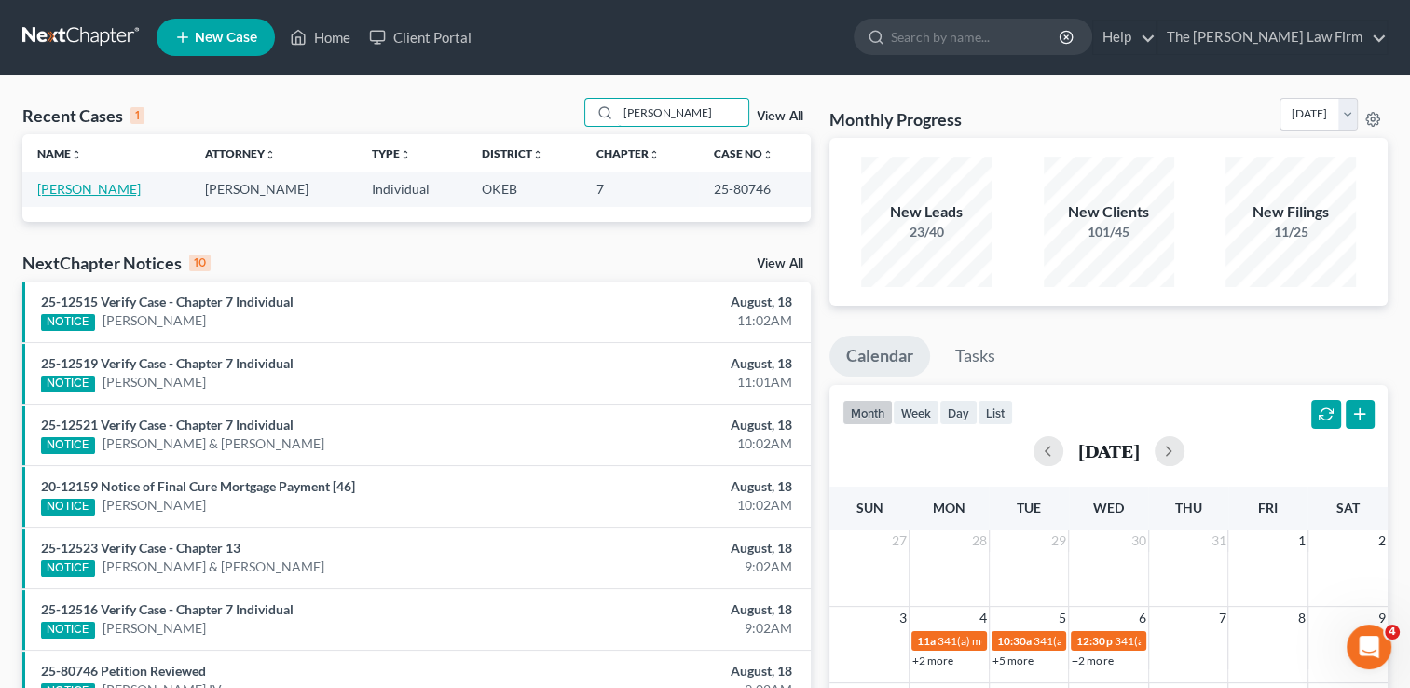
type input "[PERSON_NAME]"
click at [43, 184] on link "[PERSON_NAME]" at bounding box center [88, 189] width 103 height 16
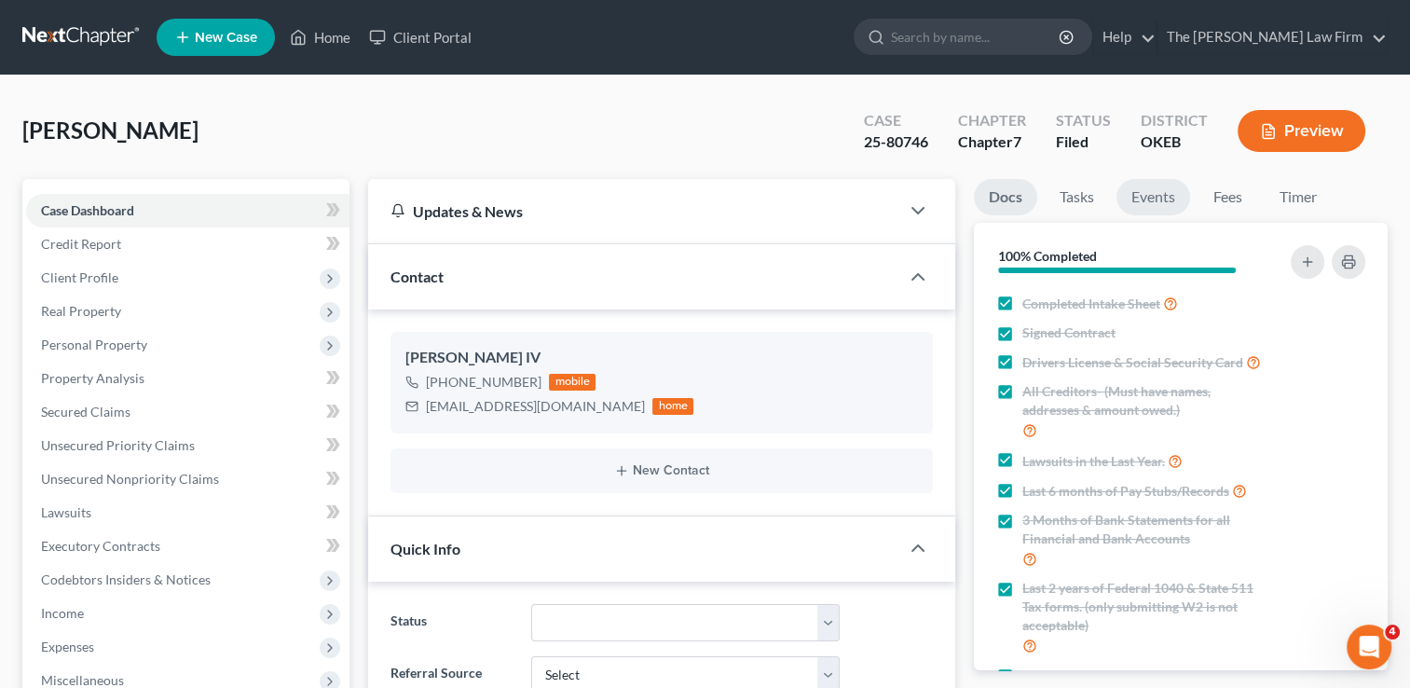
scroll to position [254, 0]
click at [1170, 194] on link "Events" at bounding box center [1153, 197] width 74 height 36
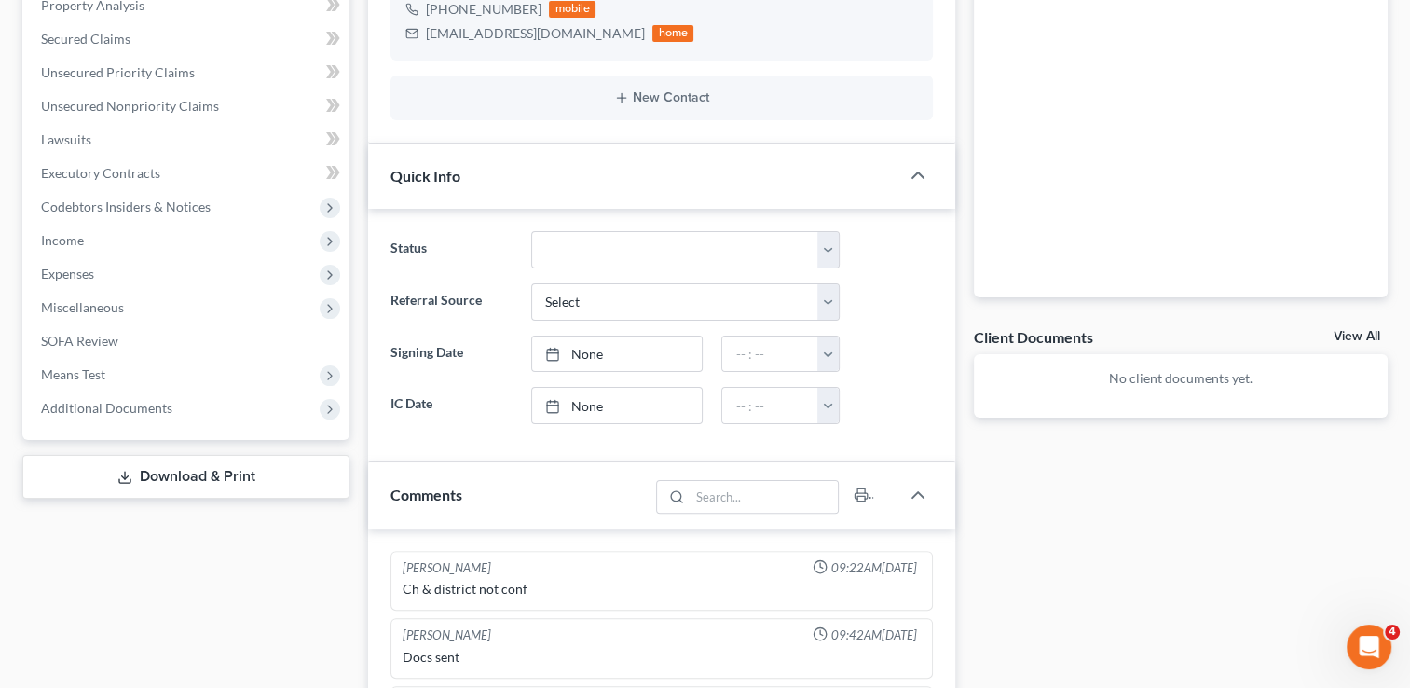
scroll to position [0, 0]
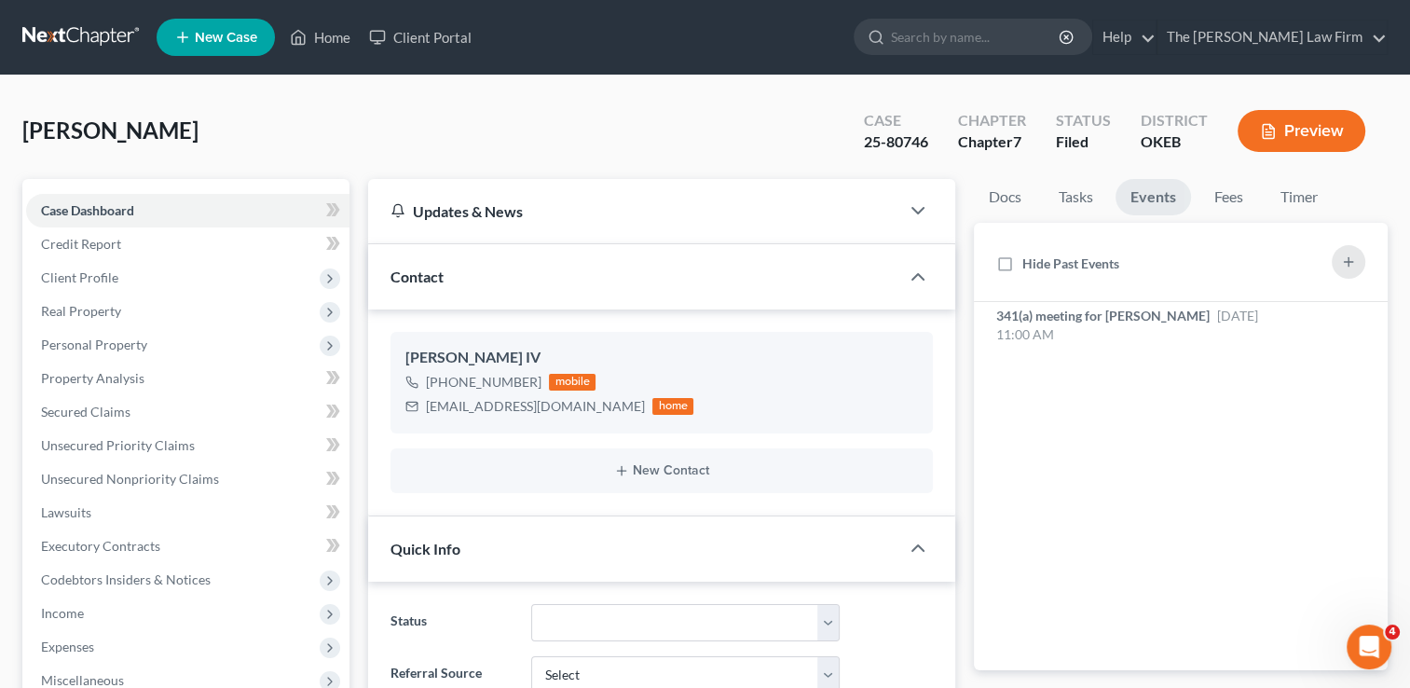
click at [1104, 298] on div "Hide Past Events" at bounding box center [1181, 262] width 414 height 79
click at [1107, 315] on span "341(a) meeting for [PERSON_NAME]" at bounding box center [1102, 315] width 213 height 16
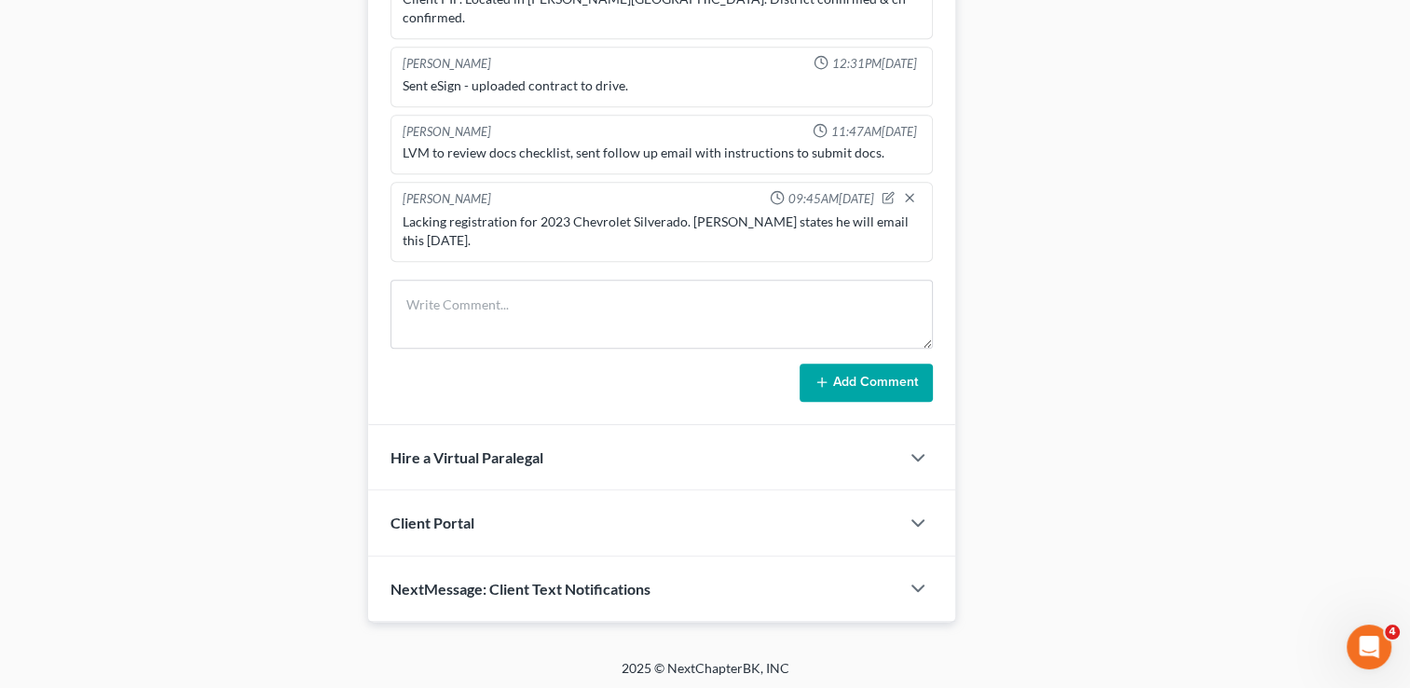
scroll to position [254, 0]
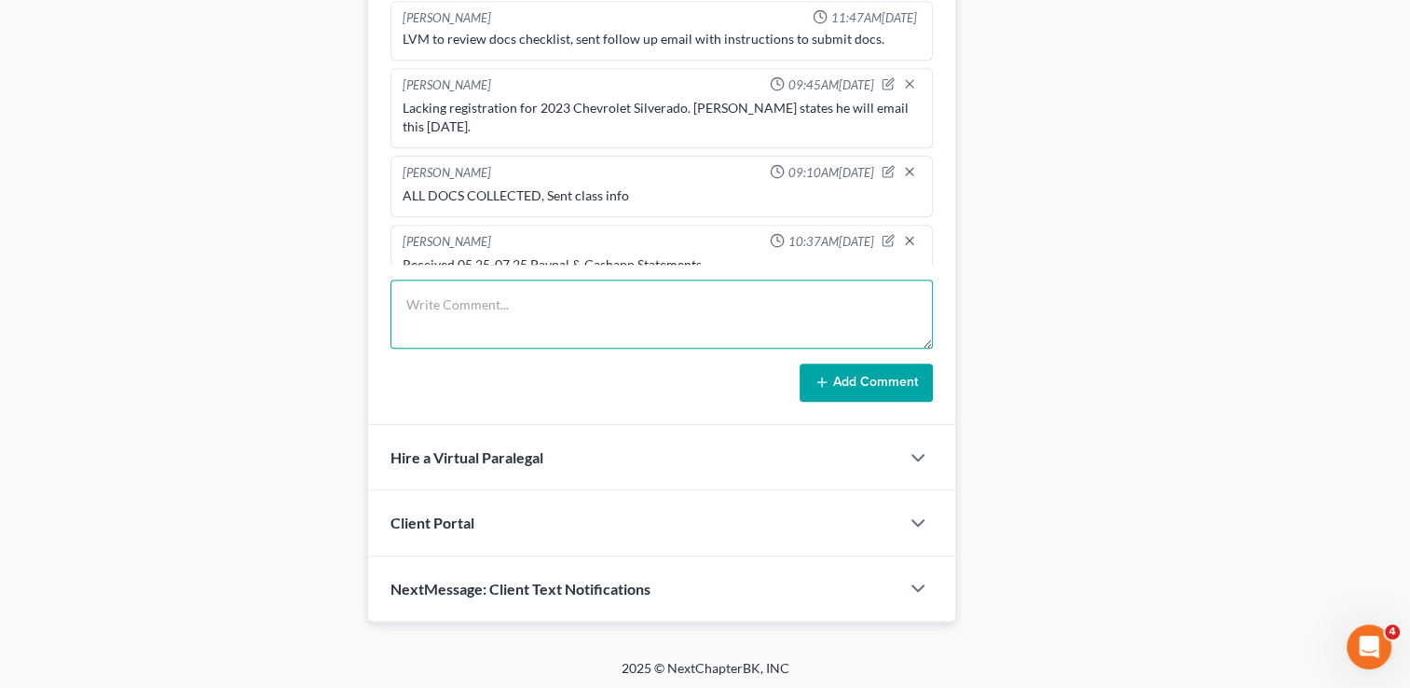
click at [505, 296] on textarea at bounding box center [661, 314] width 542 height 69
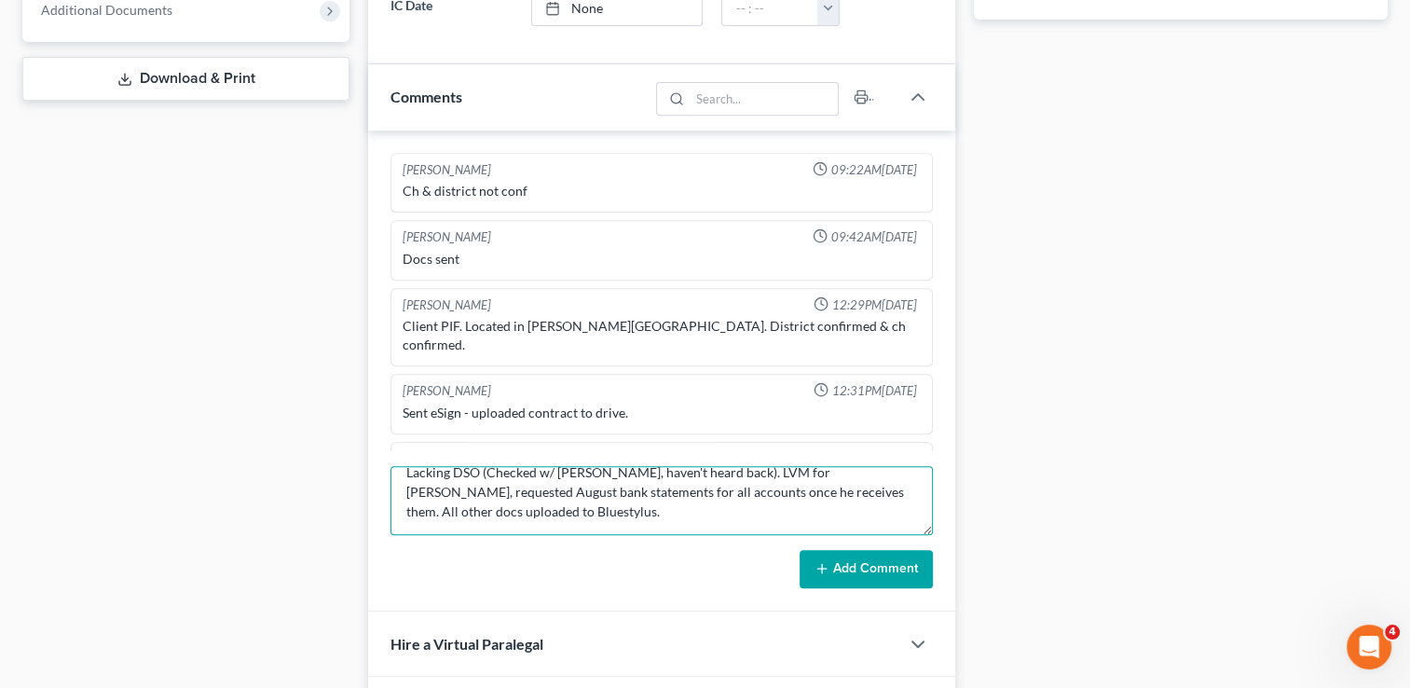
scroll to position [0, 0]
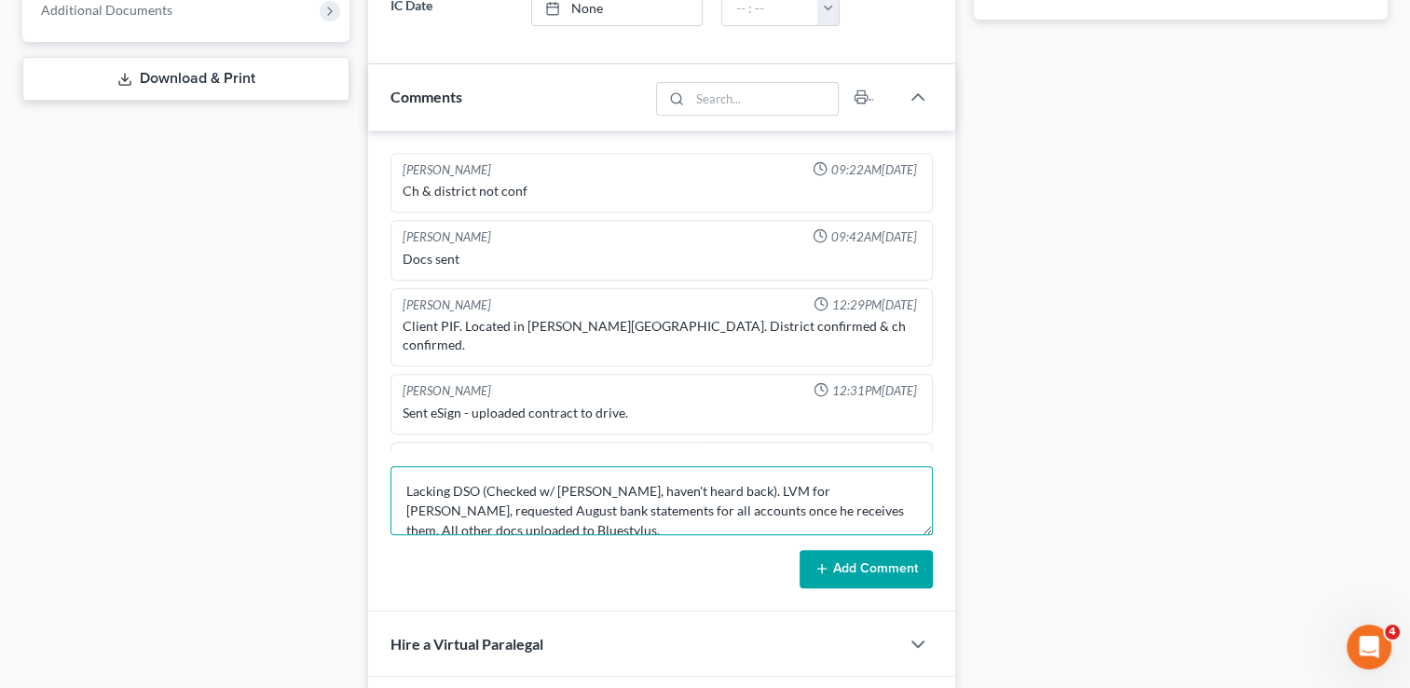
drag, startPoint x: 473, startPoint y: 525, endPoint x: 401, endPoint y: 470, distance: 91.1
click at [401, 470] on textarea "Lacking DSO (Checked w/ [PERSON_NAME], haven't heard back). LVM for [PERSON_NAM…" at bounding box center [661, 500] width 542 height 69
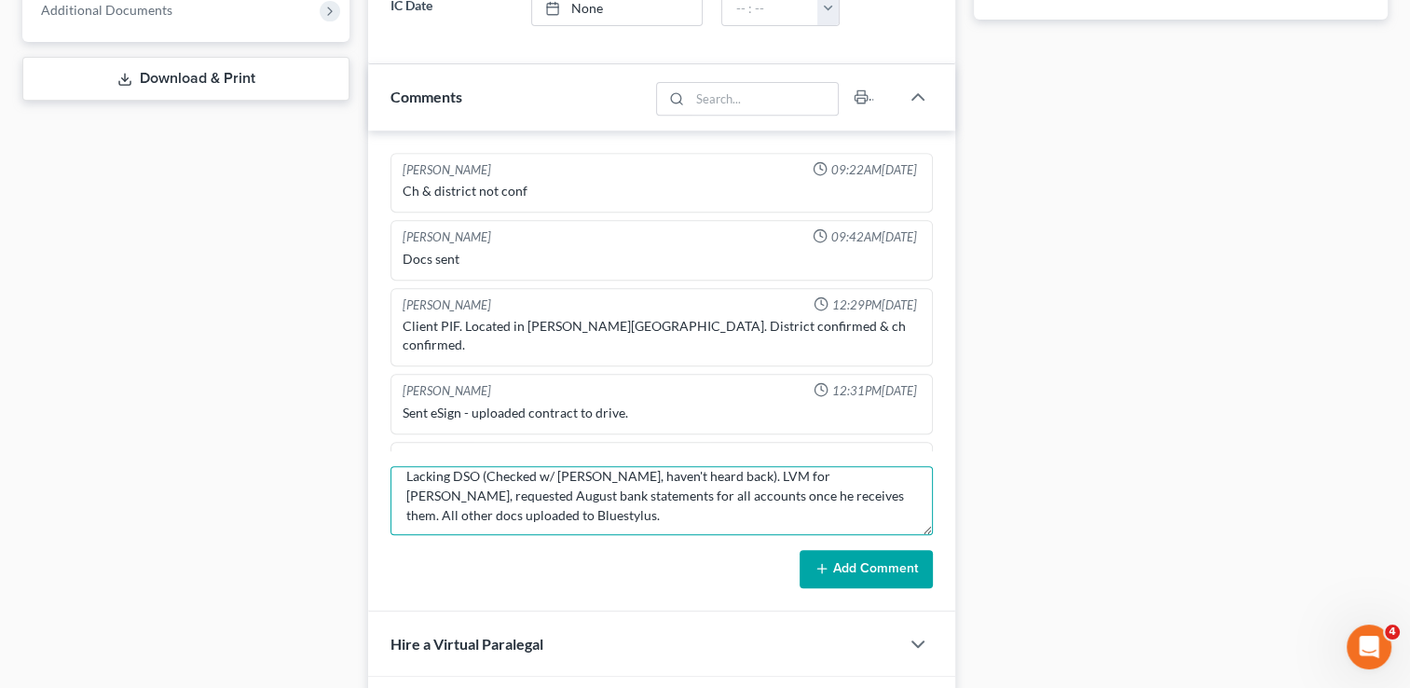
scroll to position [19, 0]
type textarea "Lacking DSO (Checked w/ [PERSON_NAME], haven't heard back). LVM for [PERSON_NAM…"
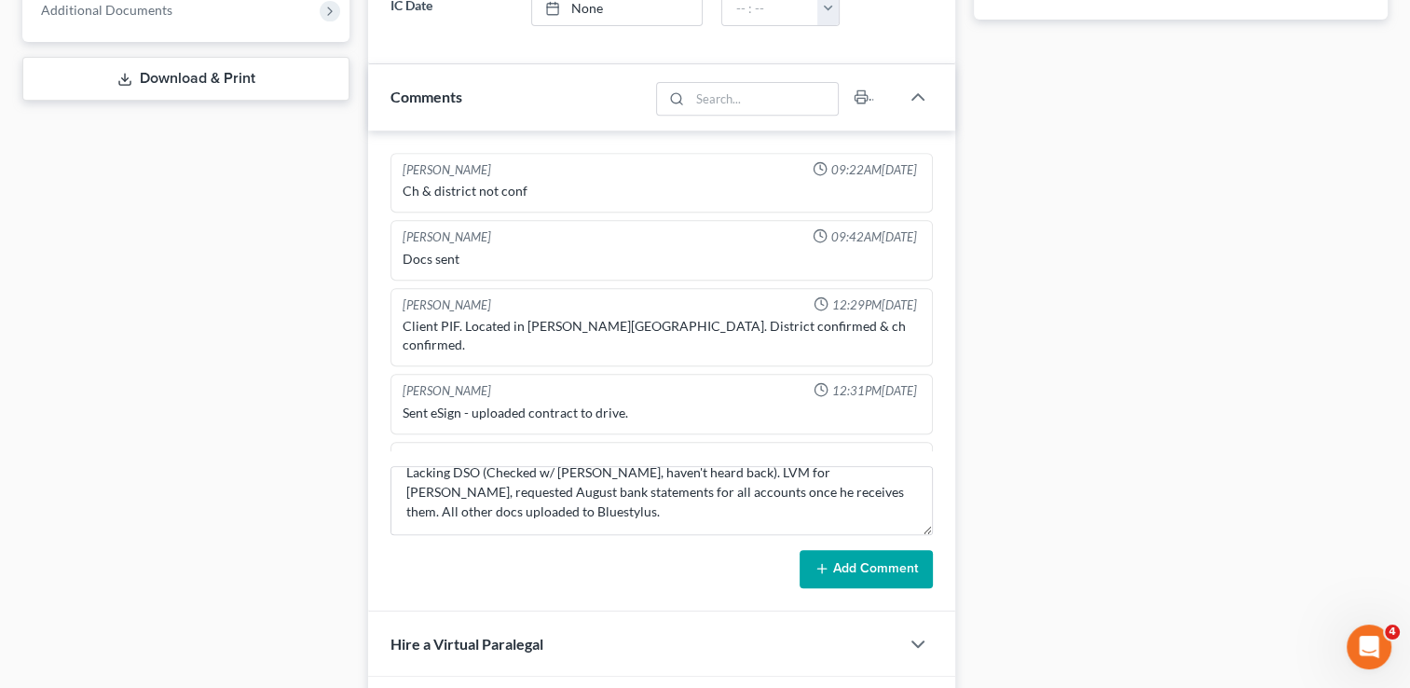
click at [822, 565] on line at bounding box center [822, 569] width 0 height 8
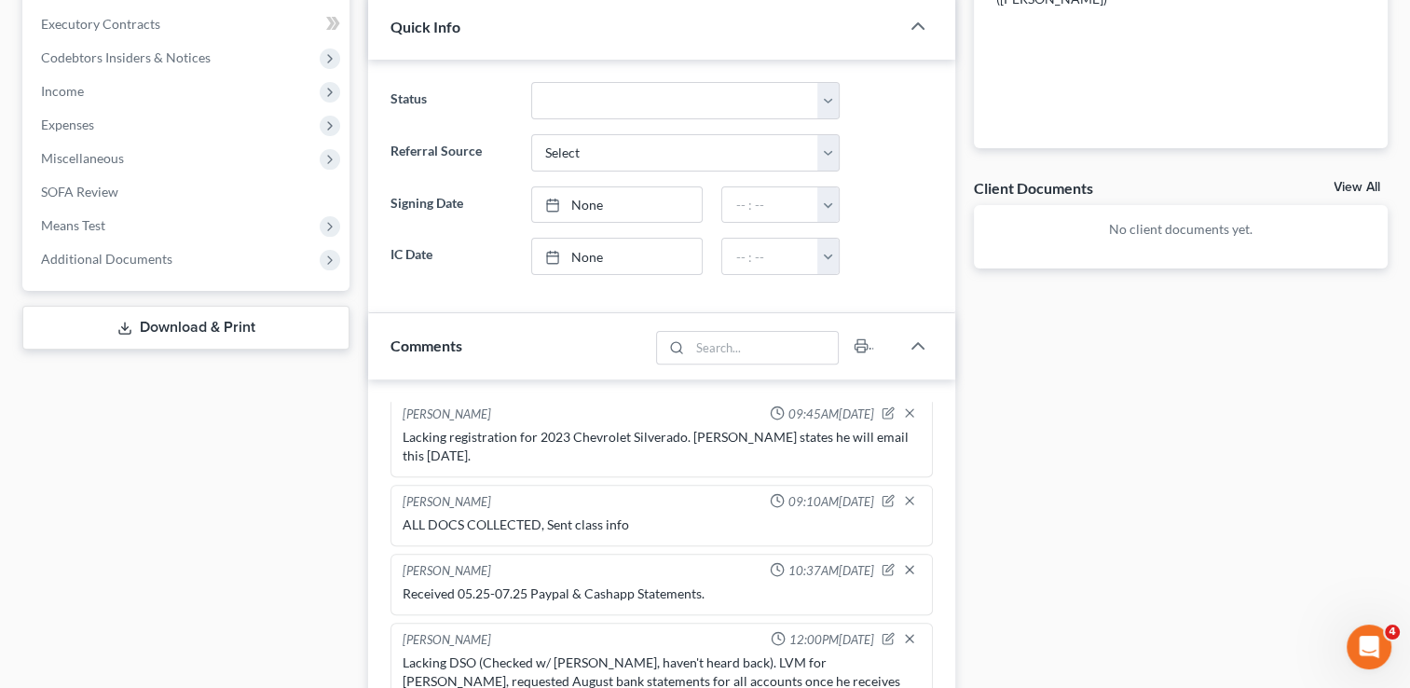
scroll to position [118, 0]
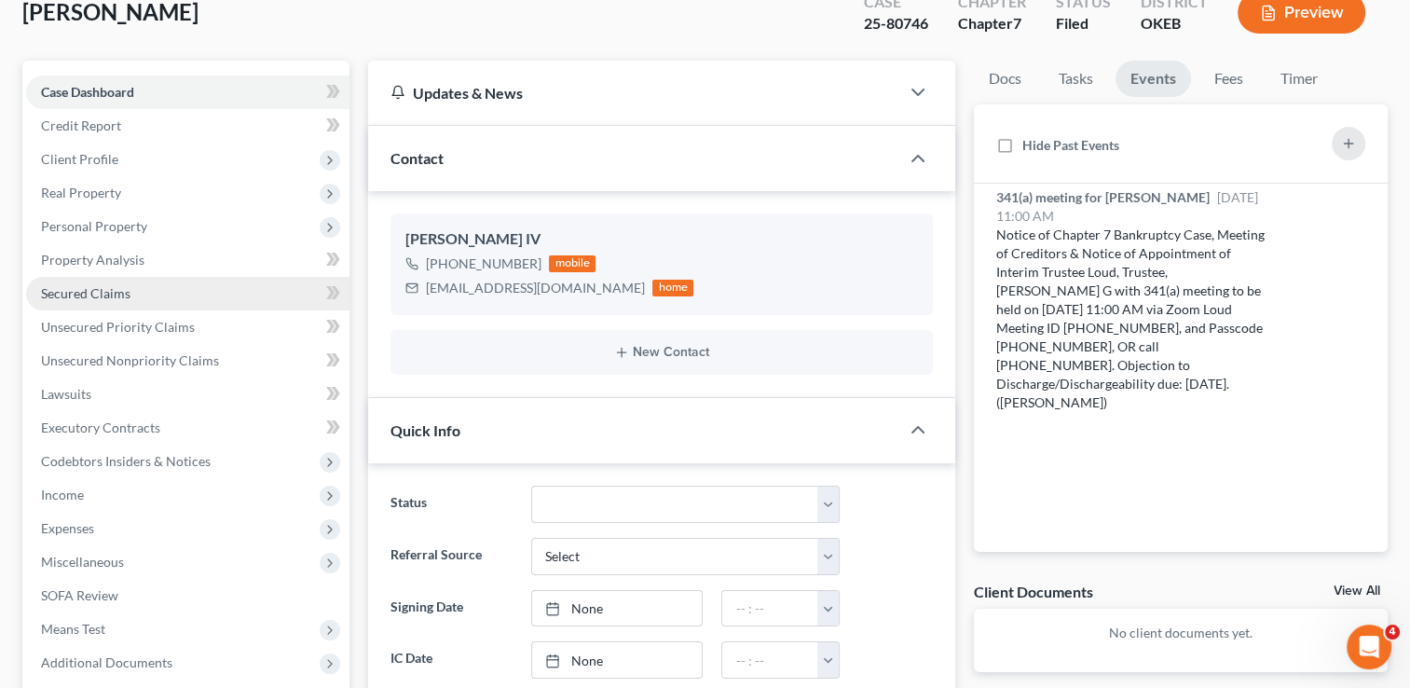
click at [83, 299] on span "Secured Claims" at bounding box center [85, 293] width 89 height 16
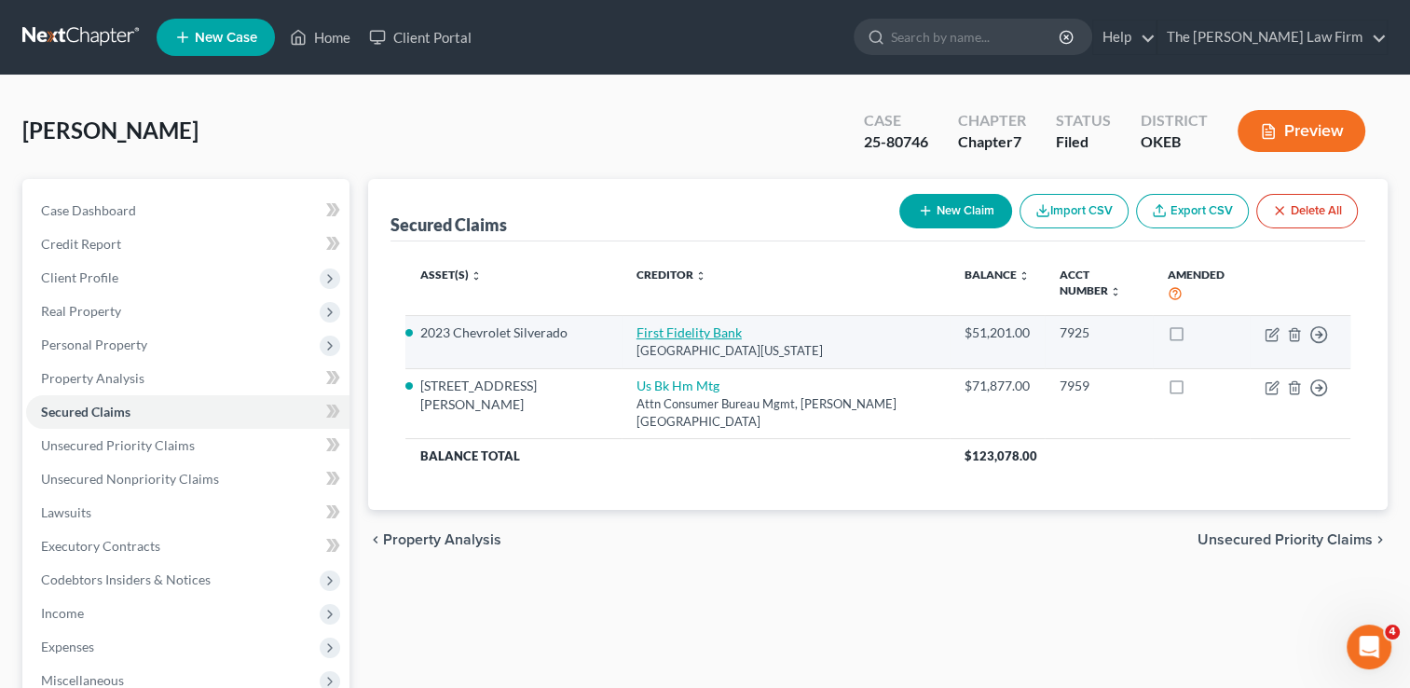
click at [638, 324] on link "First Fidelity Bank" at bounding box center [688, 332] width 105 height 16
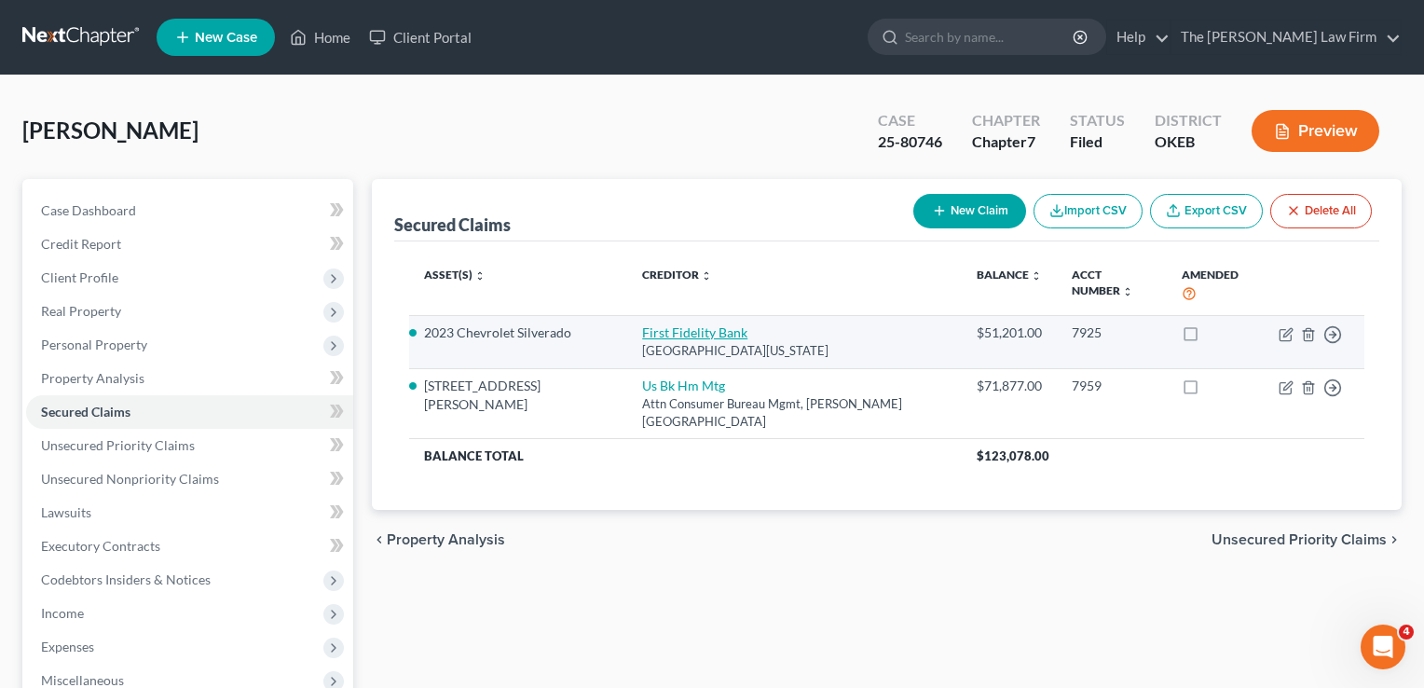
select select "37"
select select "0"
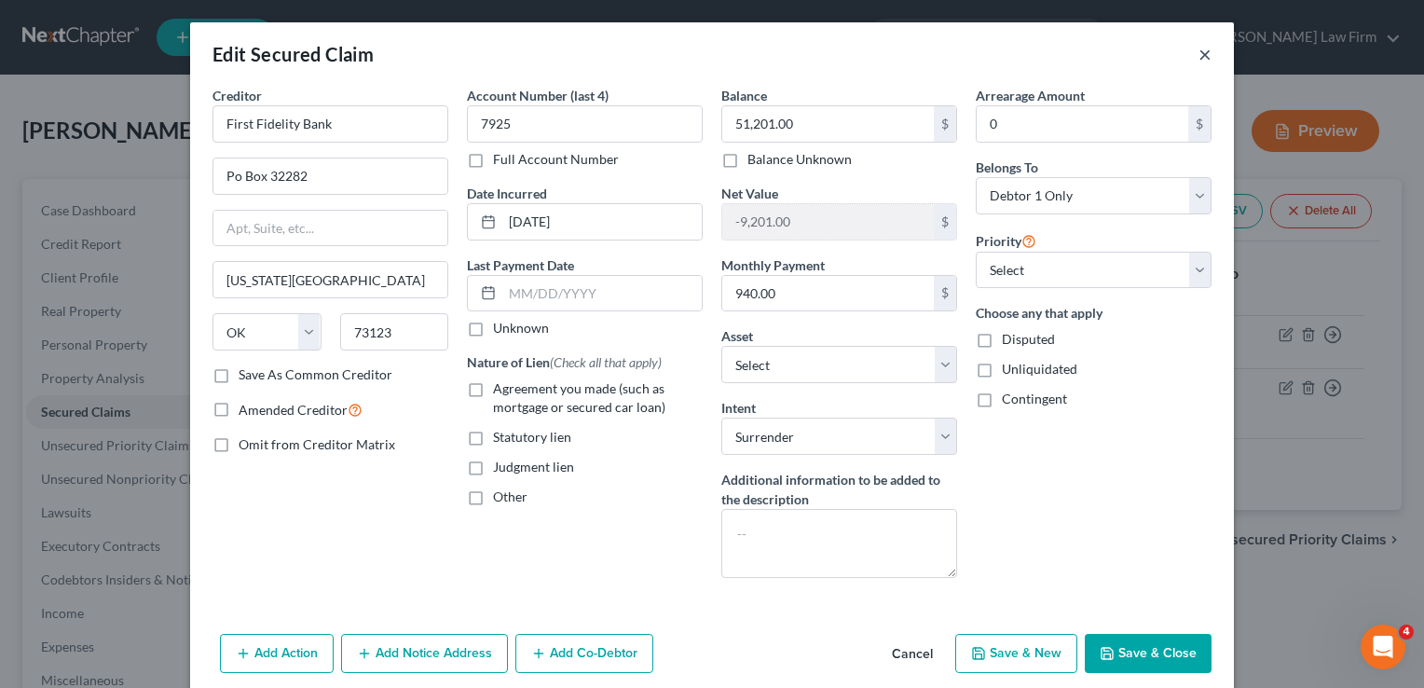
click at [1198, 56] on button "×" at bounding box center [1204, 54] width 13 height 22
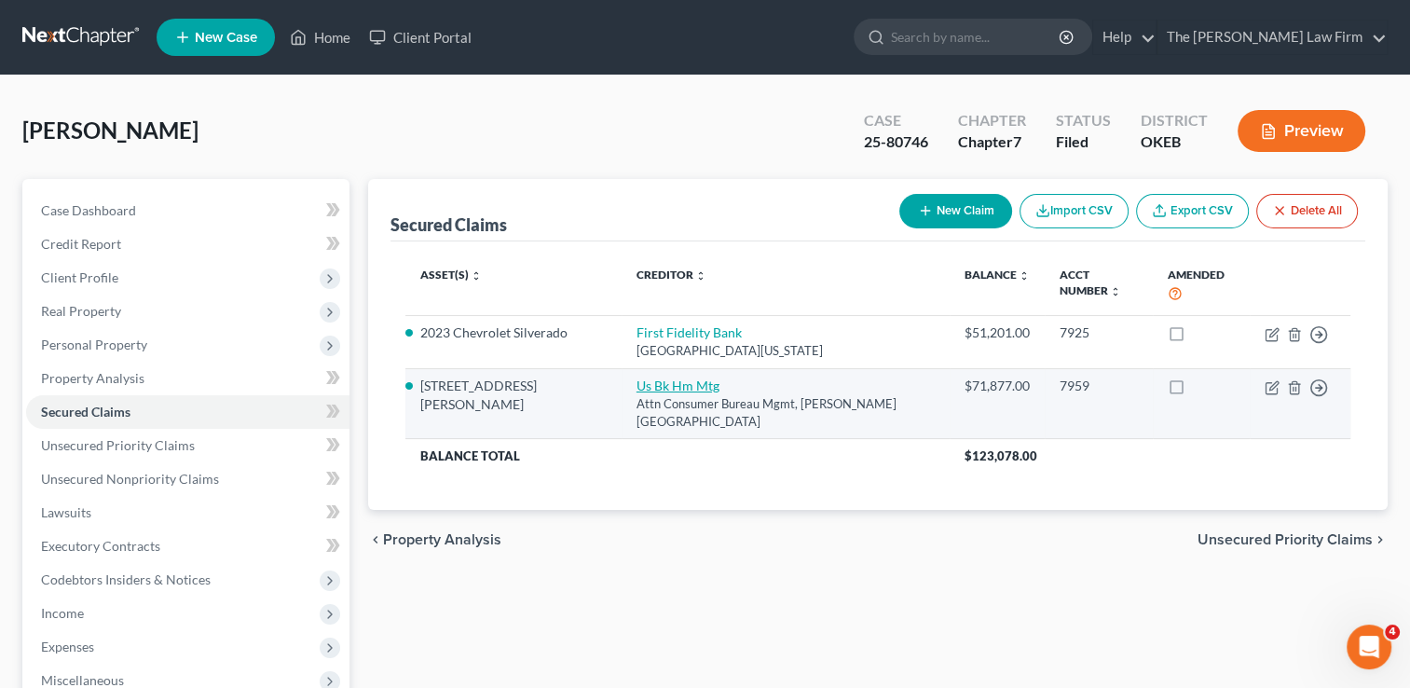
click at [644, 377] on link "Us Bk Hm Mtg" at bounding box center [677, 385] width 83 height 16
select select "24"
select select "5"
select select "2"
select select "0"
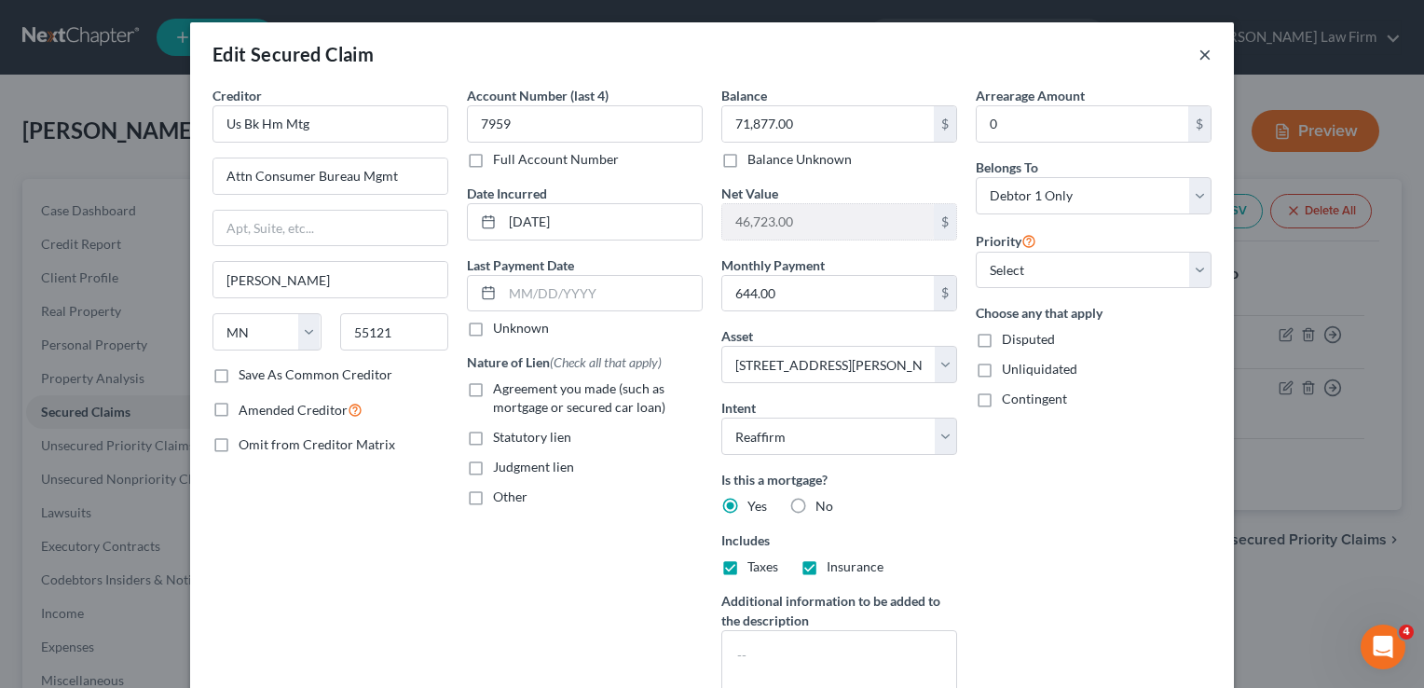
click at [1198, 58] on button "×" at bounding box center [1204, 54] width 13 height 22
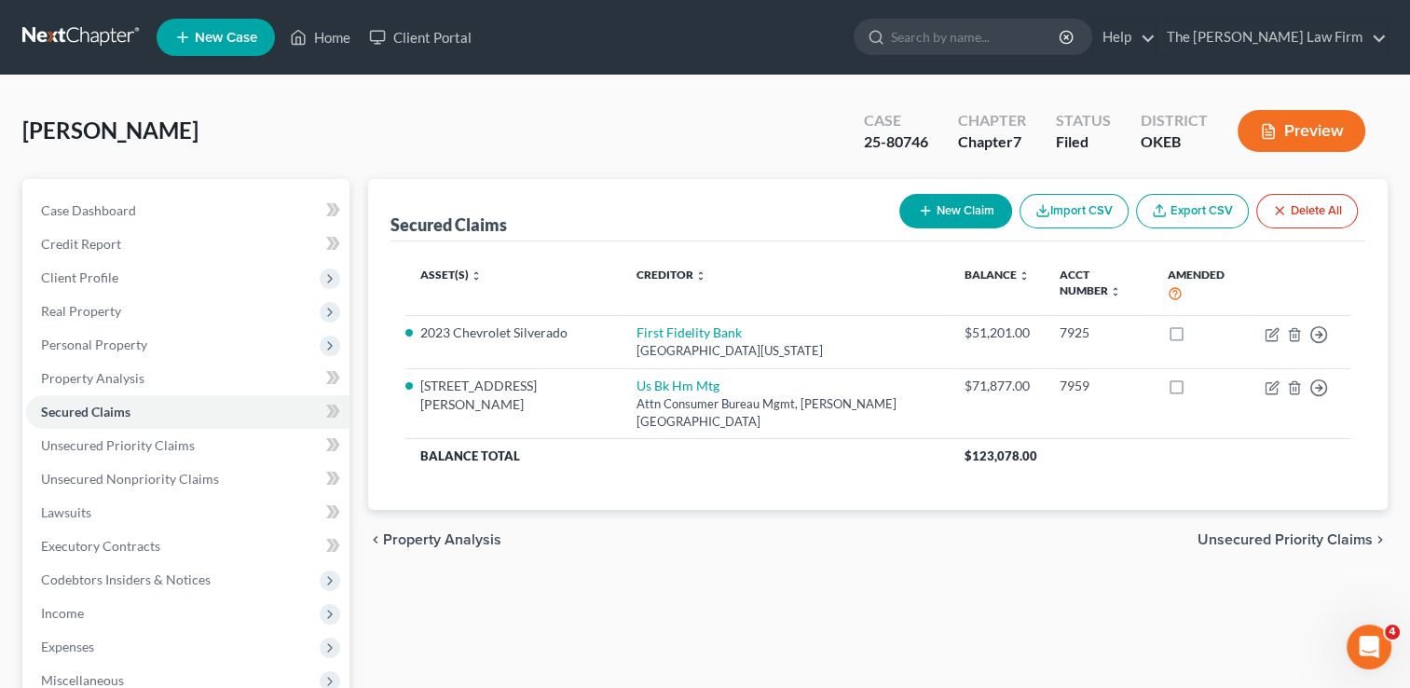
click at [117, 36] on link at bounding box center [81, 37] width 119 height 34
